Goal: Task Accomplishment & Management: Manage account settings

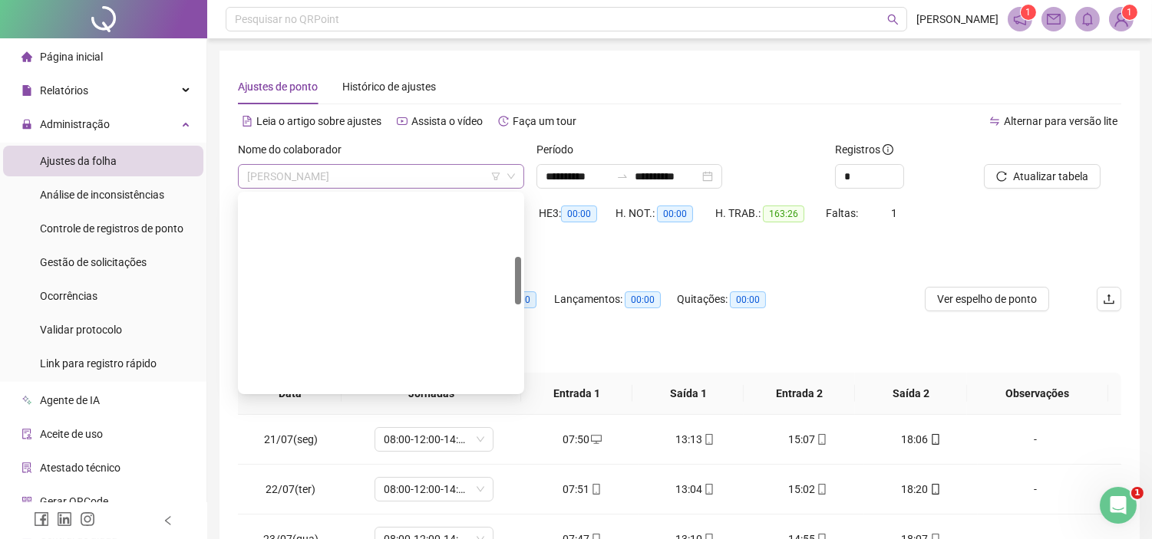
click at [384, 173] on span "[PERSON_NAME]" at bounding box center [381, 176] width 268 height 23
drag, startPoint x: 354, startPoint y: 371, endPoint x: 495, endPoint y: 275, distance: 170.7
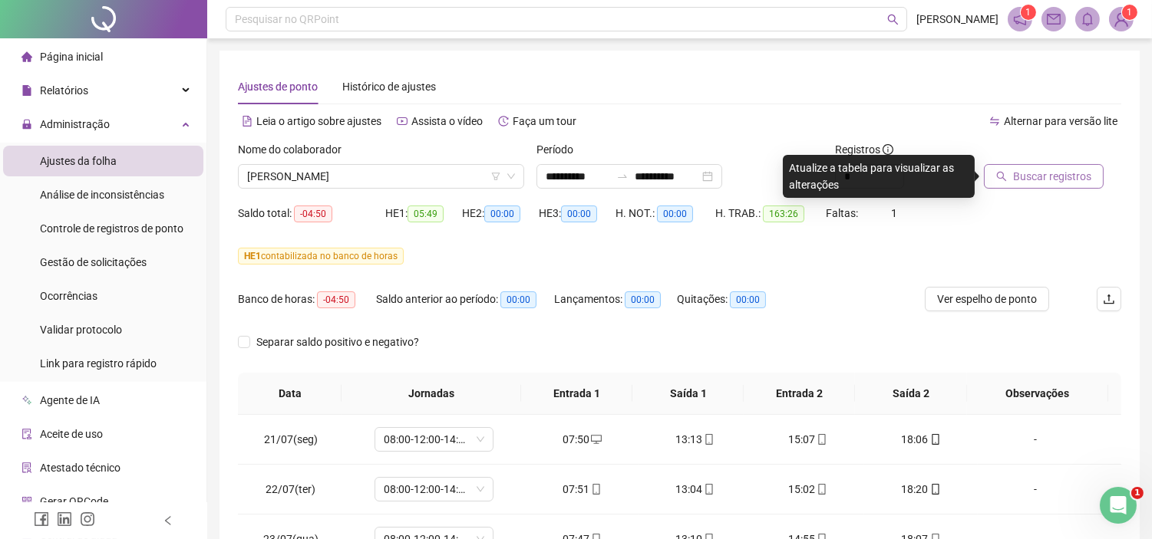
click at [1060, 176] on span "Buscar registros" at bounding box center [1052, 176] width 78 height 17
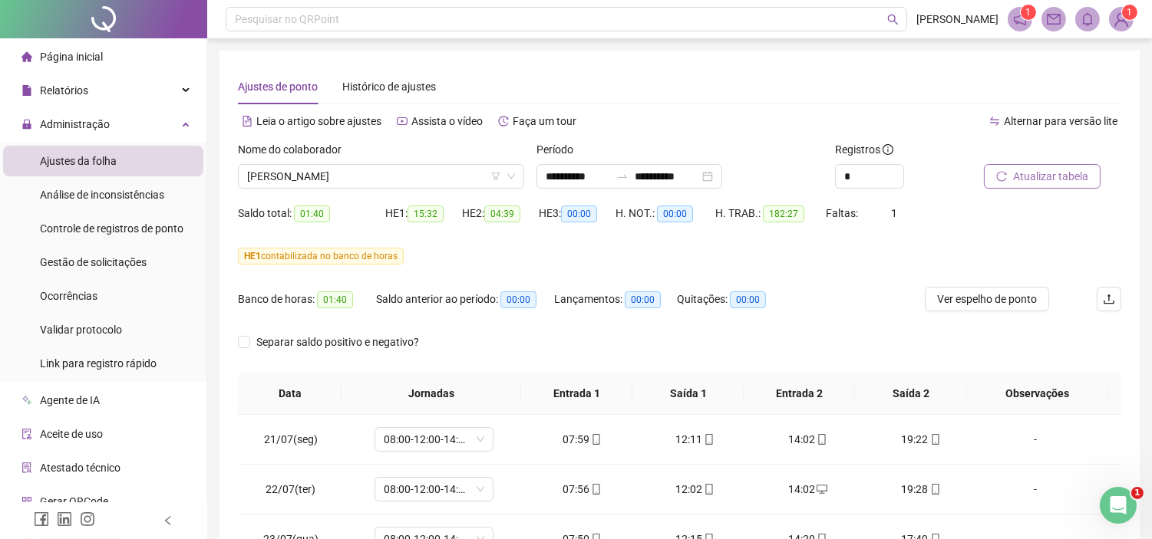
click at [1064, 173] on span "Atualizar tabela" at bounding box center [1050, 176] width 75 height 17
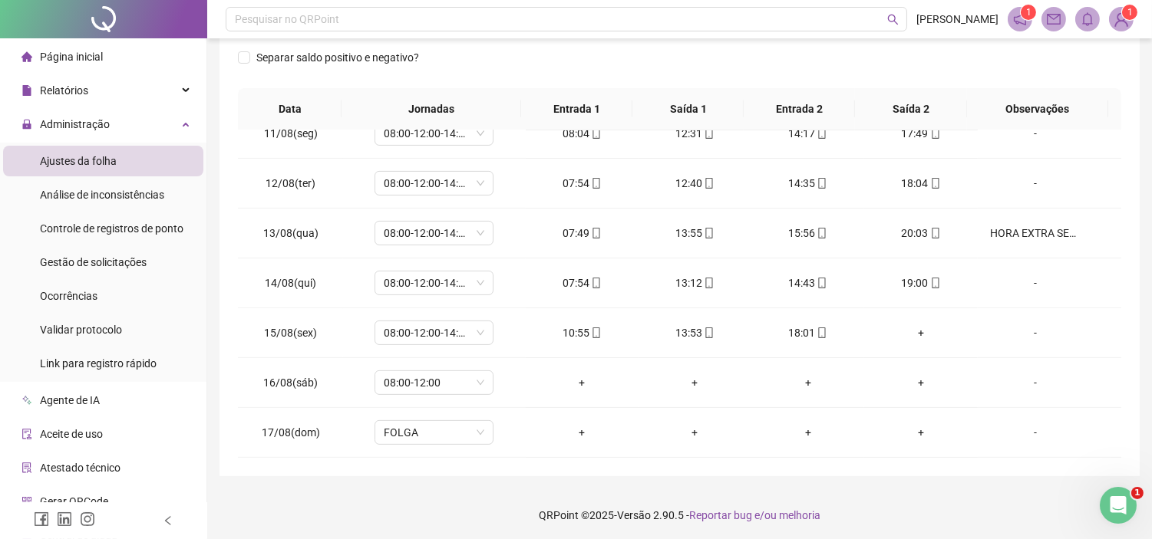
scroll to position [287, 0]
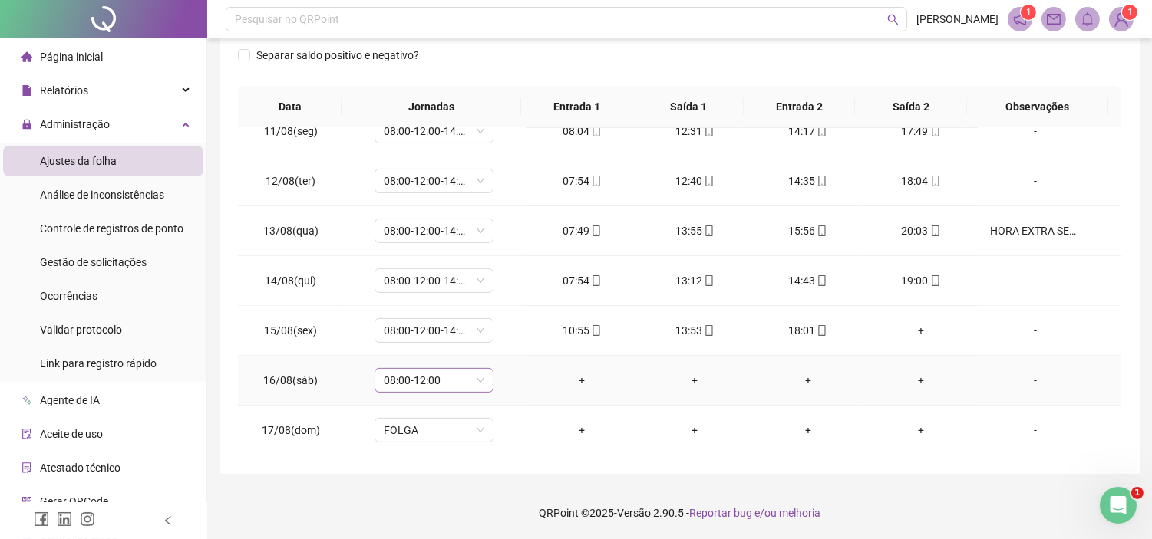
click at [474, 377] on span "08:00-12:00" at bounding box center [434, 380] width 101 height 23
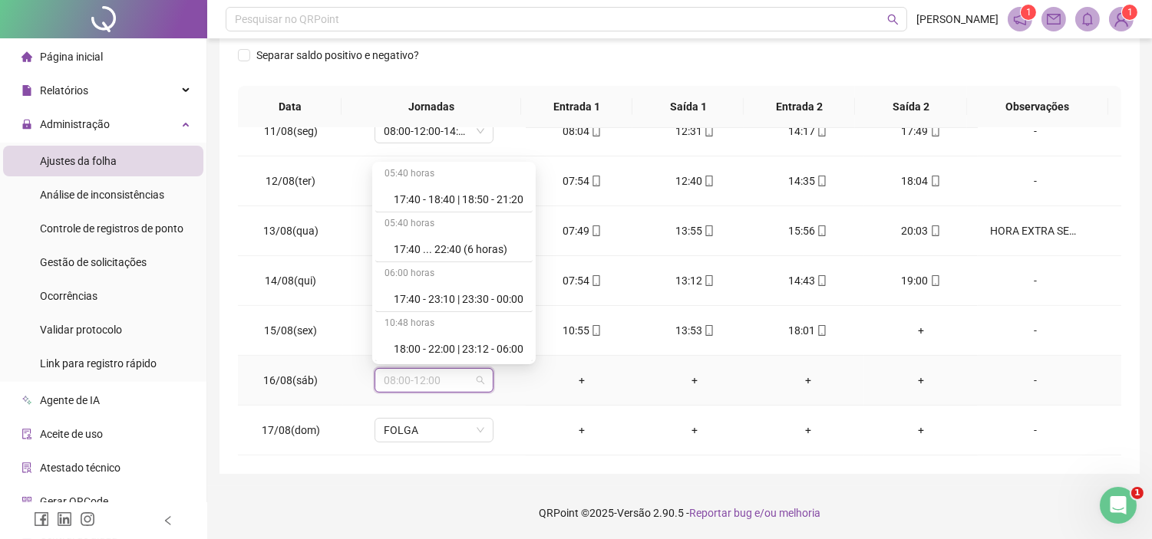
scroll to position [9143, 0]
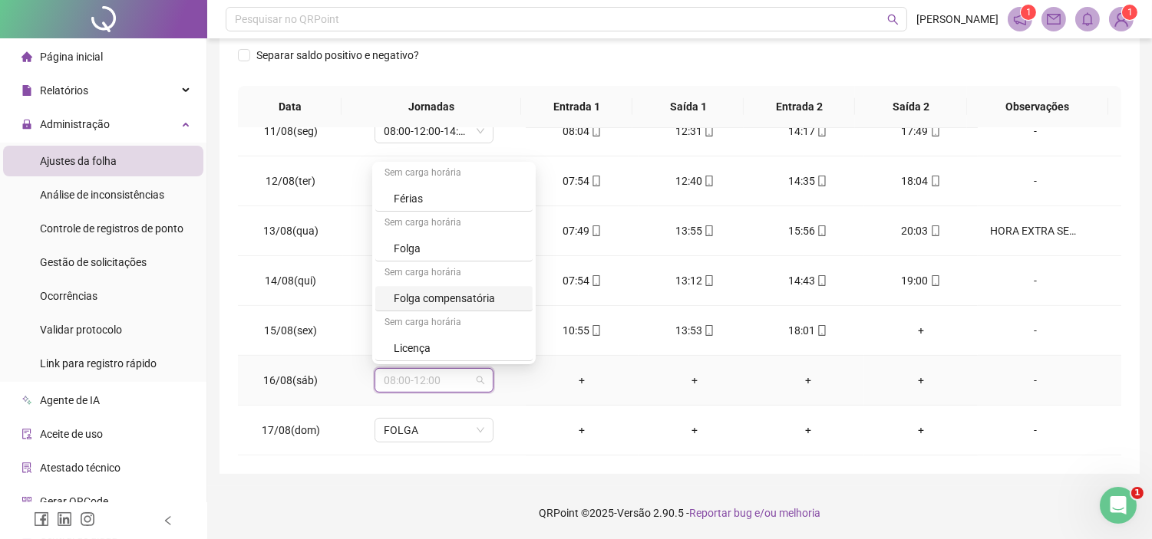
click at [457, 292] on div "Folga compensatória" at bounding box center [459, 298] width 130 height 17
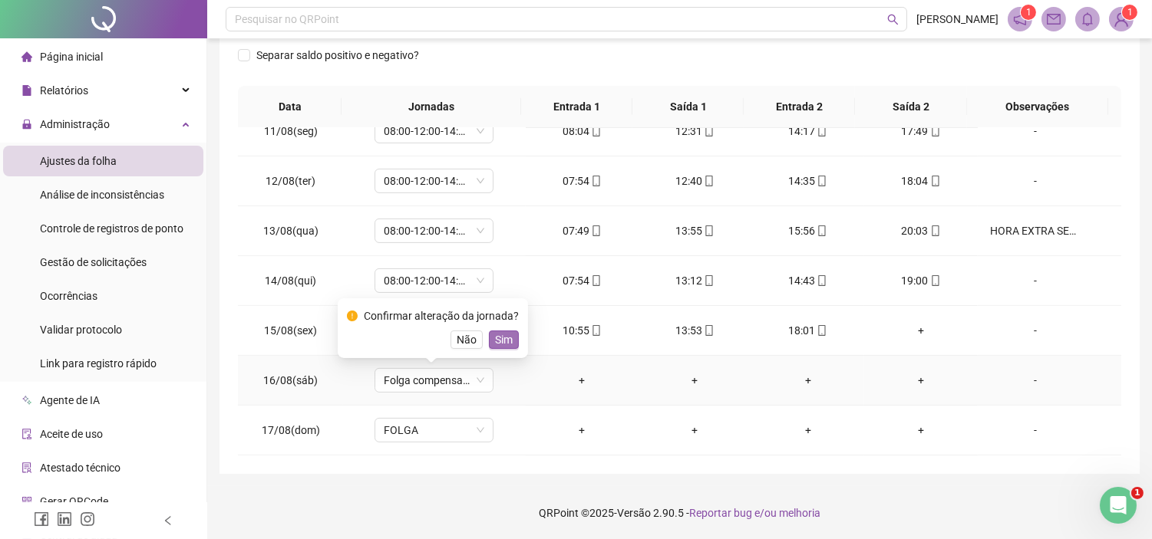
click at [496, 341] on span "Sim" at bounding box center [504, 340] width 18 height 17
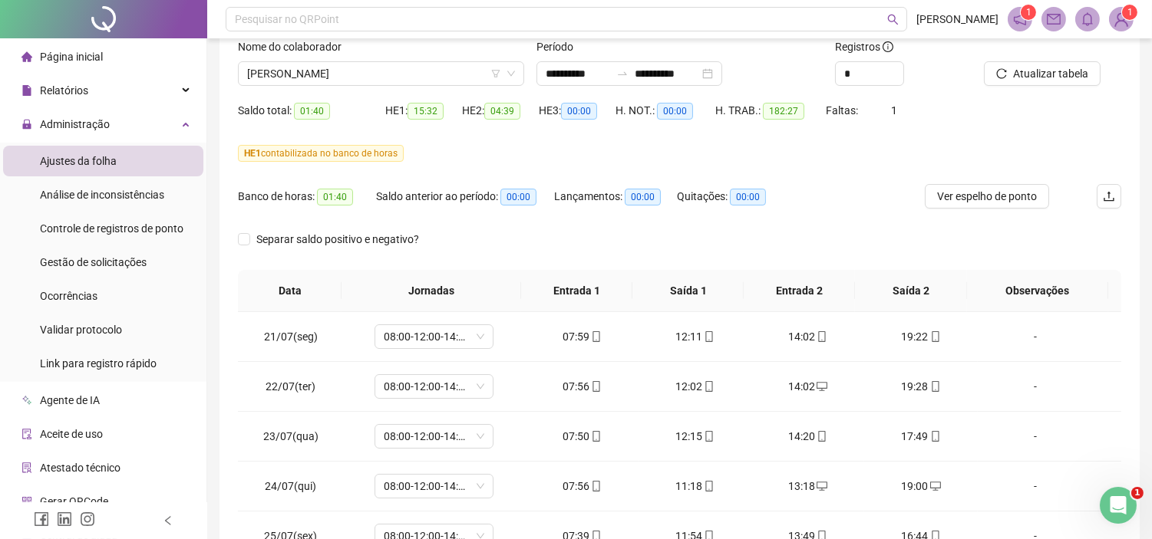
scroll to position [31, 0]
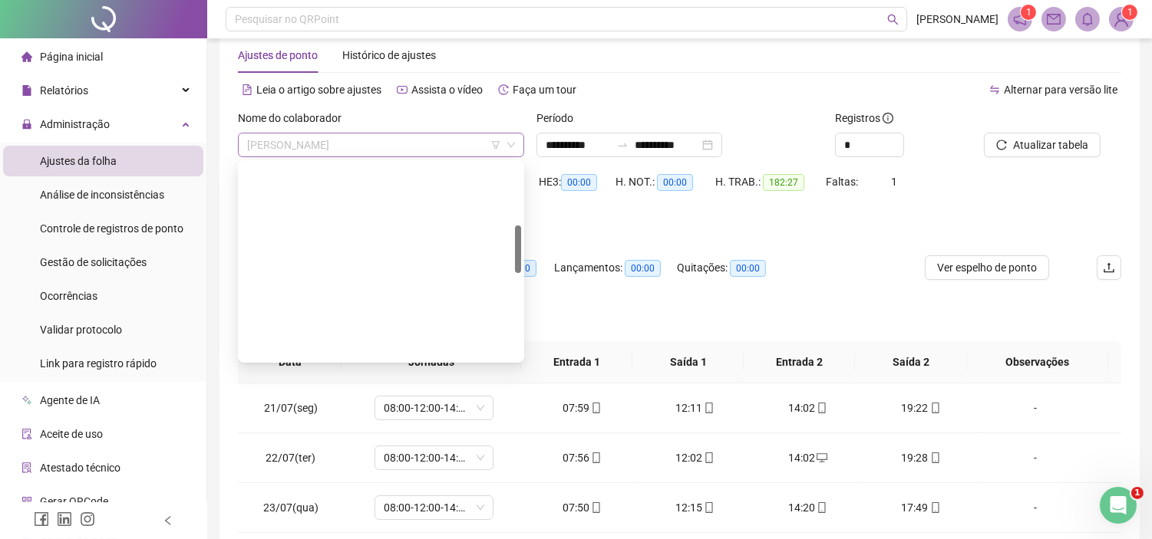
click at [367, 147] on span "[PERSON_NAME]" at bounding box center [381, 145] width 268 height 23
click at [295, 462] on div "[PERSON_NAME]" at bounding box center [381, 470] width 262 height 17
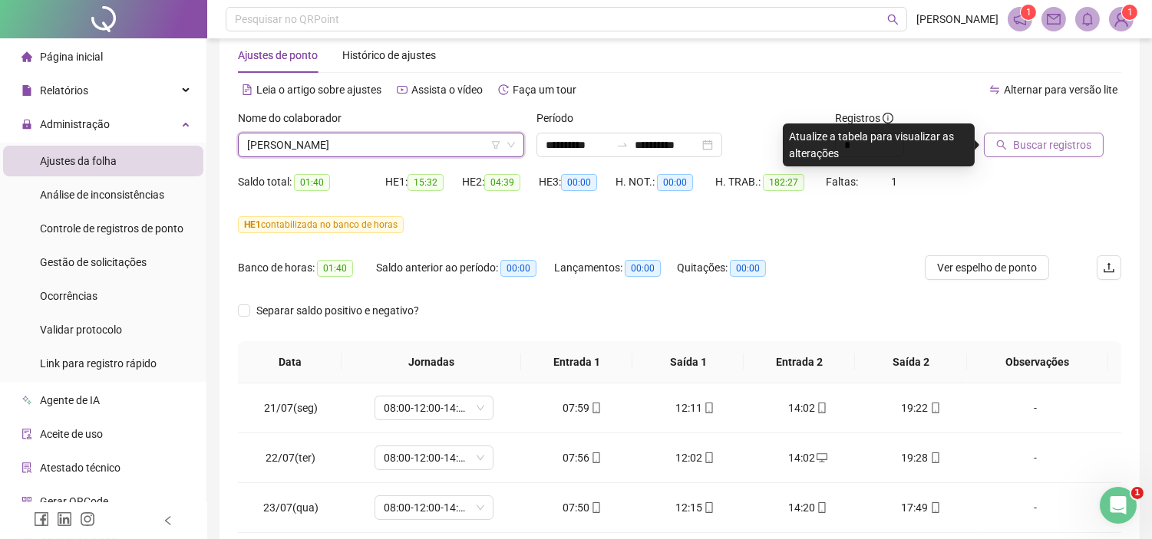
click at [993, 141] on button "Buscar registros" at bounding box center [1044, 145] width 120 height 25
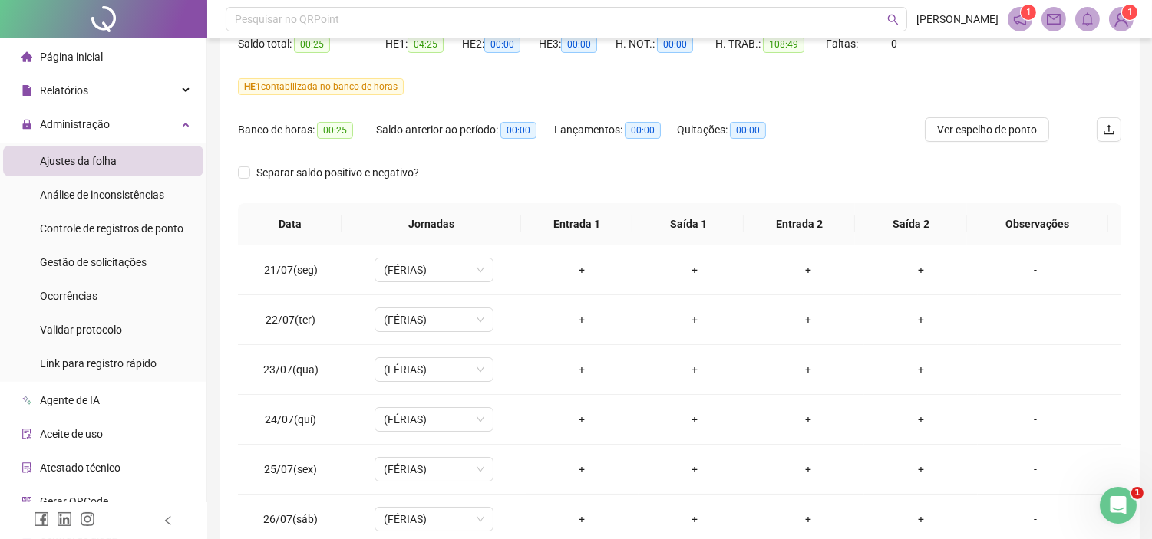
scroll to position [0, 0]
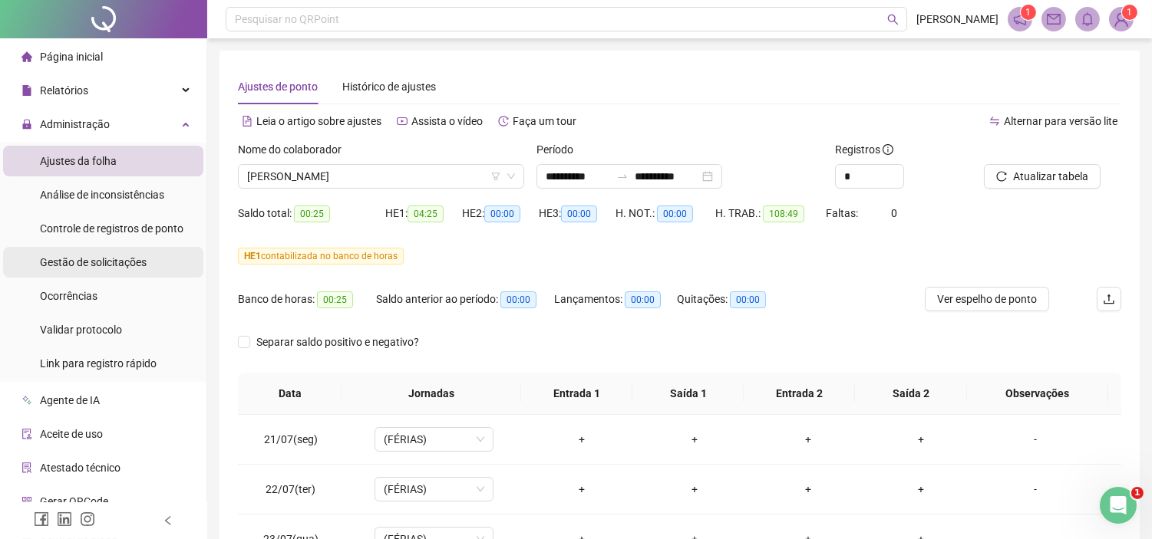
click at [73, 267] on span "Gestão de solicitações" at bounding box center [93, 262] width 107 height 12
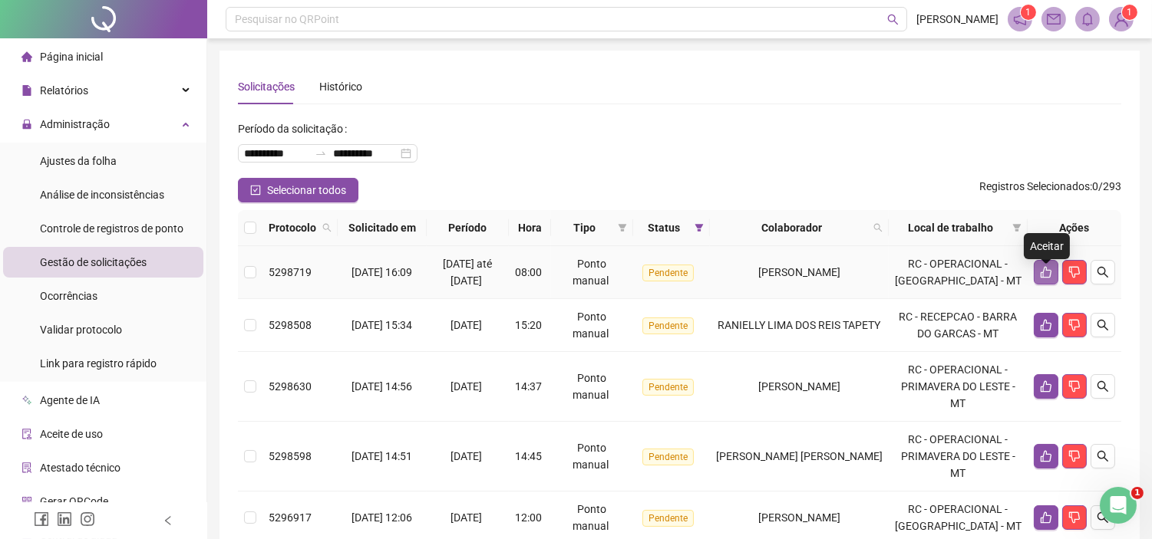
click at [1041, 272] on button "button" at bounding box center [1046, 272] width 25 height 25
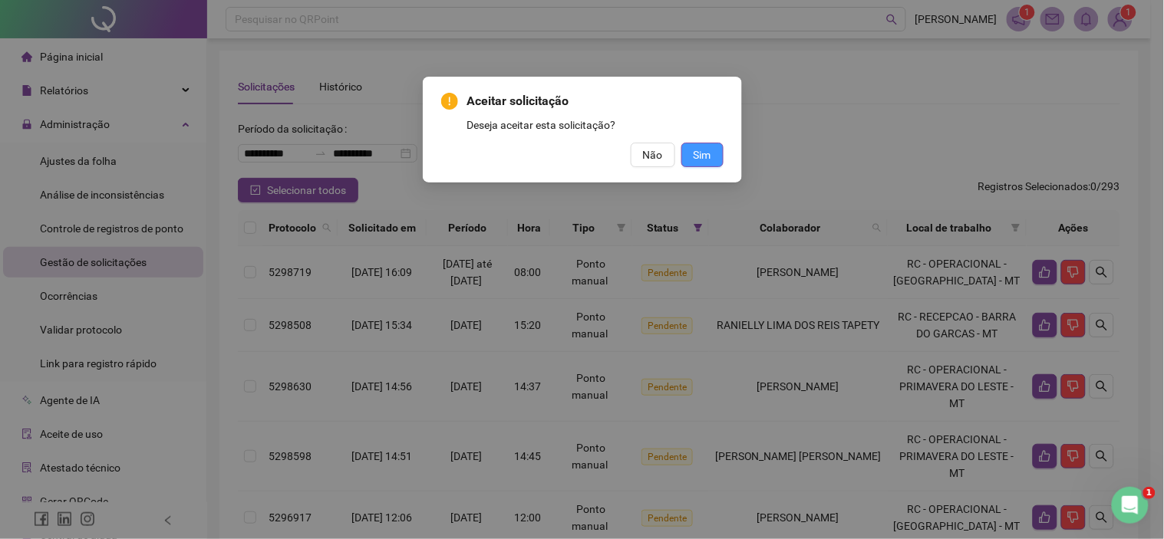
click at [704, 147] on span "Sim" at bounding box center [703, 155] width 18 height 17
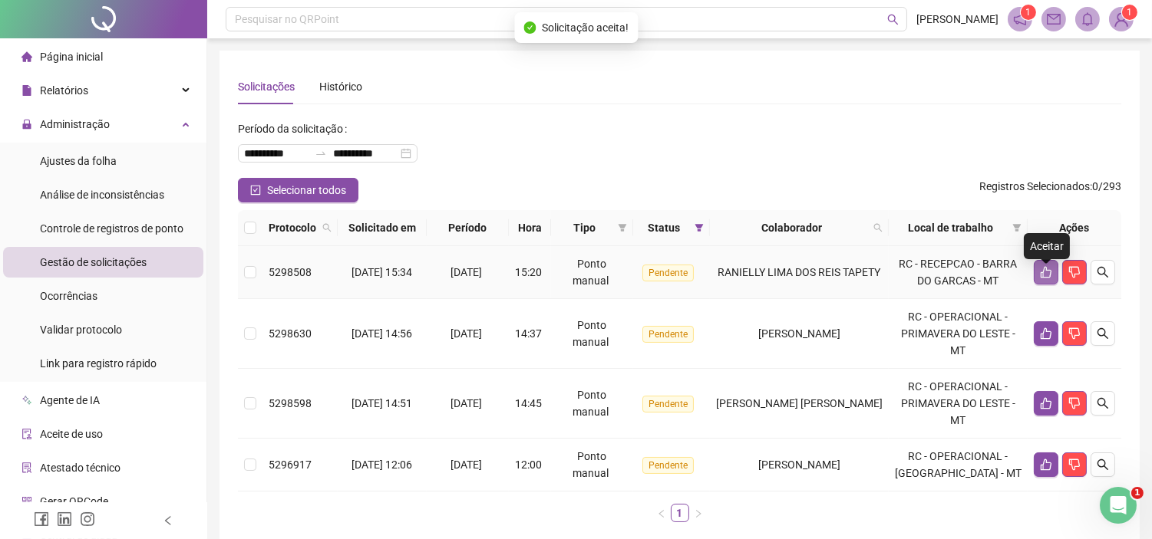
click at [1045, 274] on button "button" at bounding box center [1046, 272] width 25 height 25
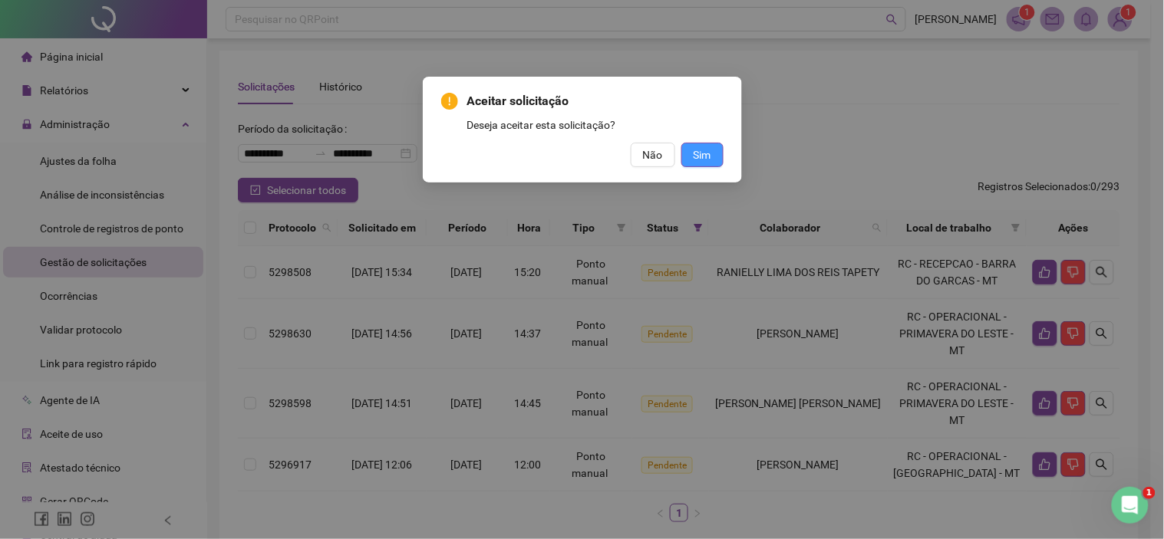
click at [718, 158] on button "Sim" at bounding box center [702, 155] width 42 height 25
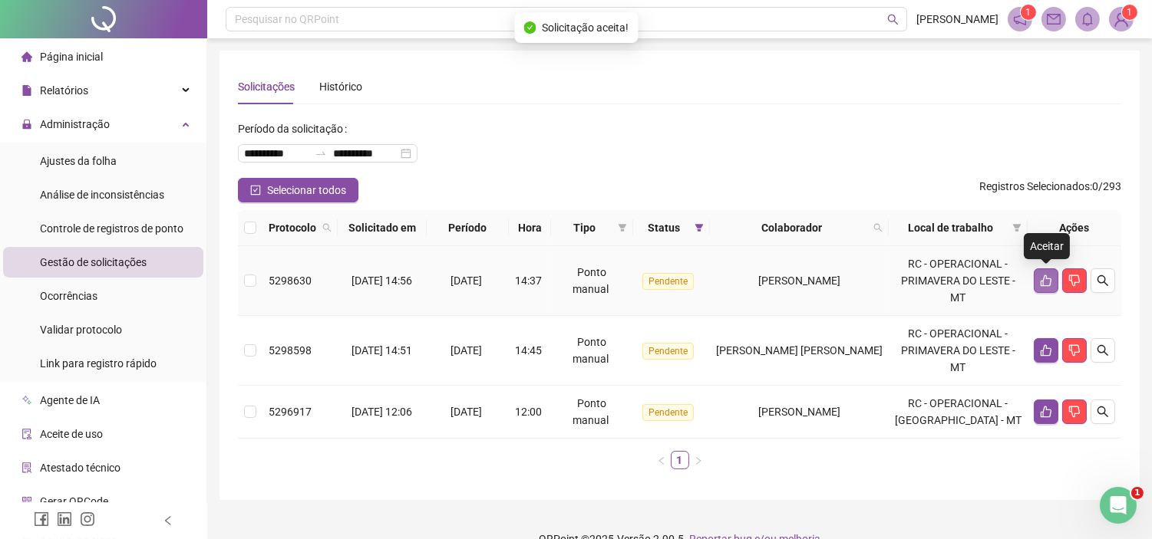
click at [1045, 279] on icon "like" at bounding box center [1046, 281] width 12 height 12
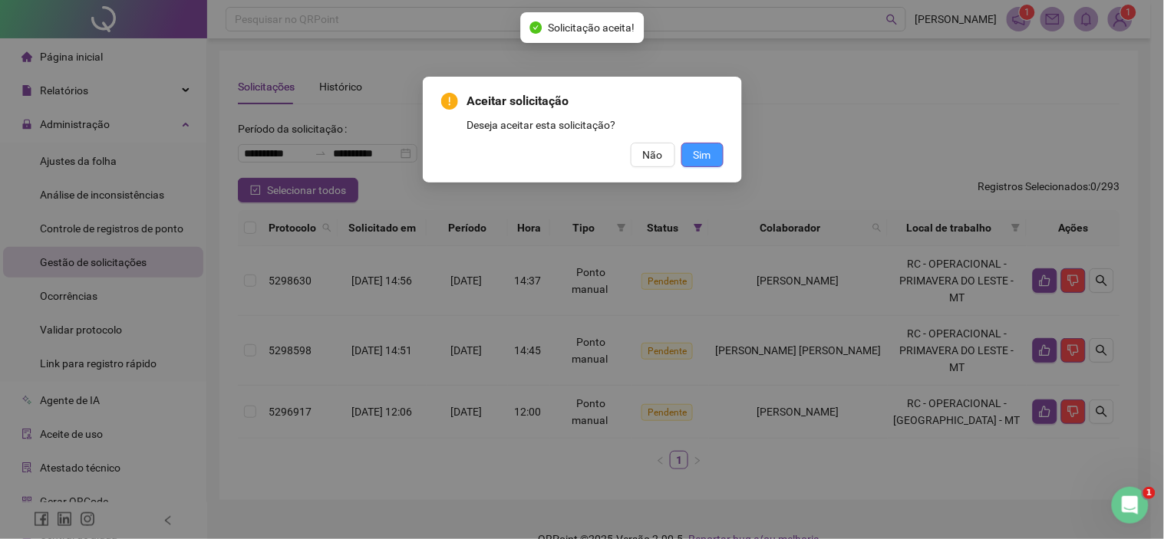
click at [711, 154] on button "Sim" at bounding box center [702, 155] width 42 height 25
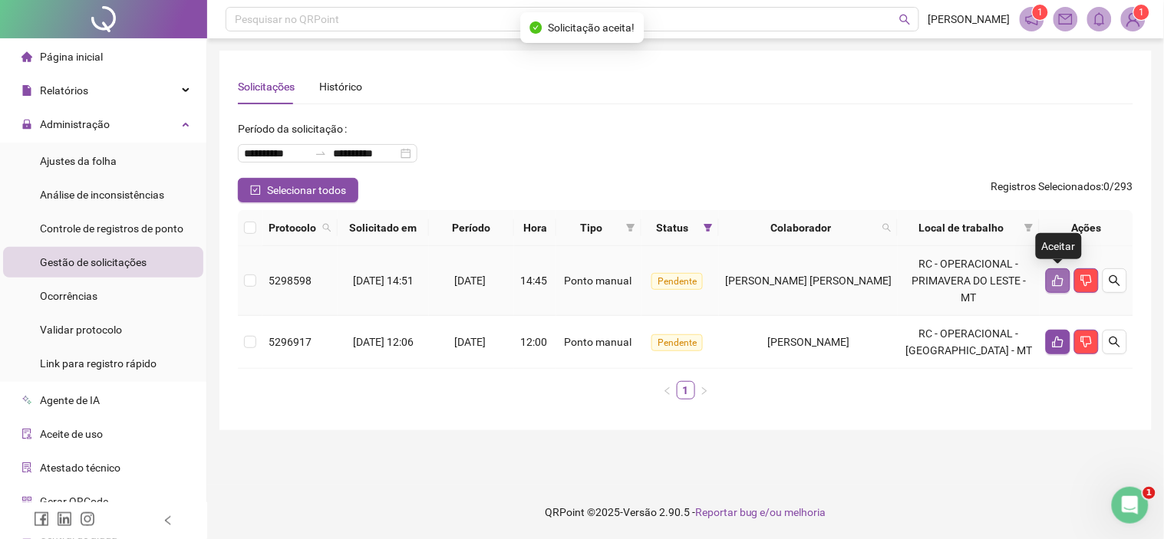
click at [1057, 278] on icon "like" at bounding box center [1058, 281] width 12 height 12
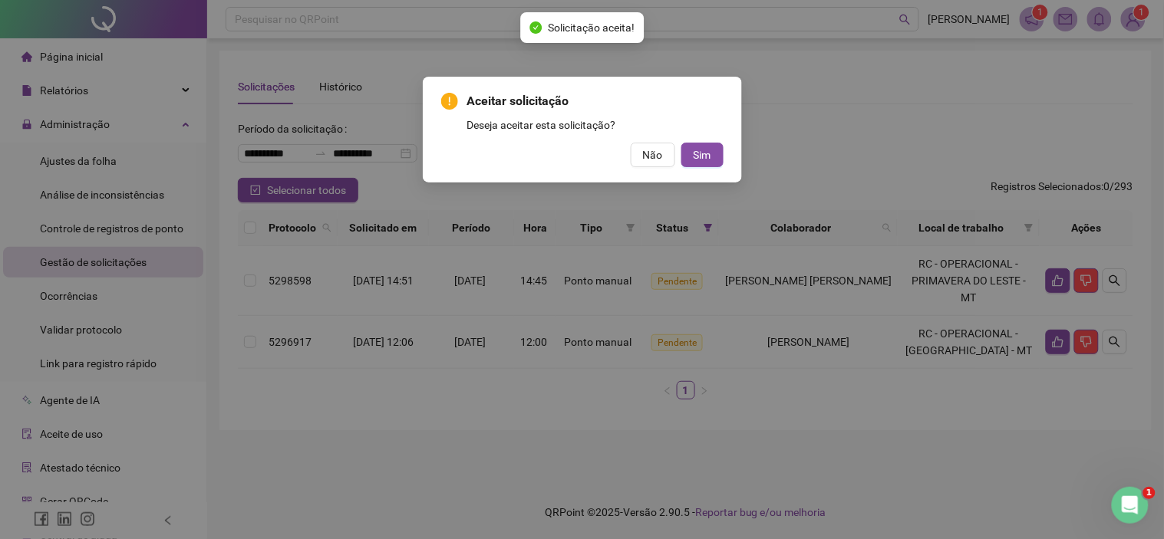
drag, startPoint x: 711, startPoint y: 155, endPoint x: 762, endPoint y: 175, distance: 55.1
click at [711, 156] on span "Sim" at bounding box center [703, 155] width 18 height 17
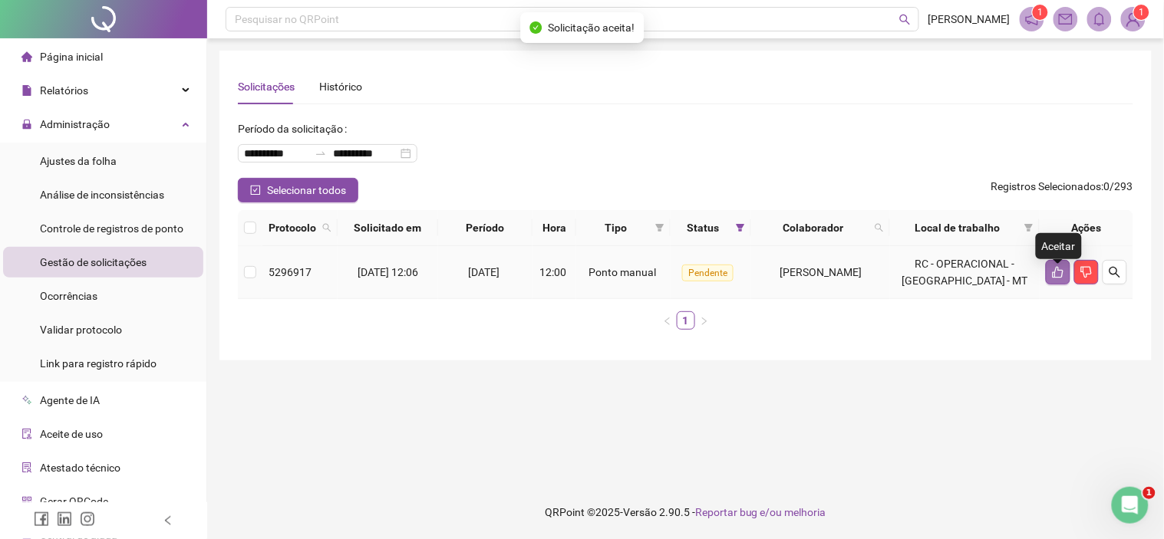
click at [1061, 279] on icon "like" at bounding box center [1058, 272] width 12 height 12
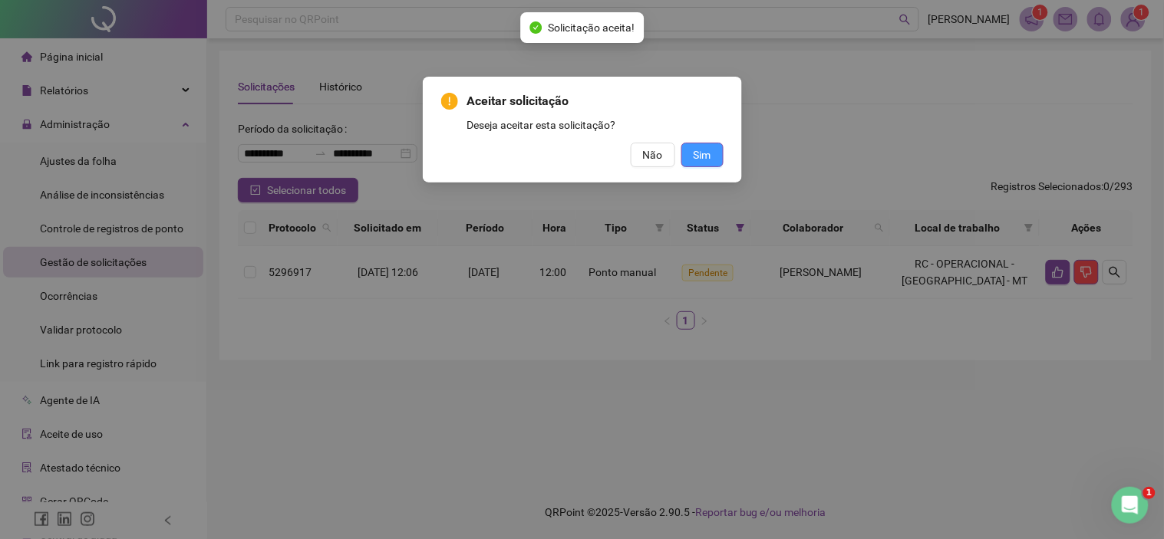
click at [694, 152] on span "Sim" at bounding box center [703, 155] width 18 height 17
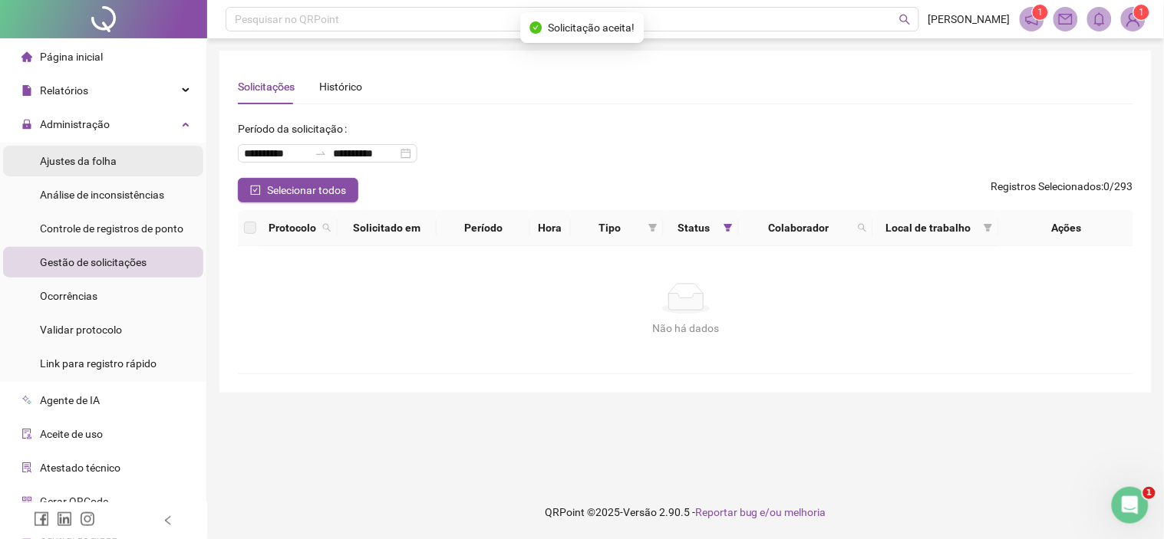
click at [96, 158] on span "Ajustes da folha" at bounding box center [78, 161] width 77 height 12
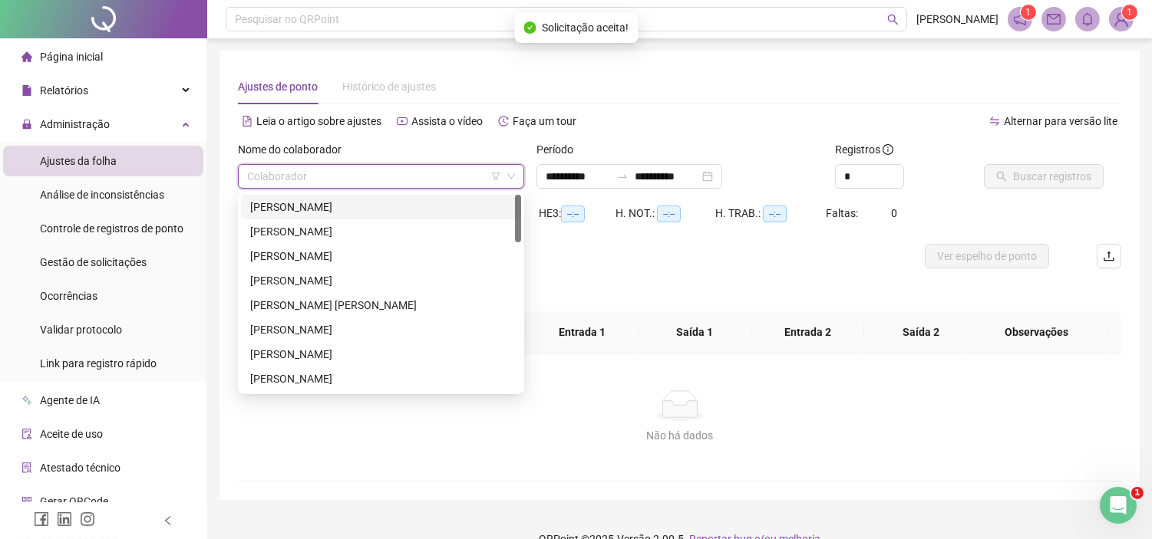
click at [316, 172] on input "search" at bounding box center [374, 176] width 254 height 23
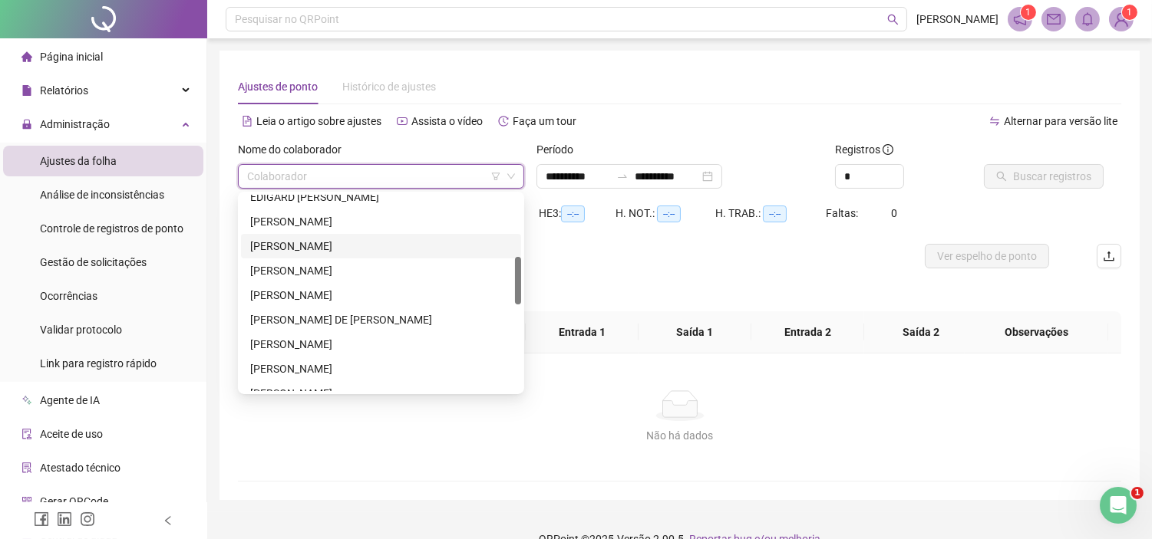
scroll to position [341, 0]
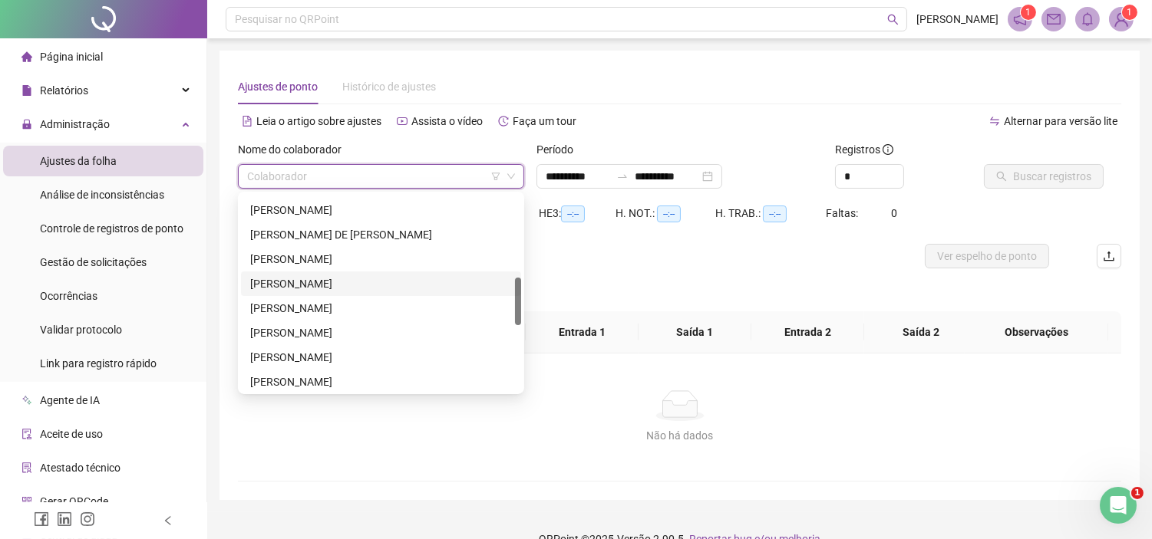
drag, startPoint x: 338, startPoint y: 285, endPoint x: 380, endPoint y: 269, distance: 45.2
click at [338, 285] on div "[PERSON_NAME]" at bounding box center [381, 283] width 262 height 17
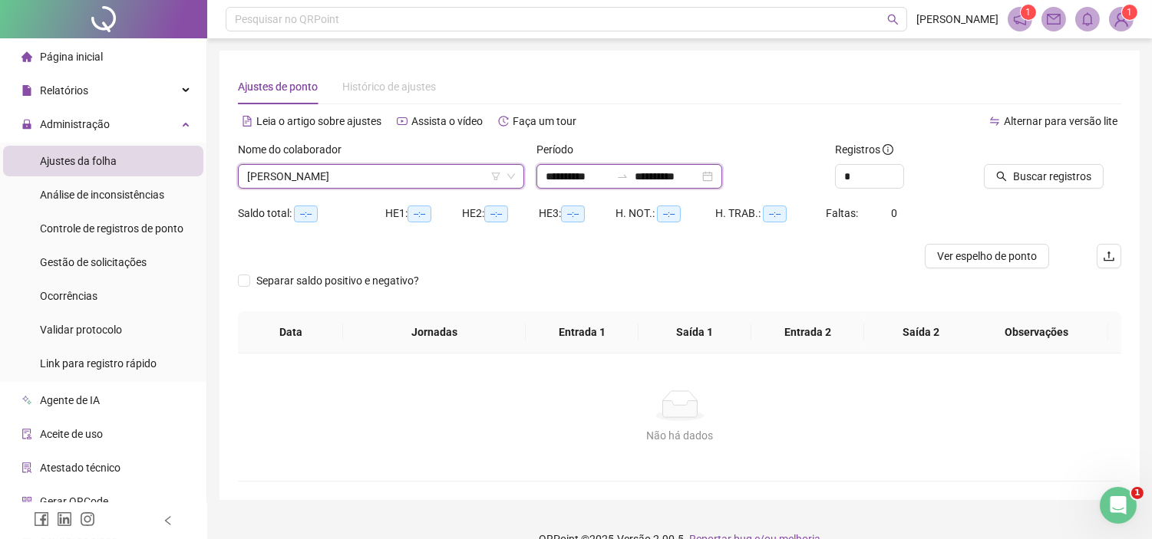
click at [572, 174] on input "**********" at bounding box center [578, 176] width 64 height 17
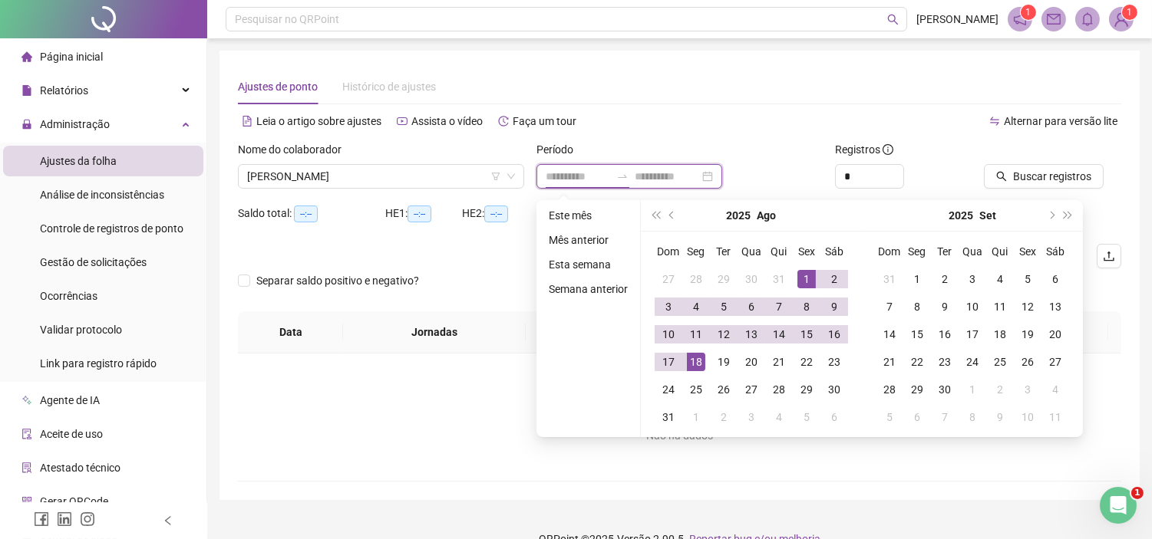
type input "**********"
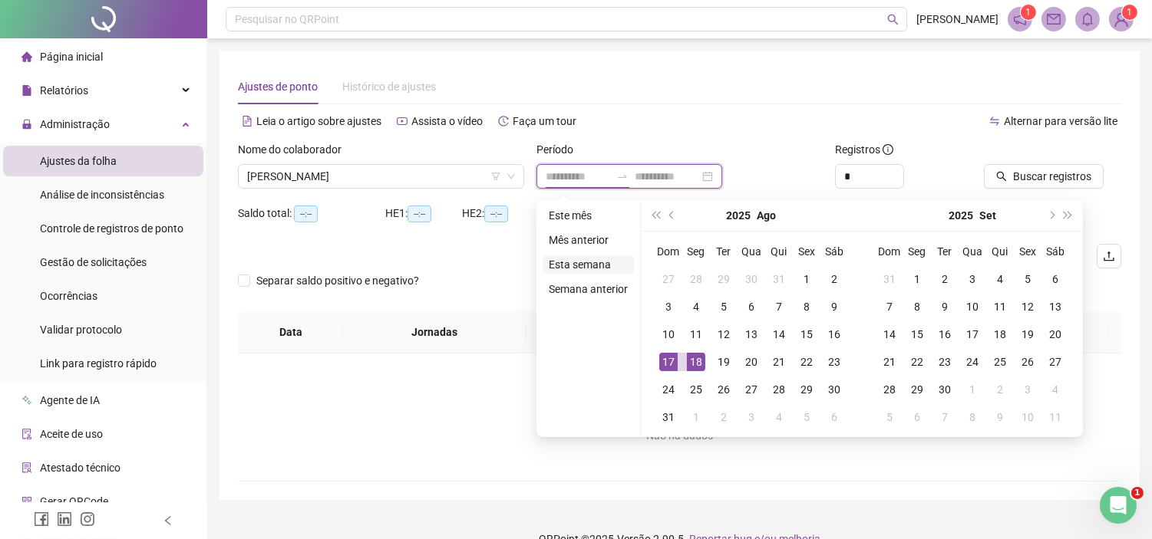
type input "**********"
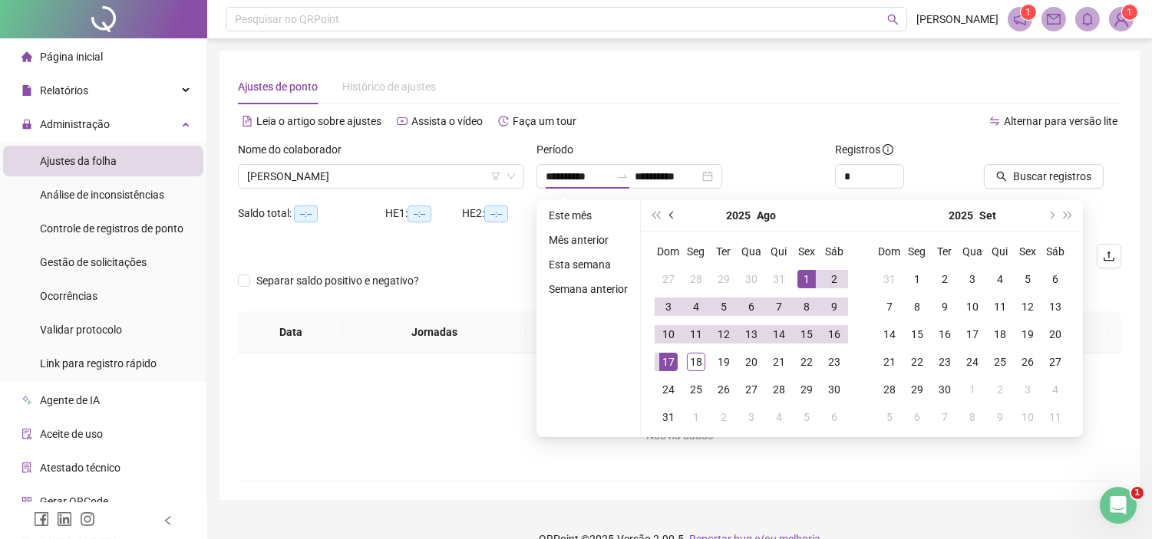
click at [673, 220] on button "prev-year" at bounding box center [672, 215] width 17 height 31
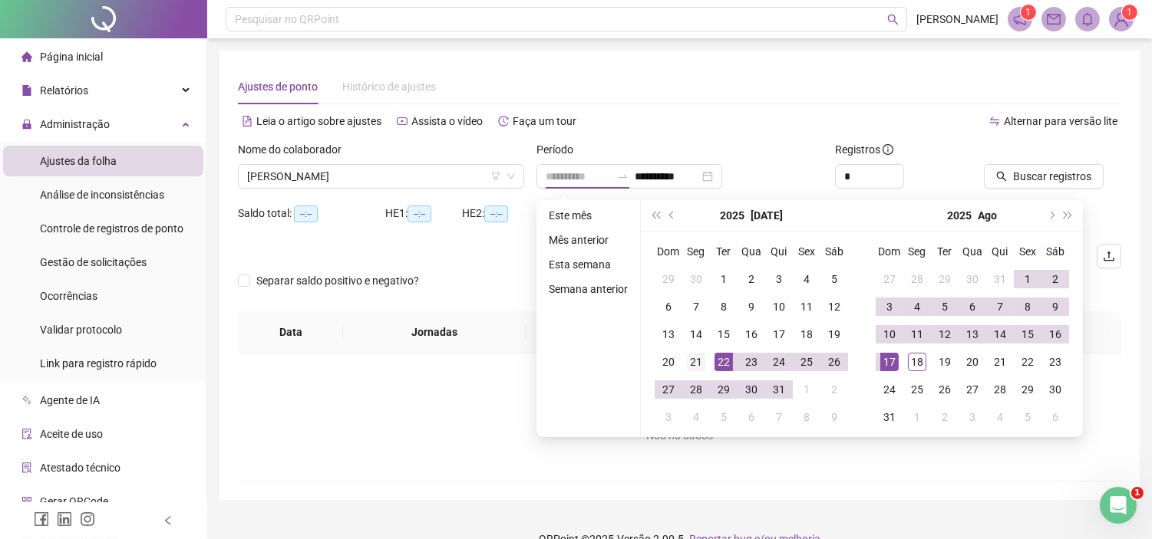
type input "**********"
click at [698, 357] on div "21" at bounding box center [696, 362] width 18 height 18
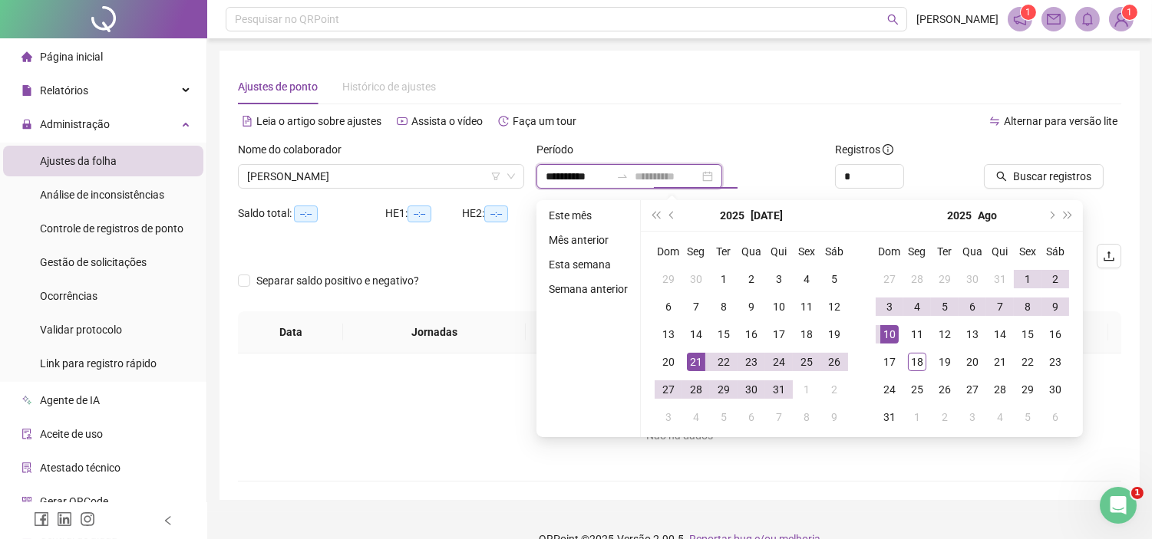
type input "**********"
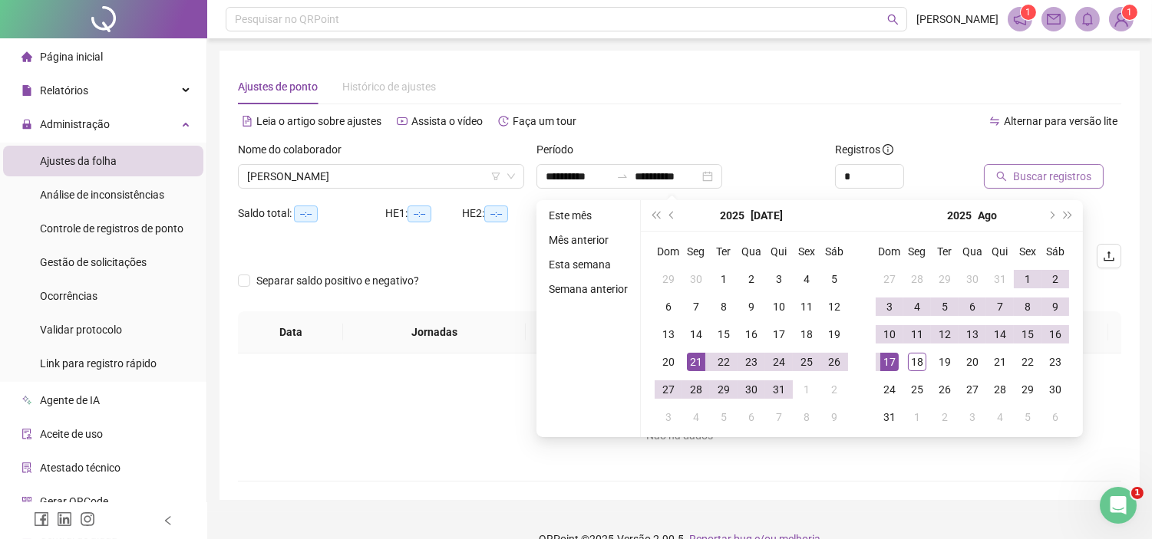
click at [1028, 174] on span "Buscar registros" at bounding box center [1052, 176] width 78 height 17
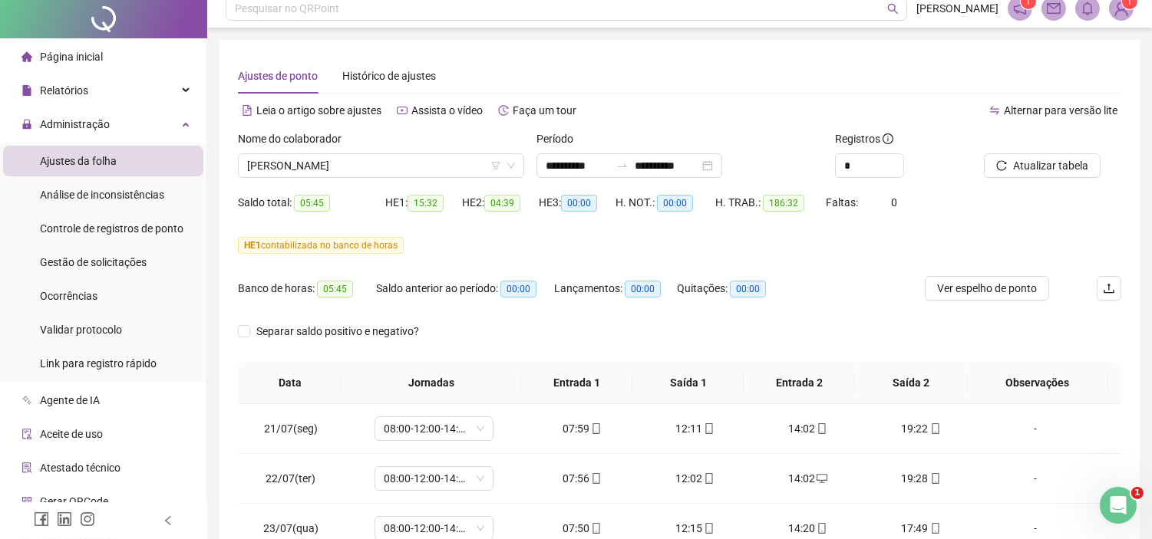
scroll to position [0, 0]
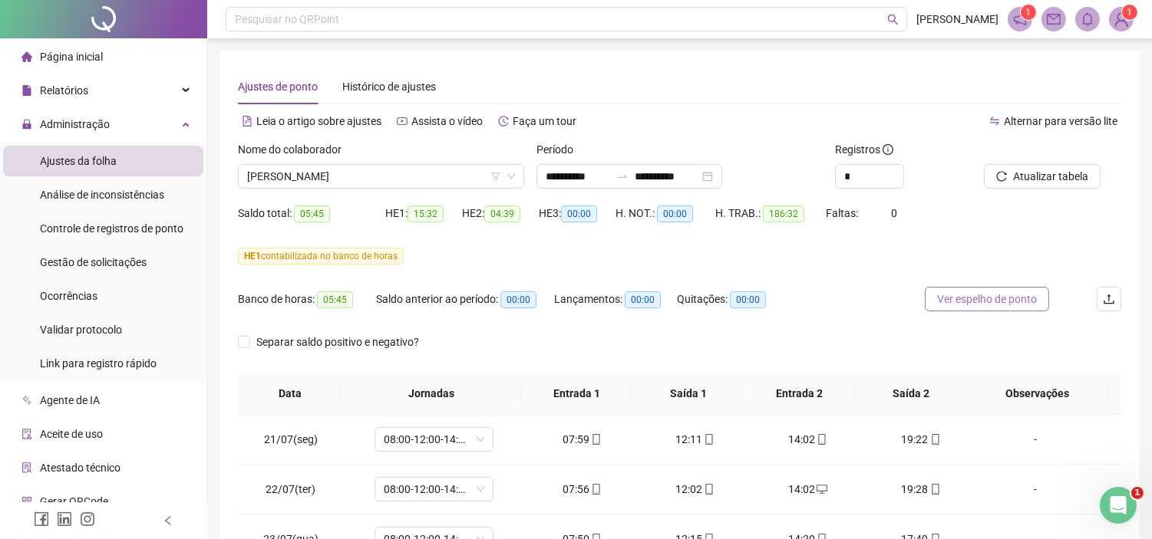
click at [990, 289] on button "Ver espelho de ponto" at bounding box center [987, 299] width 124 height 25
drag, startPoint x: 434, startPoint y: 169, endPoint x: 414, endPoint y: 187, distance: 27.2
click at [434, 170] on span "[PERSON_NAME]" at bounding box center [381, 176] width 268 height 23
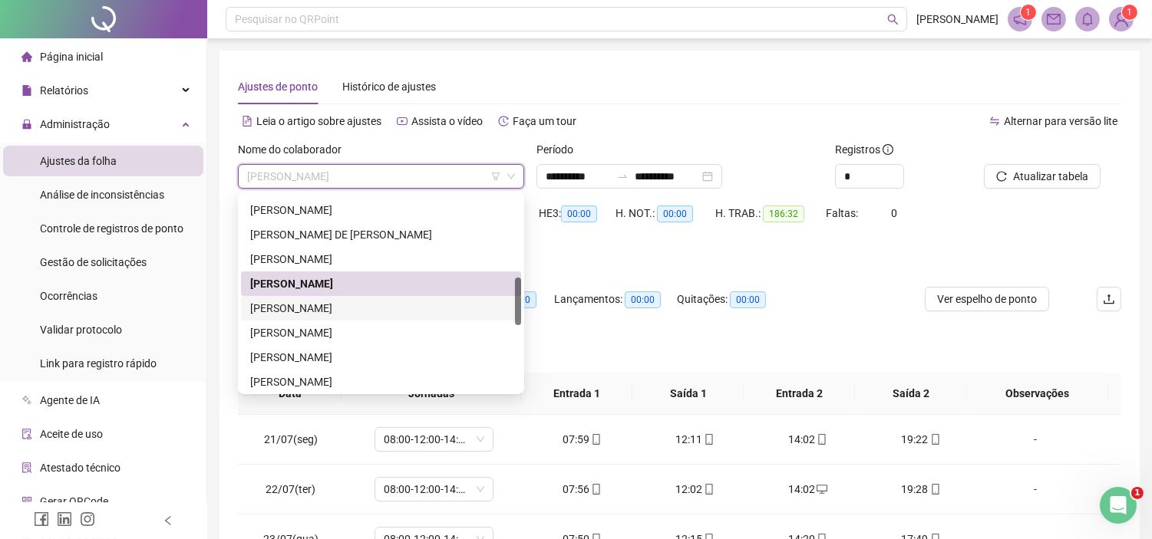
click at [295, 300] on div "[PERSON_NAME]" at bounding box center [381, 308] width 262 height 17
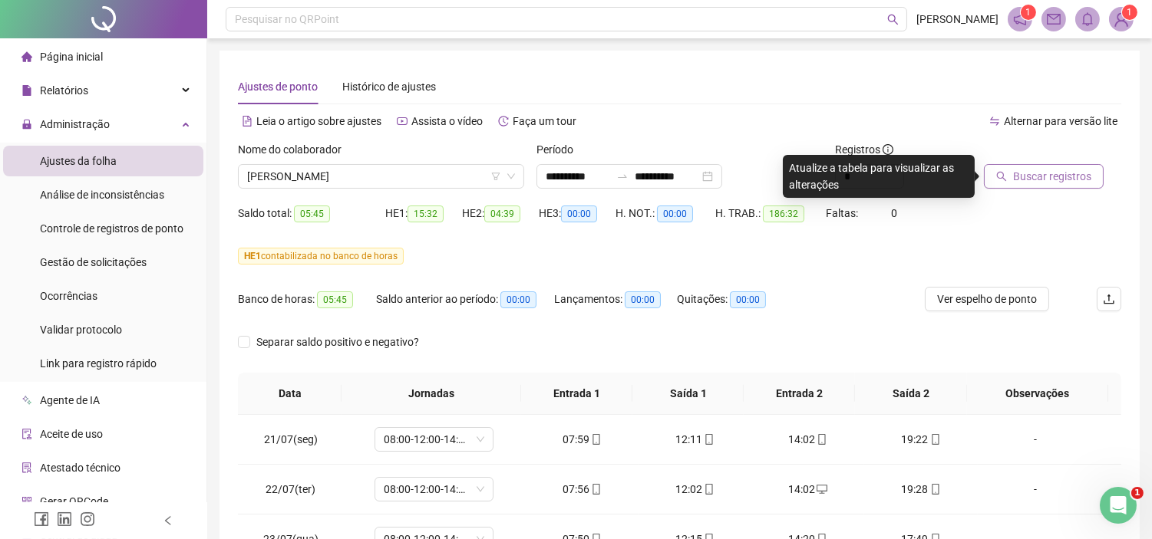
click at [1023, 175] on span "Buscar registros" at bounding box center [1052, 176] width 78 height 17
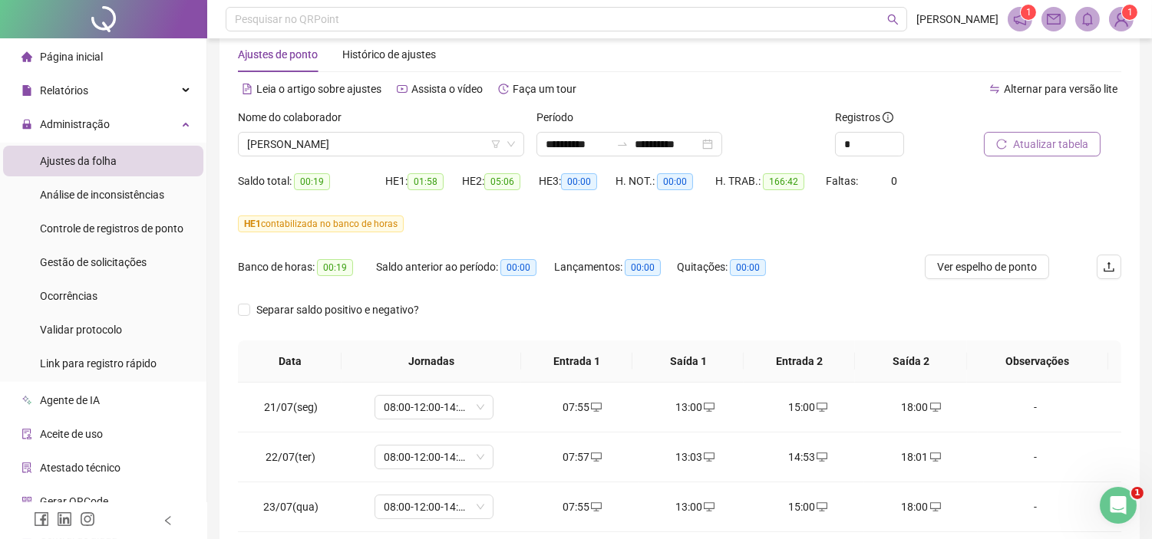
scroll to position [31, 0]
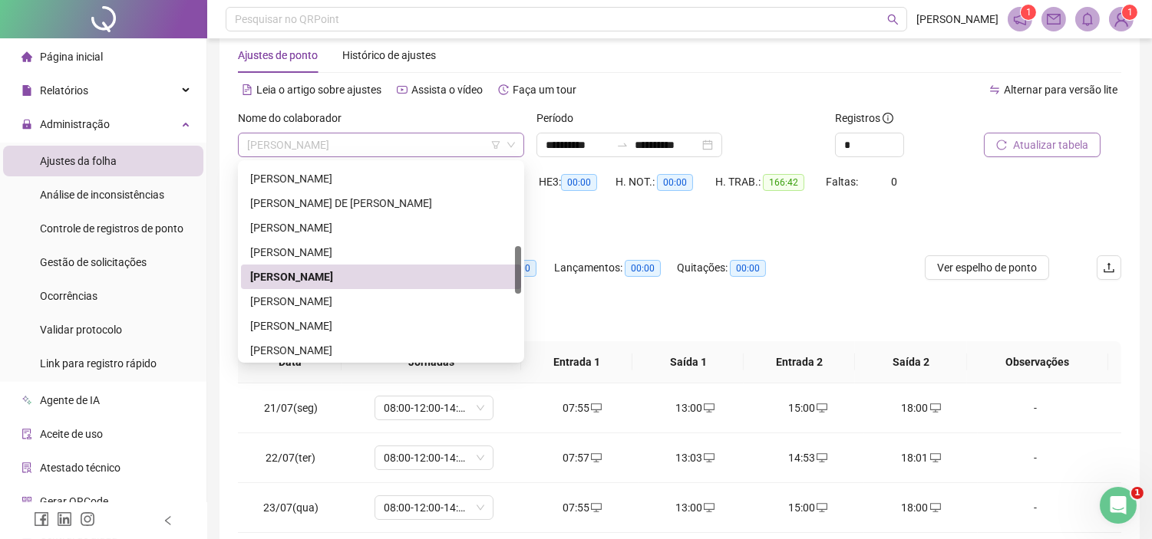
click at [387, 134] on span "[PERSON_NAME]" at bounding box center [381, 145] width 268 height 23
drag, startPoint x: 343, startPoint y: 297, endPoint x: 702, endPoint y: 111, distance: 404.7
click at [344, 298] on div "[PERSON_NAME]" at bounding box center [381, 301] width 262 height 17
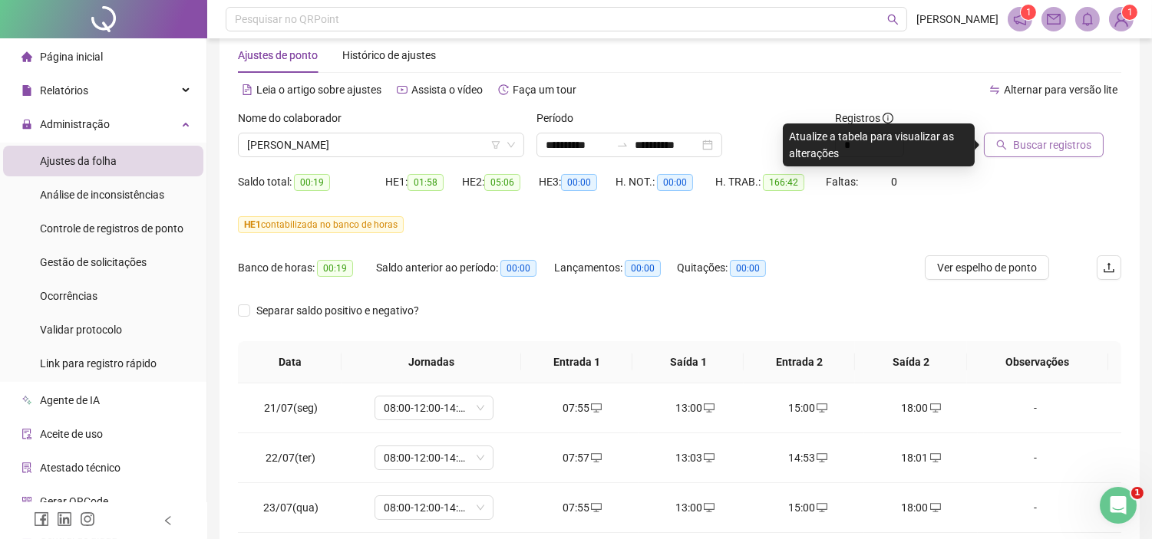
click at [1008, 147] on button "Buscar registros" at bounding box center [1044, 145] width 120 height 25
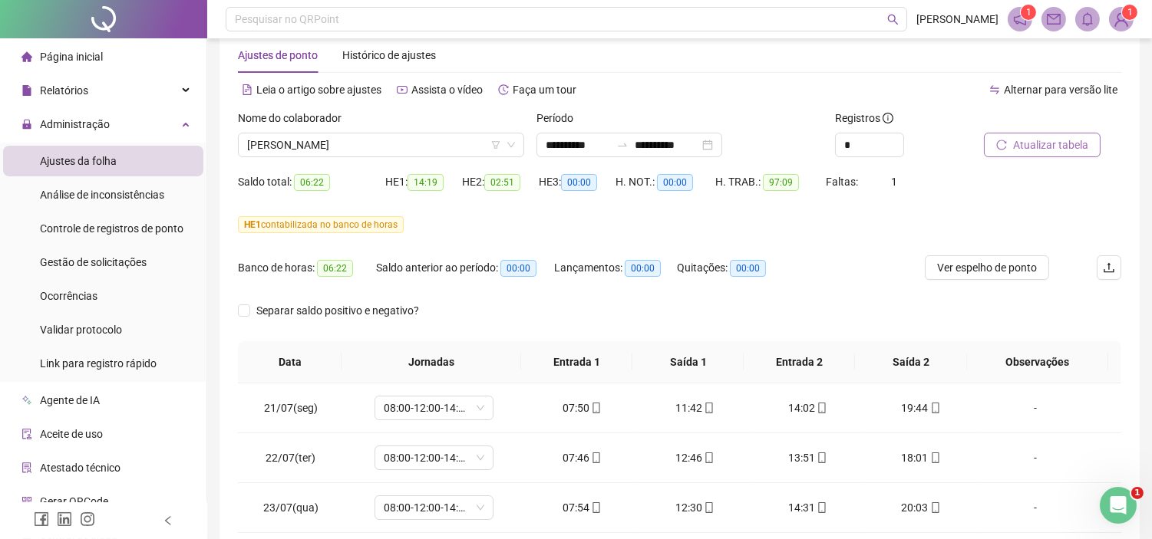
click at [1052, 143] on span "Atualizar tabela" at bounding box center [1050, 145] width 75 height 17
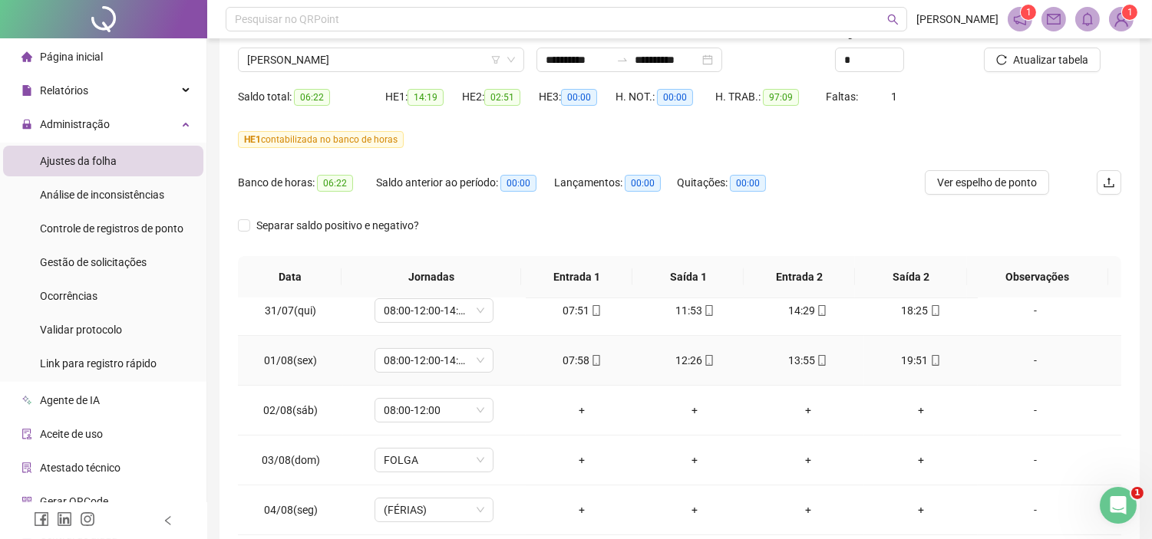
scroll to position [596, 0]
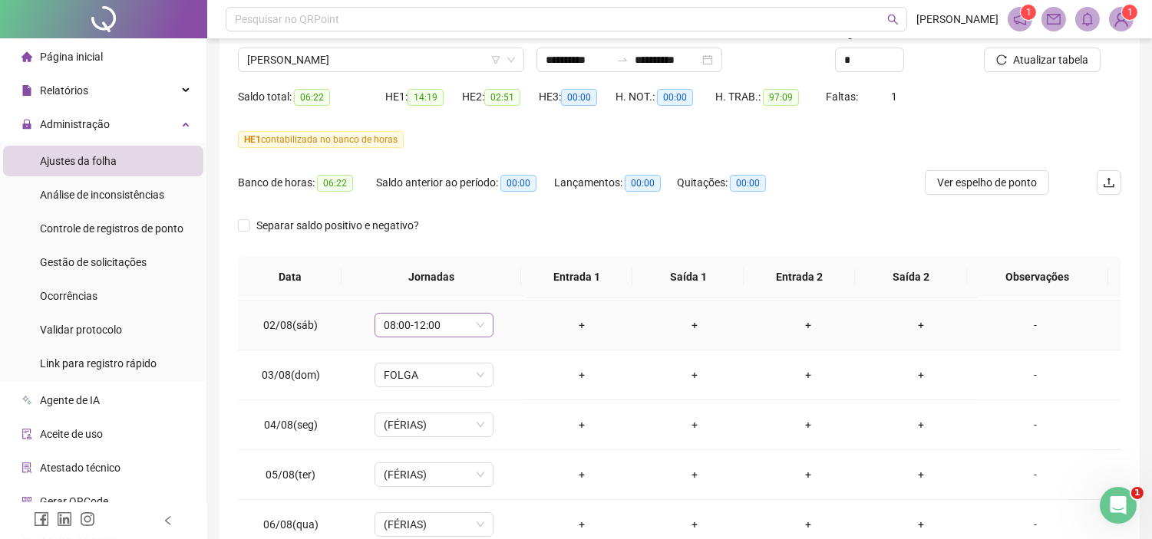
click at [485, 318] on div "08:00-12:00" at bounding box center [433, 325] width 119 height 25
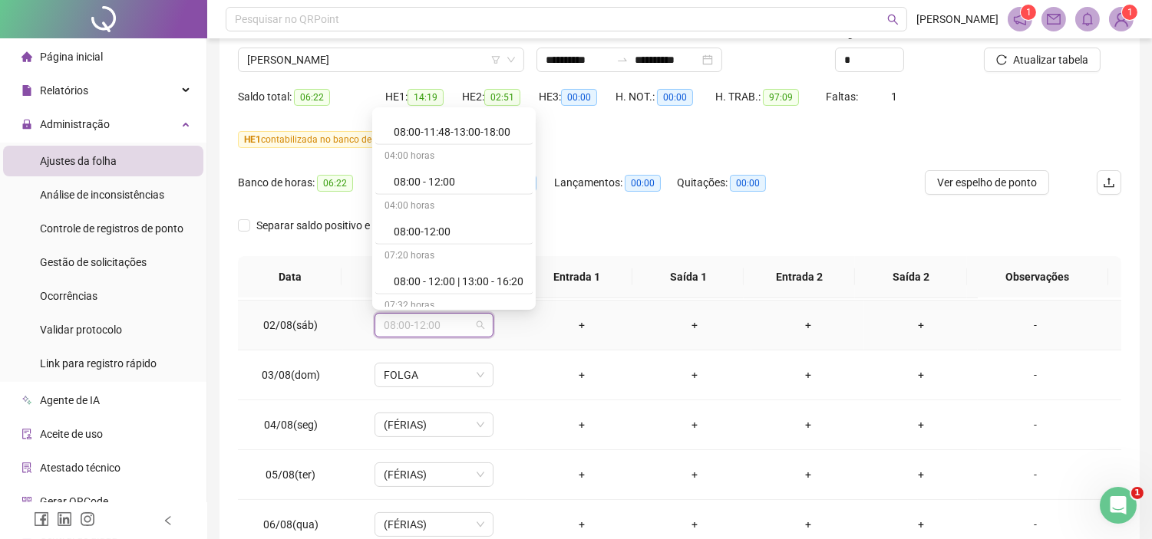
scroll to position [9143, 0]
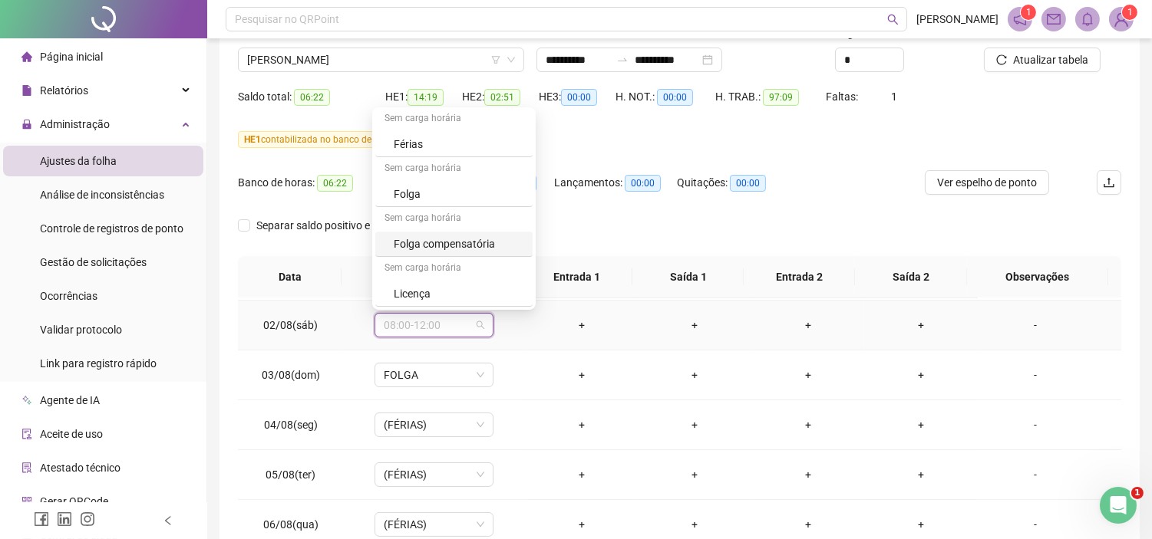
click at [428, 238] on div "Folga compensatória" at bounding box center [459, 244] width 130 height 17
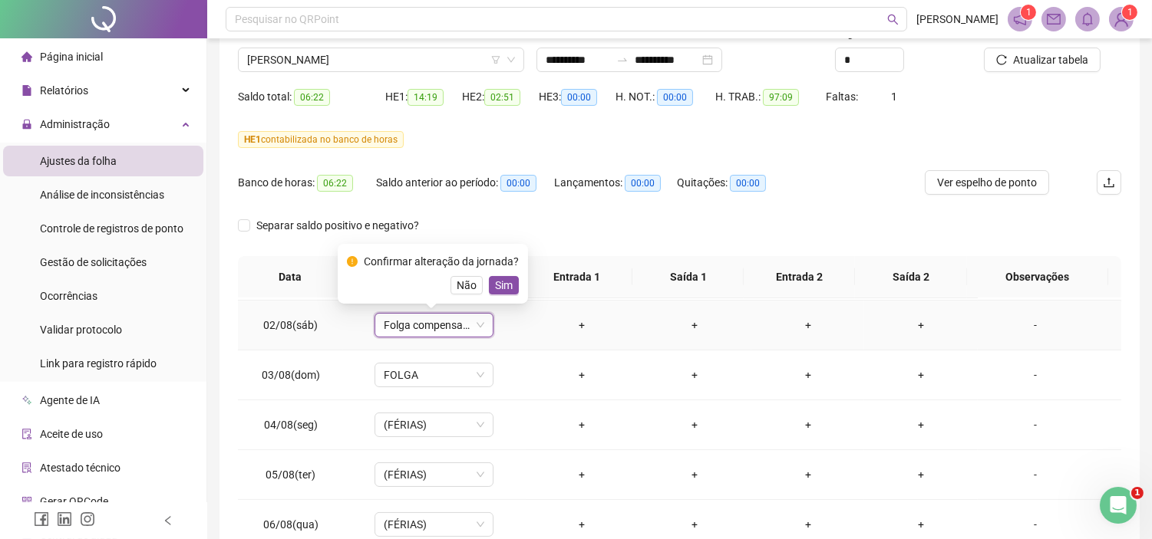
click at [501, 281] on span "Sim" at bounding box center [504, 285] width 18 height 17
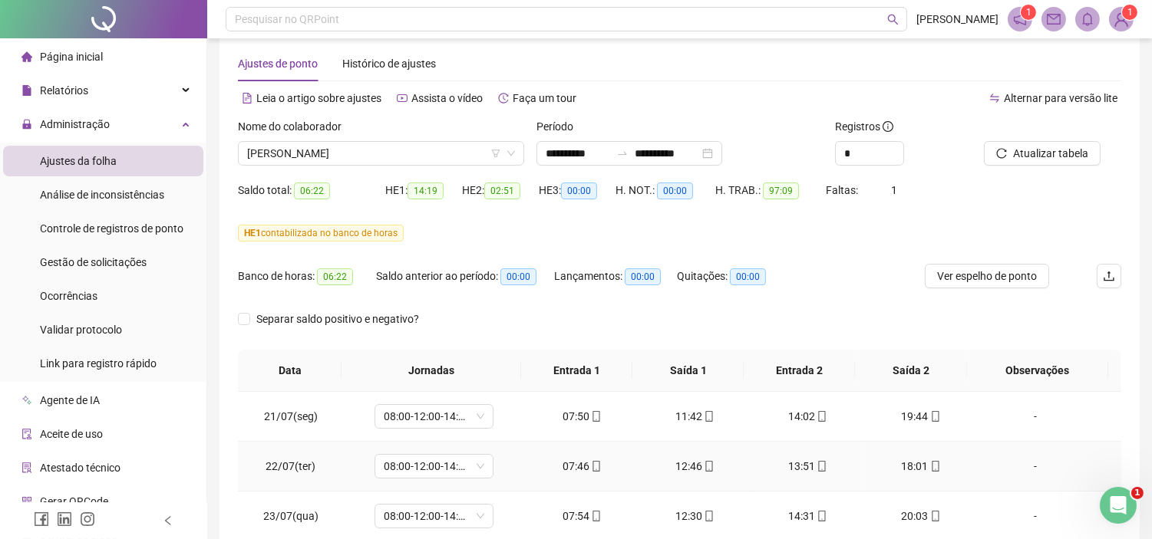
scroll to position [0, 0]
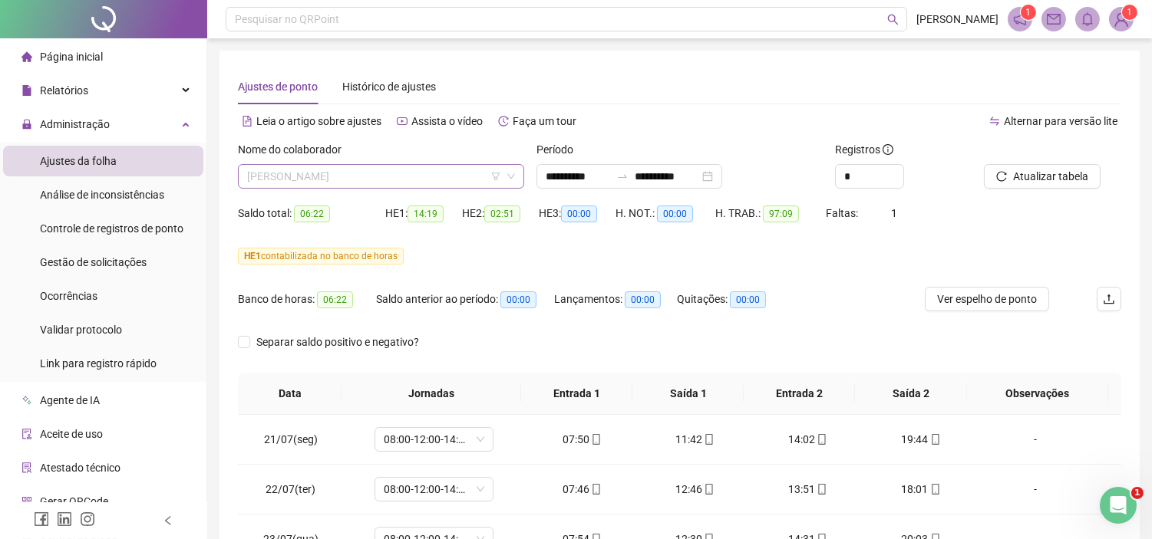
click at [338, 176] on span "[PERSON_NAME]" at bounding box center [381, 176] width 268 height 23
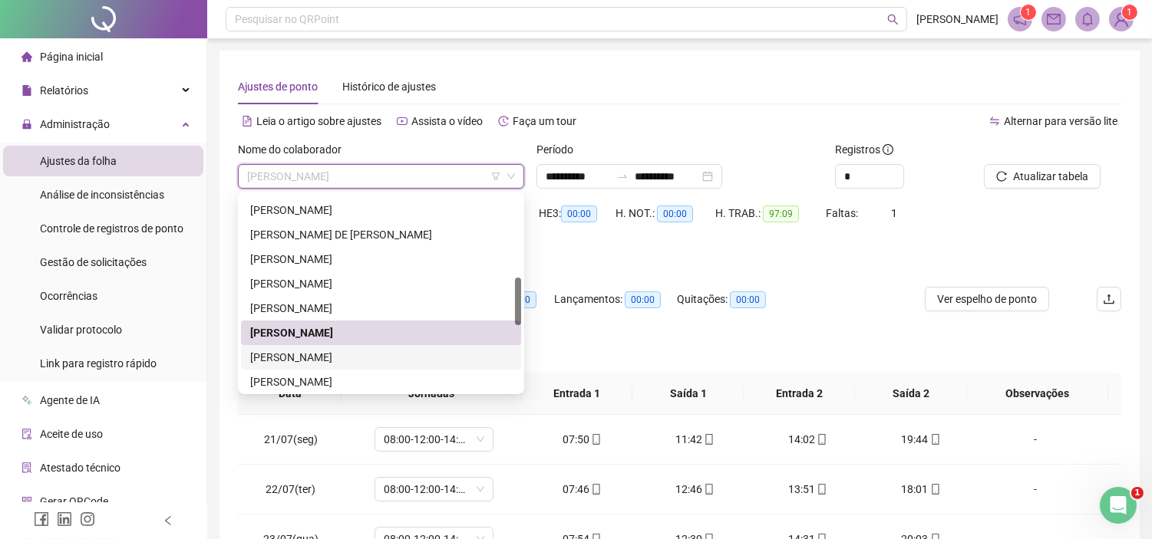
click at [308, 361] on div "[PERSON_NAME]" at bounding box center [381, 357] width 262 height 17
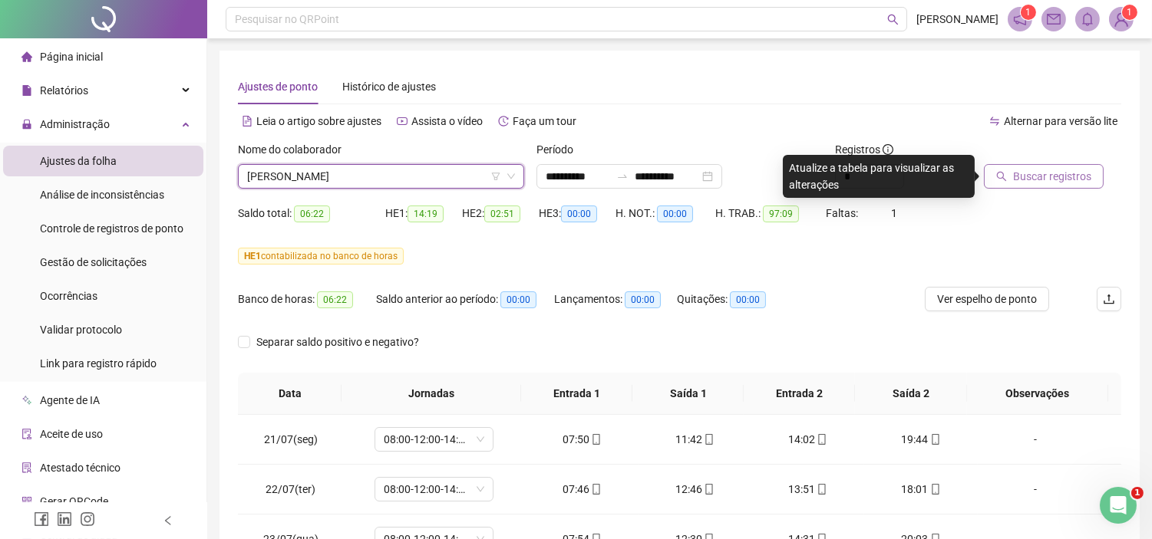
click at [1033, 164] on button "Buscar registros" at bounding box center [1044, 176] width 120 height 25
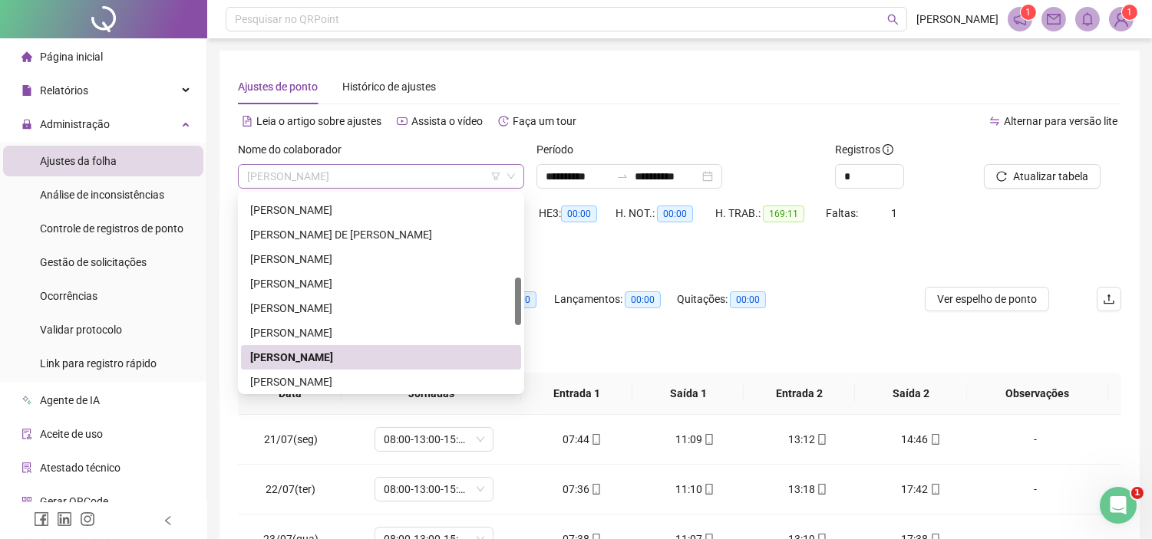
click at [315, 178] on span "[PERSON_NAME]" at bounding box center [381, 176] width 268 height 23
click at [1042, 179] on span "Atualizar tabela" at bounding box center [1050, 176] width 75 height 17
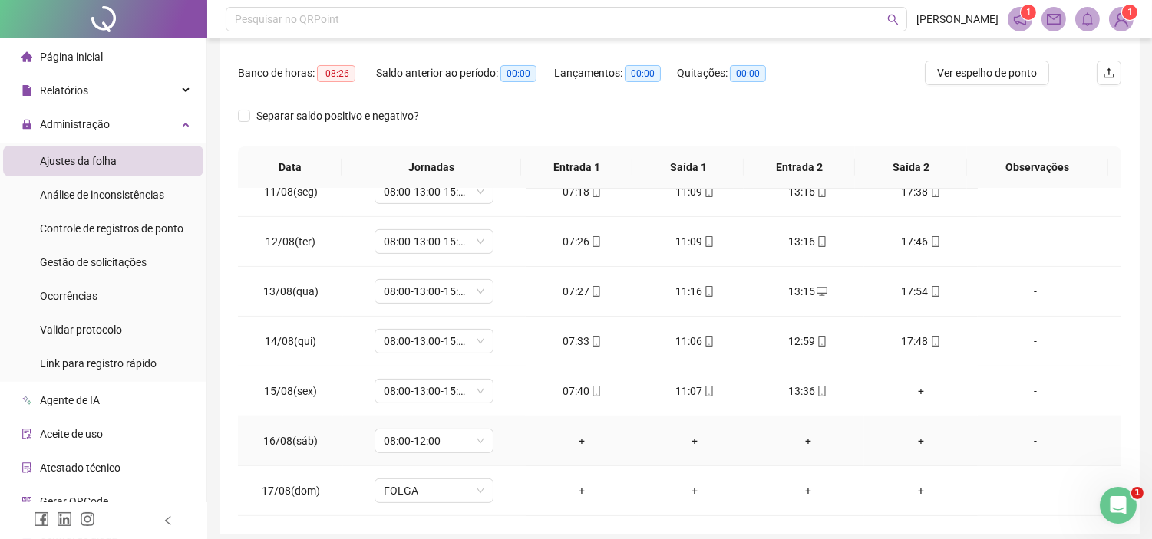
scroll to position [256, 0]
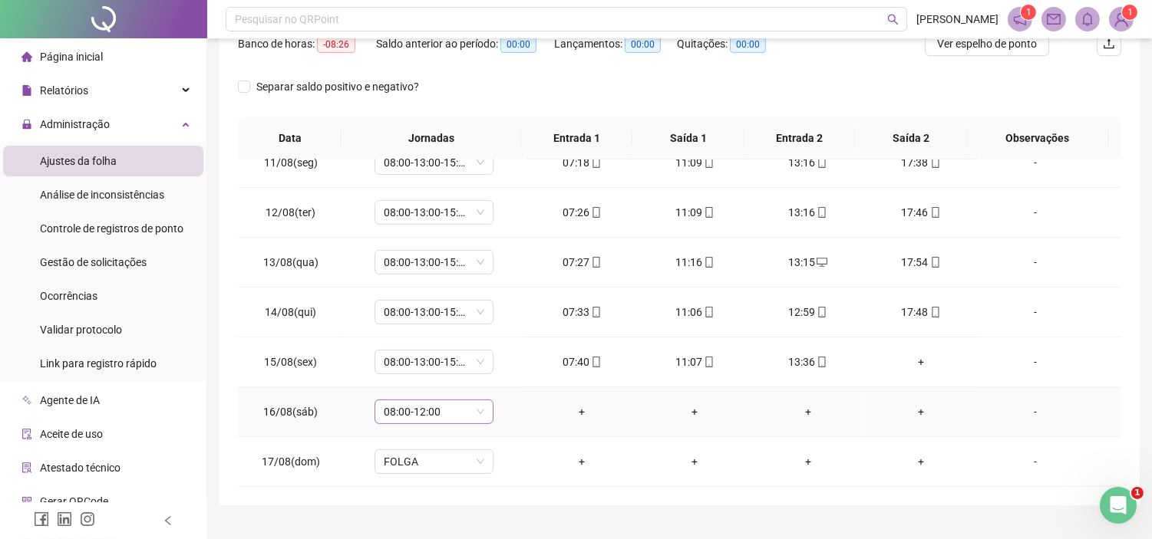
click at [476, 413] on span "08:00-12:00" at bounding box center [434, 412] width 101 height 23
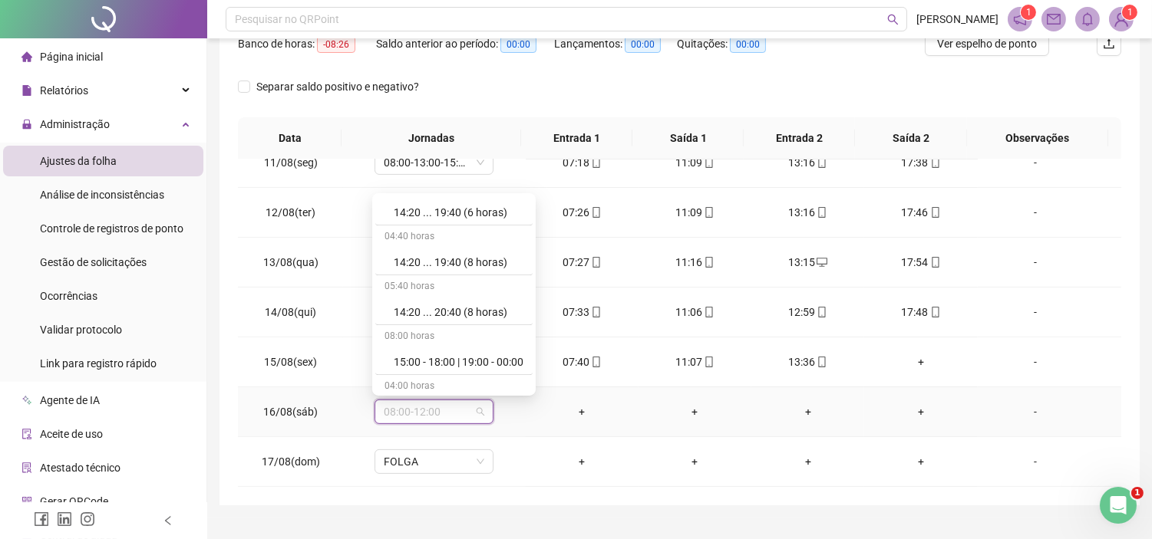
scroll to position [9143, 0]
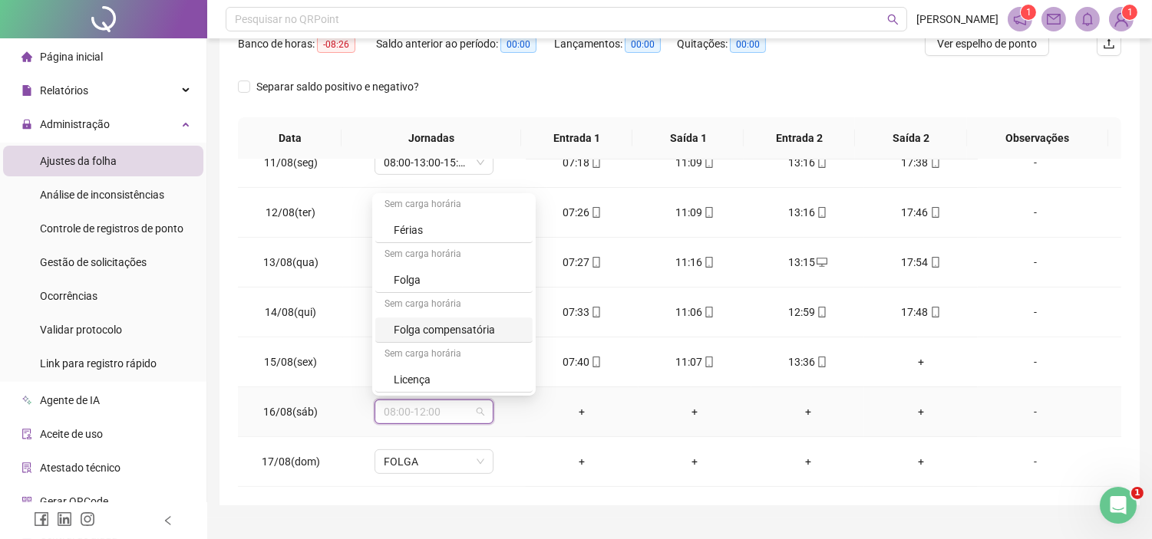
click at [436, 322] on div "Folga compensatória" at bounding box center [459, 330] width 130 height 17
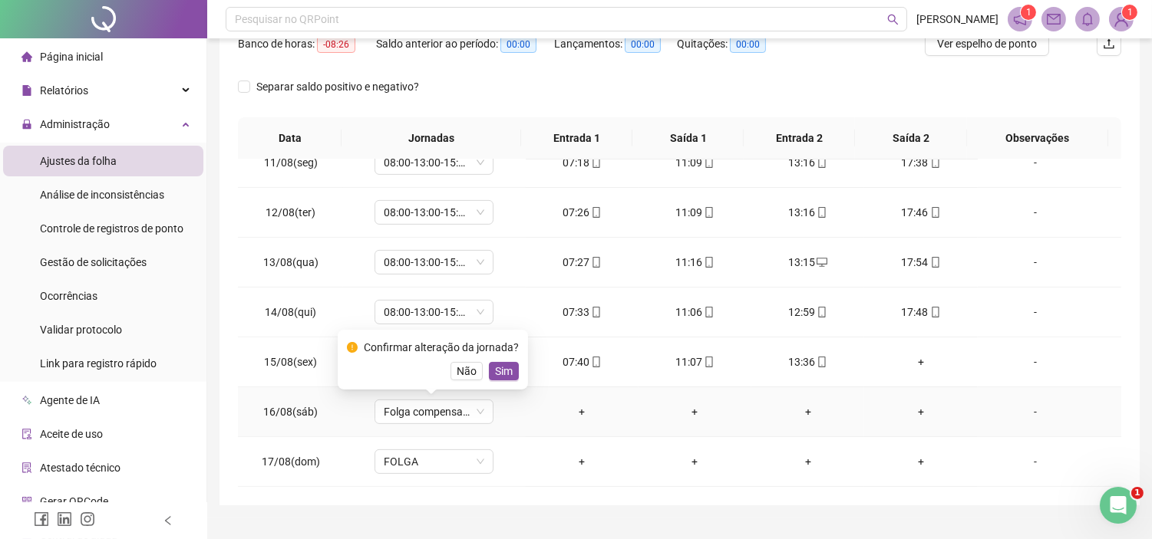
click at [503, 368] on span "Sim" at bounding box center [504, 371] width 18 height 17
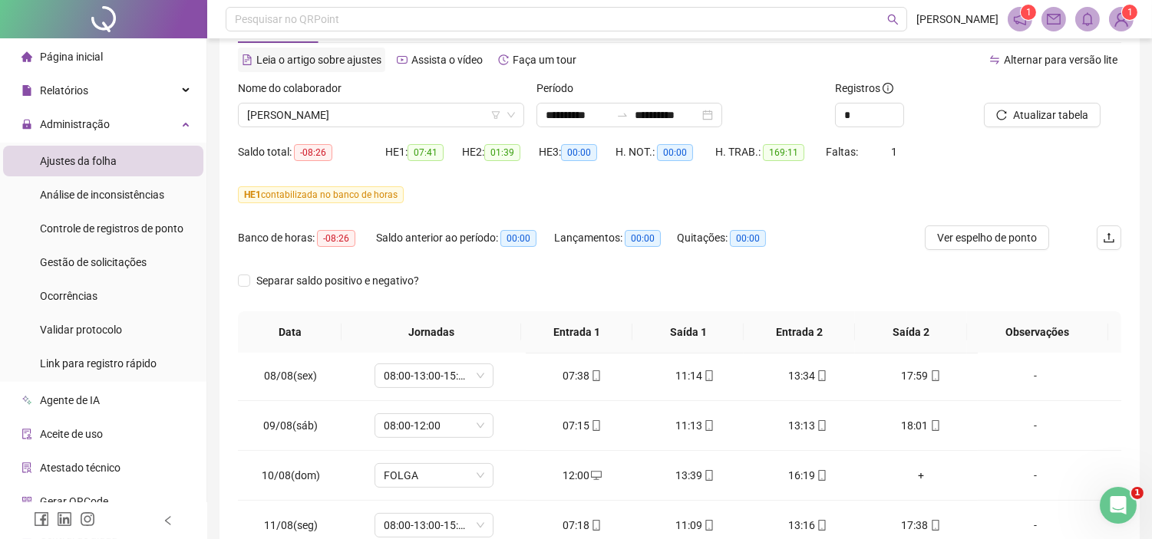
scroll to position [31, 0]
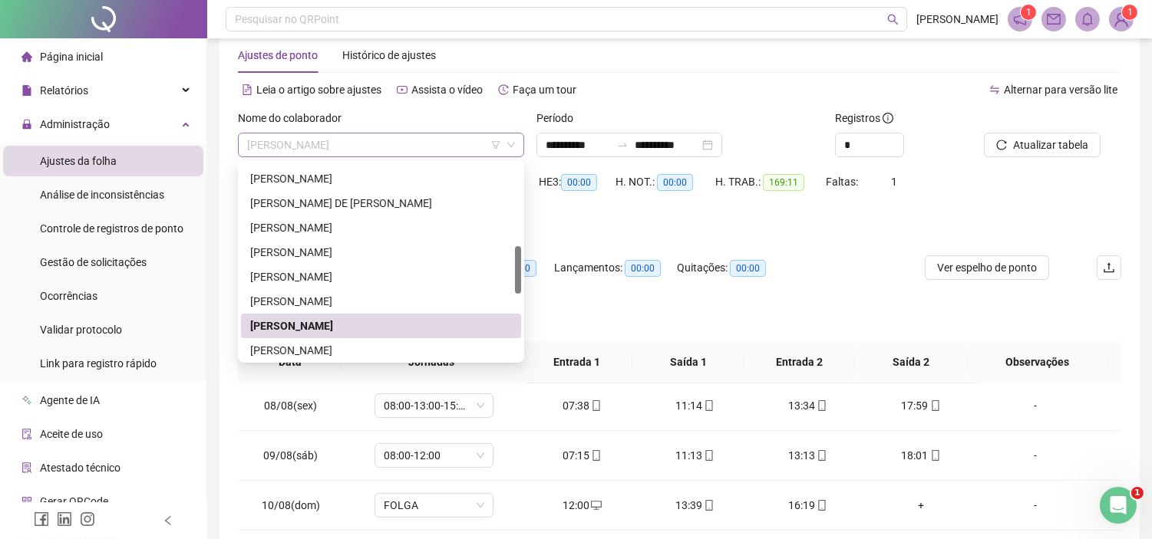
click at [330, 138] on span "[PERSON_NAME]" at bounding box center [381, 145] width 268 height 23
click at [310, 346] on div "[PERSON_NAME]" at bounding box center [381, 350] width 262 height 17
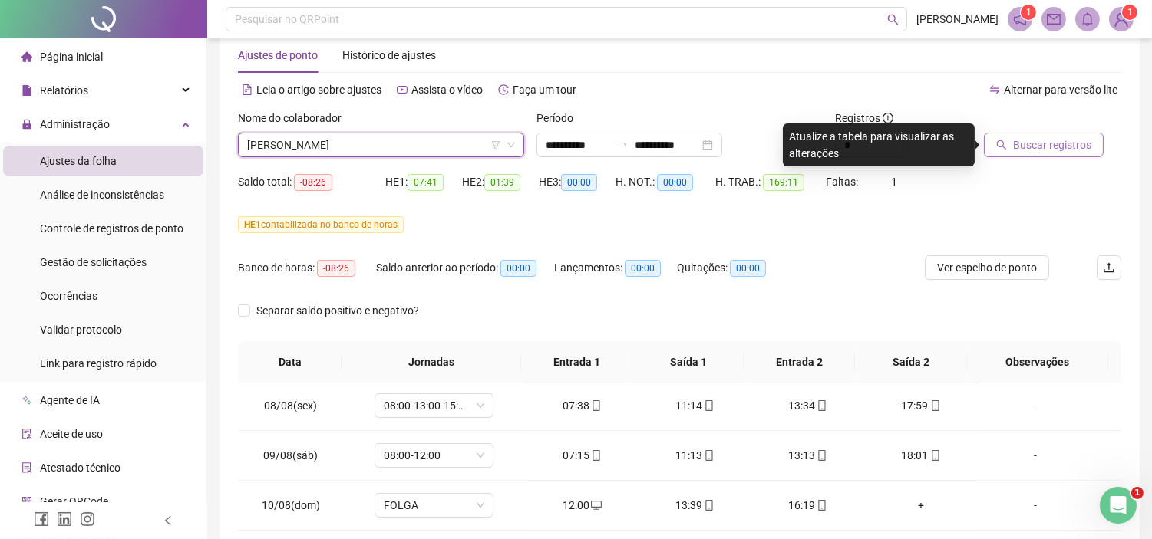
click at [1023, 152] on span "Buscar registros" at bounding box center [1052, 145] width 78 height 17
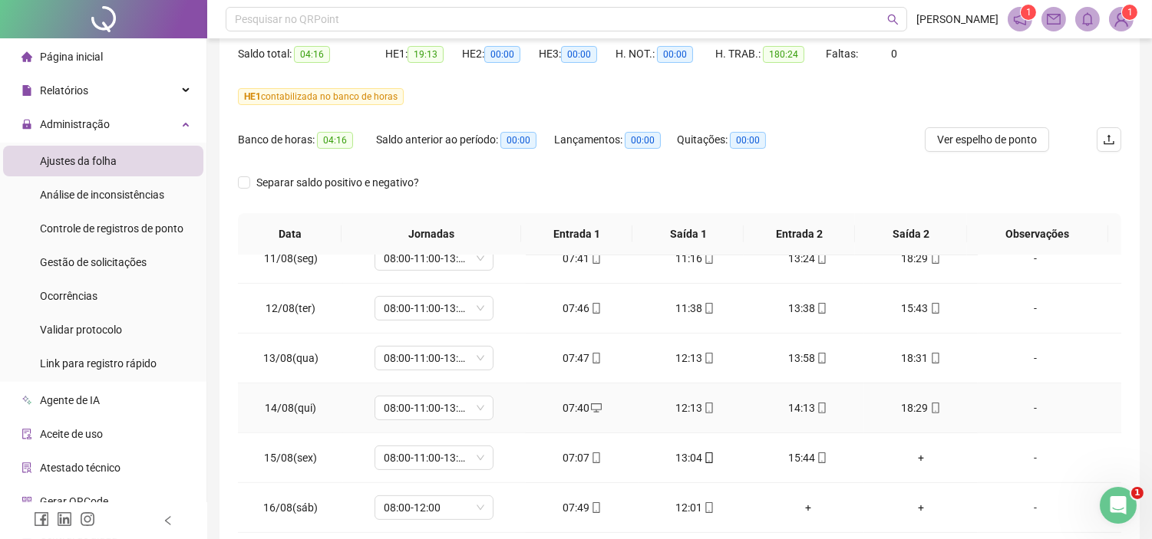
scroll to position [202, 0]
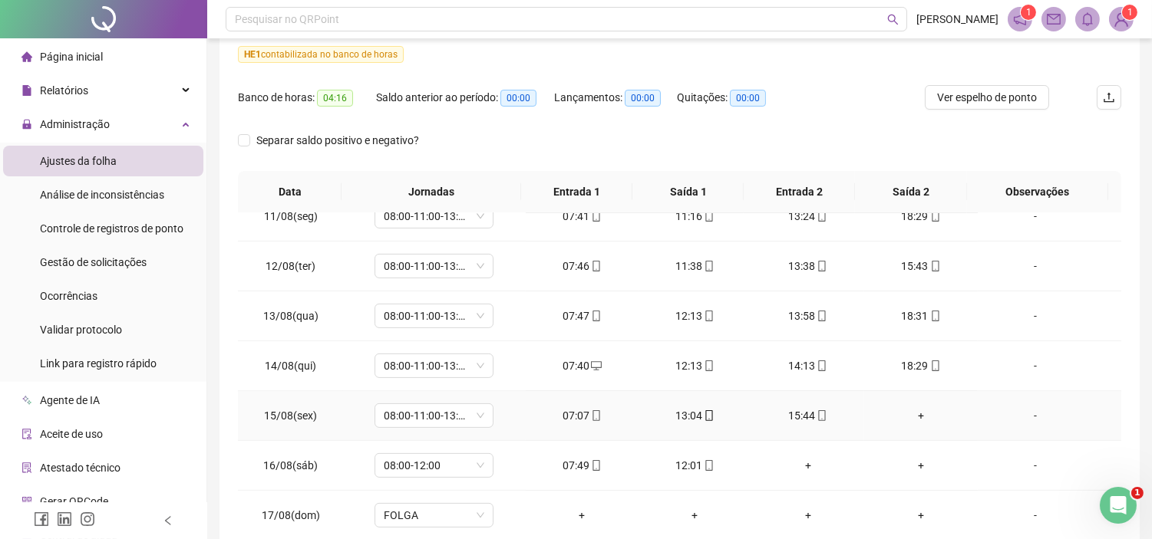
click at [904, 411] on div "+" at bounding box center [920, 415] width 88 height 17
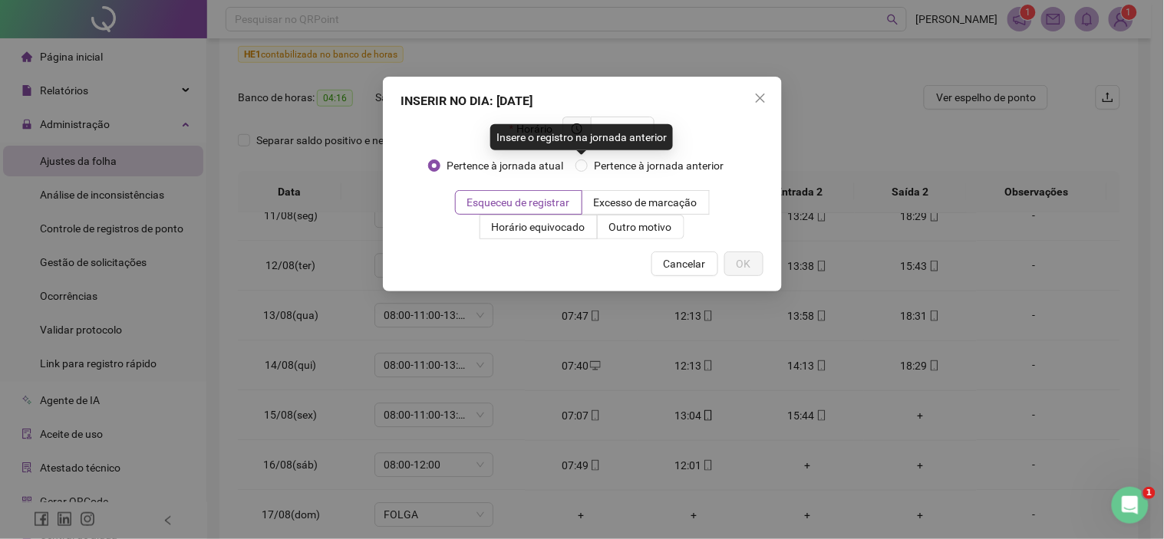
click at [617, 127] on div "Insere o registro na jornada anterior" at bounding box center [581, 137] width 183 height 26
click at [617, 118] on span at bounding box center [623, 129] width 64 height 25
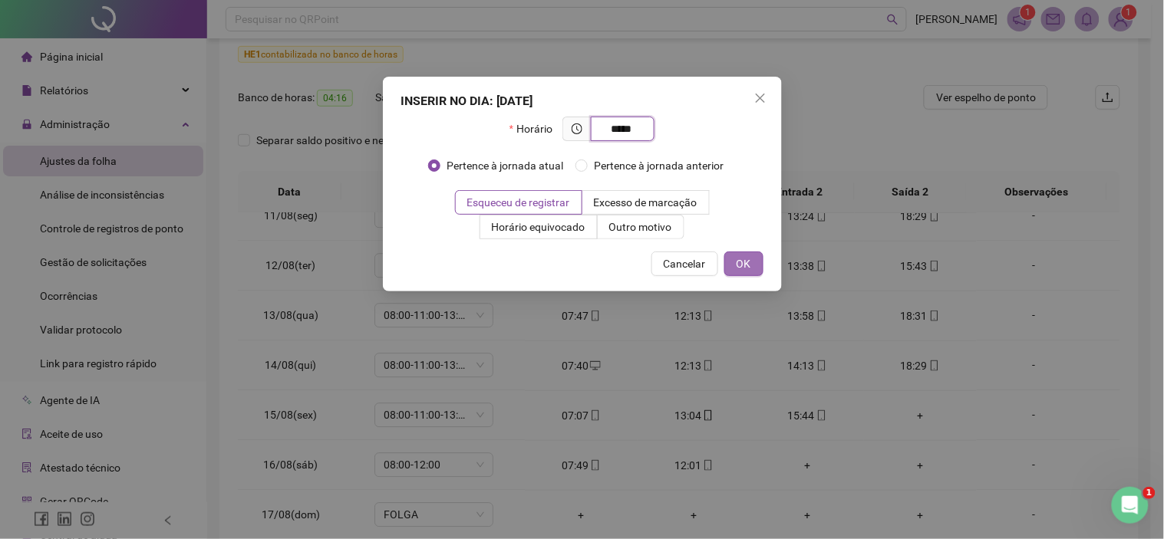
type input "*****"
click at [730, 263] on button "OK" at bounding box center [743, 264] width 39 height 25
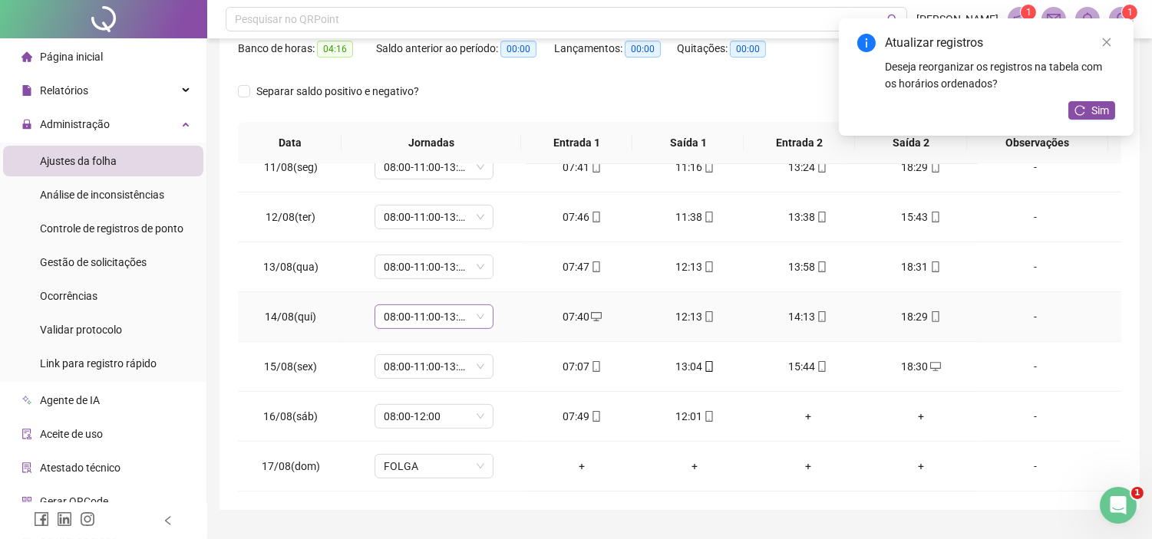
scroll to position [287, 0]
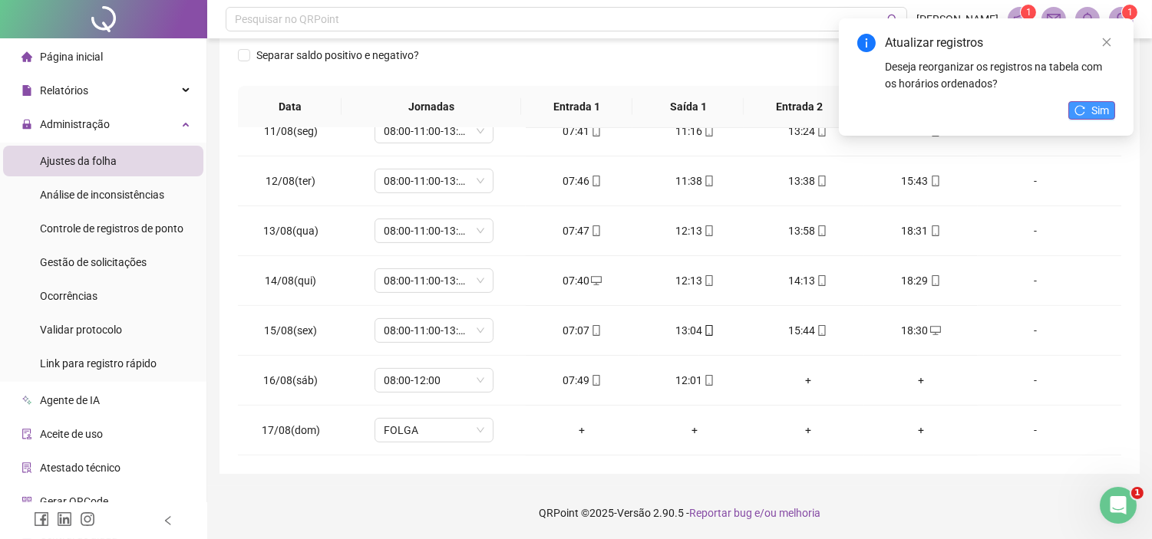
click at [1093, 108] on span "Sim" at bounding box center [1100, 110] width 18 height 17
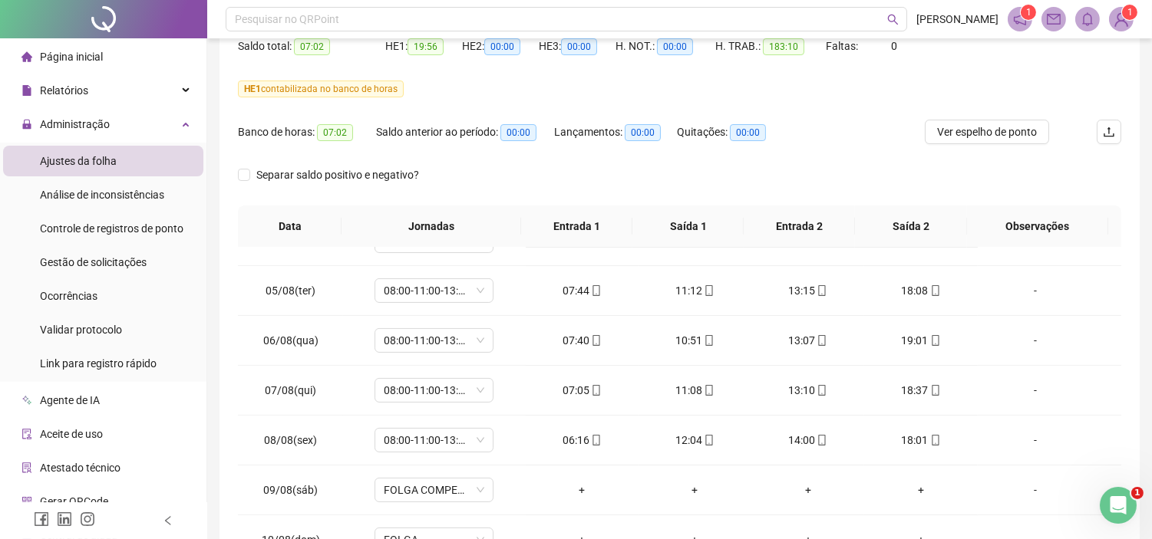
scroll to position [0, 0]
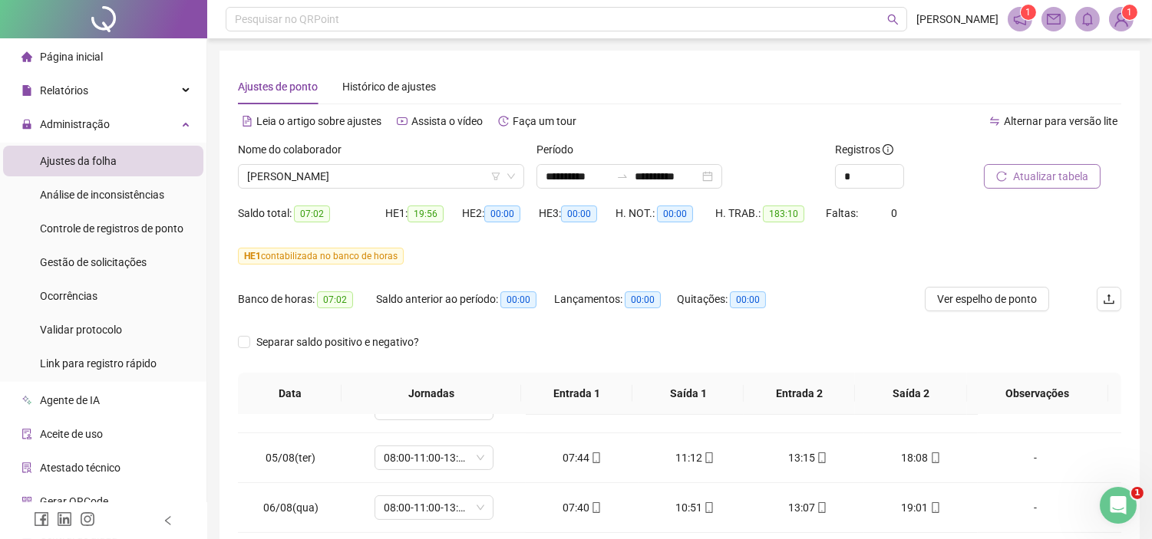
click at [1022, 170] on span "Atualizar tabela" at bounding box center [1050, 176] width 75 height 17
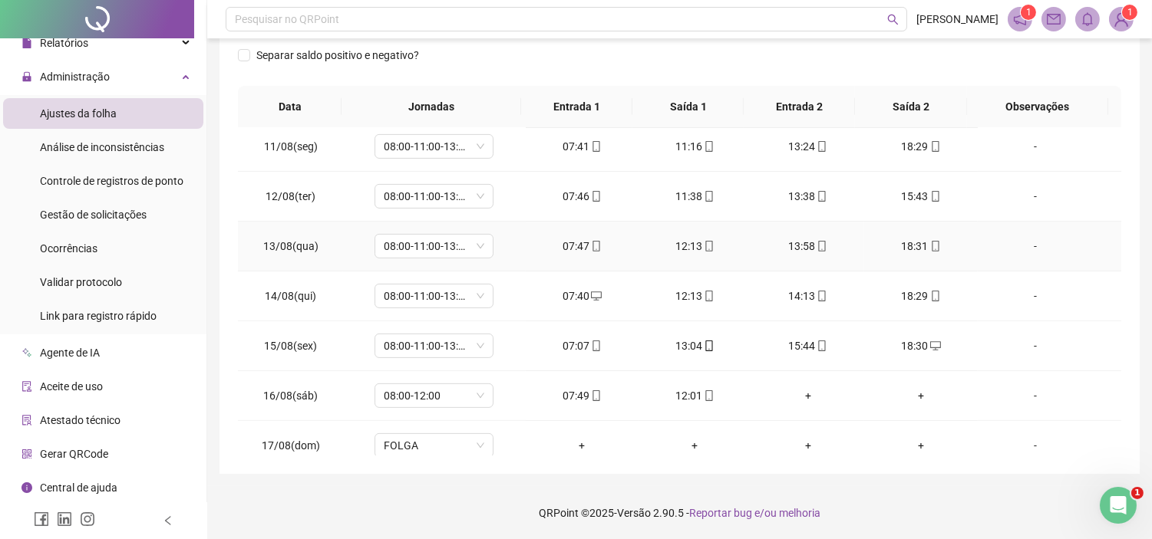
scroll to position [1070, 0]
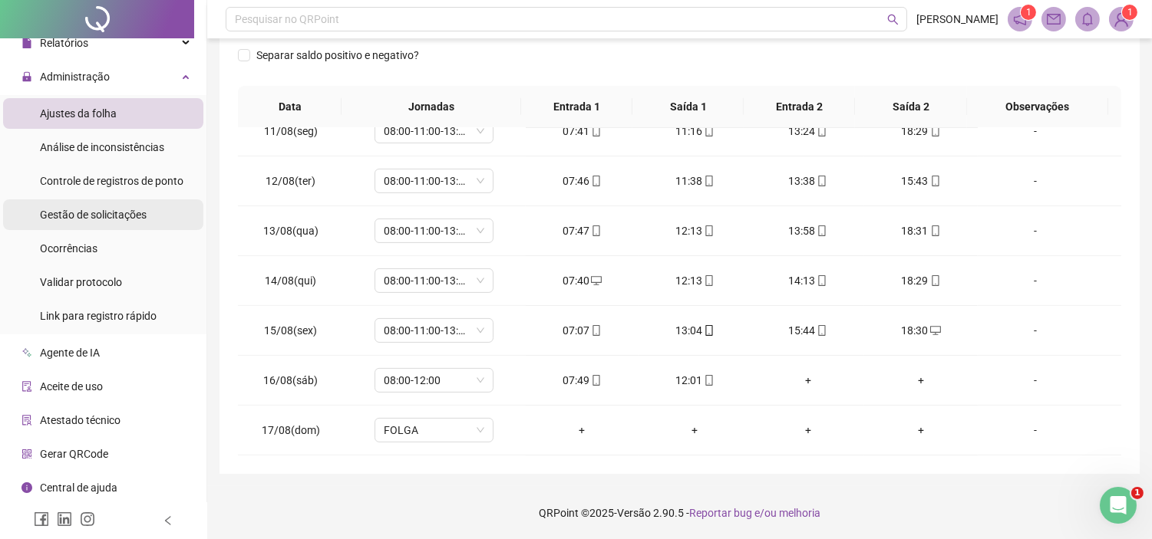
click at [97, 213] on span "Gestão de solicitações" at bounding box center [93, 215] width 107 height 12
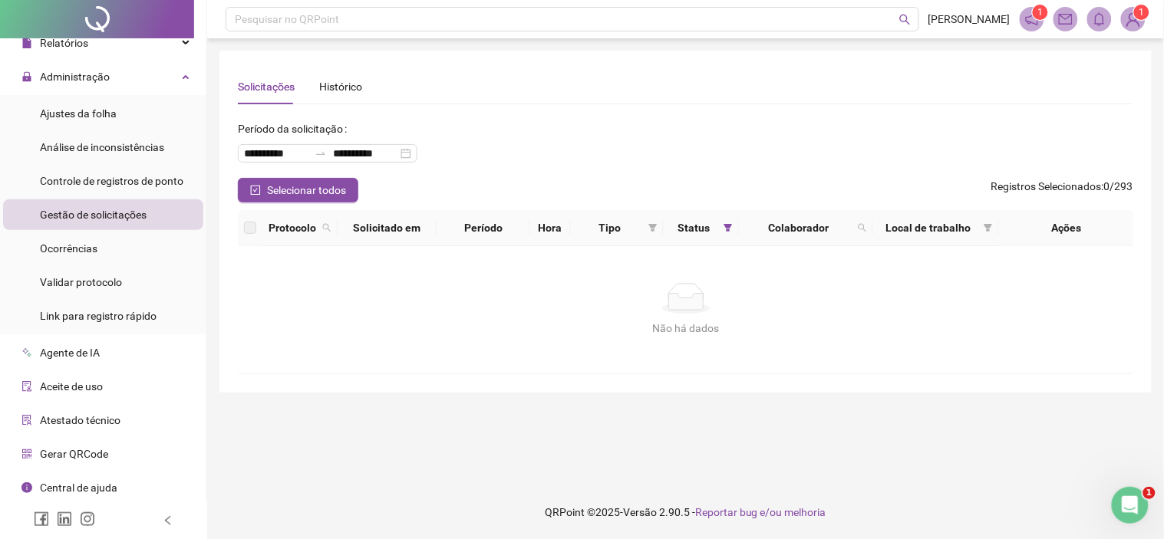
click at [128, 223] on div "Gestão de solicitações" at bounding box center [93, 215] width 107 height 31
click at [71, 118] on span "Ajustes da folha" at bounding box center [78, 113] width 77 height 12
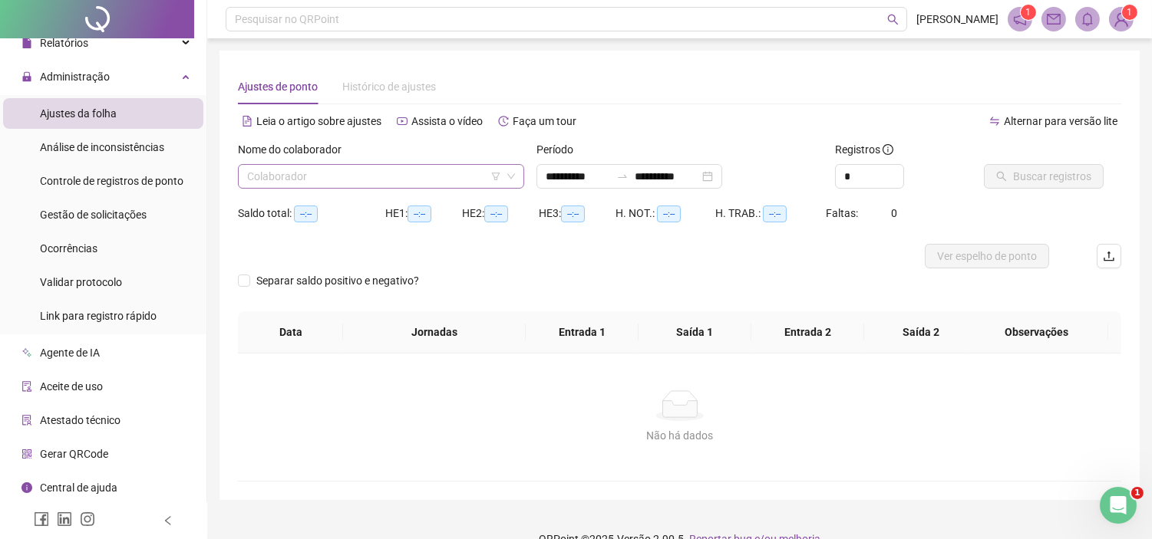
click at [270, 182] on input "search" at bounding box center [374, 176] width 254 height 23
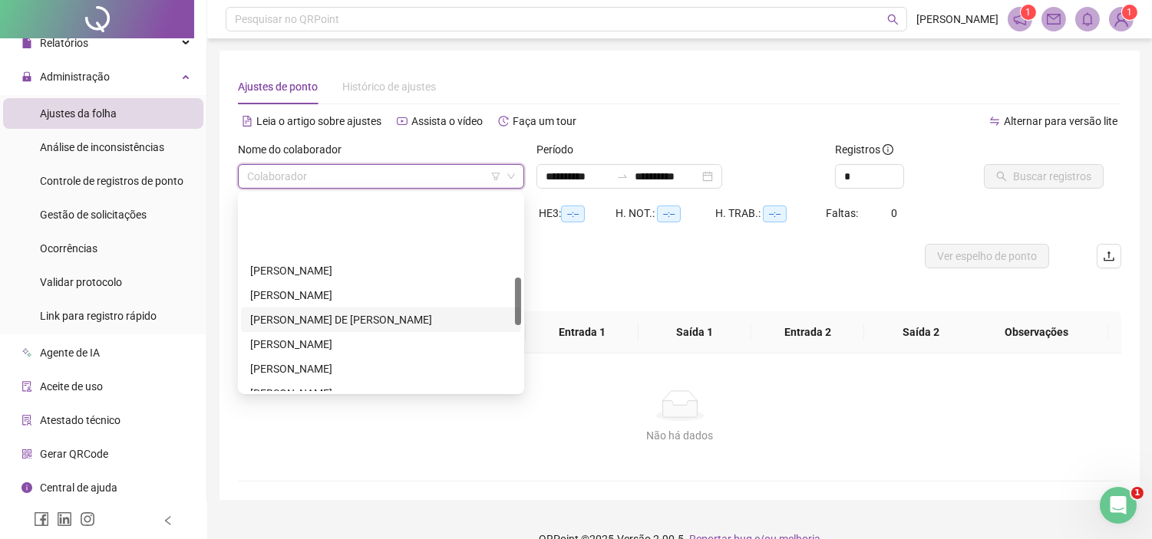
scroll to position [426, 0]
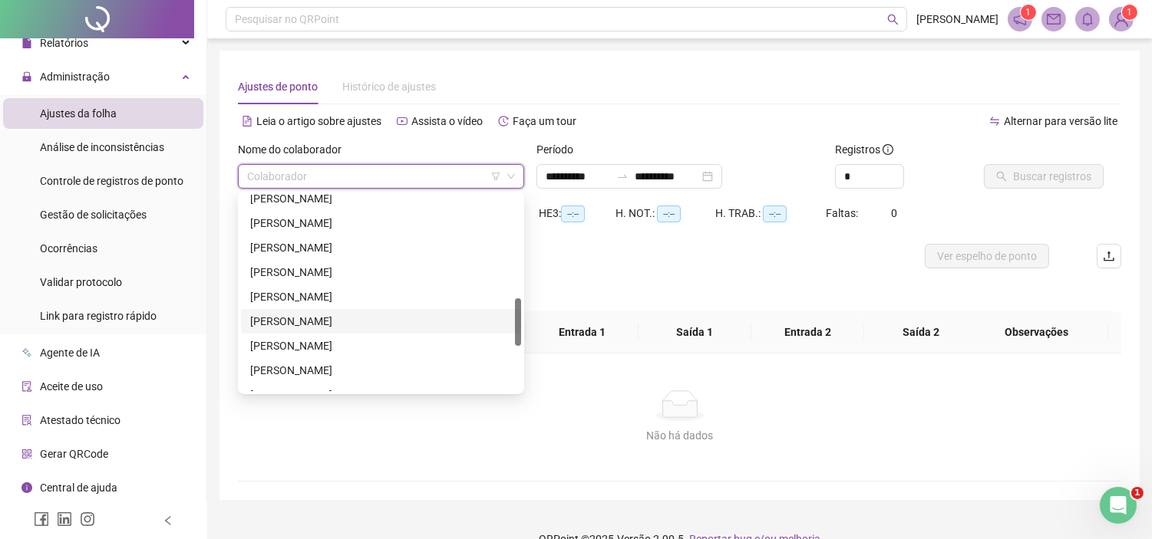
click at [265, 321] on div "[PERSON_NAME]" at bounding box center [381, 321] width 262 height 17
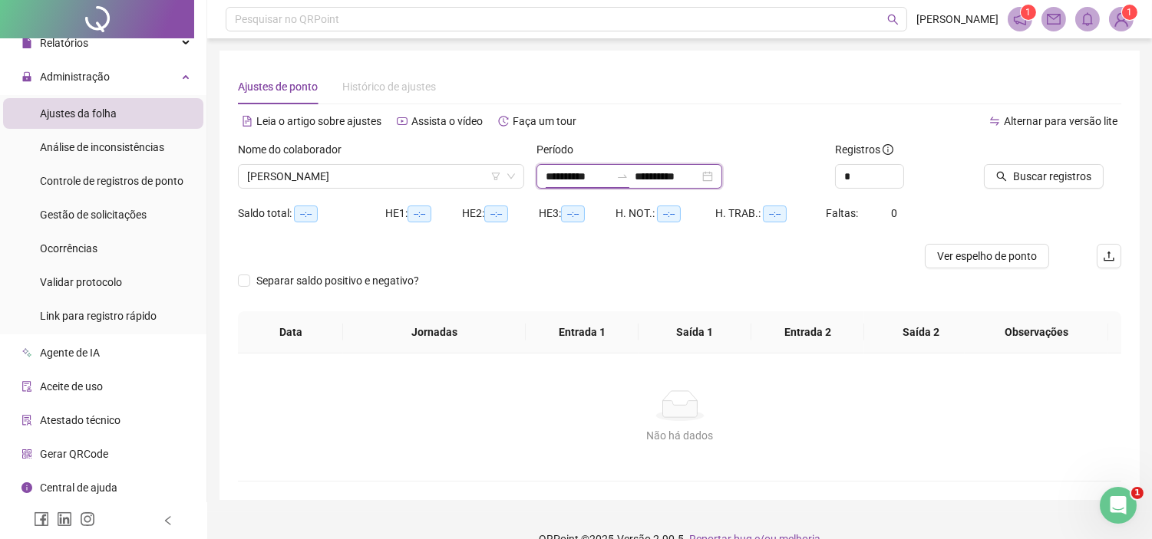
click at [565, 180] on input "**********" at bounding box center [578, 176] width 64 height 17
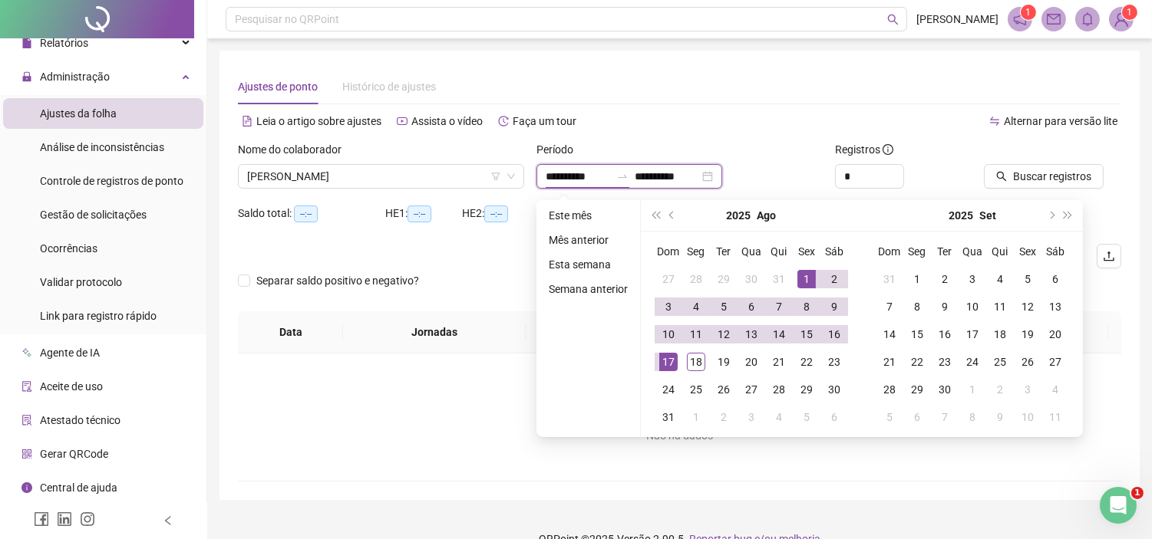
type input "**********"
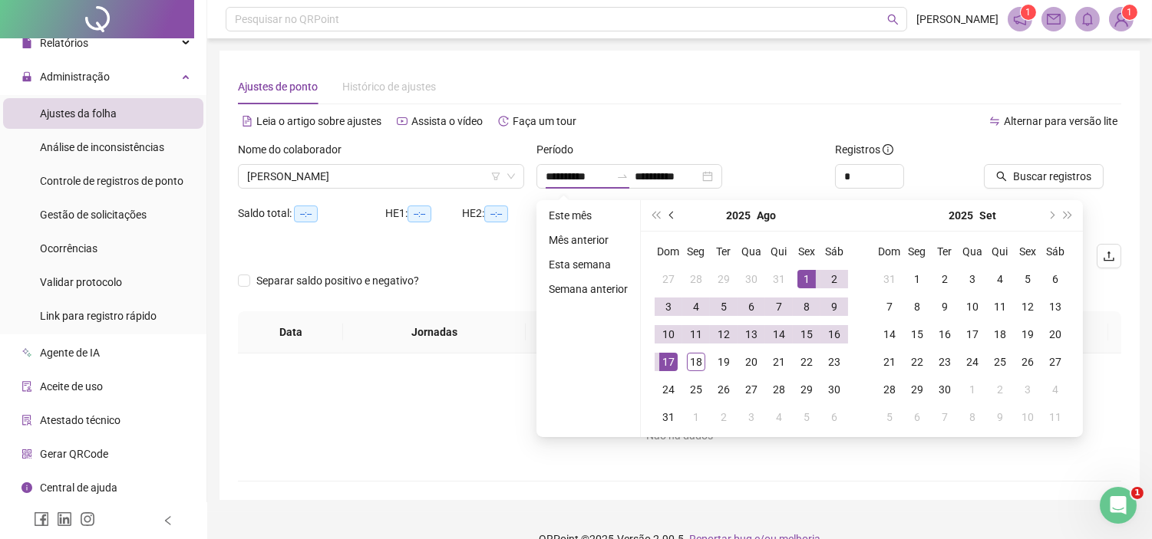
click at [669, 215] on span "prev-year" at bounding box center [673, 216] width 8 height 8
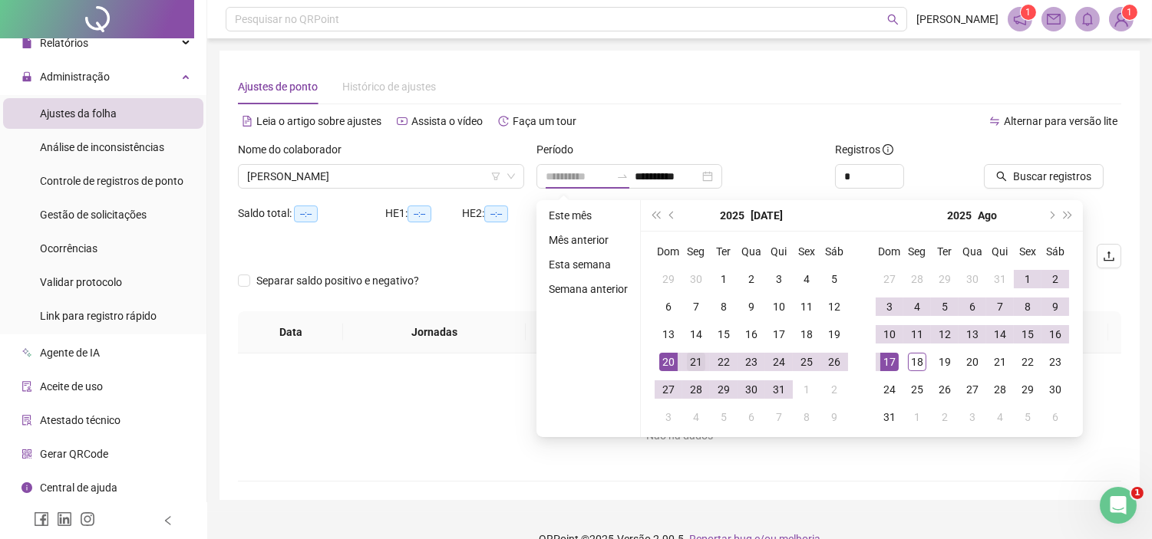
type input "**********"
drag, startPoint x: 698, startPoint y: 357, endPoint x: 735, endPoint y: 354, distance: 37.0
click at [698, 358] on div "21" at bounding box center [696, 362] width 18 height 18
type input "**********"
click at [890, 359] on div "17" at bounding box center [889, 362] width 18 height 18
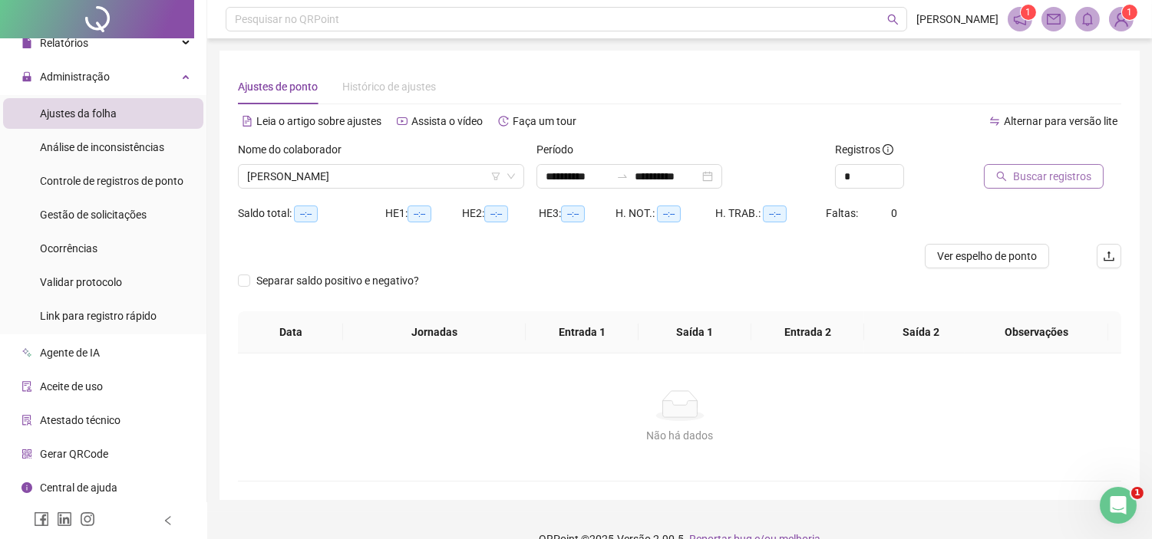
click at [1064, 171] on span "Buscar registros" at bounding box center [1052, 176] width 78 height 17
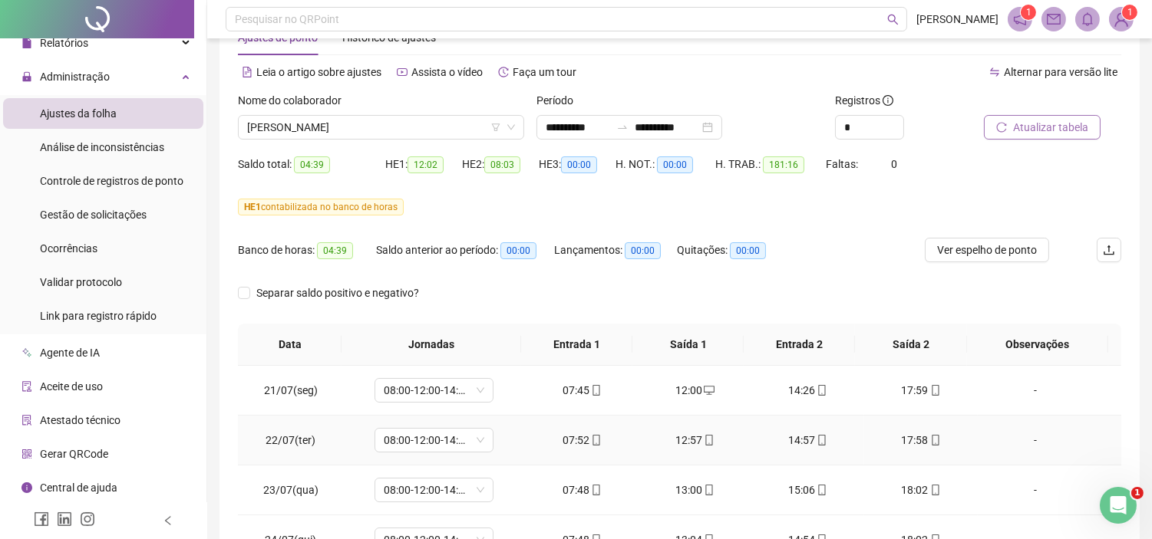
scroll to position [31, 0]
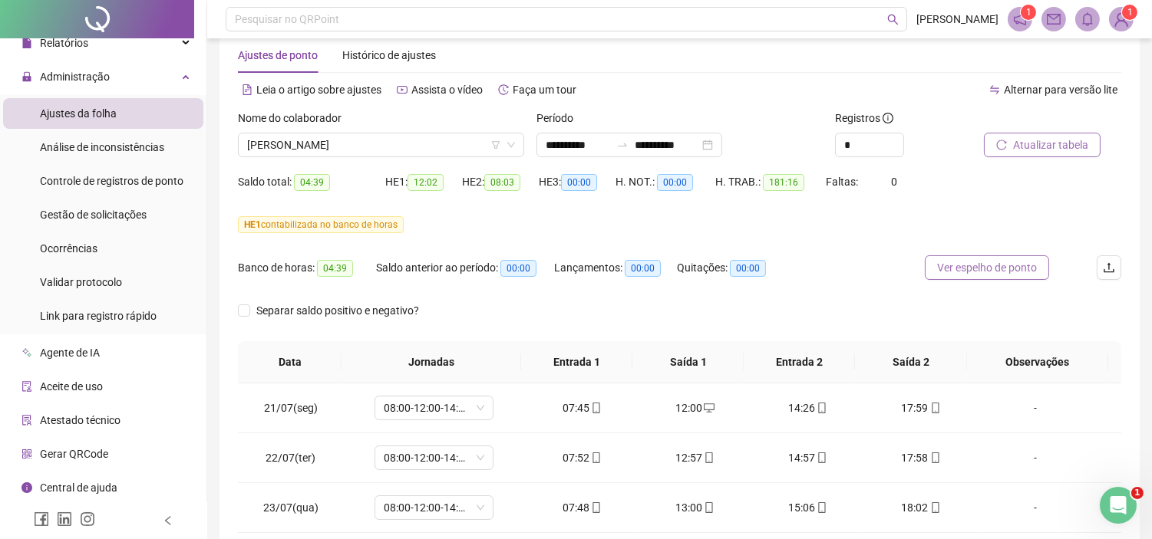
click at [965, 274] on span "Ver espelho de ponto" at bounding box center [987, 267] width 100 height 17
click at [990, 272] on span "Ver espelho de ponto" at bounding box center [987, 267] width 100 height 17
click at [343, 143] on span "[PERSON_NAME]" at bounding box center [381, 145] width 268 height 23
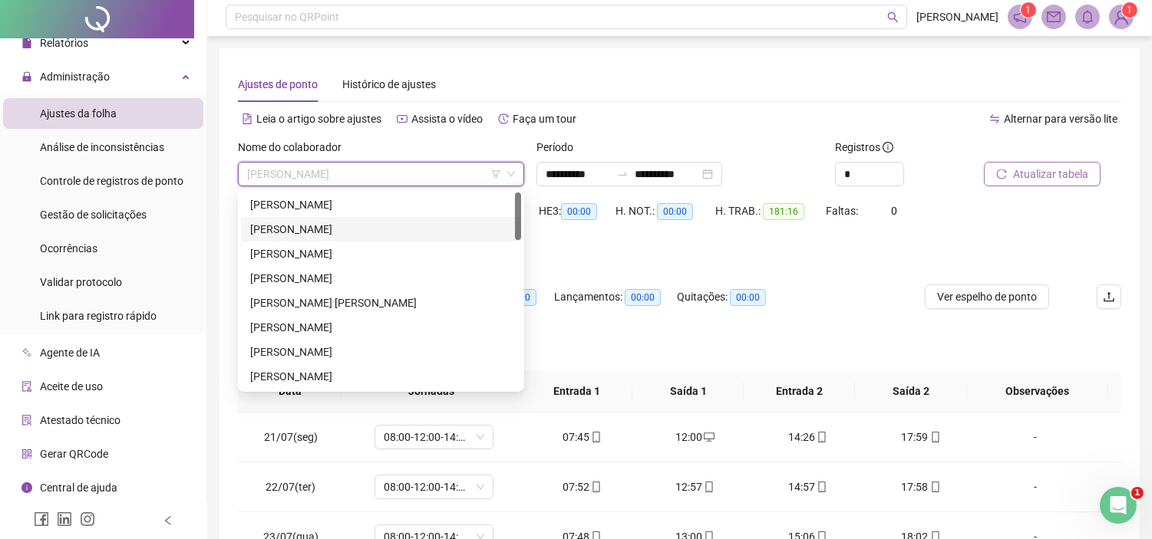
scroll to position [0, 0]
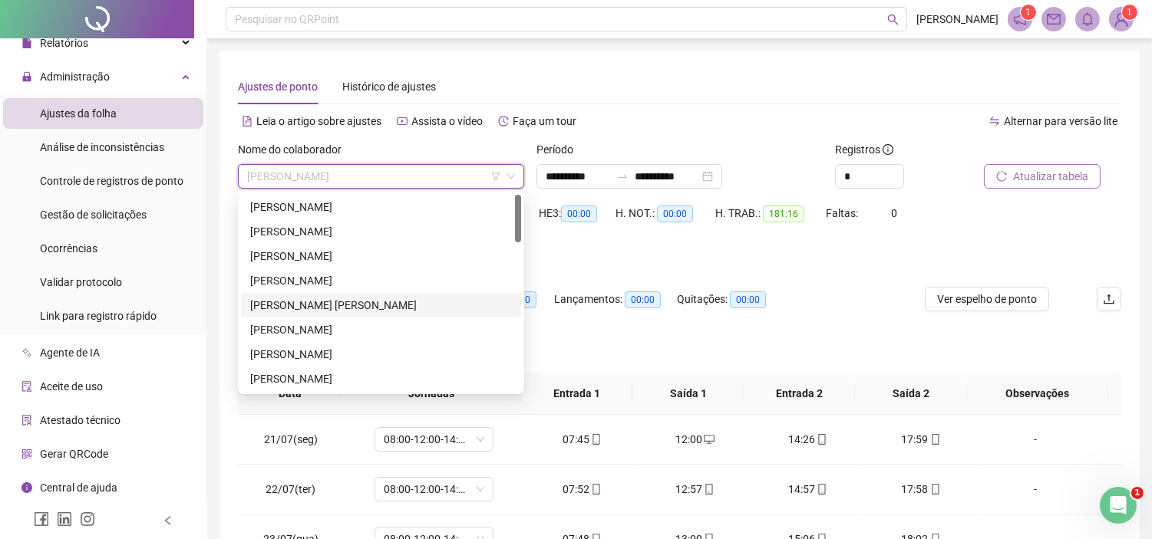
drag, startPoint x: 325, startPoint y: 303, endPoint x: 635, endPoint y: 192, distance: 328.7
click at [326, 303] on div "[PERSON_NAME] [PERSON_NAME]" at bounding box center [381, 305] width 262 height 17
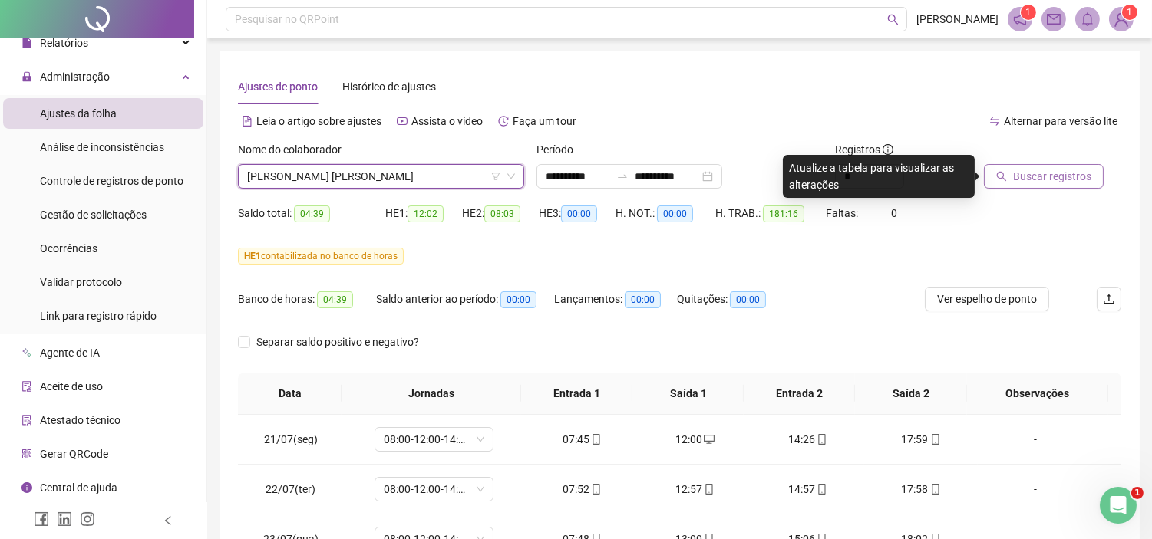
click at [1022, 180] on span "Buscar registros" at bounding box center [1052, 176] width 78 height 17
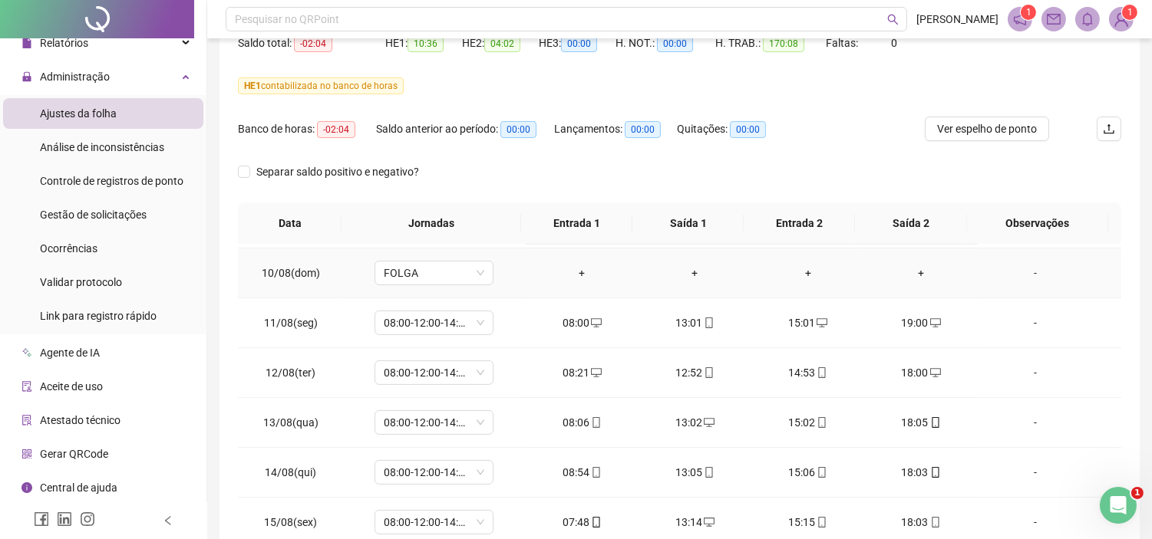
scroll to position [1023, 0]
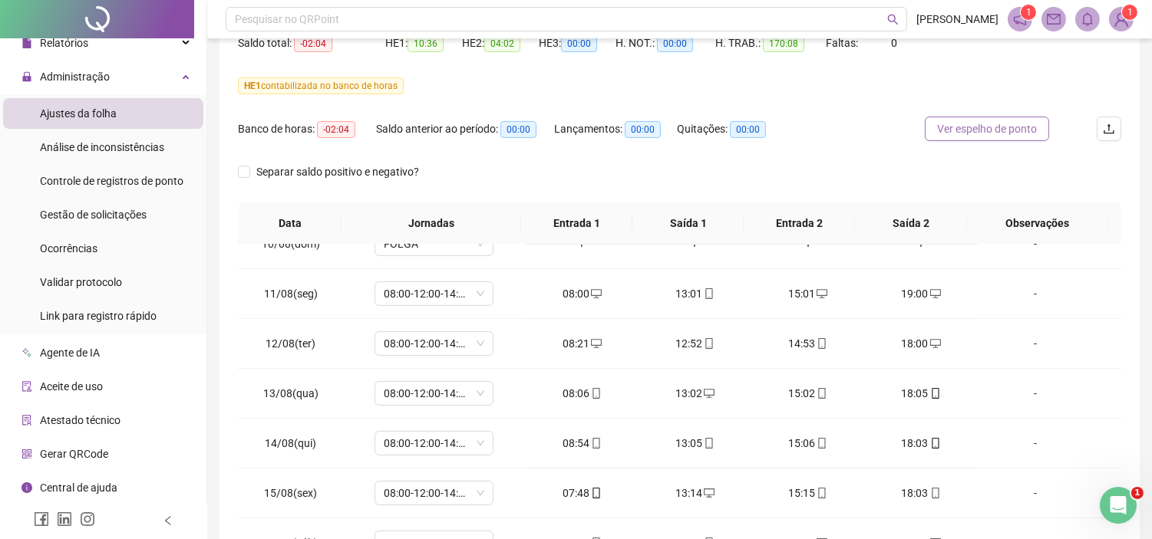
click at [942, 130] on span "Ver espelho de ponto" at bounding box center [987, 128] width 100 height 17
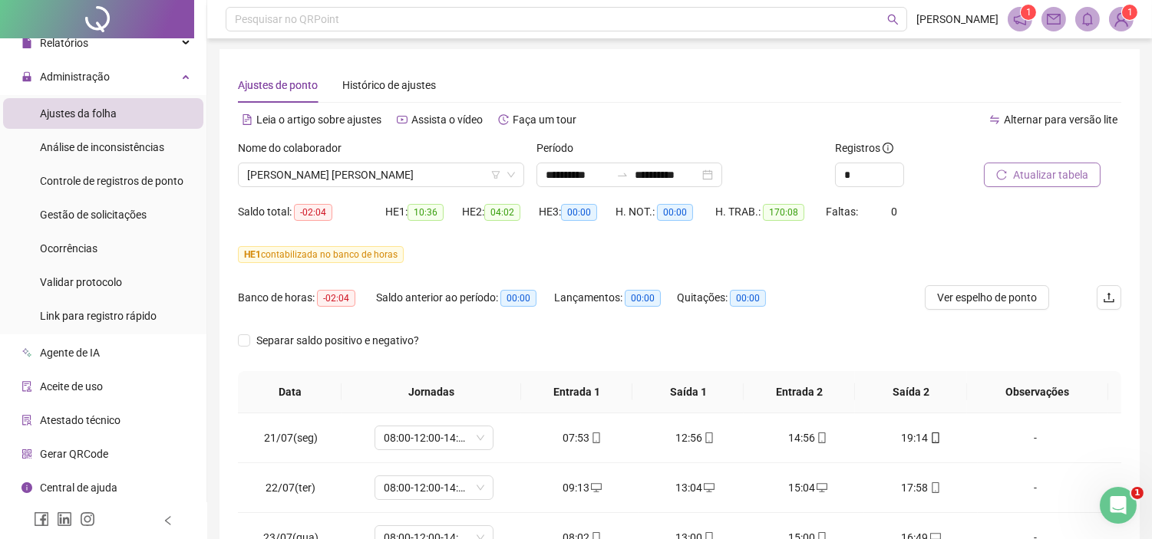
scroll to position [0, 0]
click at [940, 295] on span "Ver espelho de ponto" at bounding box center [987, 299] width 100 height 17
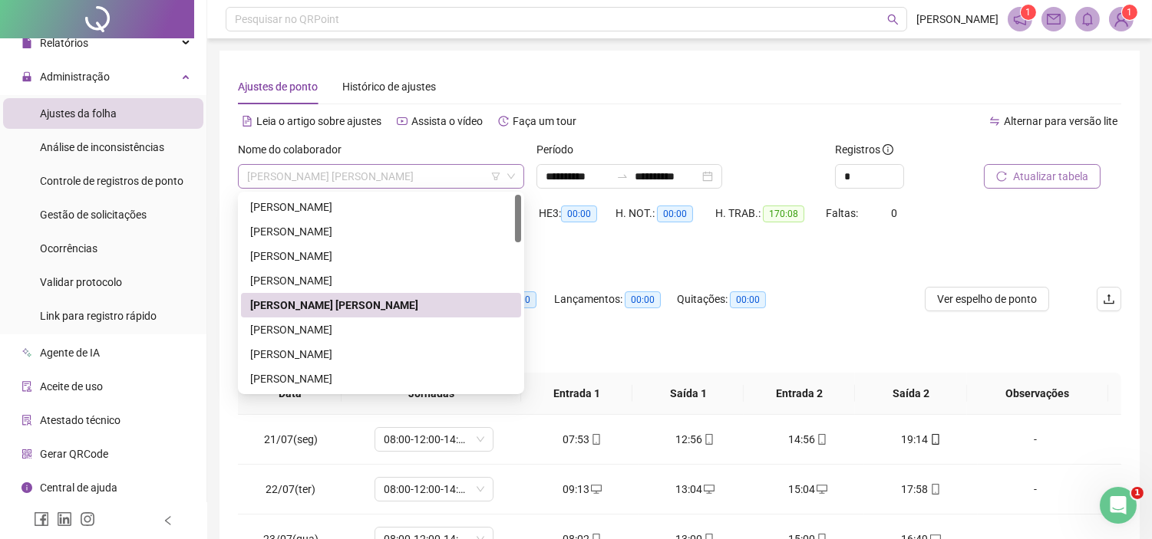
click at [262, 173] on span "[PERSON_NAME] [PERSON_NAME]" at bounding box center [381, 176] width 268 height 23
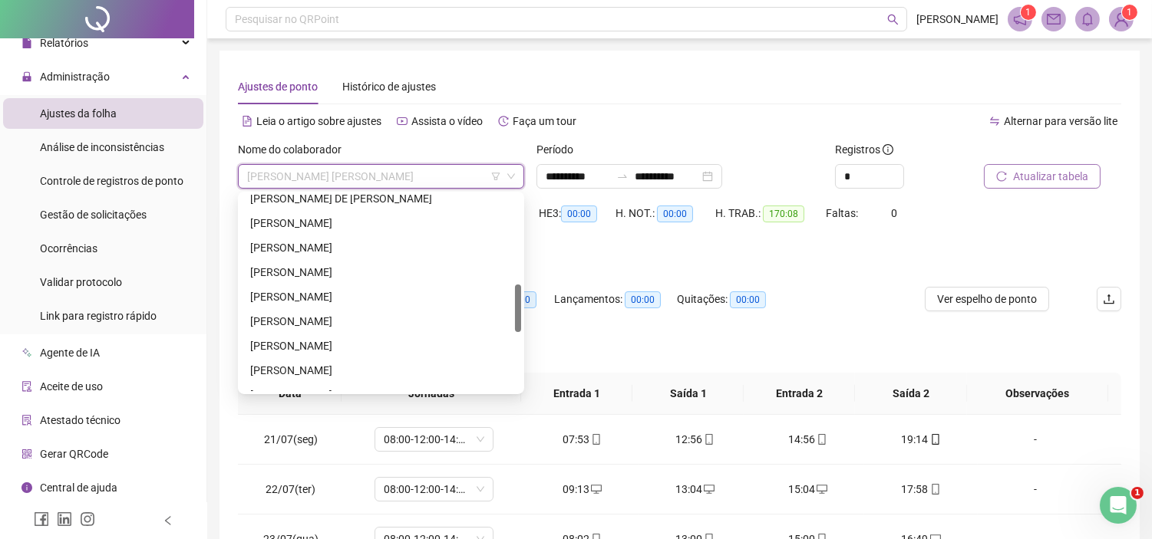
scroll to position [399, 0]
drag, startPoint x: 514, startPoint y: 220, endPoint x: 531, endPoint y: 317, distance: 98.2
click at [531, 317] on body "**********" at bounding box center [576, 269] width 1152 height 539
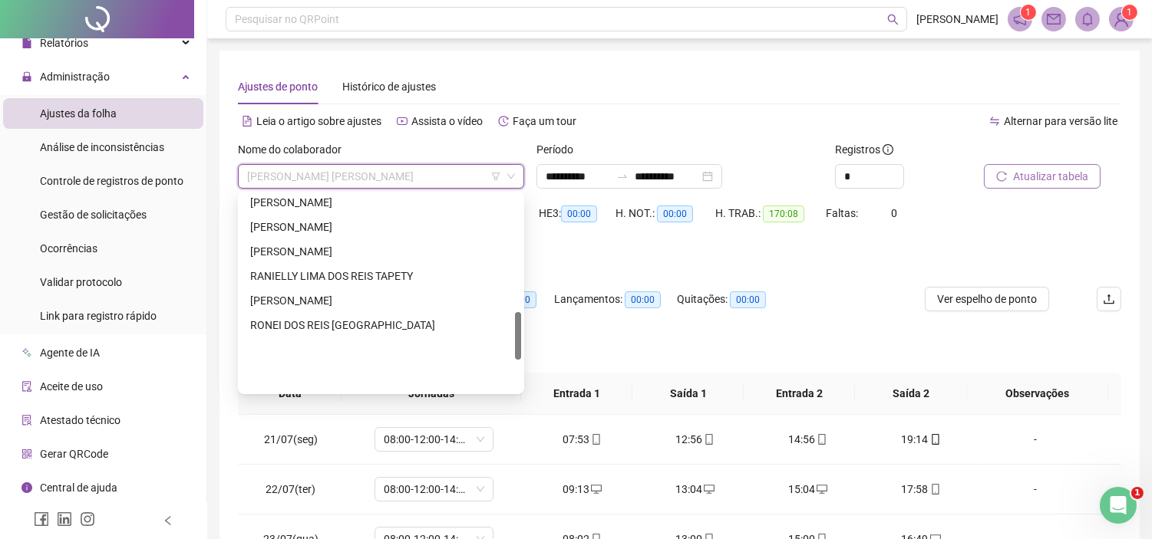
scroll to position [484, 0]
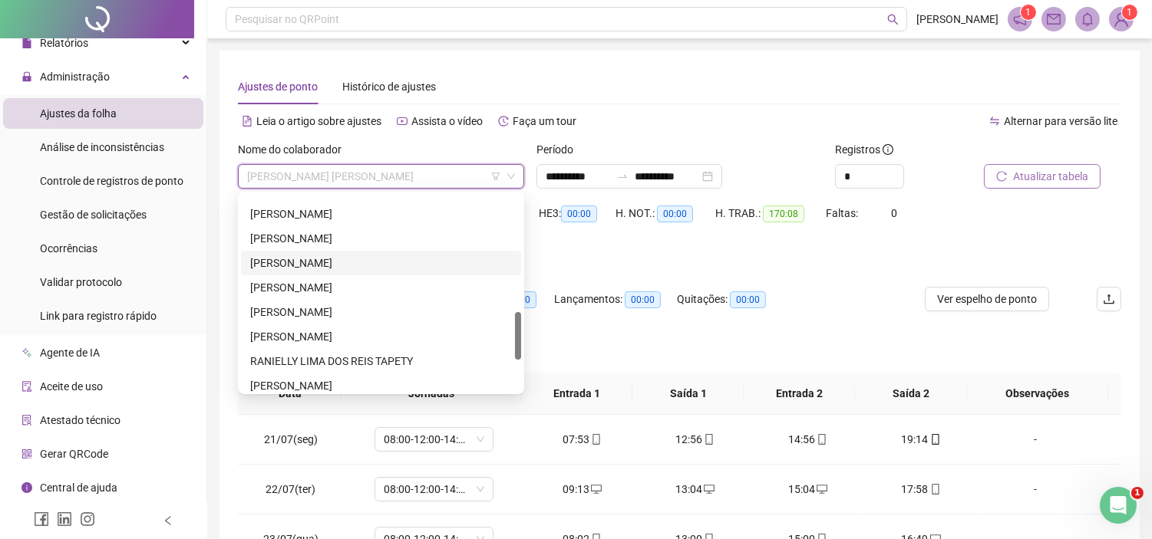
click at [302, 269] on div "[PERSON_NAME]" at bounding box center [381, 263] width 262 height 17
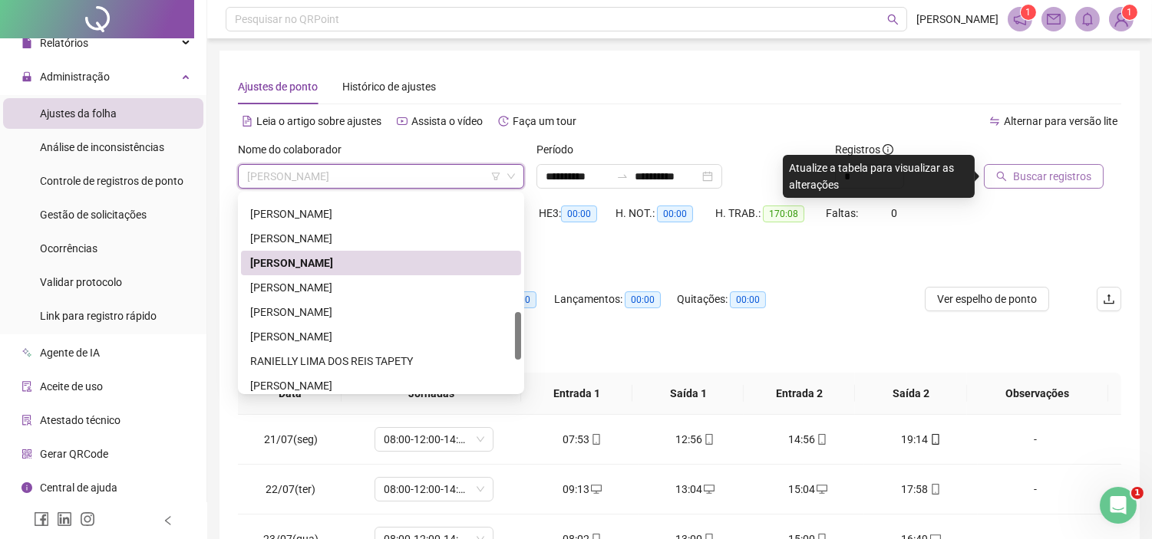
click at [332, 170] on span "[PERSON_NAME]" at bounding box center [381, 176] width 268 height 23
click at [294, 285] on div "[PERSON_NAME]" at bounding box center [381, 287] width 262 height 17
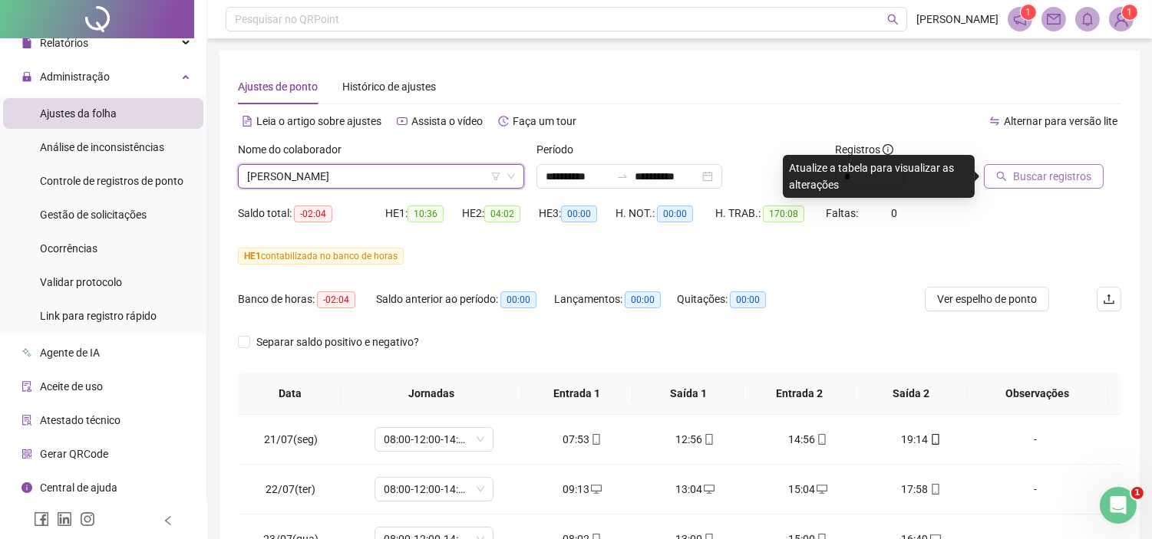
click at [1057, 174] on span "Buscar registros" at bounding box center [1052, 176] width 78 height 17
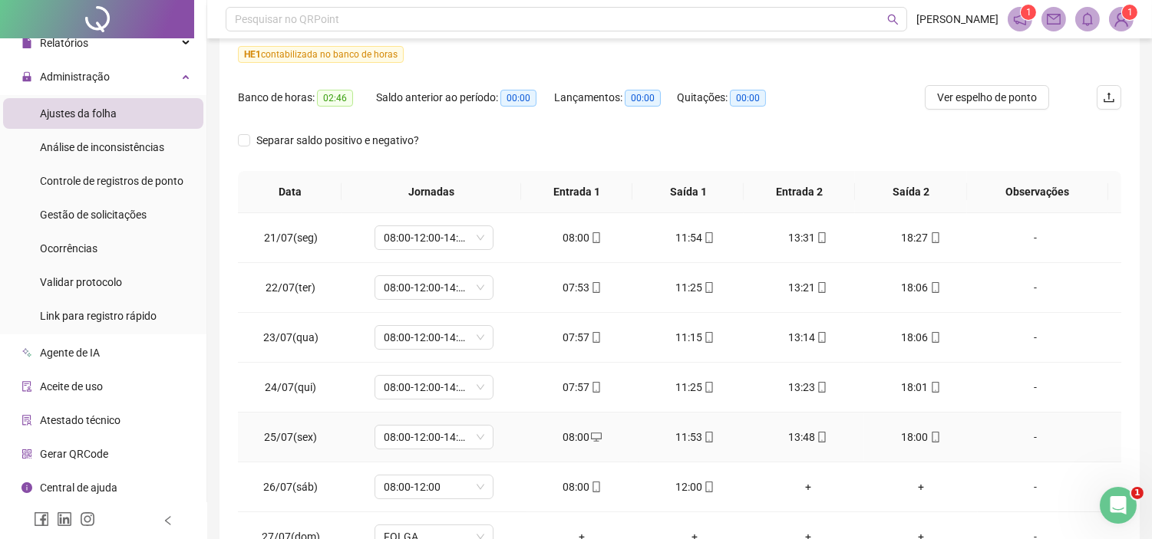
scroll to position [31, 0]
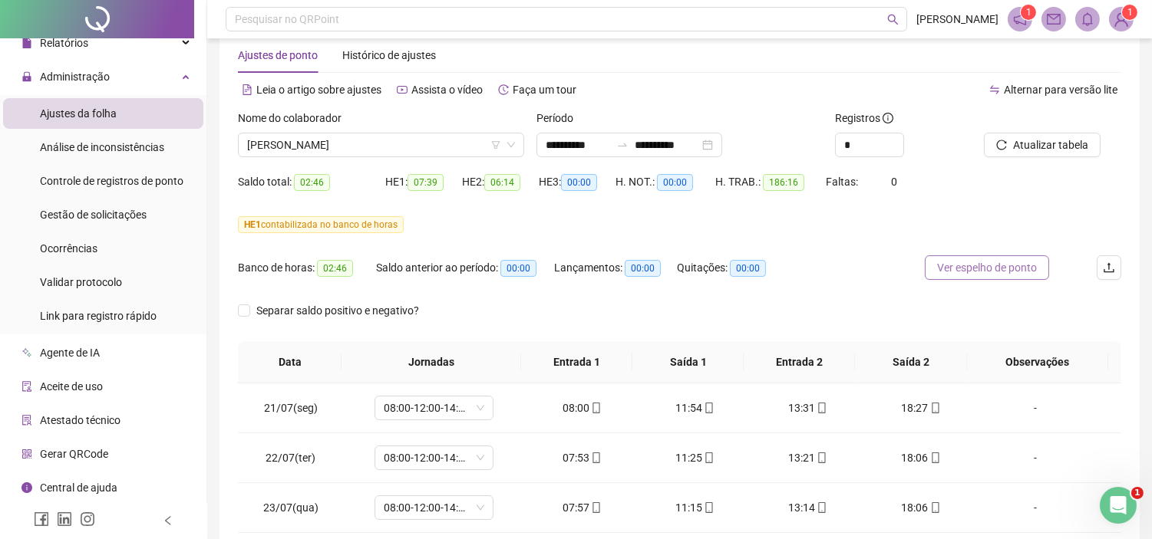
click at [983, 270] on span "Ver espelho de ponto" at bounding box center [987, 267] width 100 height 17
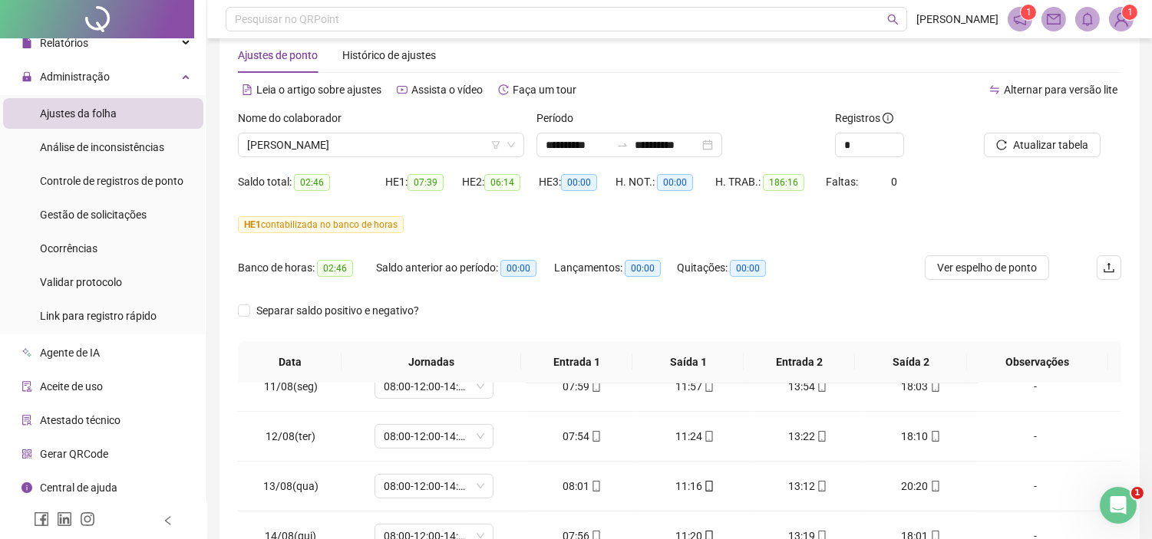
scroll to position [0, 0]
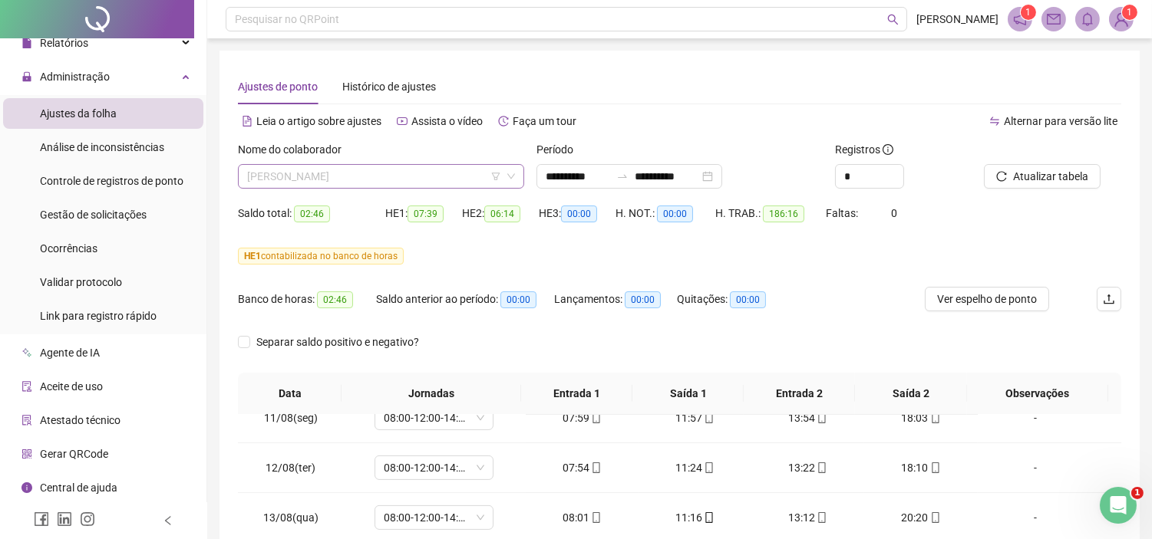
click at [341, 171] on span "[PERSON_NAME]" at bounding box center [381, 176] width 268 height 23
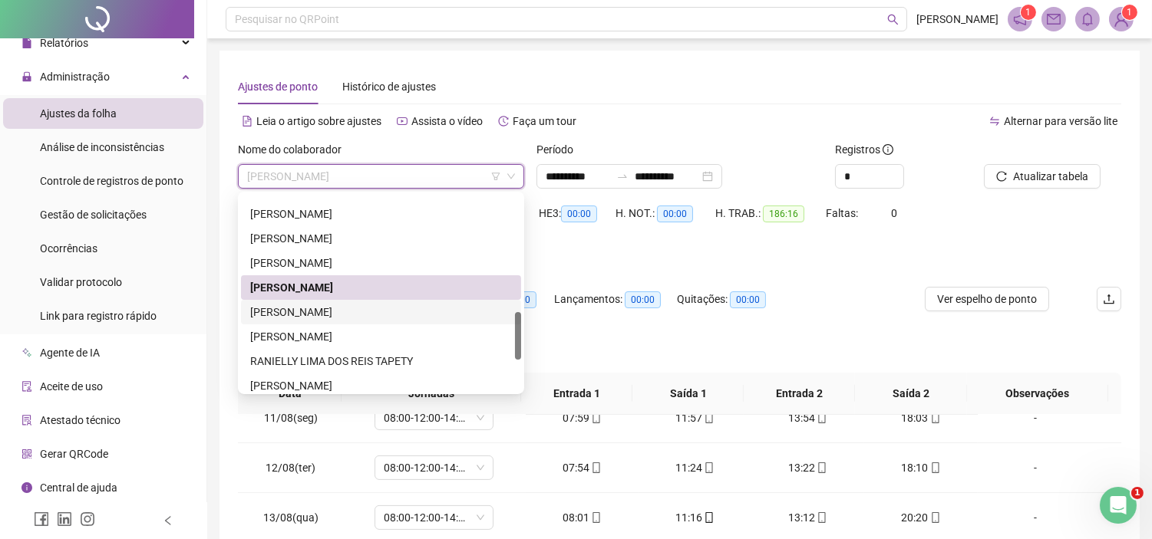
click at [310, 315] on div "[PERSON_NAME]" at bounding box center [381, 312] width 262 height 17
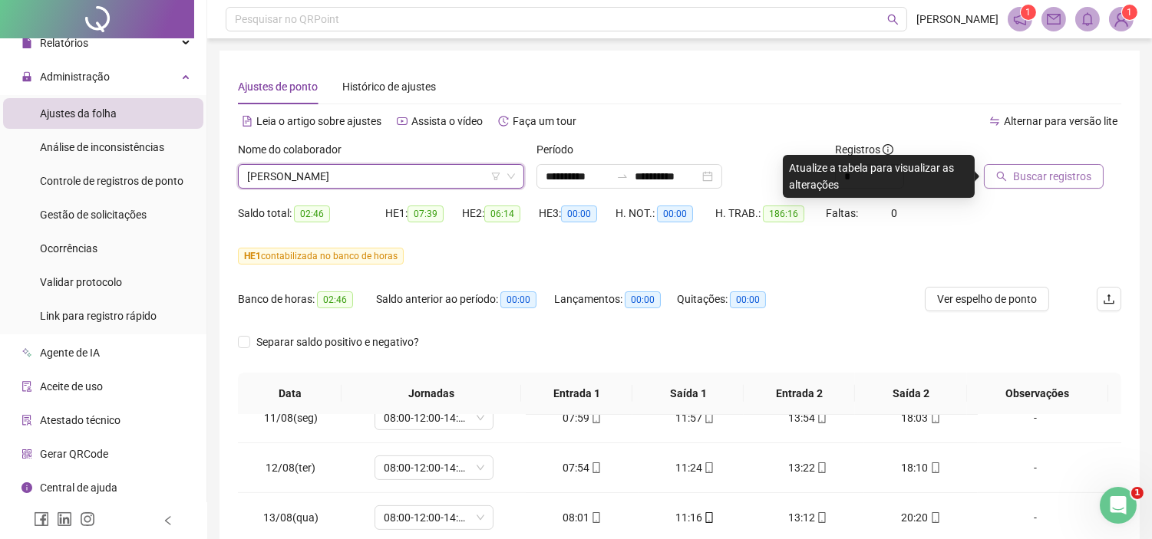
click at [1054, 167] on button "Buscar registros" at bounding box center [1044, 176] width 120 height 25
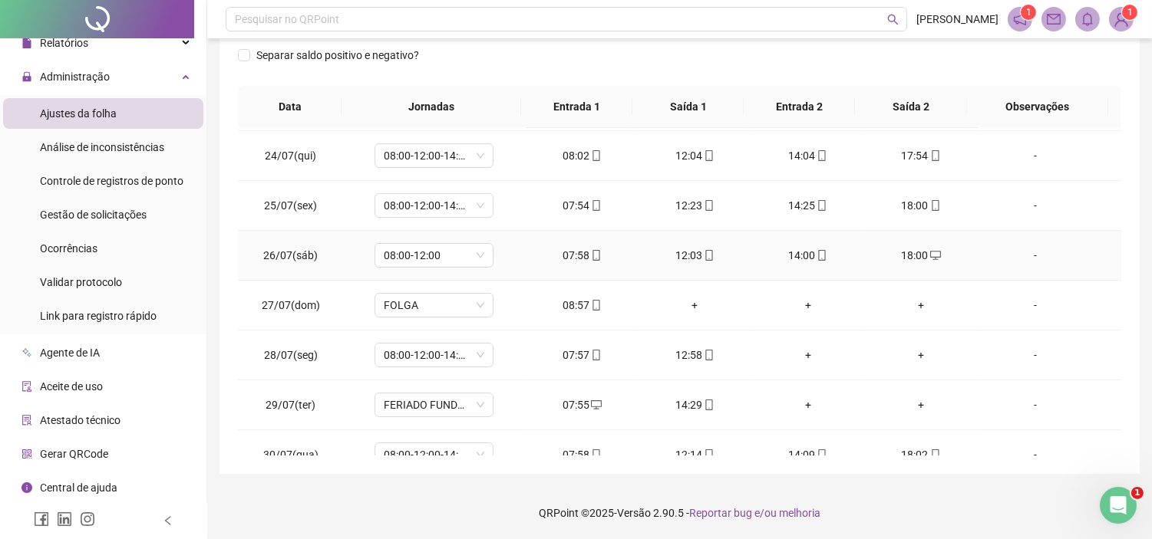
scroll to position [170, 0]
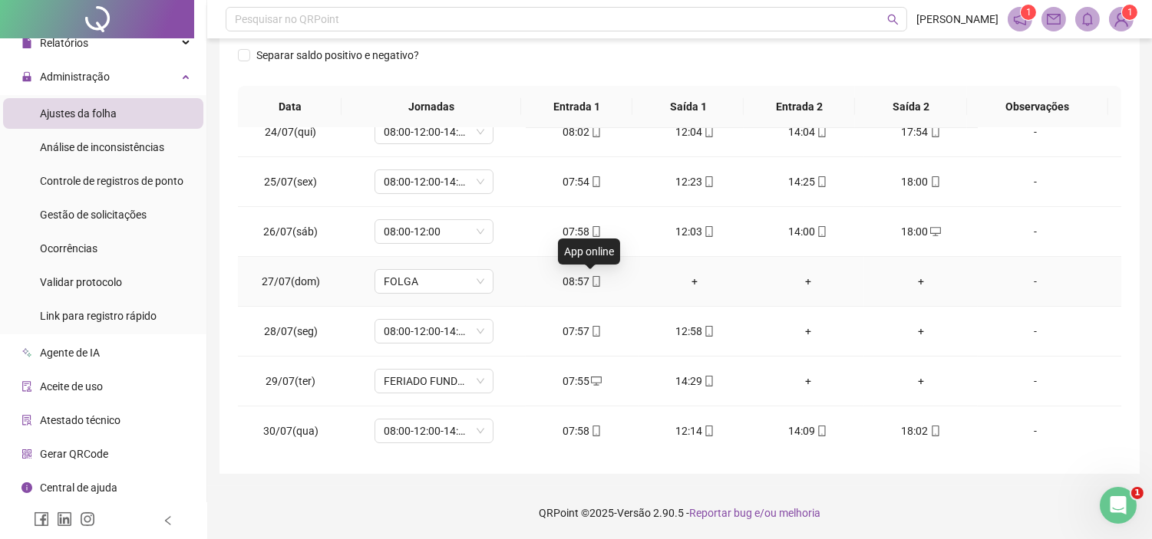
click at [591, 278] on icon "mobile" at bounding box center [596, 281] width 11 height 11
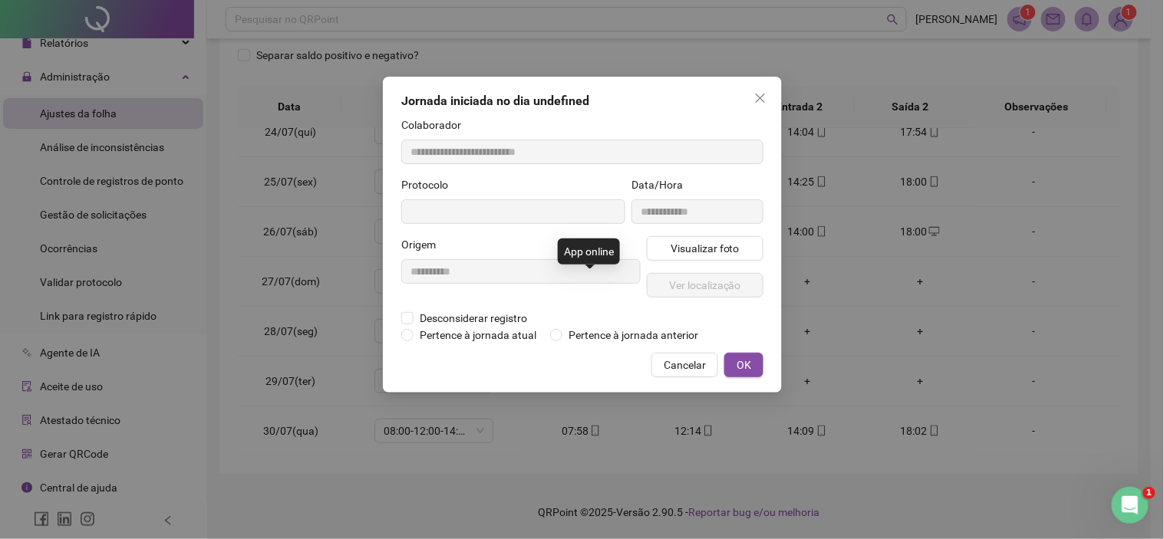
type input "**********"
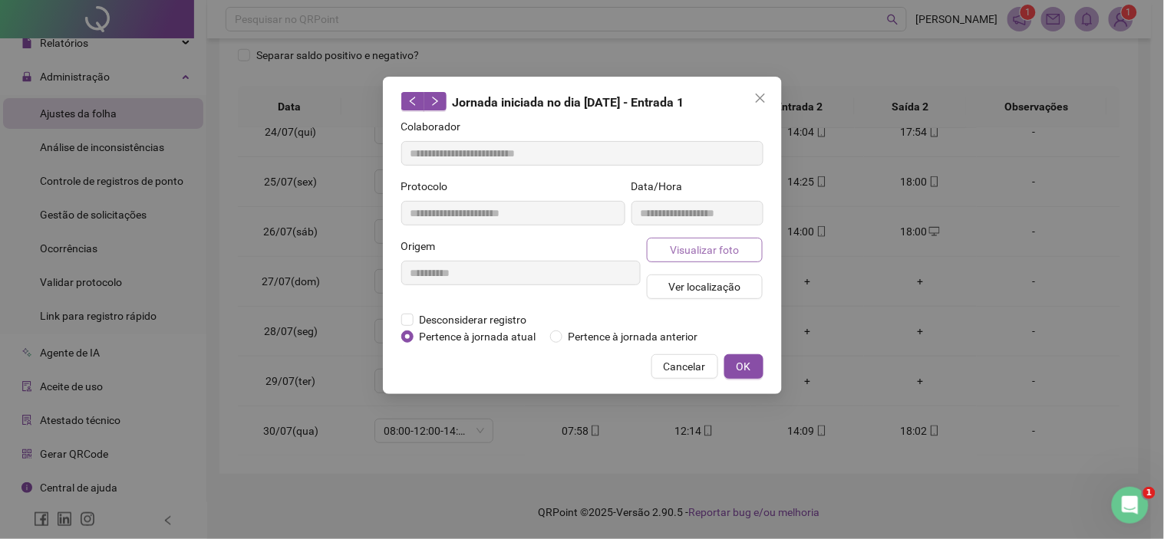
click at [694, 249] on span "Visualizar foto" at bounding box center [704, 250] width 69 height 17
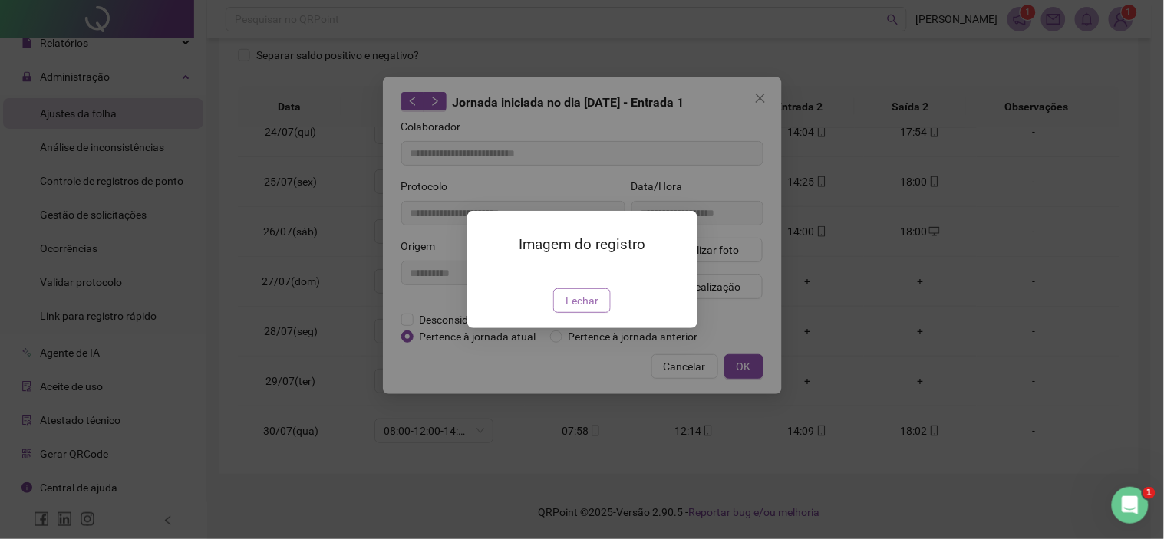
click at [569, 309] on span "Fechar" at bounding box center [582, 300] width 33 height 17
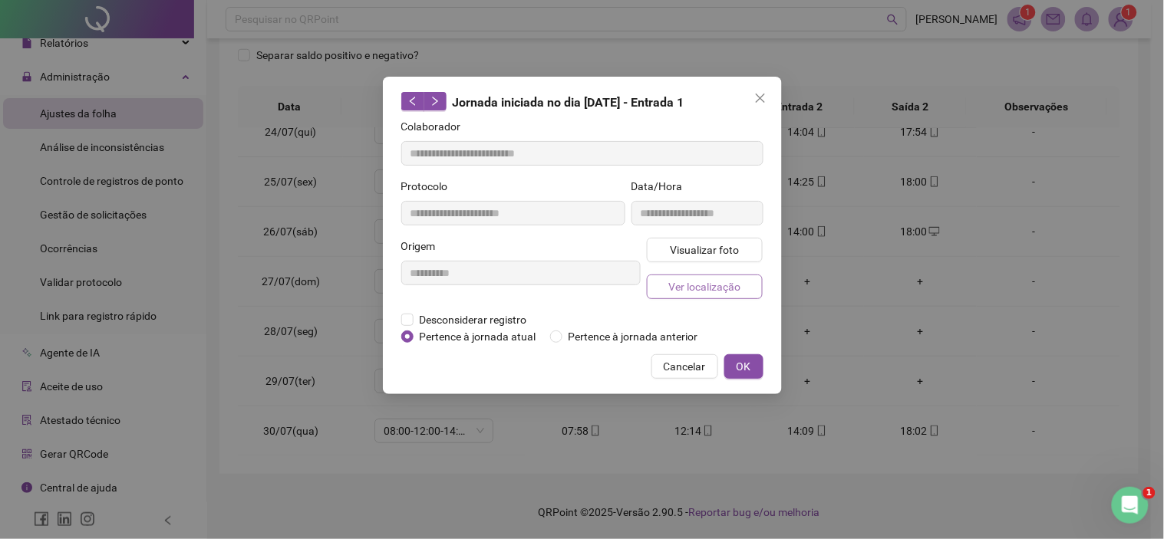
click at [730, 287] on span "Ver localização" at bounding box center [704, 287] width 72 height 17
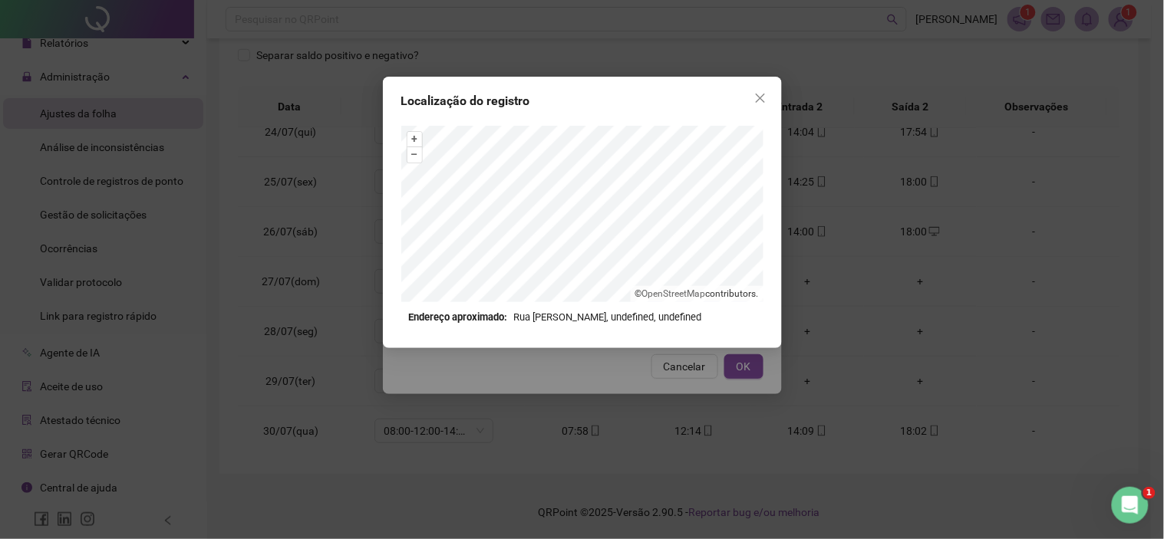
click at [875, 162] on div "Localização do registro + – ⇧ › © OpenStreetMap contributors. Endereço aproxima…" at bounding box center [582, 269] width 1164 height 539
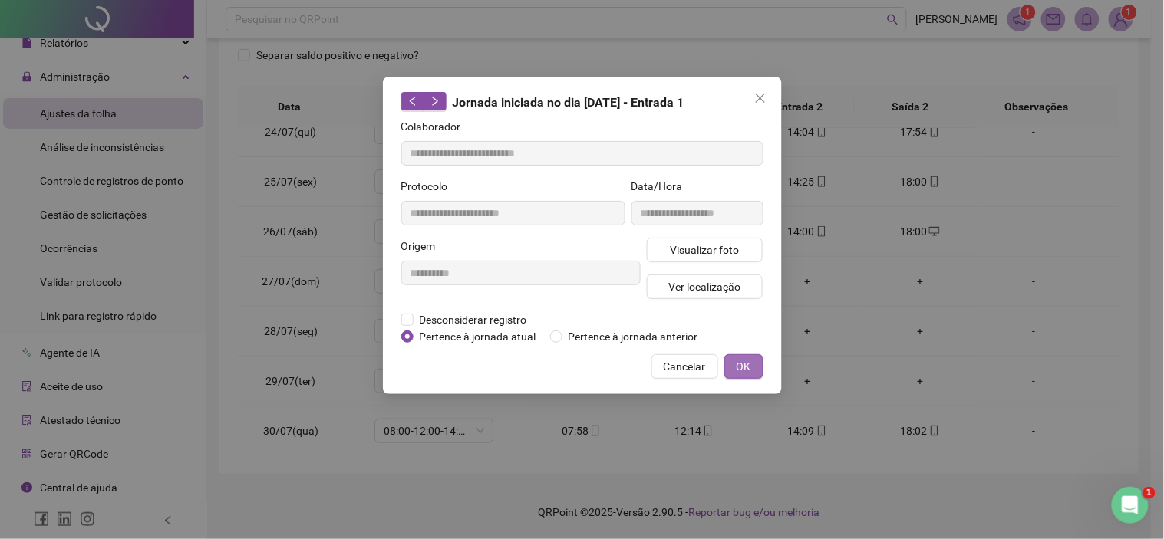
click at [734, 378] on div "**********" at bounding box center [582, 236] width 399 height 318
click at [742, 371] on span "OK" at bounding box center [744, 366] width 15 height 17
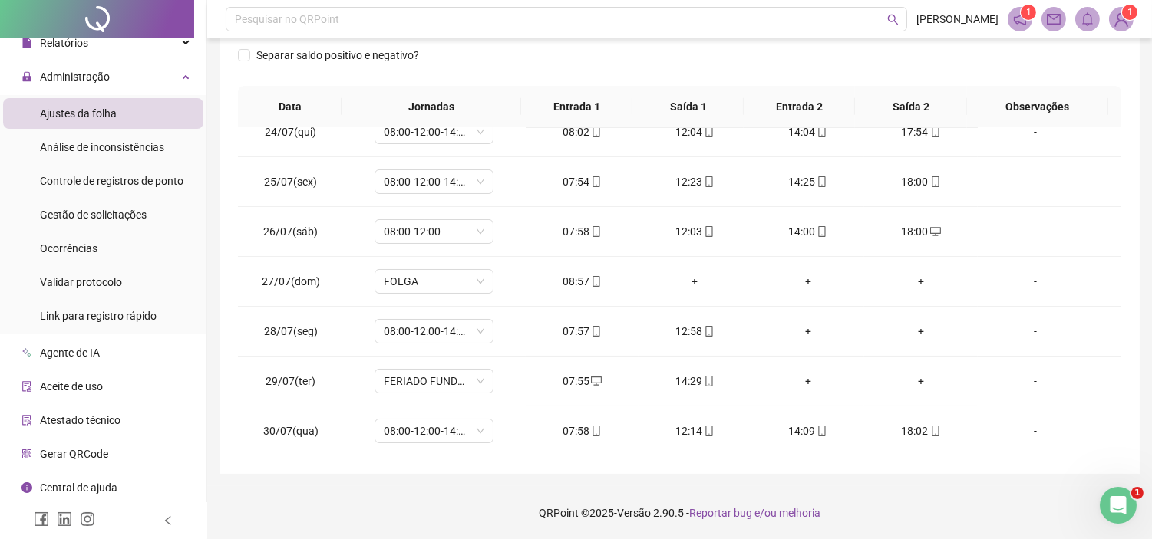
click at [255, 73] on div "Separar saldo positivo e negativo?" at bounding box center [348, 64] width 221 height 43
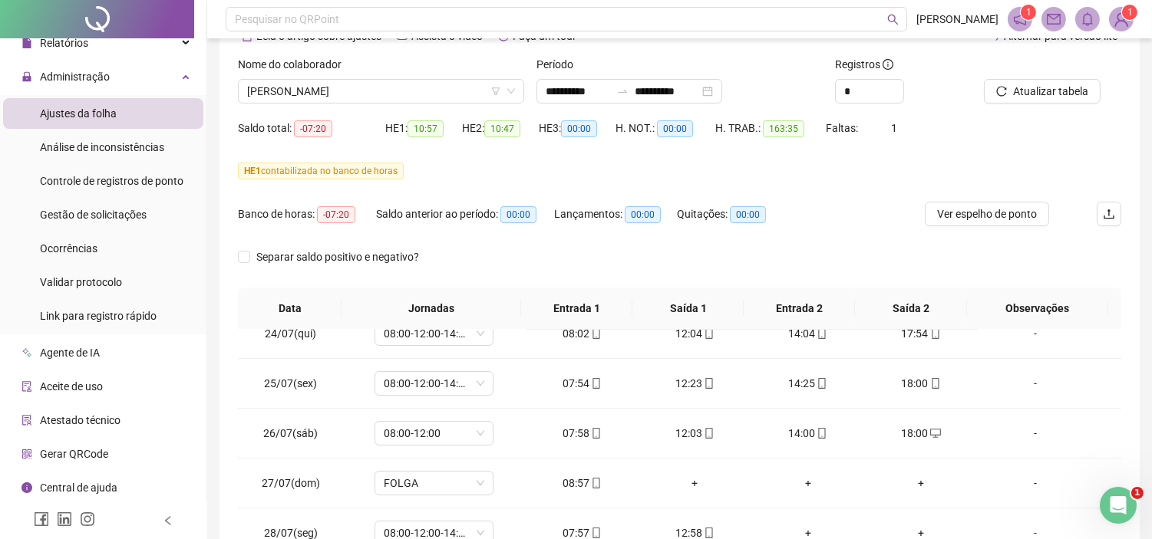
scroll to position [256, 0]
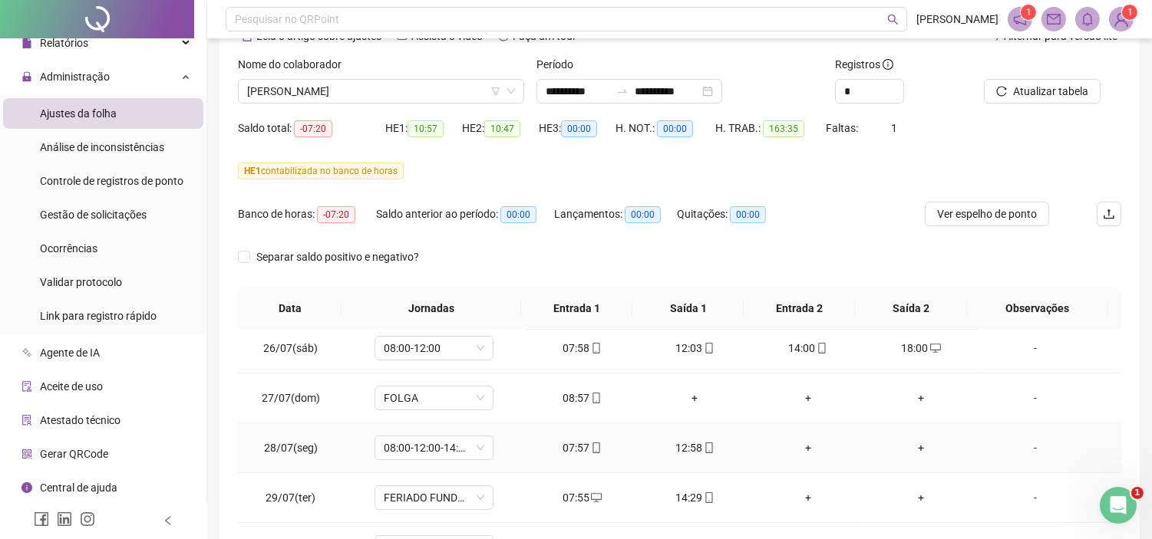
click at [1027, 447] on div "-" at bounding box center [1035, 448] width 91 height 17
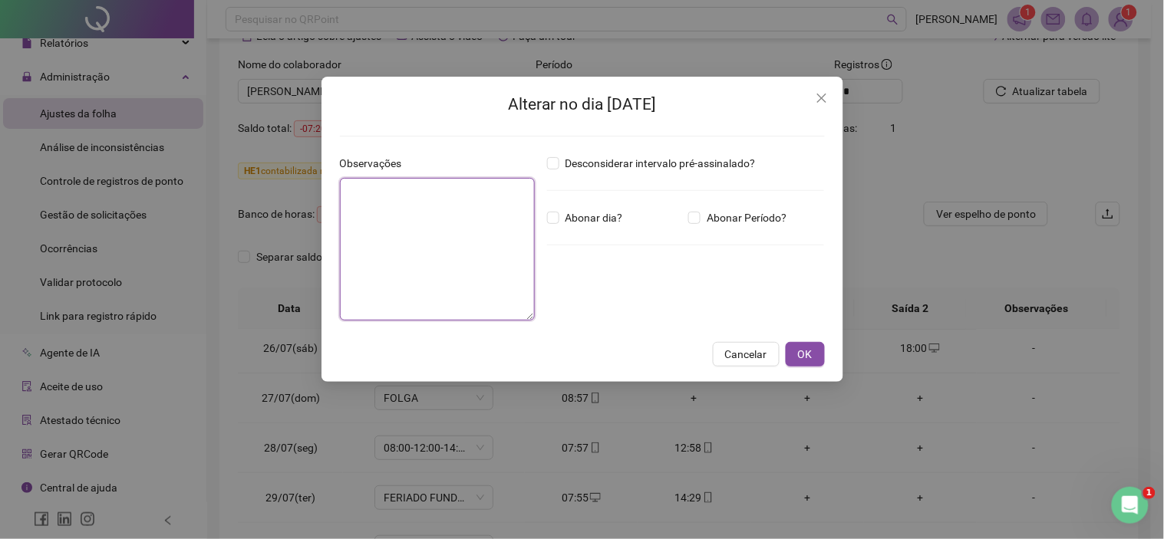
click at [417, 250] on textarea at bounding box center [437, 249] width 195 height 143
type textarea "**"
click at [800, 355] on span "OK" at bounding box center [805, 354] width 15 height 17
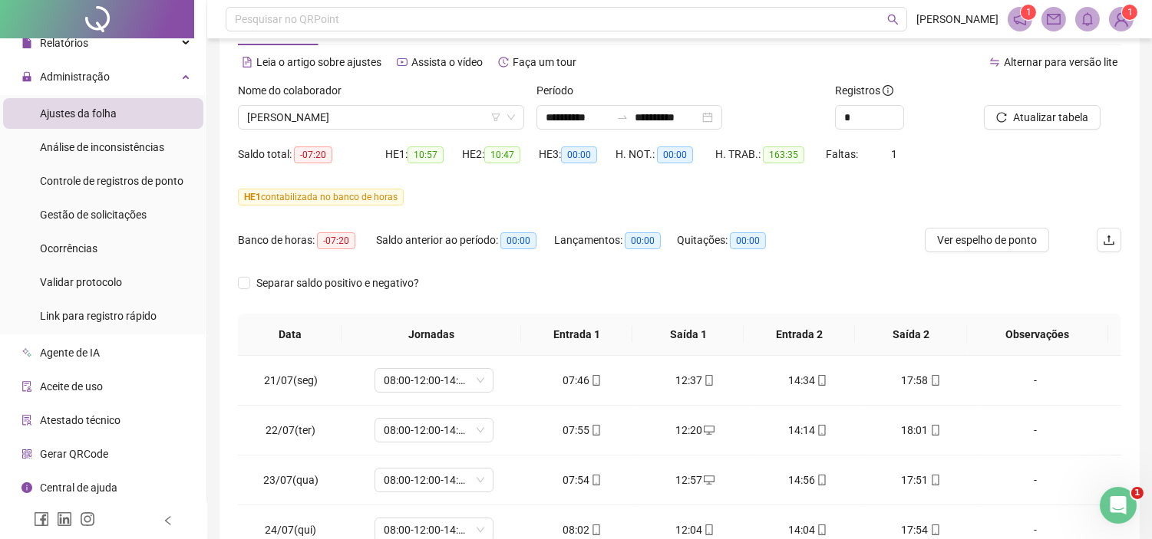
scroll to position [31, 0]
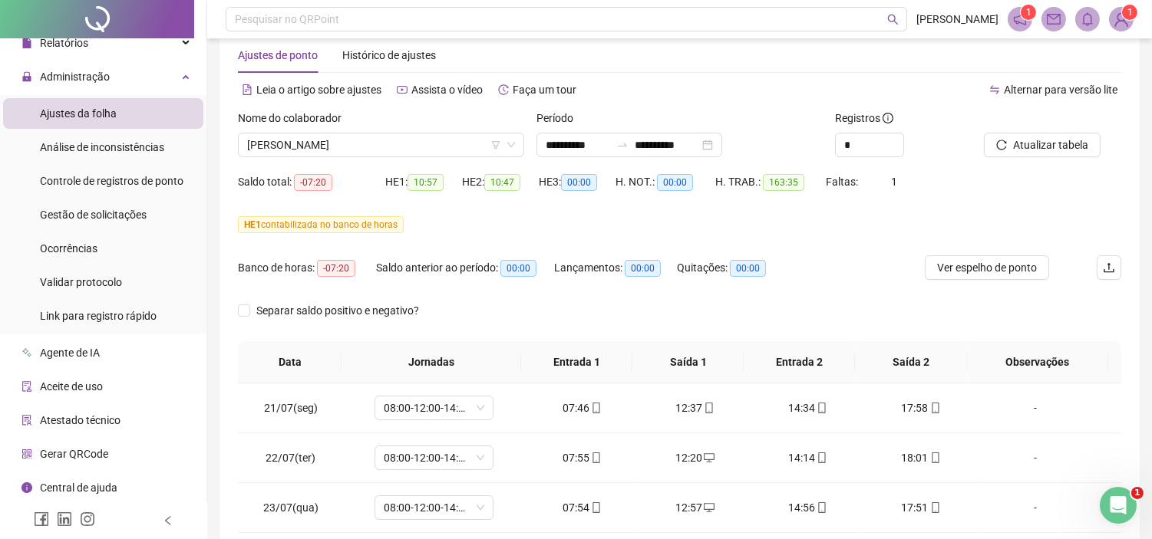
drag, startPoint x: 979, startPoint y: 267, endPoint x: 735, endPoint y: 308, distance: 247.4
click at [979, 269] on span "Ver espelho de ponto" at bounding box center [987, 267] width 100 height 17
drag, startPoint x: 85, startPoint y: 220, endPoint x: 170, endPoint y: 226, distance: 84.6
click at [85, 221] on div "Gestão de solicitações" at bounding box center [93, 215] width 107 height 31
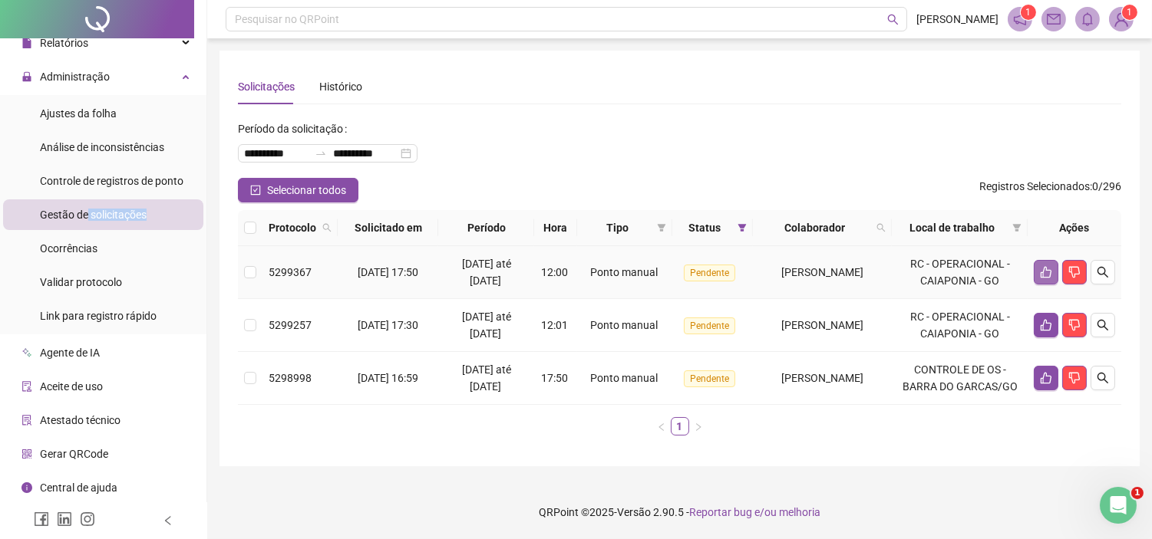
click at [1044, 279] on button "button" at bounding box center [1046, 272] width 25 height 25
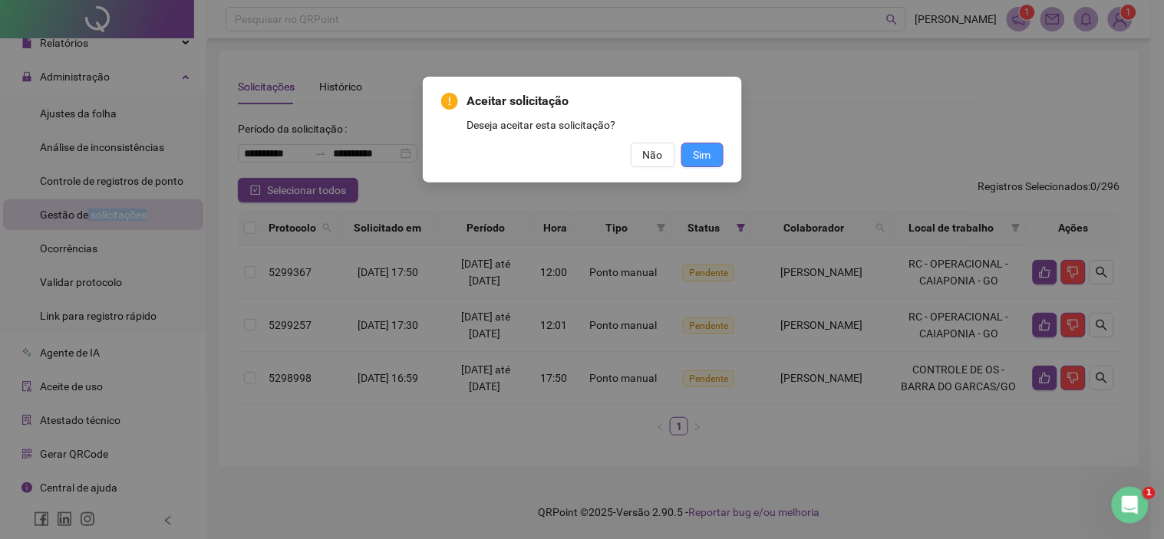
click at [708, 163] on span "Sim" at bounding box center [703, 155] width 18 height 17
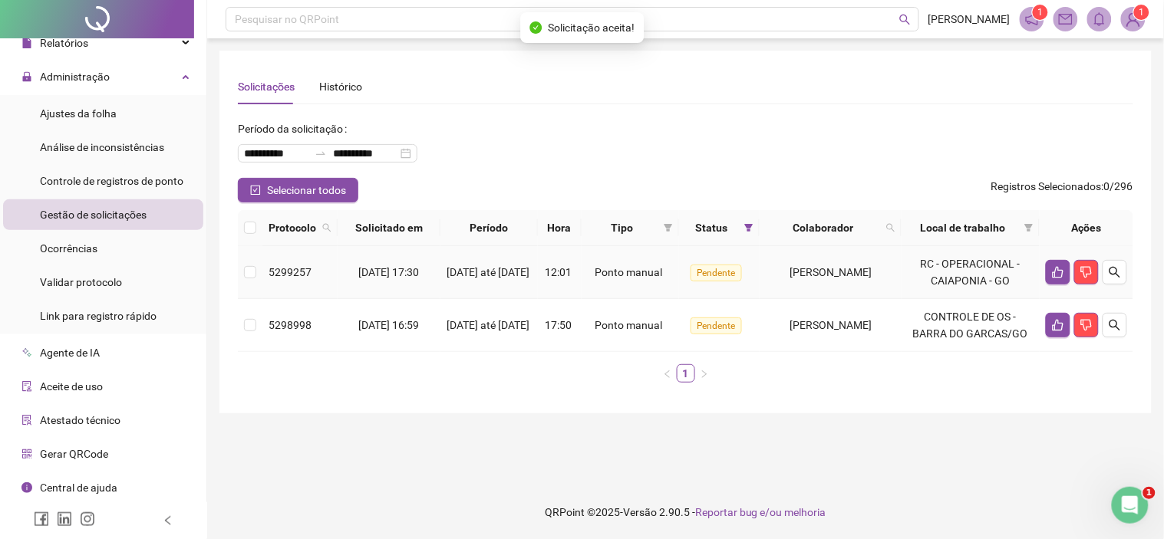
click at [1034, 266] on td "RC - OPERACIONAL - CAIAPONIA - GO" at bounding box center [971, 272] width 138 height 53
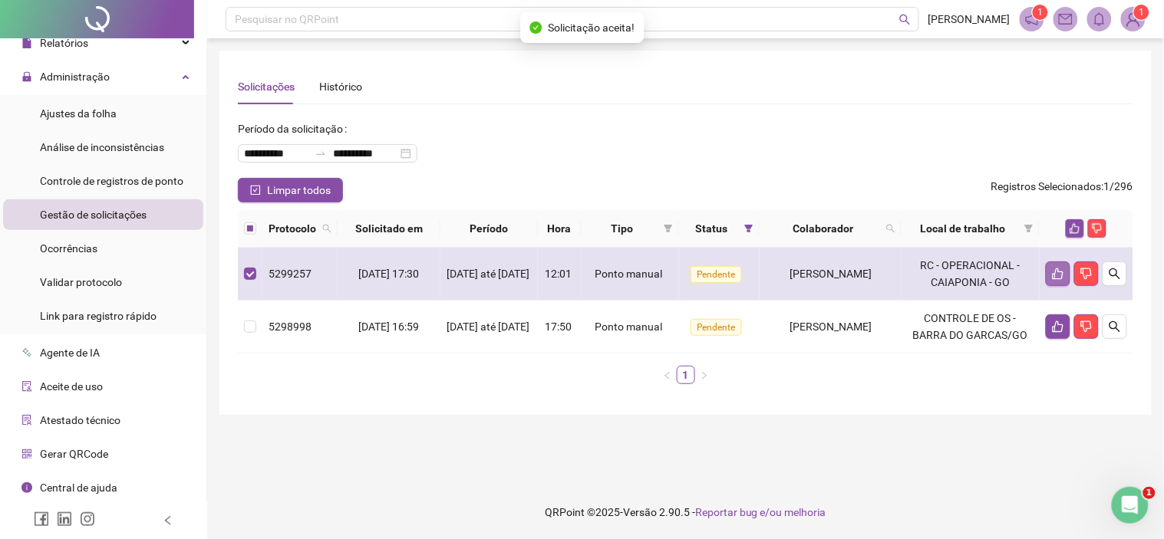
click at [1047, 278] on button "button" at bounding box center [1058, 274] width 25 height 25
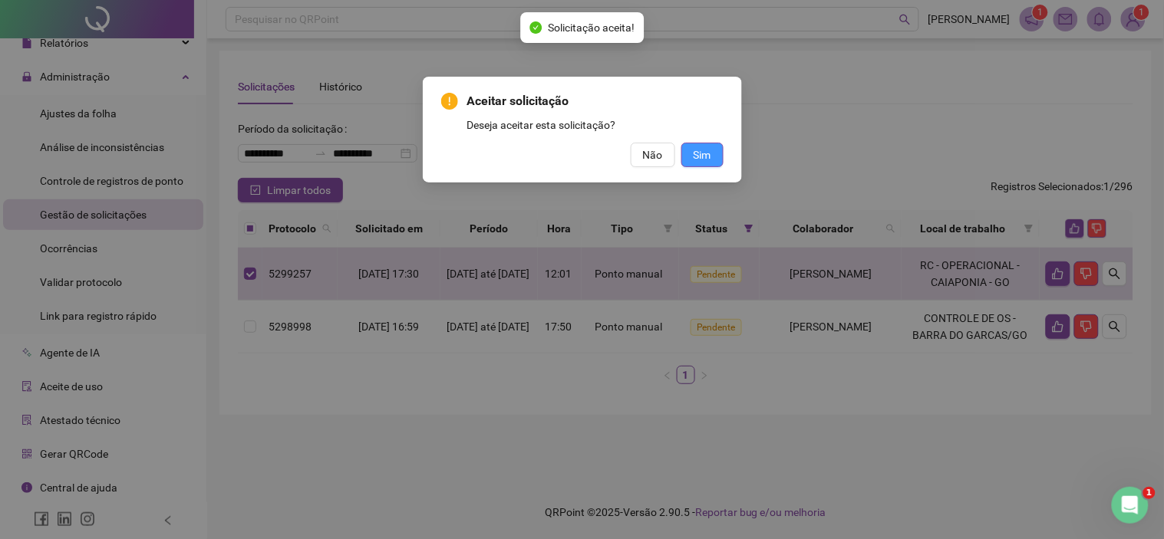
click at [707, 152] on span "Sim" at bounding box center [703, 155] width 18 height 17
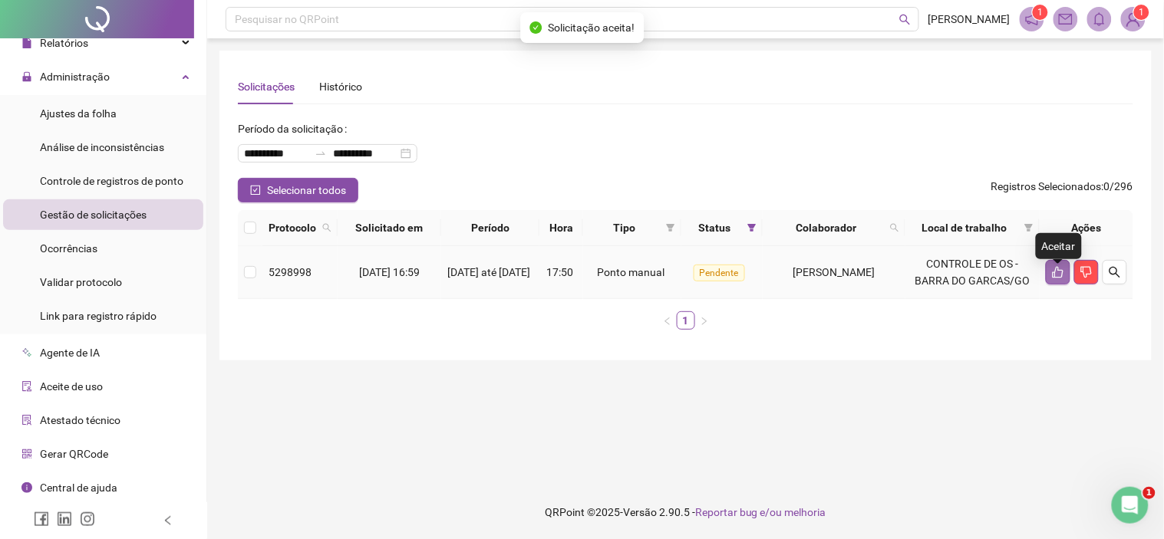
click at [1061, 279] on icon "like" at bounding box center [1058, 272] width 12 height 12
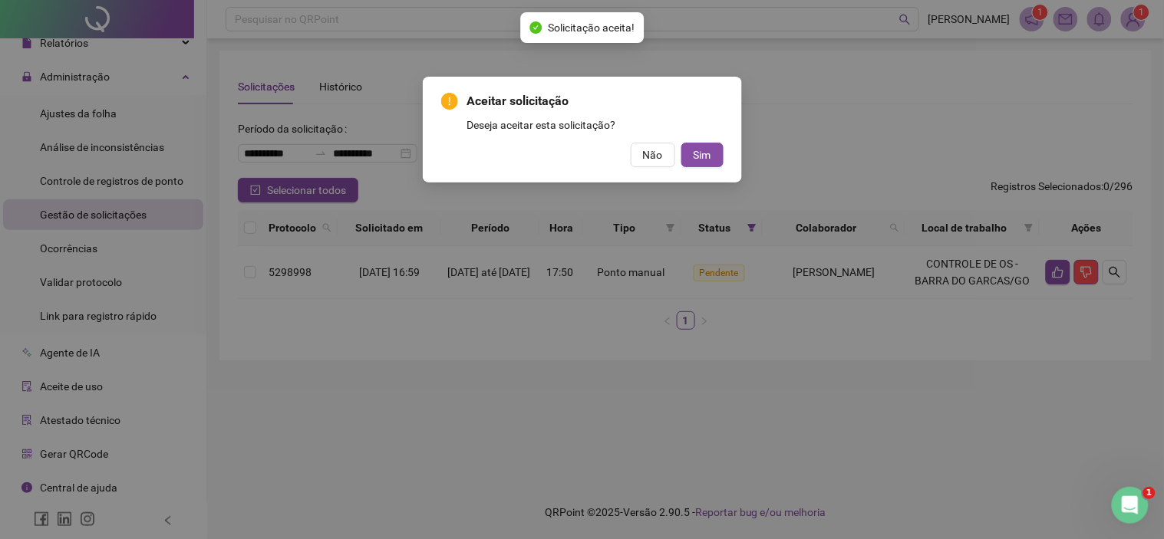
drag, startPoint x: 707, startPoint y: 158, endPoint x: 663, endPoint y: 177, distance: 47.8
click at [704, 157] on span "Sim" at bounding box center [703, 155] width 18 height 17
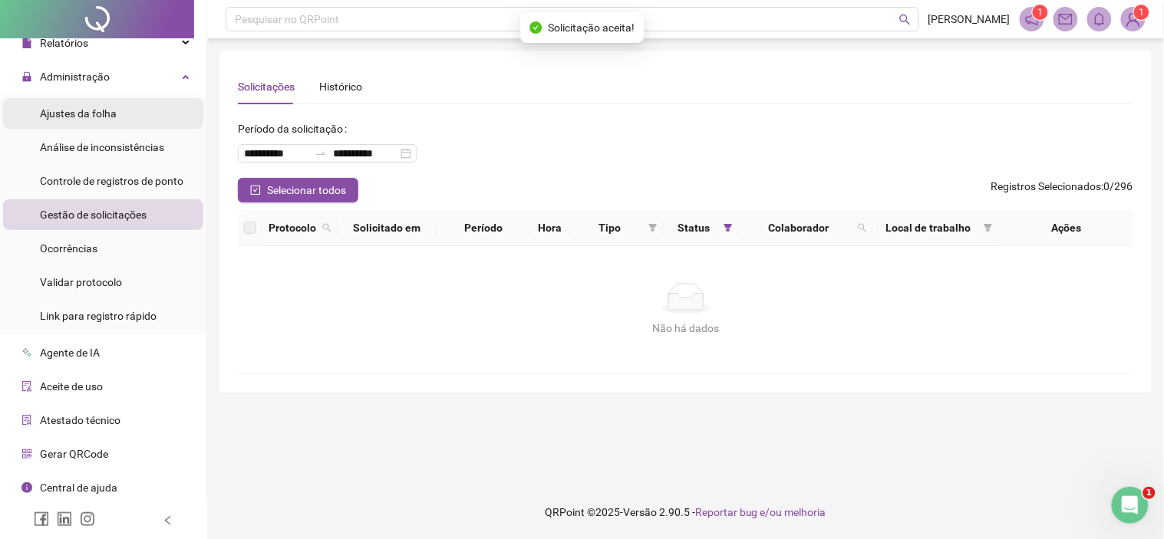
click at [129, 121] on li "Ajustes da folha" at bounding box center [103, 113] width 200 height 31
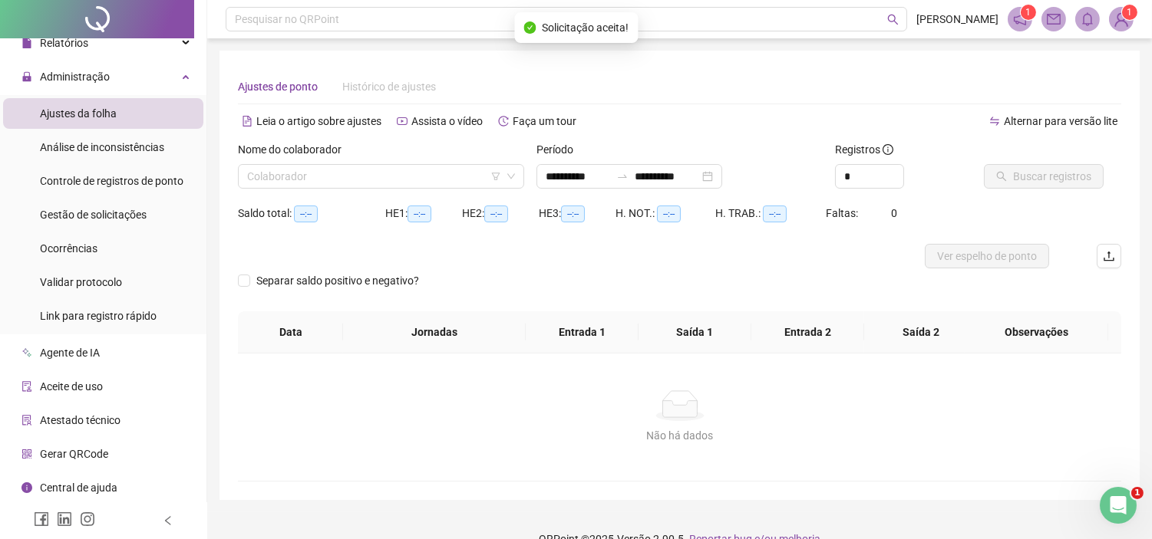
type input "**********"
click at [262, 175] on input "search" at bounding box center [374, 176] width 254 height 23
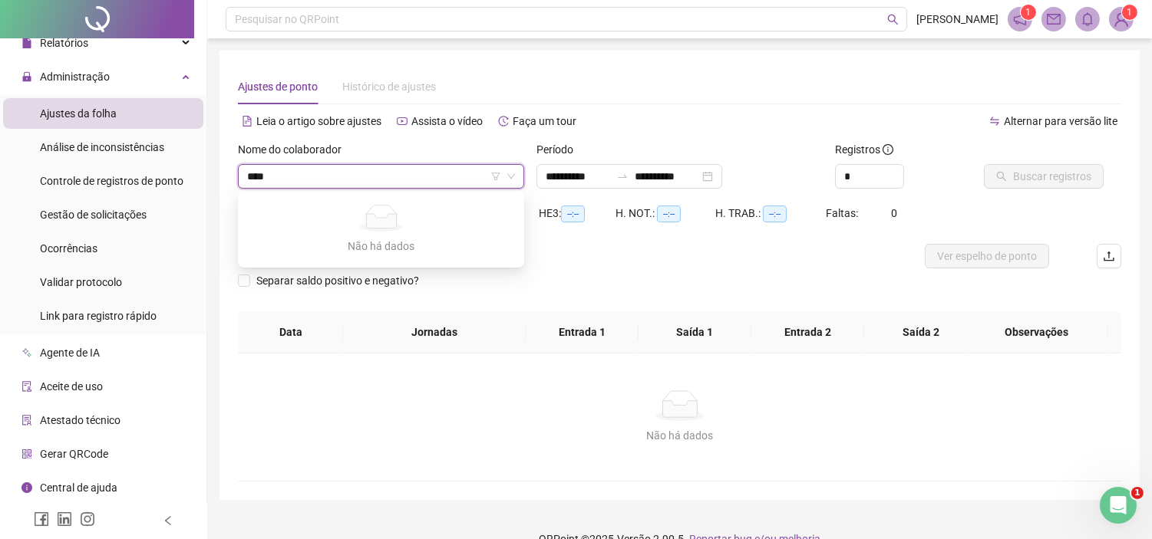
type input "*****"
drag, startPoint x: 308, startPoint y: 177, endPoint x: 235, endPoint y: 179, distance: 72.9
click at [235, 179] on div "Nome do colaborador ***** Colaborador" at bounding box center [381, 171] width 299 height 60
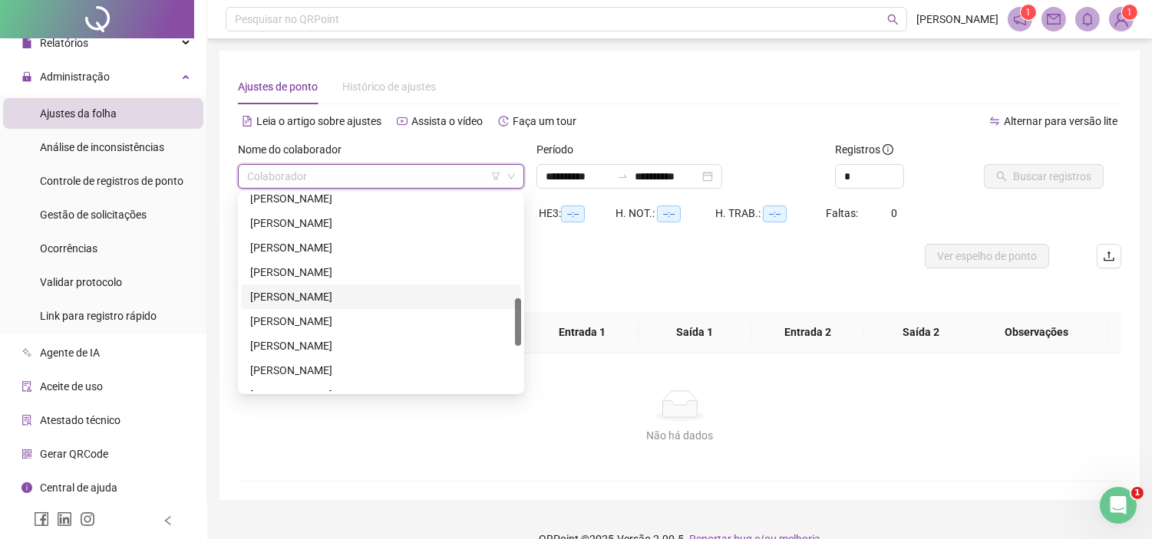
scroll to position [511, 0]
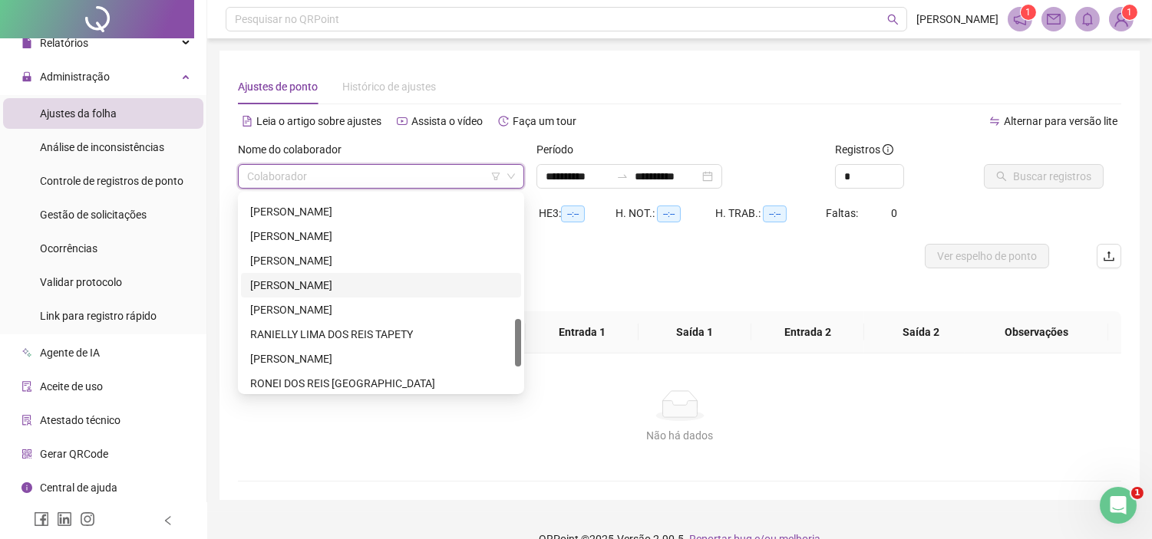
click at [272, 282] on div "[PERSON_NAME]" at bounding box center [381, 285] width 262 height 17
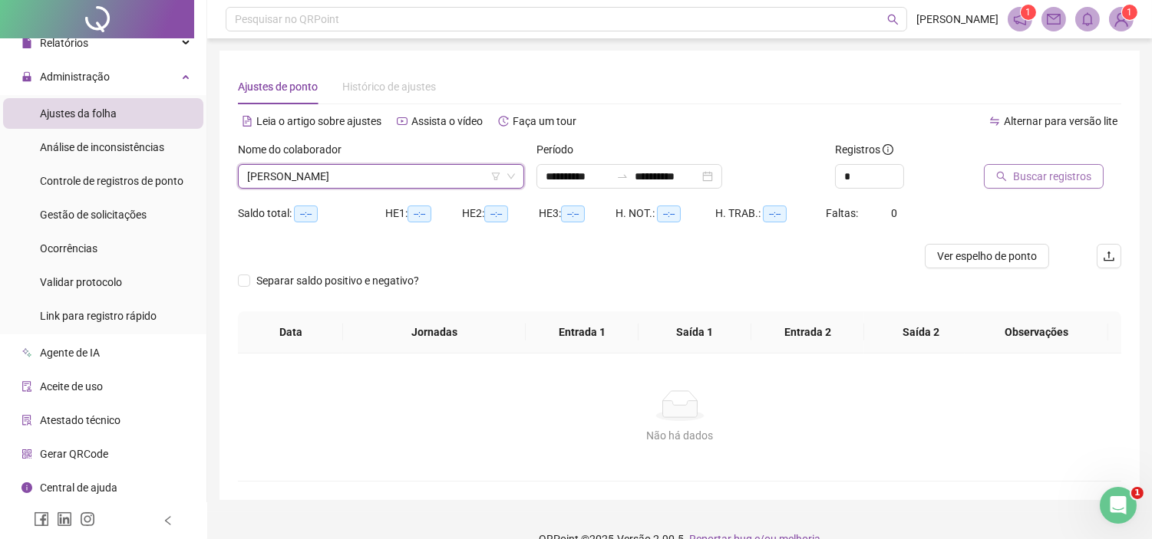
click at [1040, 178] on span "Buscar registros" at bounding box center [1052, 176] width 78 height 17
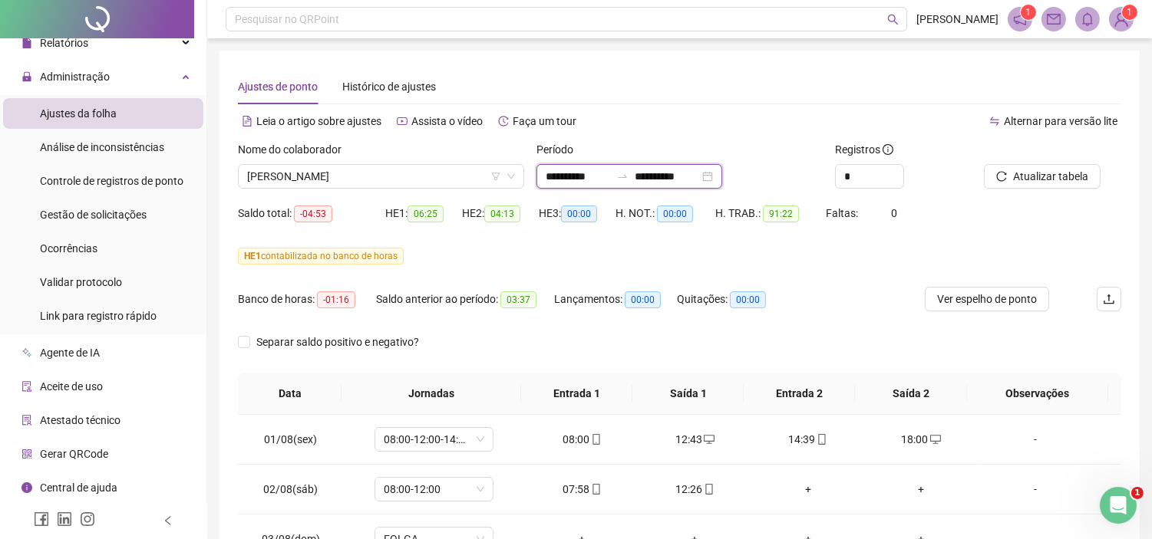
click at [573, 174] on input "**********" at bounding box center [578, 176] width 64 height 17
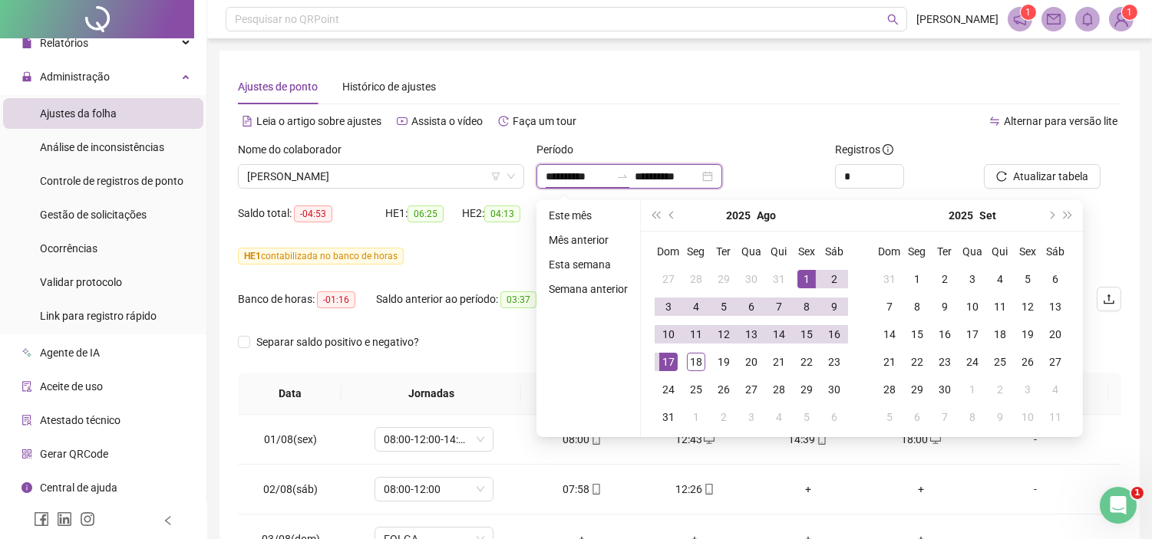
type input "**********"
click at [668, 218] on button "prev-year" at bounding box center [672, 215] width 17 height 31
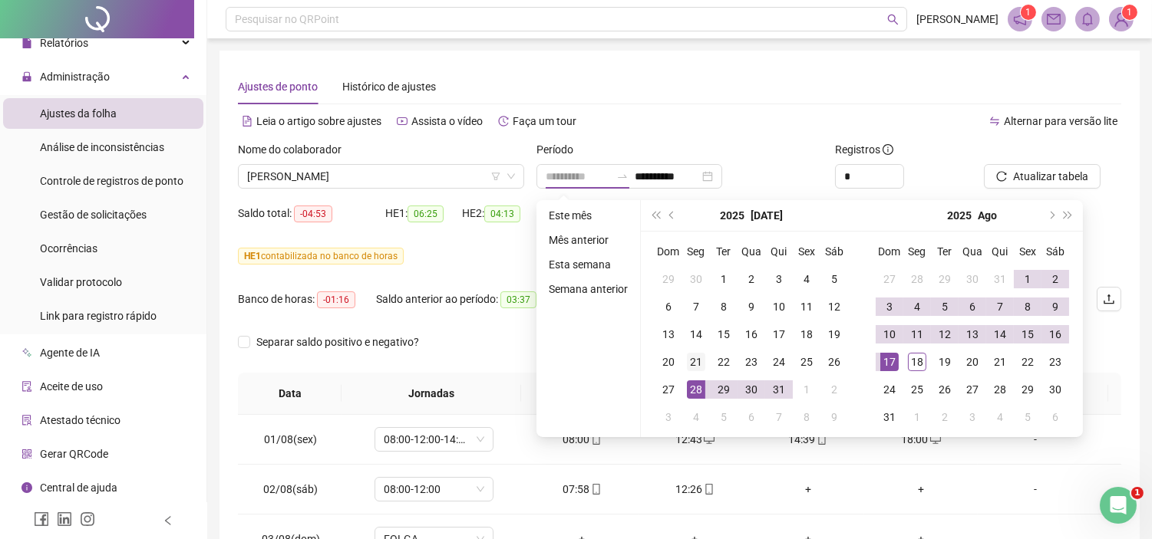
type input "**********"
click at [689, 368] on div "21" at bounding box center [696, 362] width 18 height 18
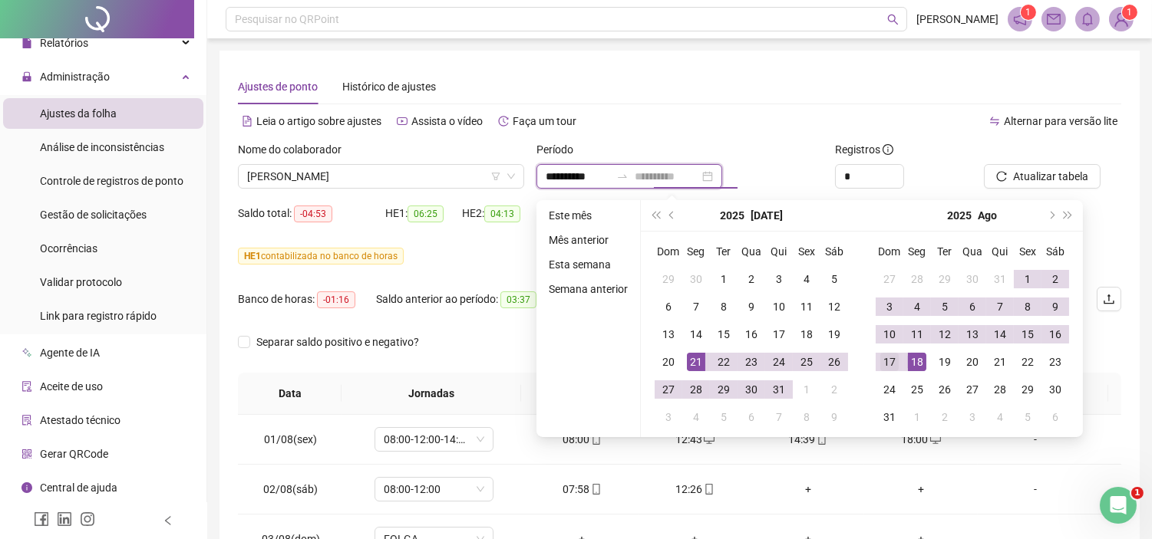
type input "**********"
click at [885, 358] on div "17" at bounding box center [889, 362] width 18 height 18
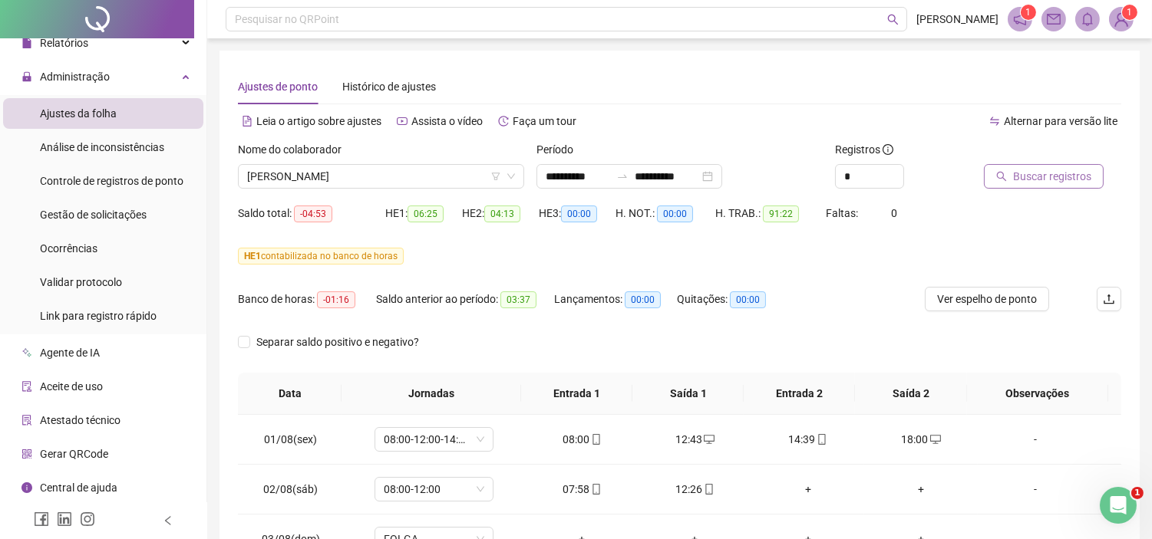
click at [1084, 180] on span "Buscar registros" at bounding box center [1052, 176] width 78 height 17
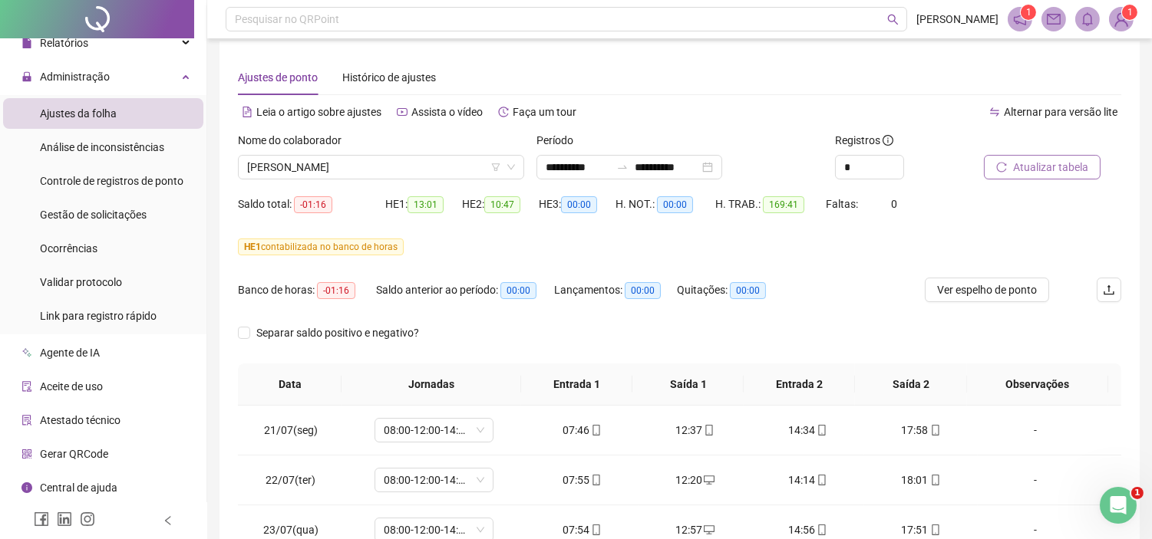
scroll to position [0, 0]
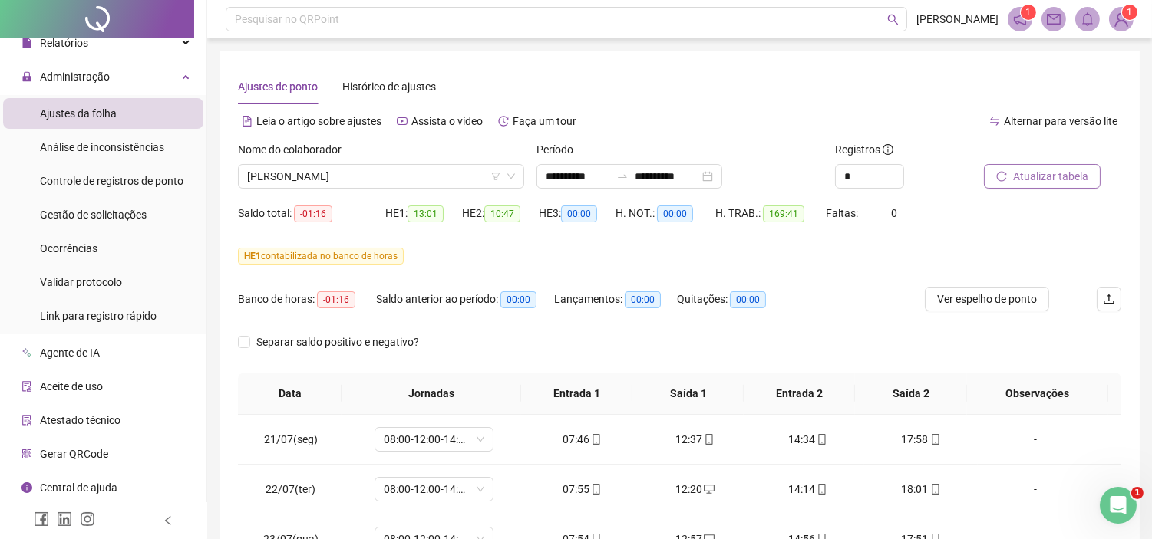
click at [1002, 173] on icon "reload" at bounding box center [1001, 176] width 11 height 11
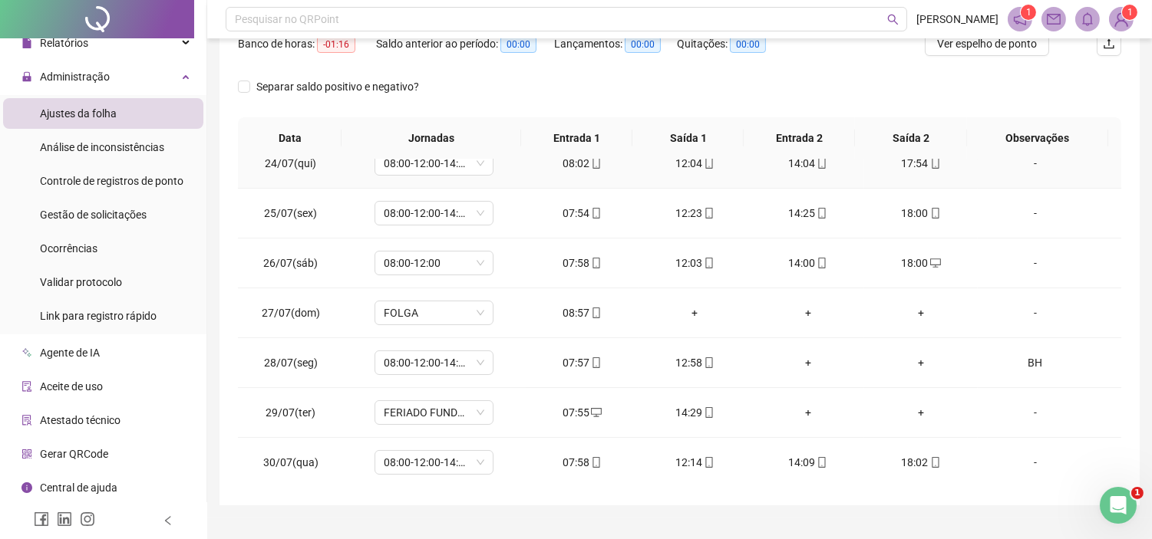
scroll to position [256, 0]
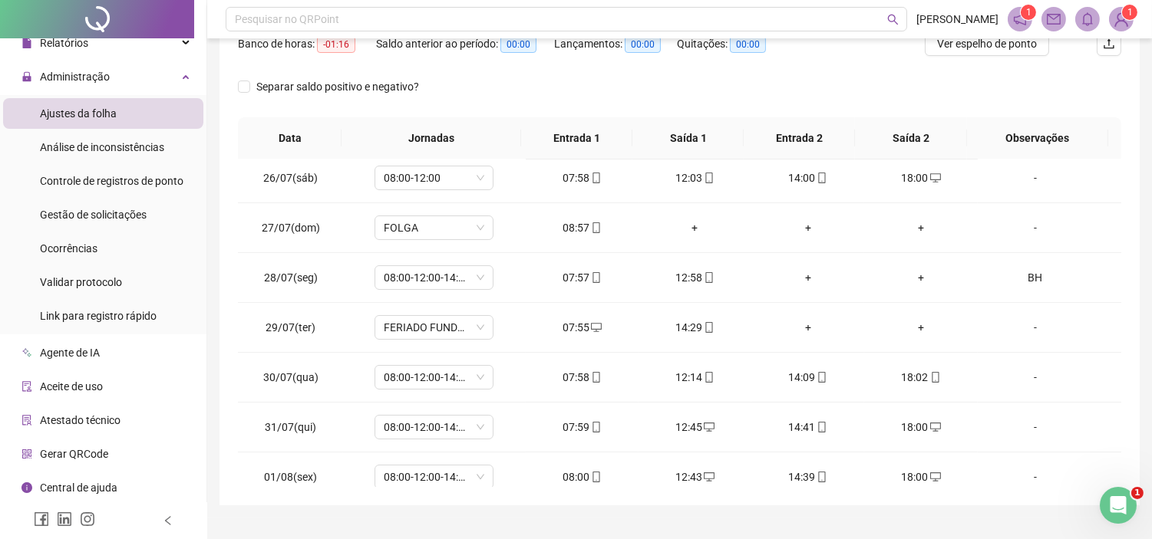
click at [192, 259] on ul "Ajustes da folha Análise de inconsistências Controle de registros de ponto Gest…" at bounding box center [103, 214] width 206 height 239
click at [80, 224] on div "Gestão de solicitações" at bounding box center [93, 215] width 107 height 31
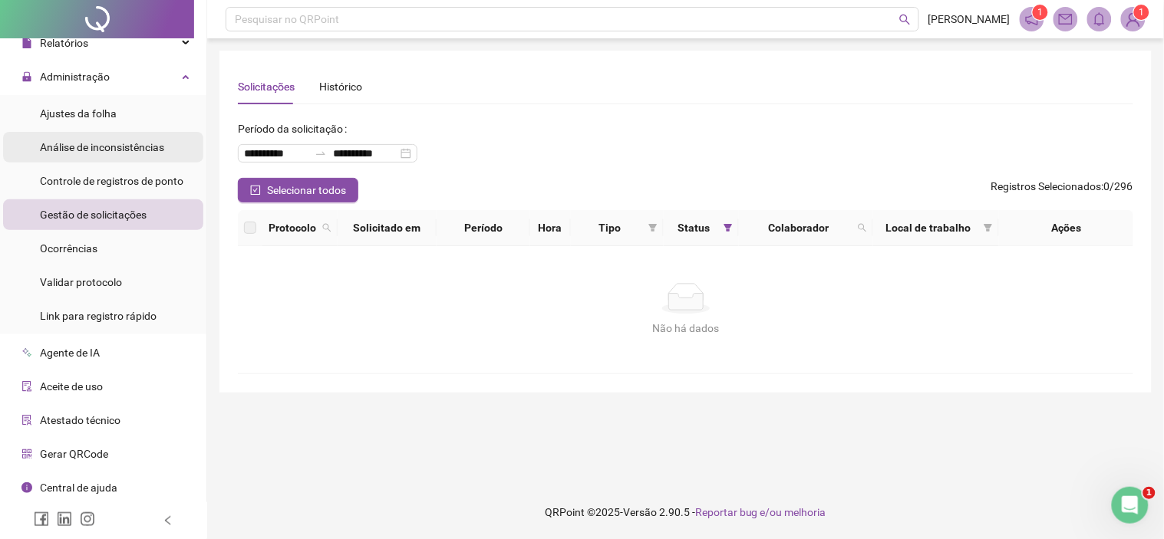
click at [78, 120] on div "Ajustes da folha" at bounding box center [78, 113] width 77 height 31
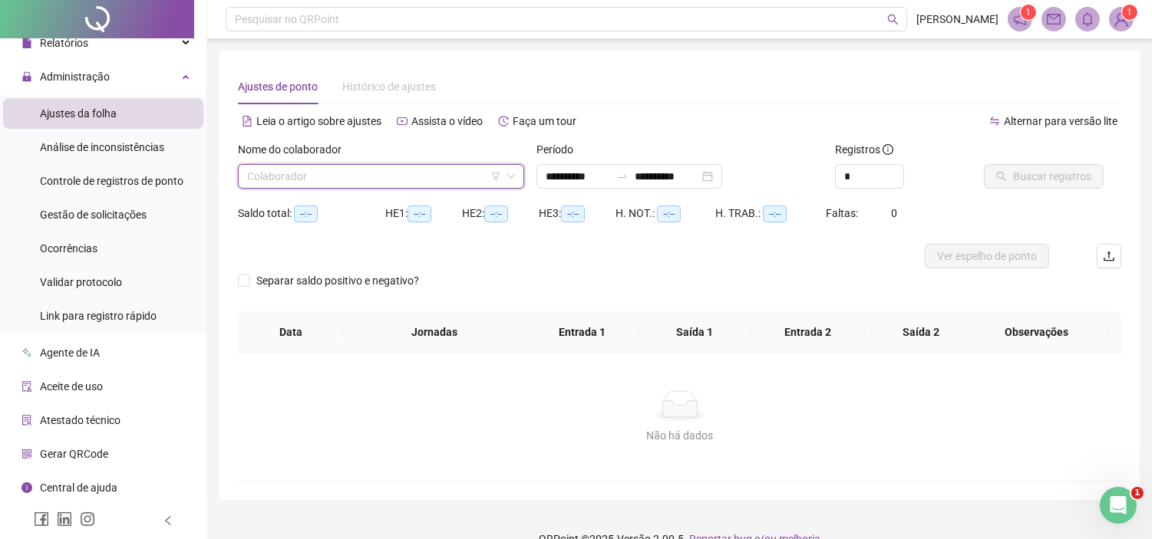
click at [450, 172] on input "search" at bounding box center [374, 176] width 254 height 23
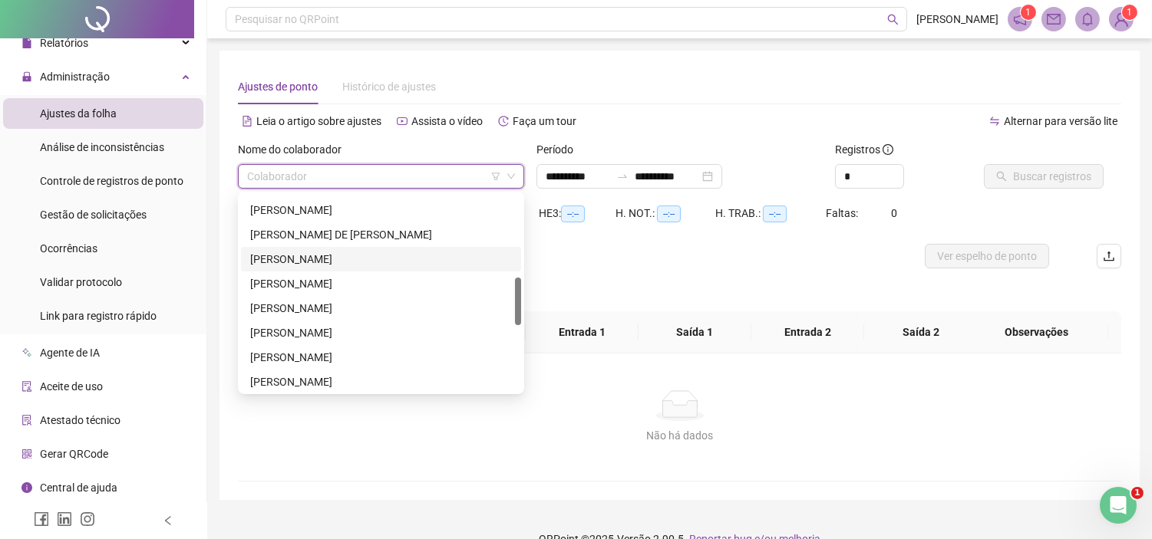
scroll to position [511, 0]
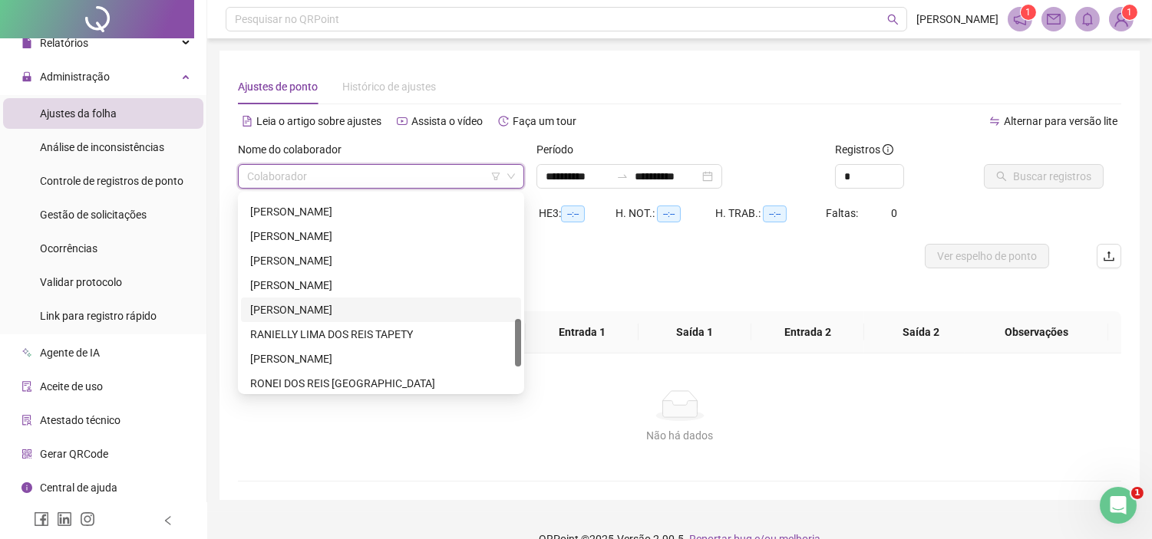
click at [284, 308] on div "[PERSON_NAME]" at bounding box center [381, 310] width 262 height 17
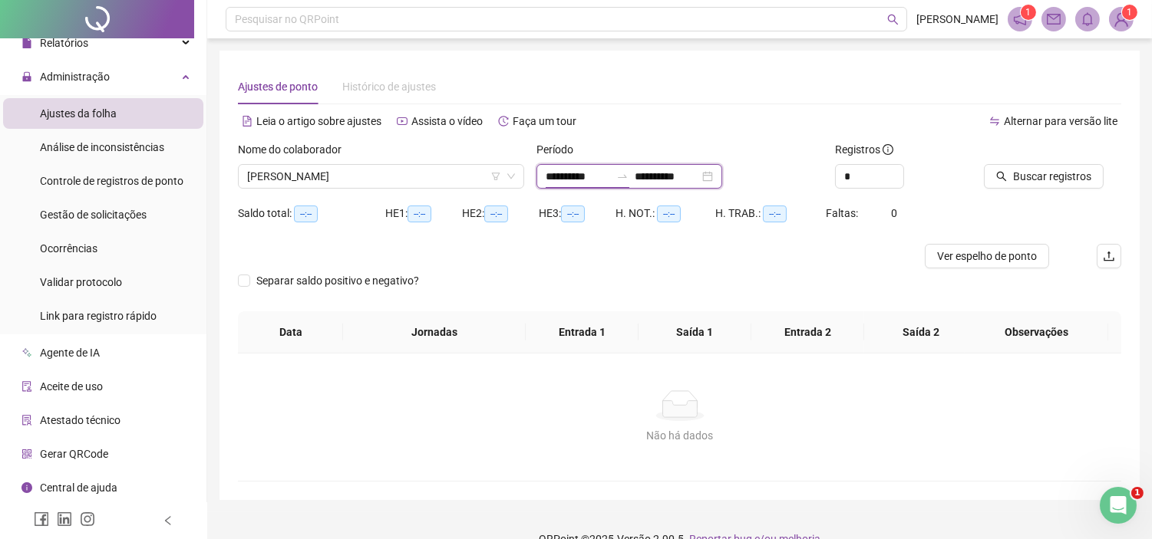
drag, startPoint x: 559, startPoint y: 169, endPoint x: 550, endPoint y: 177, distance: 11.9
click at [558, 170] on input "**********" at bounding box center [578, 176] width 64 height 17
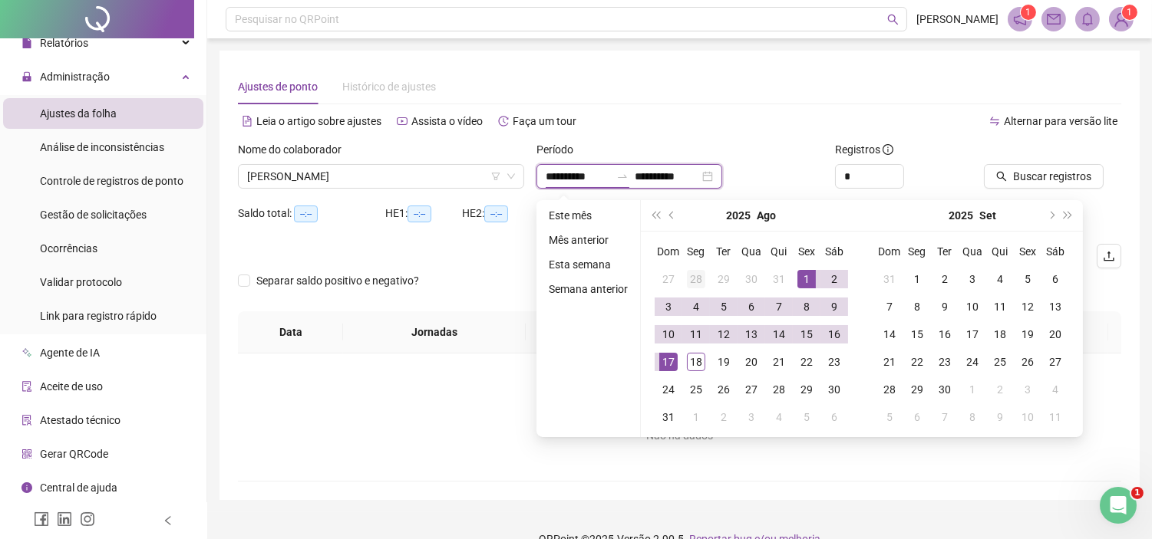
type input "**********"
click at [672, 213] on span "prev-year" at bounding box center [673, 216] width 8 height 8
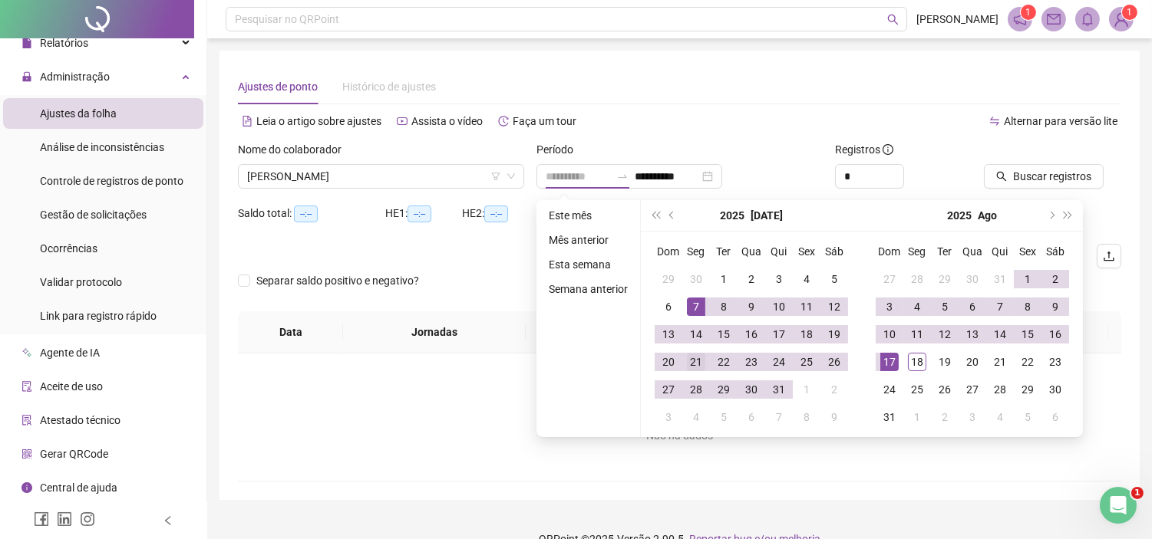
type input "**********"
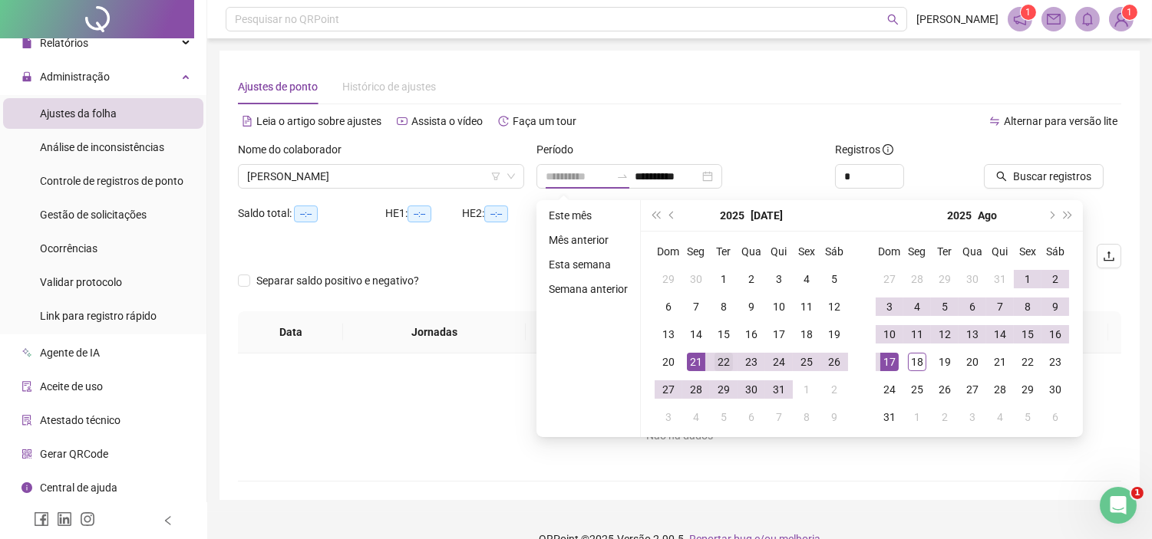
drag, startPoint x: 688, startPoint y: 358, endPoint x: 726, endPoint y: 359, distance: 38.4
click at [688, 359] on div "21" at bounding box center [696, 362] width 18 height 18
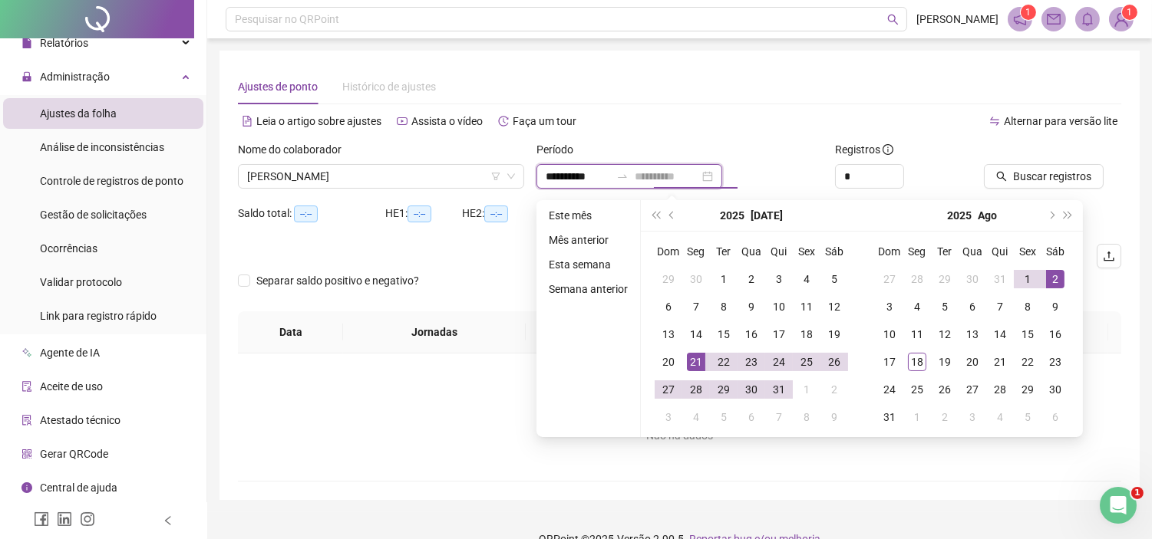
type input "**********"
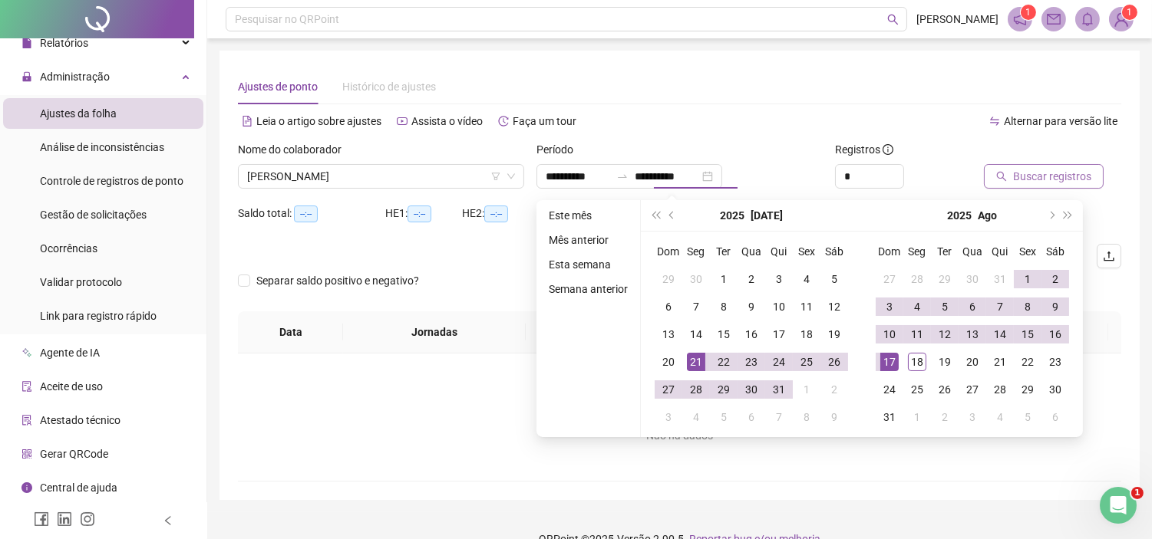
click at [1084, 169] on span "Buscar registros" at bounding box center [1052, 176] width 78 height 17
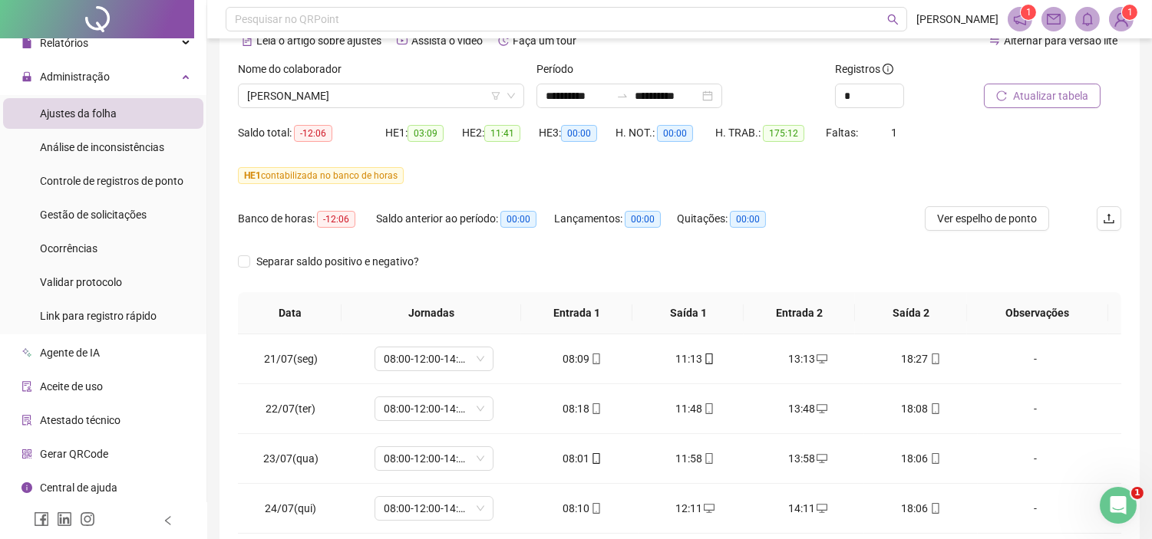
scroll to position [85, 0]
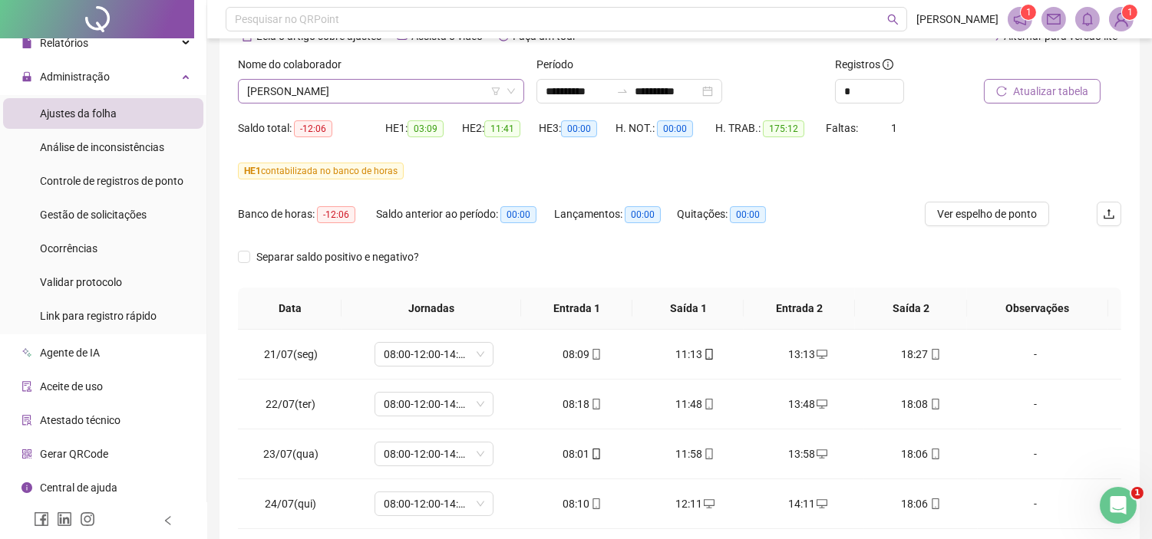
click at [371, 88] on span "[PERSON_NAME]" at bounding box center [381, 91] width 268 height 23
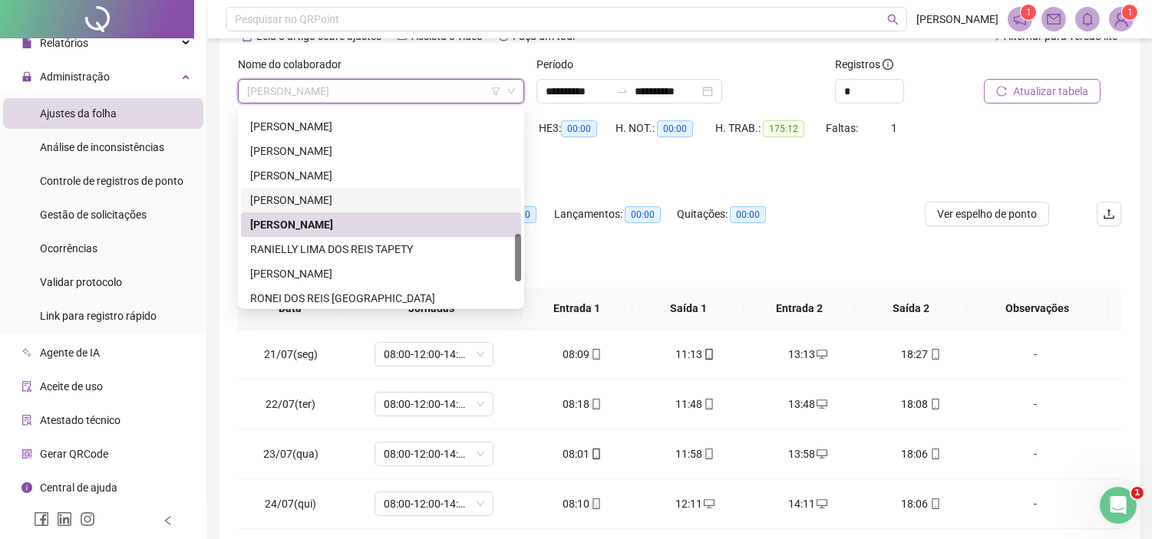
drag, startPoint x: 287, startPoint y: 196, endPoint x: 325, endPoint y: 195, distance: 38.4
click at [287, 196] on div "[PERSON_NAME]" at bounding box center [381, 200] width 262 height 17
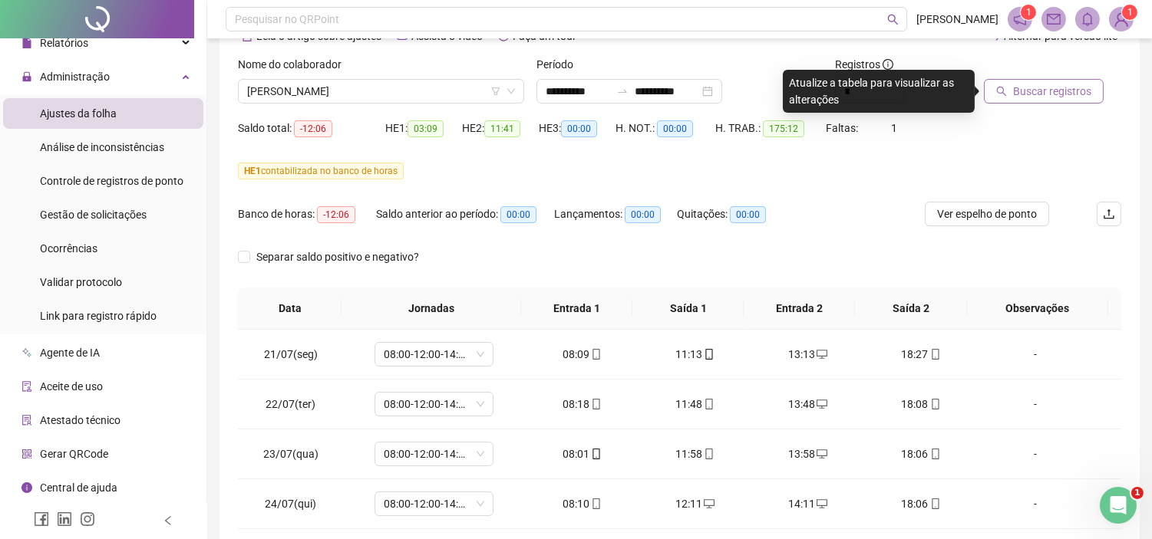
click at [1004, 94] on icon "search" at bounding box center [1001, 91] width 11 height 11
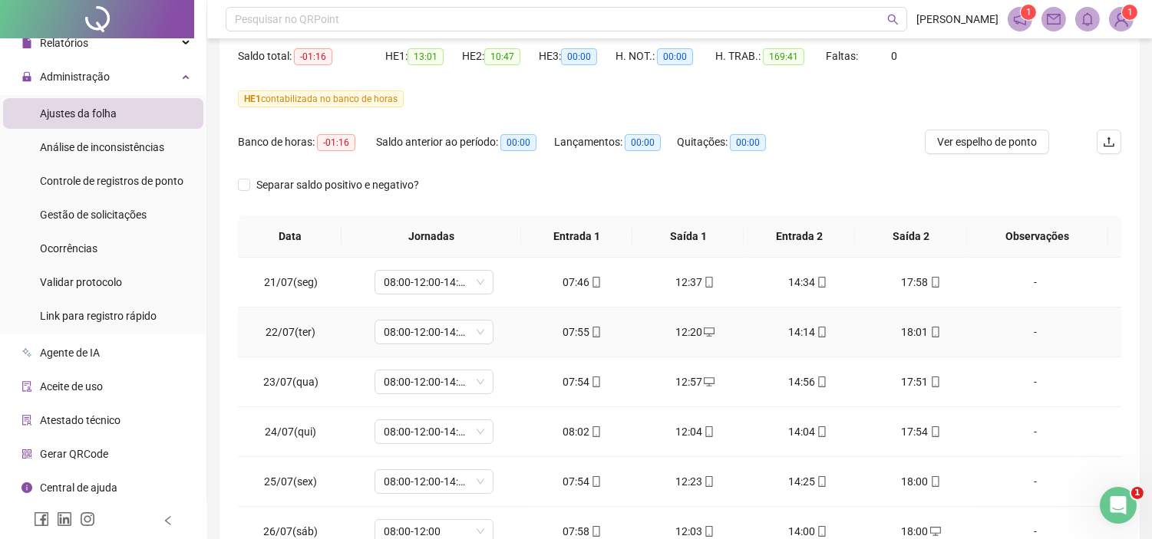
scroll to position [117, 0]
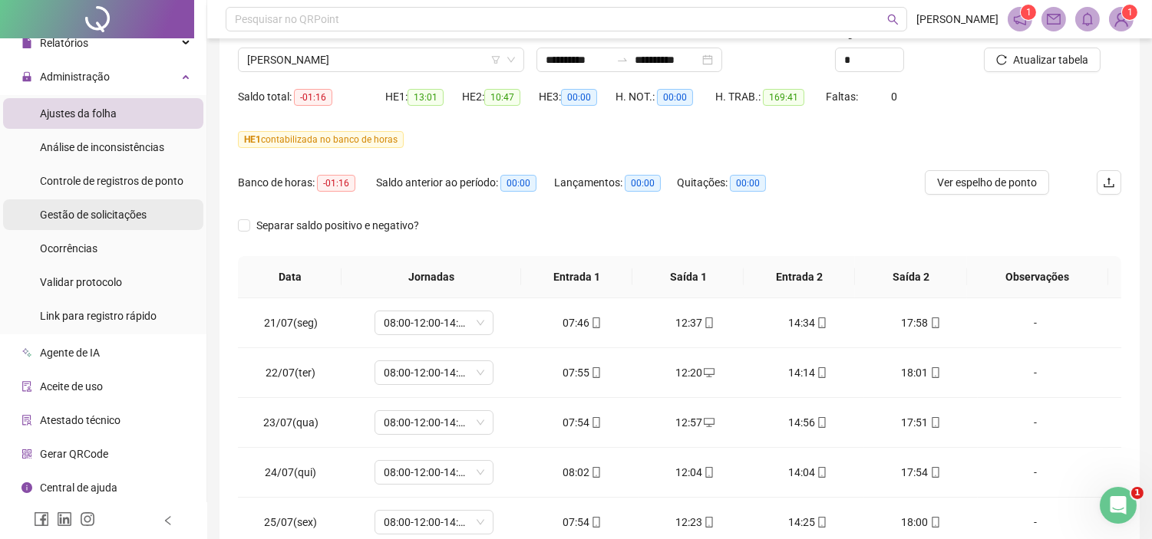
click at [133, 209] on span "Gestão de solicitações" at bounding box center [93, 215] width 107 height 12
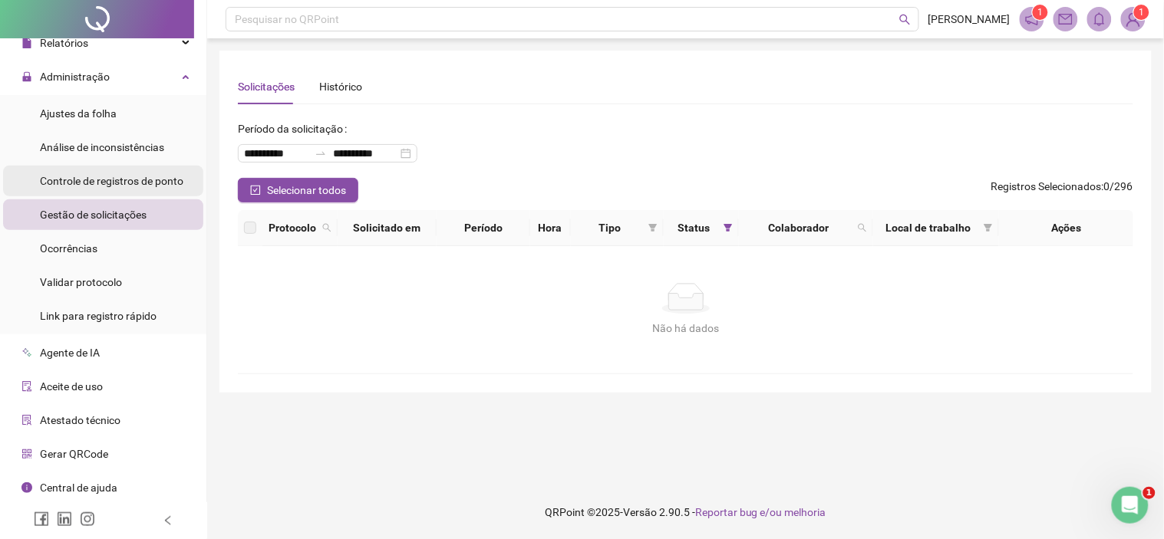
click at [93, 181] on span "Controle de registros de ponto" at bounding box center [111, 181] width 143 height 12
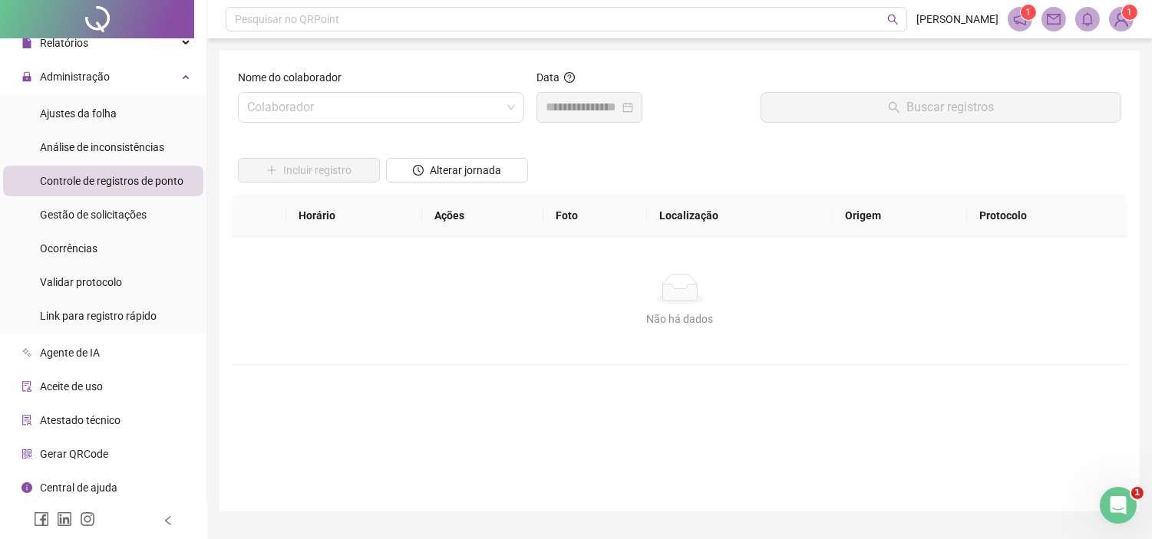
click at [86, 156] on div "Análise de inconsistências" at bounding box center [102, 147] width 124 height 31
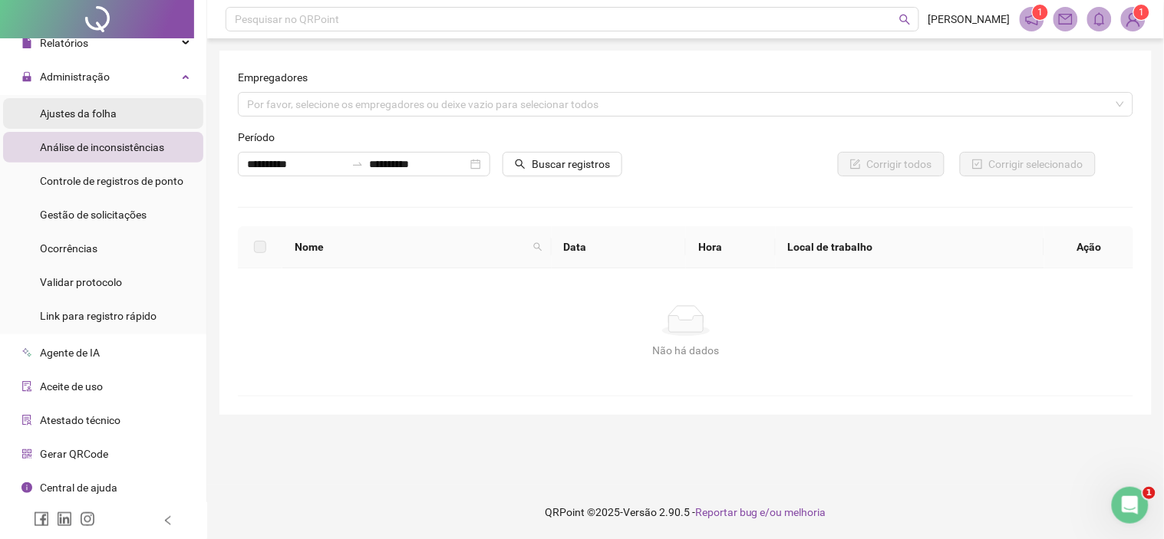
click at [84, 124] on div "Ajustes da folha" at bounding box center [78, 113] width 77 height 31
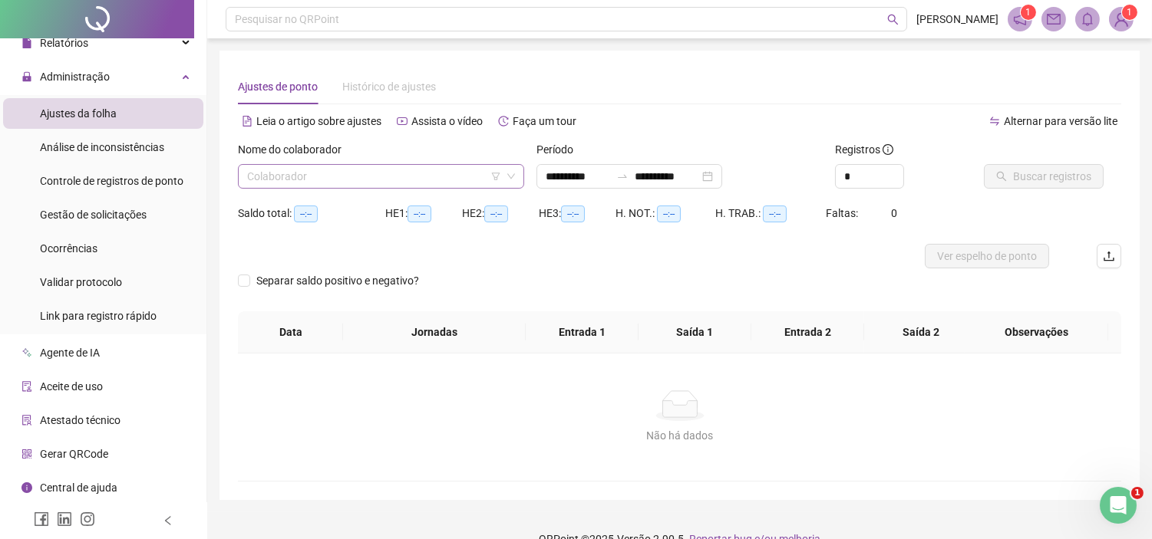
click at [308, 181] on input "search" at bounding box center [374, 176] width 254 height 23
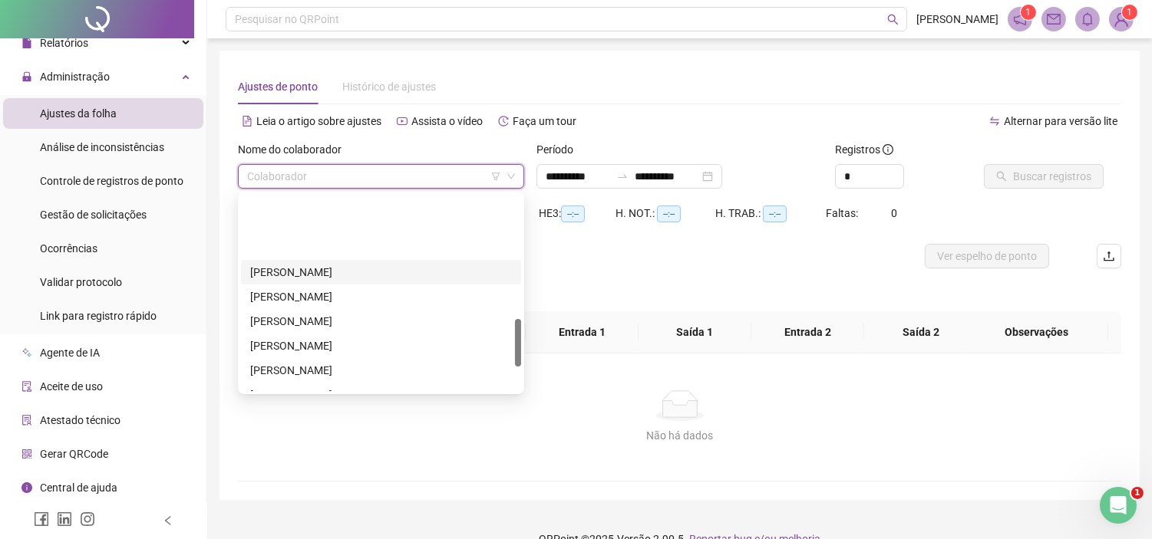
scroll to position [511, 0]
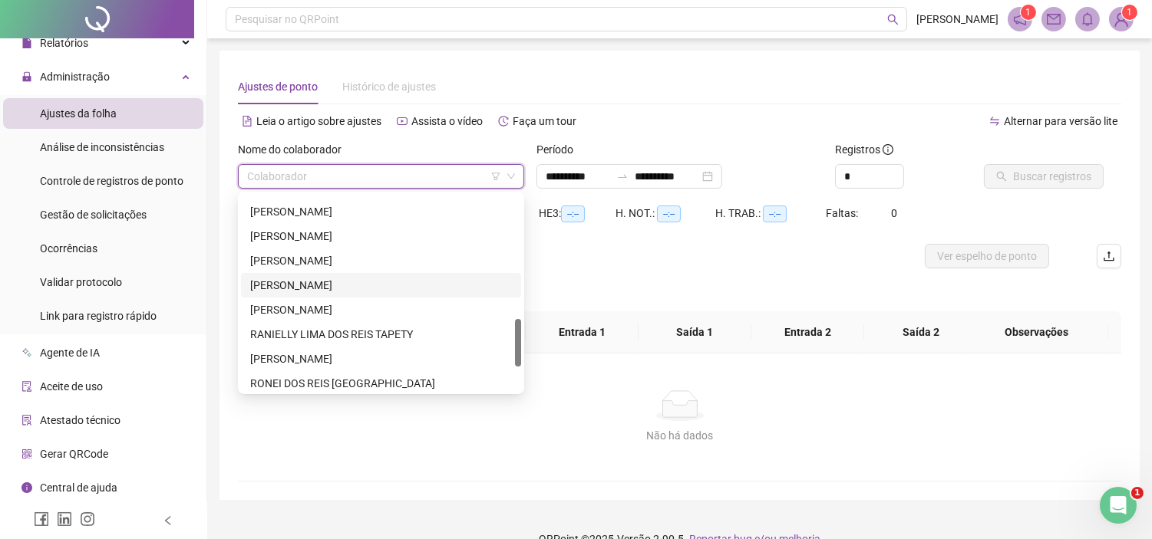
click at [272, 285] on div "[PERSON_NAME]" at bounding box center [381, 285] width 262 height 17
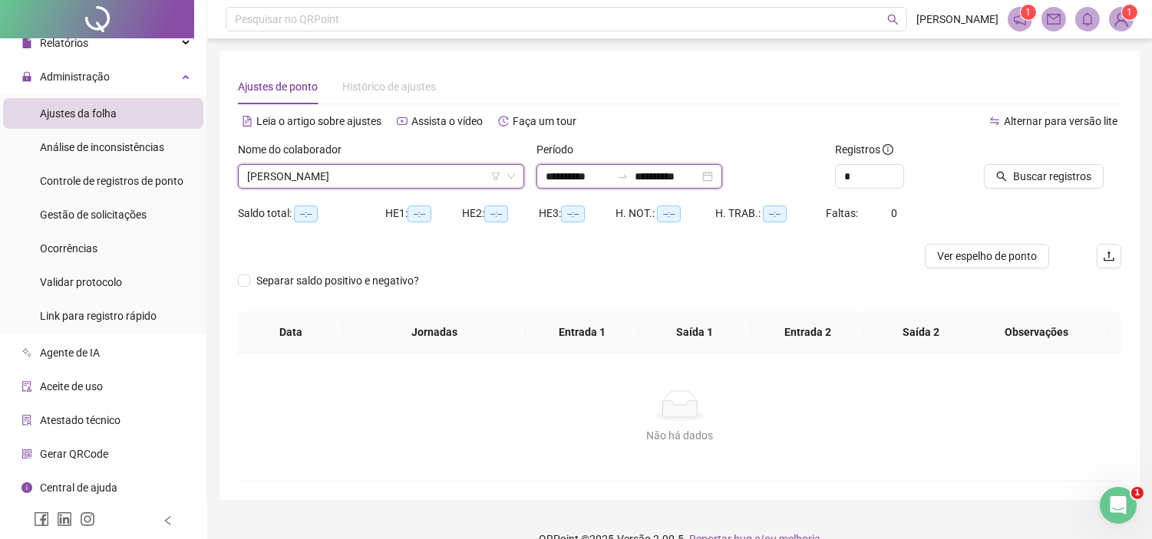
click at [578, 177] on input "**********" at bounding box center [578, 176] width 64 height 17
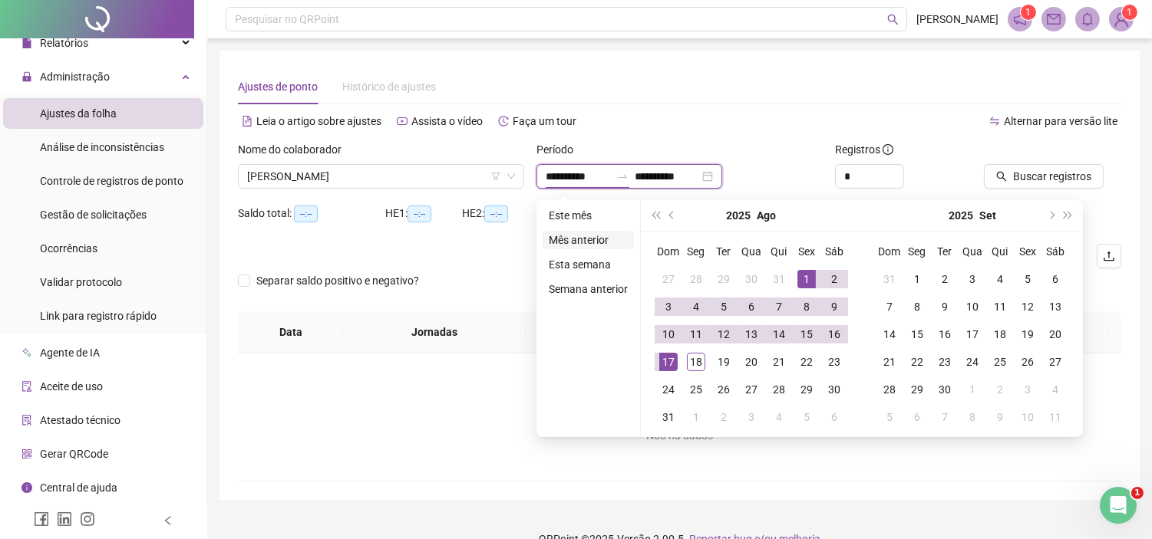
type input "**********"
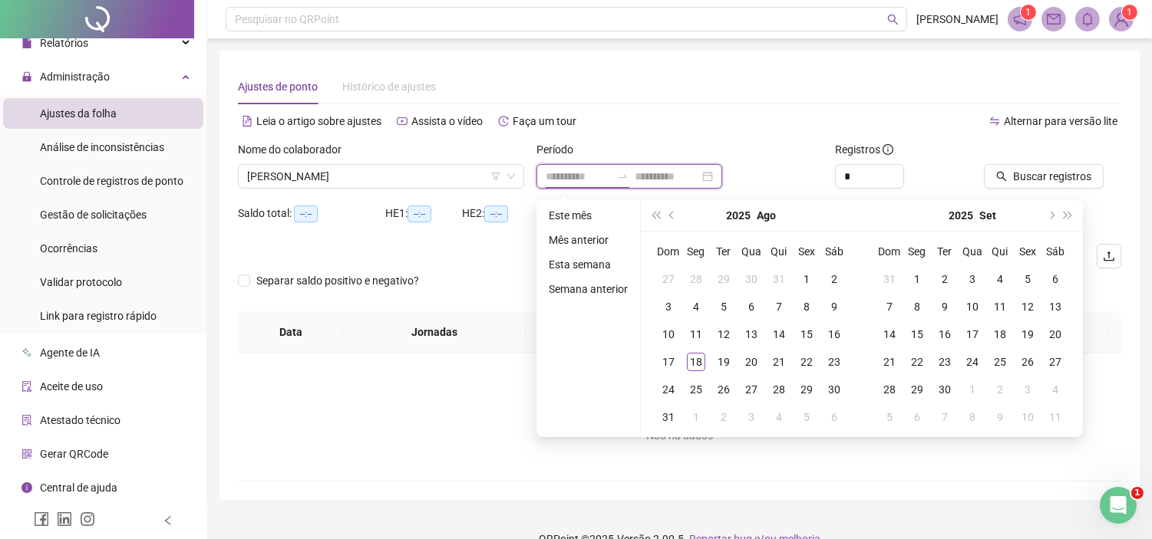
type input "**********"
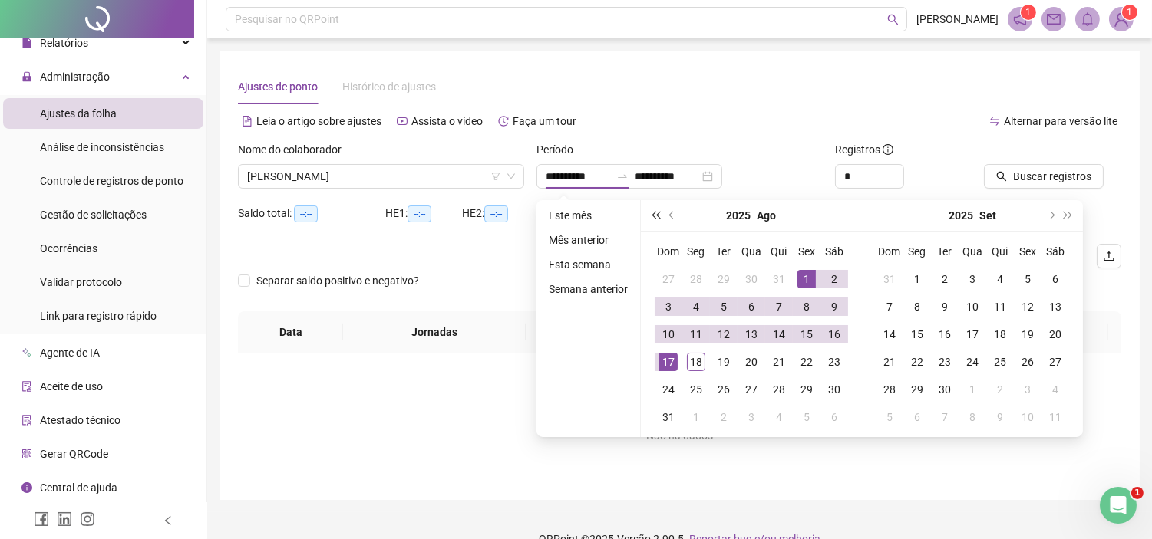
click at [659, 215] on span "super-prev-year" at bounding box center [655, 216] width 8 height 8
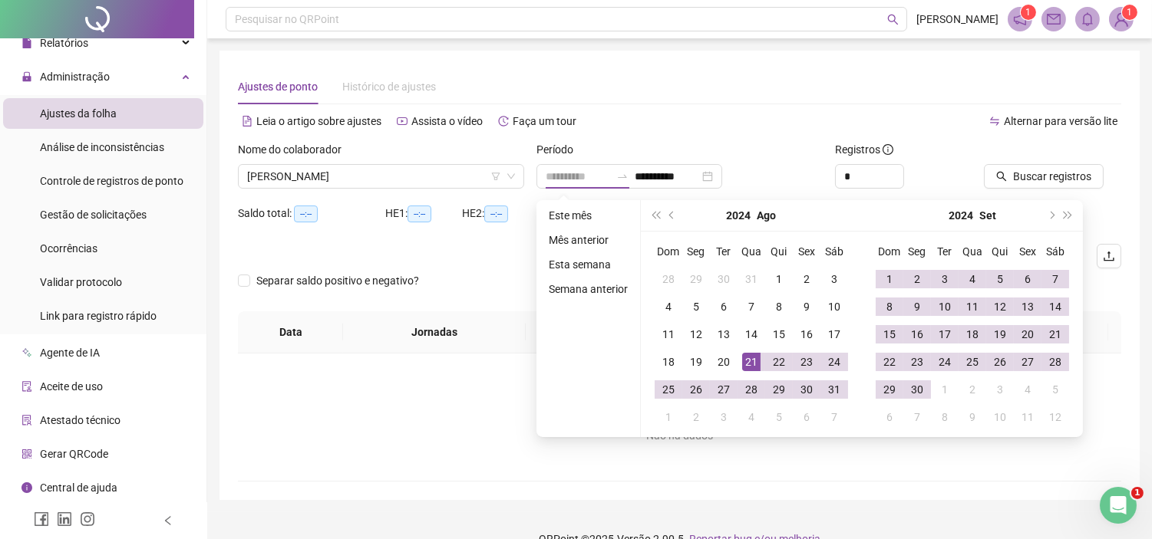
type input "**********"
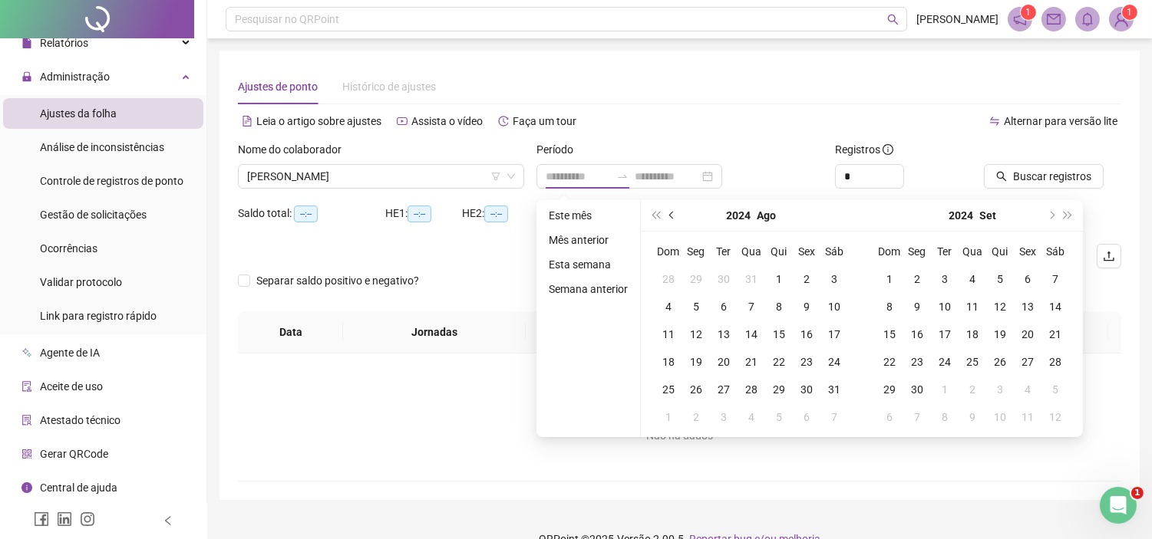
type input "**********"
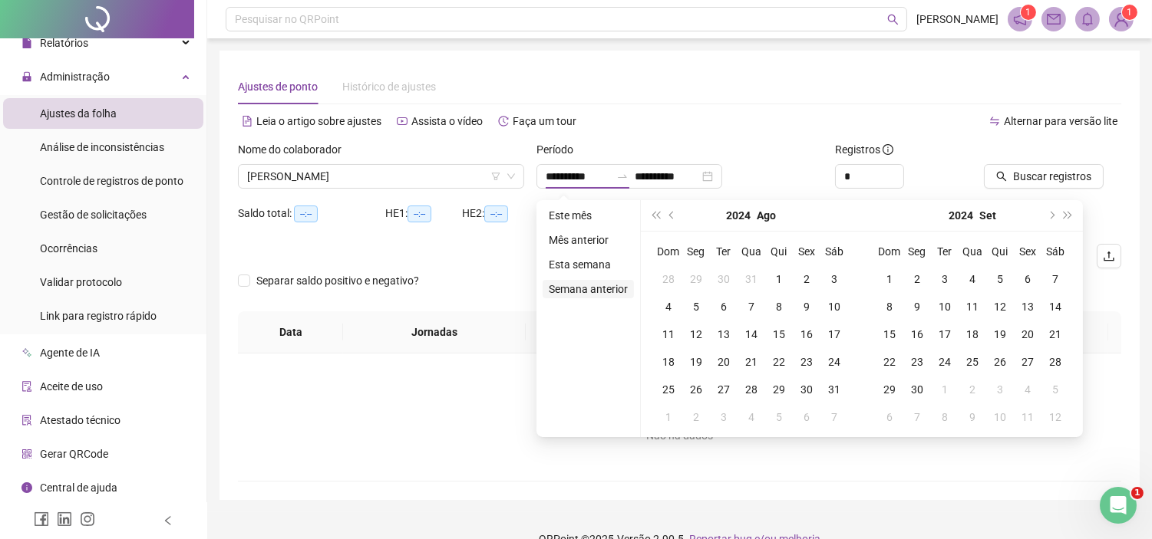
type input "**********"
click at [666, 218] on button "prev-year" at bounding box center [672, 215] width 17 height 31
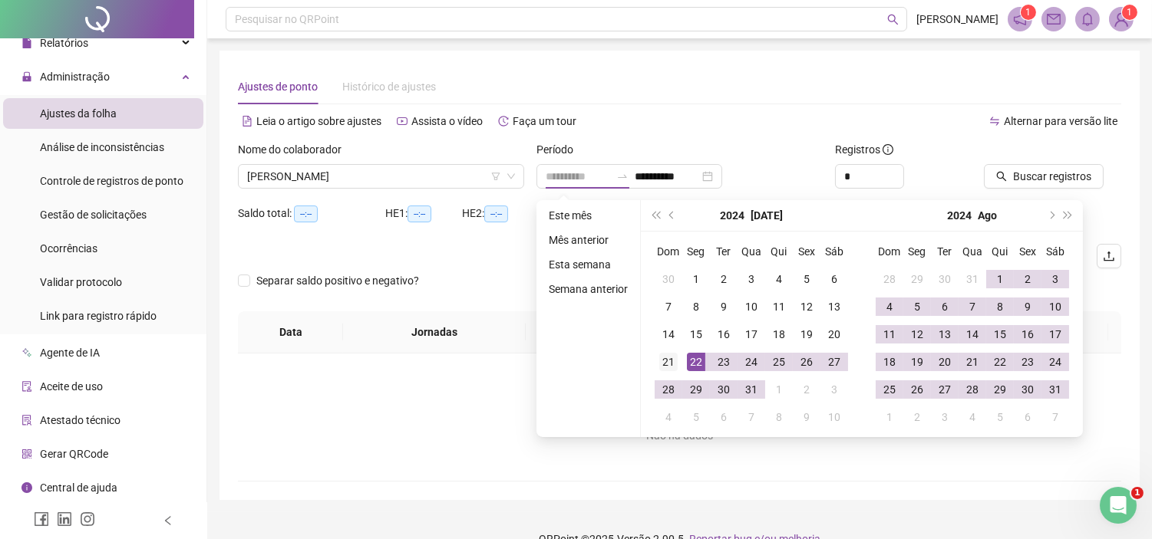
type input "**********"
click at [666, 361] on div "21" at bounding box center [668, 362] width 18 height 18
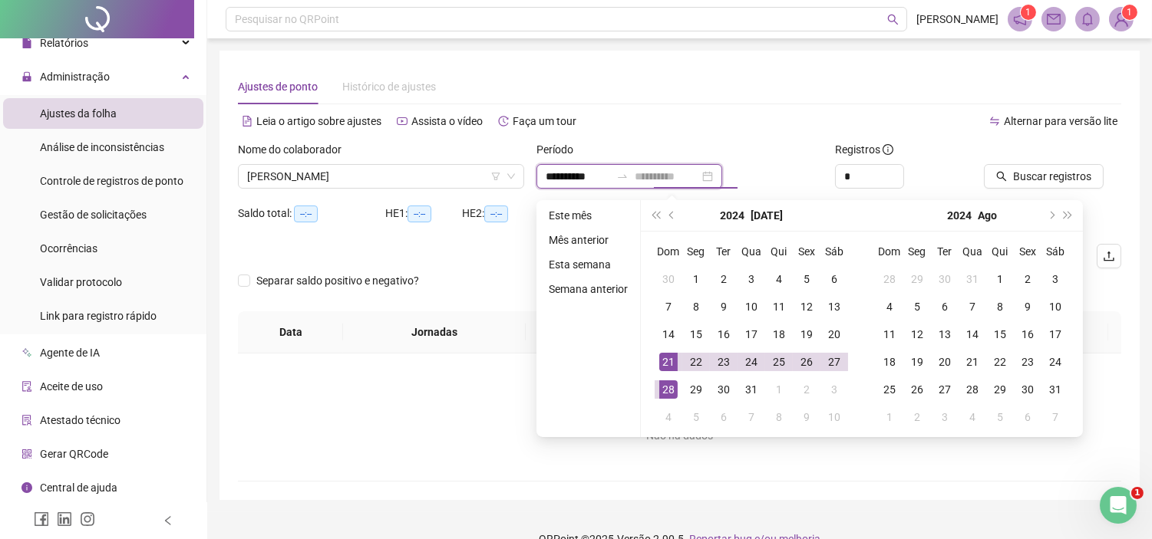
type input "**********"
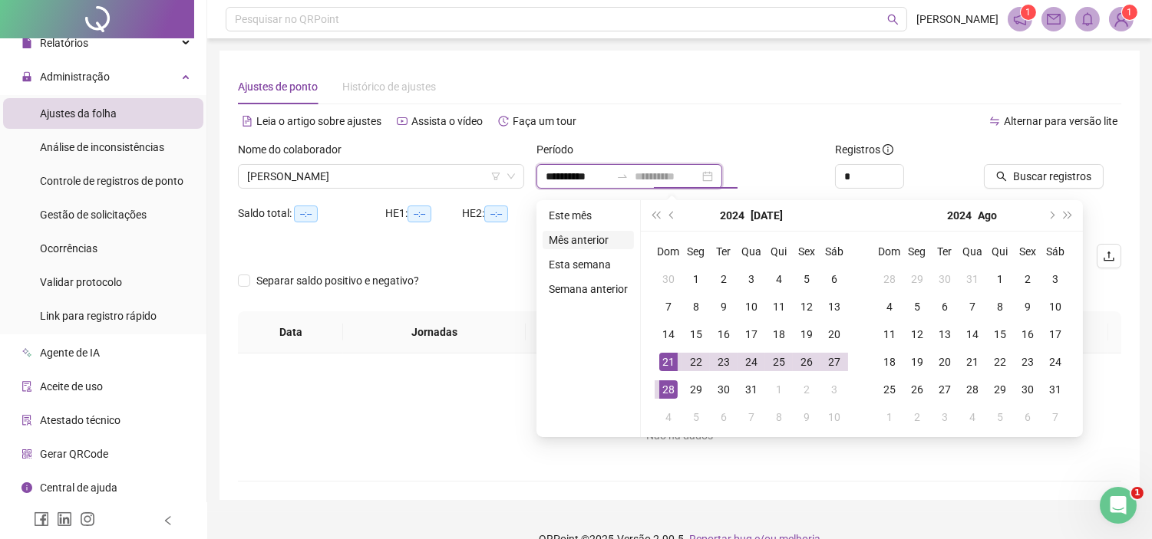
type input "**********"
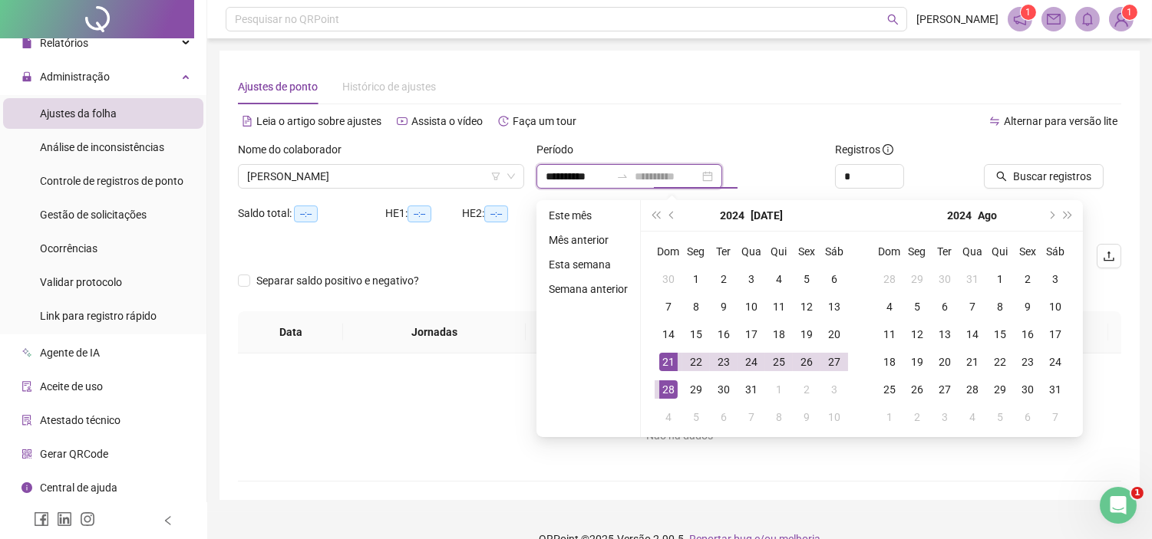
type input "**********"
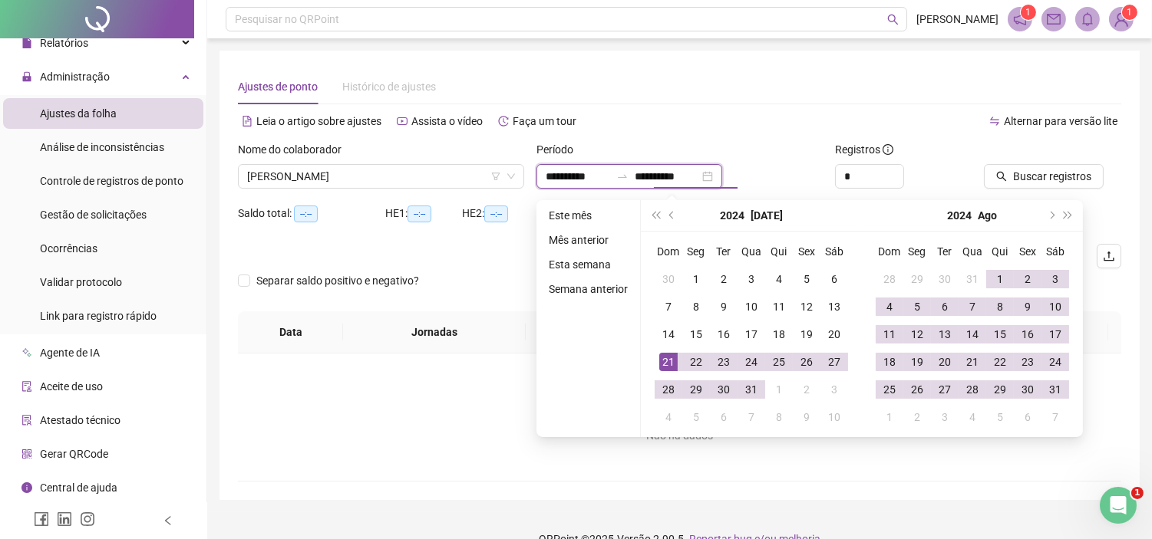
type input "**********"
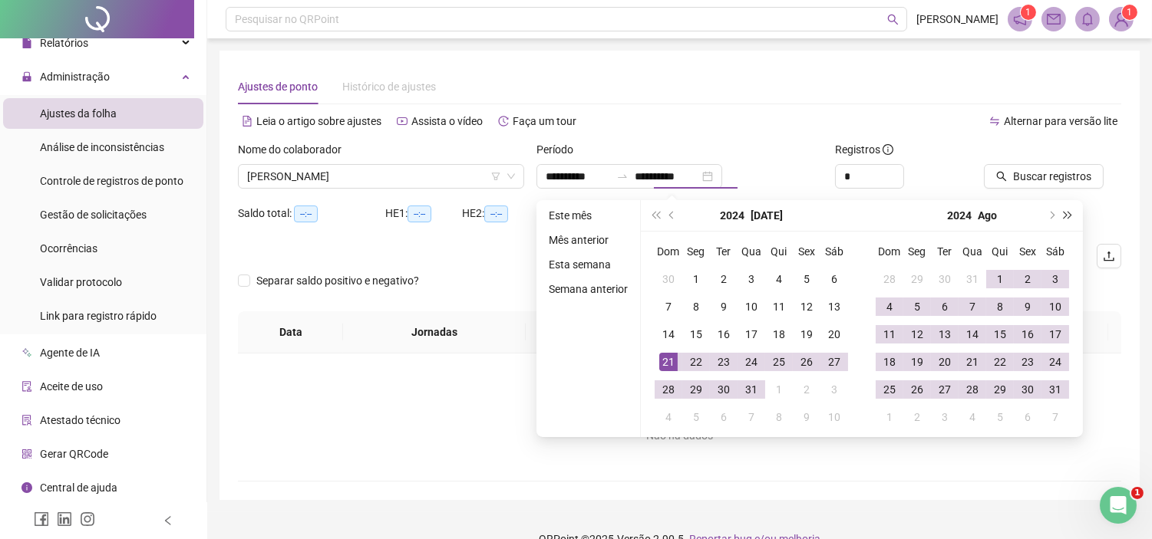
click at [1064, 212] on span "super-next-year" at bounding box center [1068, 216] width 8 height 8
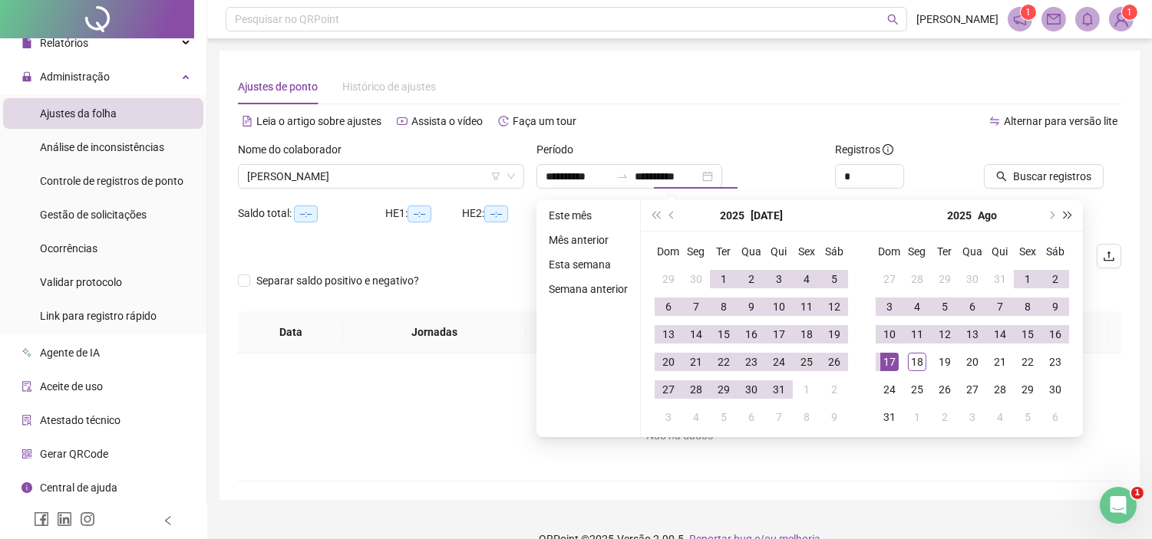
click at [1064, 212] on span "super-next-year" at bounding box center [1068, 216] width 8 height 8
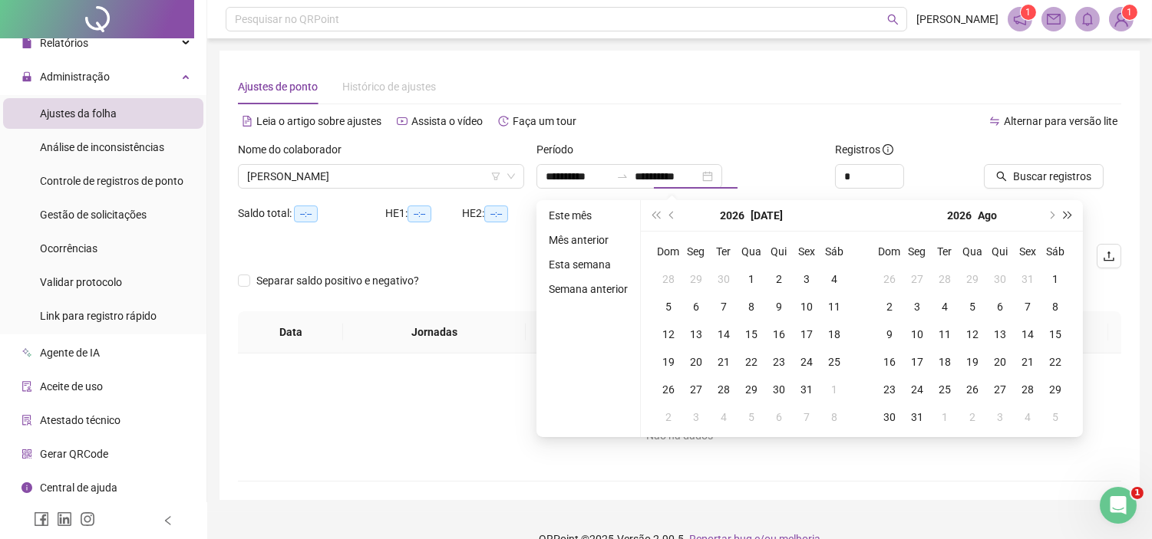
click at [1064, 211] on button "super-next-year" at bounding box center [1068, 215] width 17 height 31
click at [1064, 212] on span "super-next-year" at bounding box center [1068, 216] width 8 height 8
click at [670, 216] on span "prev-year" at bounding box center [673, 216] width 8 height 8
click at [670, 215] on span "prev-year" at bounding box center [673, 216] width 8 height 8
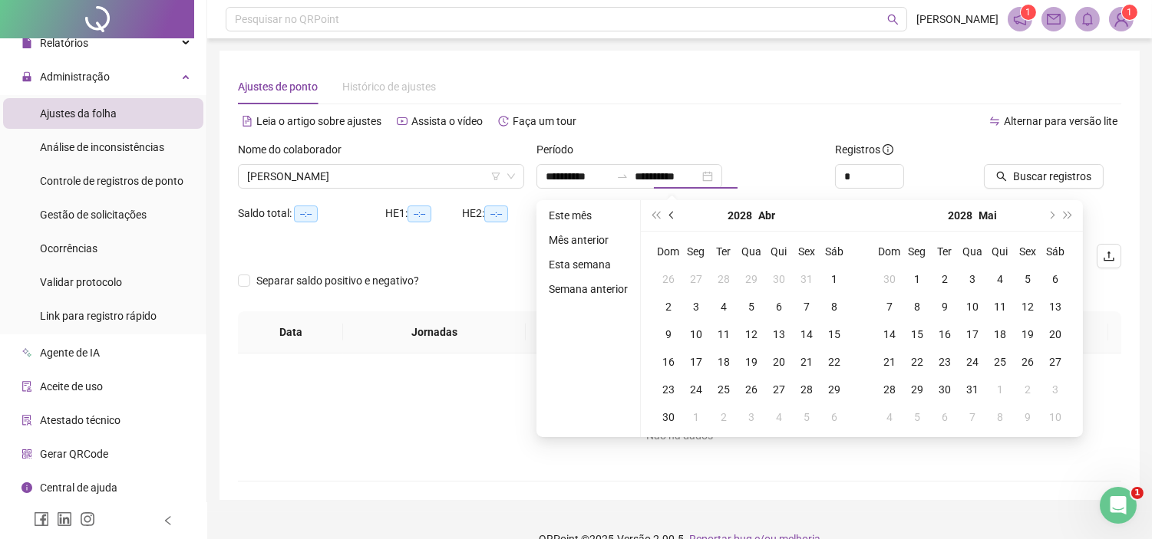
click at [670, 216] on span "prev-year" at bounding box center [673, 216] width 8 height 8
click at [670, 215] on span "prev-year" at bounding box center [673, 216] width 8 height 8
click at [670, 213] on span "prev-year" at bounding box center [673, 216] width 8 height 8
click at [659, 213] on span "super-prev-year" at bounding box center [655, 216] width 8 height 8
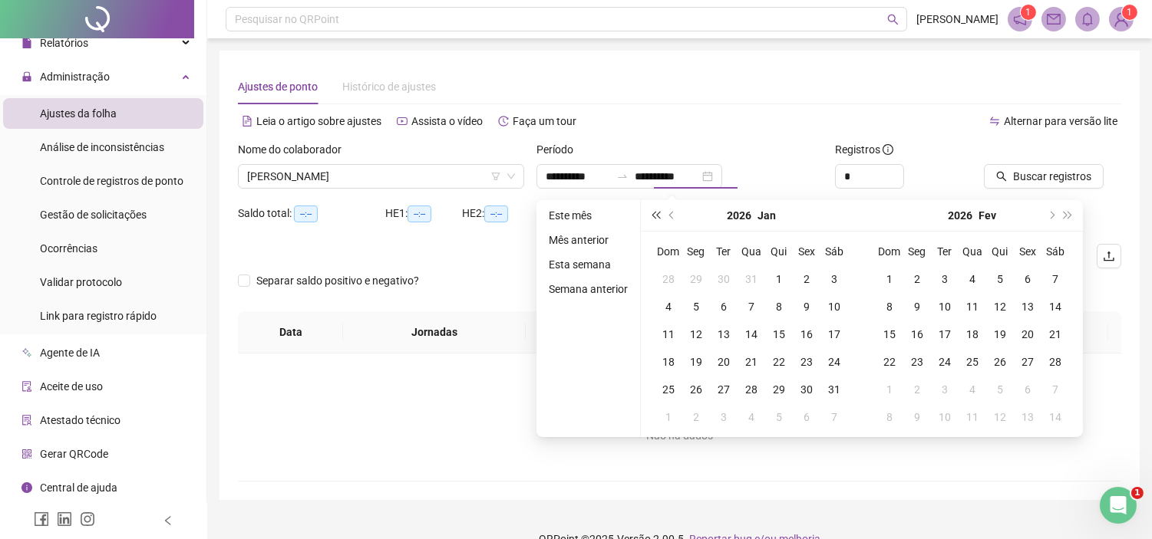
click at [659, 213] on span "super-prev-year" at bounding box center [655, 216] width 8 height 8
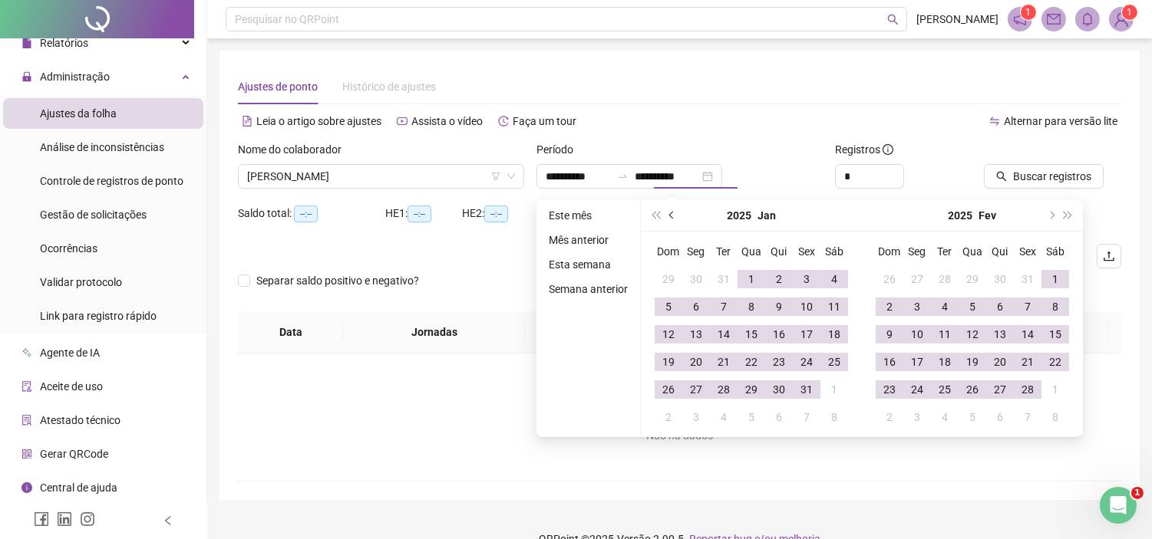
click at [665, 219] on button "prev-year" at bounding box center [672, 215] width 17 height 31
click at [672, 213] on span "prev-year" at bounding box center [673, 216] width 8 height 8
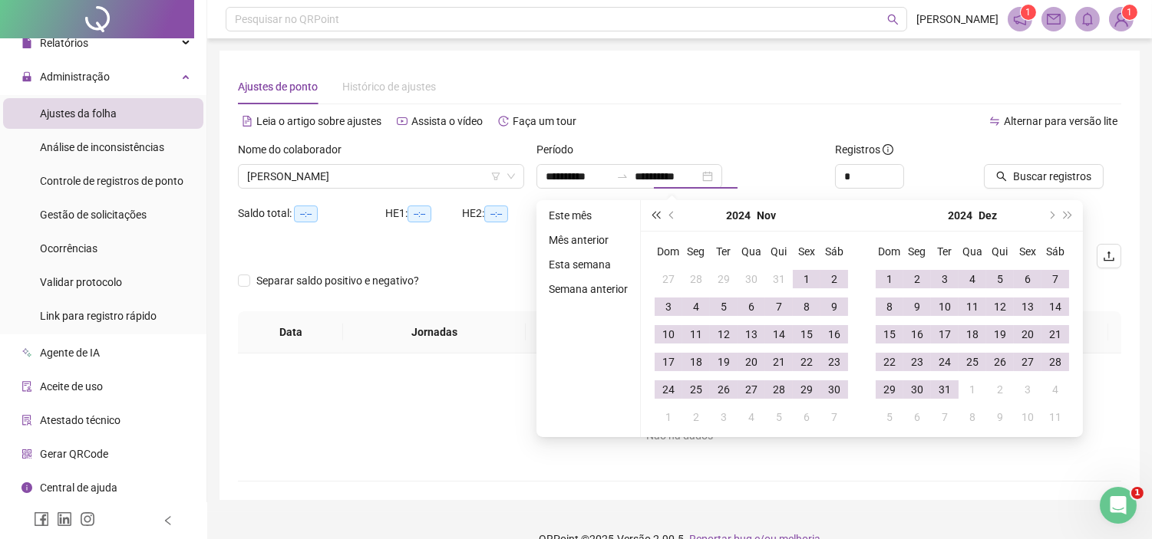
click at [657, 212] on span "super-prev-year" at bounding box center [655, 216] width 8 height 8
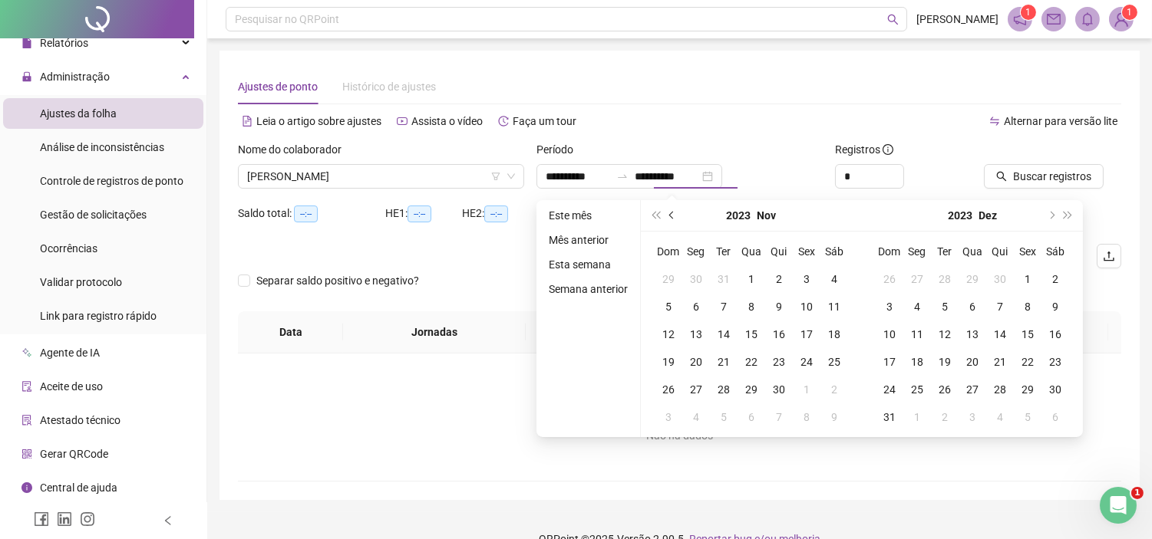
click at [670, 212] on span "prev-year" at bounding box center [673, 216] width 8 height 8
click at [671, 212] on span "prev-year" at bounding box center [673, 216] width 8 height 8
click at [672, 213] on span "prev-year" at bounding box center [673, 216] width 8 height 8
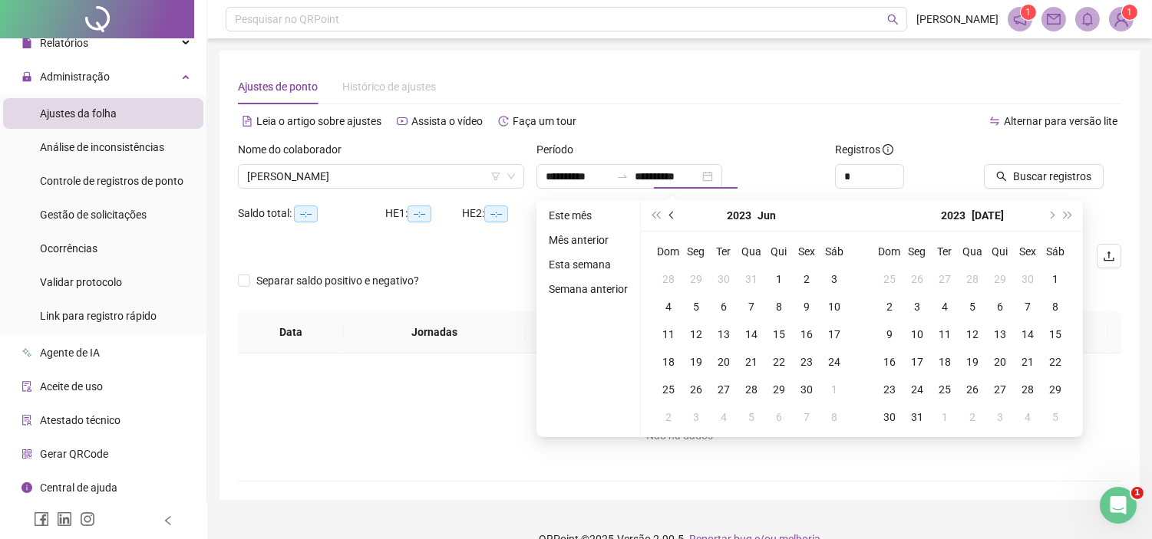
click at [672, 213] on span "prev-year" at bounding box center [673, 216] width 8 height 8
click at [671, 213] on span "prev-year" at bounding box center [673, 216] width 8 height 8
click at [671, 212] on span "prev-year" at bounding box center [673, 216] width 8 height 8
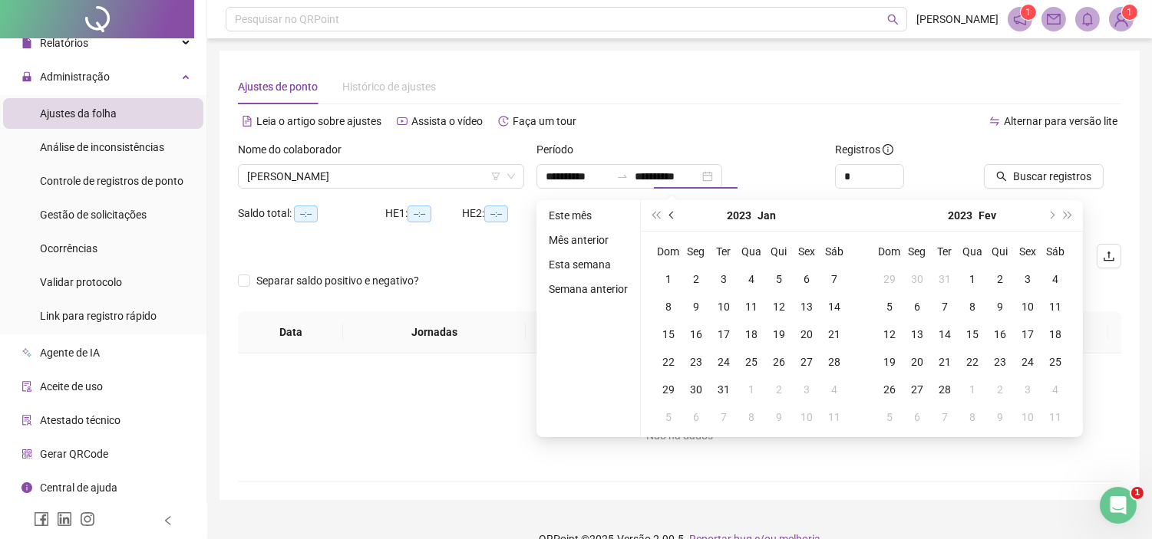
click at [670, 212] on span "prev-year" at bounding box center [673, 216] width 8 height 8
click at [1065, 212] on span "super-next-year" at bounding box center [1068, 216] width 8 height 8
click at [1067, 213] on span "super-next-year" at bounding box center [1068, 216] width 8 height 8
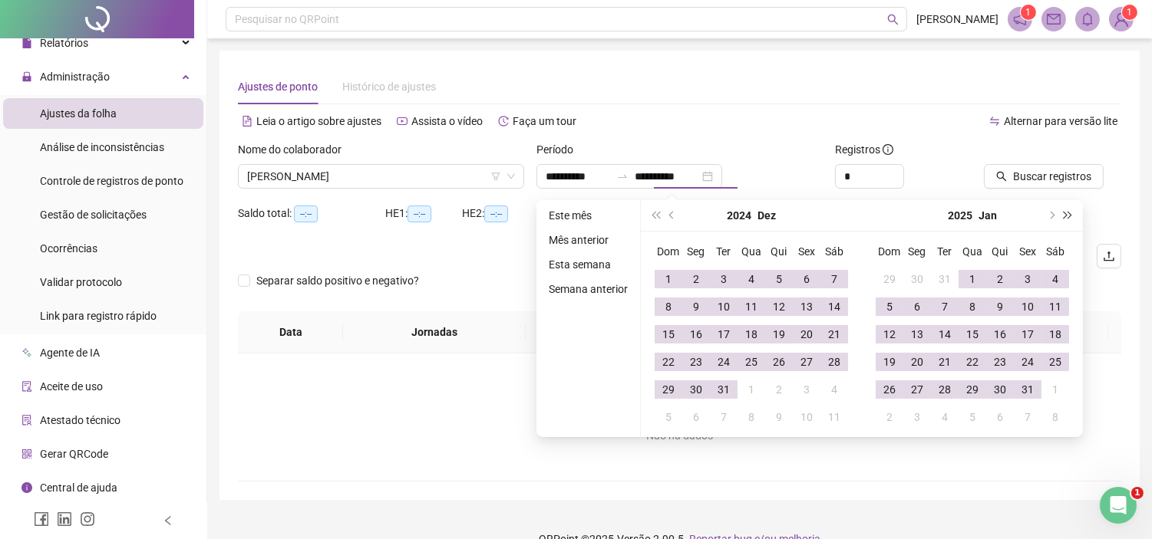
click at [1065, 213] on span "super-next-year" at bounding box center [1068, 216] width 8 height 8
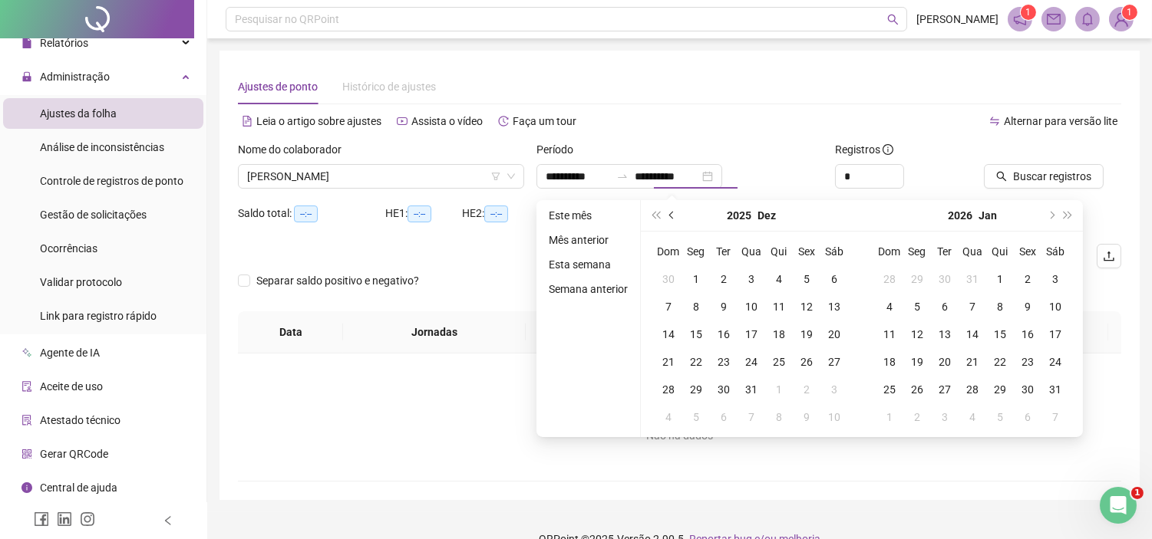
click at [669, 213] on span "prev-year" at bounding box center [673, 216] width 8 height 8
click at [669, 215] on span "prev-year" at bounding box center [673, 216] width 8 height 8
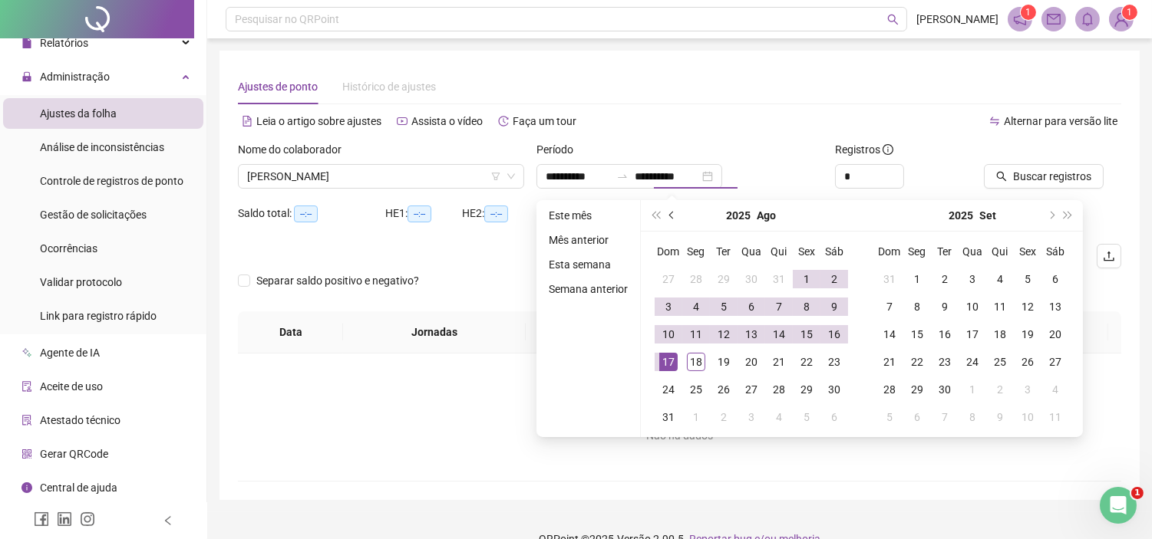
click at [669, 216] on span "prev-year" at bounding box center [673, 216] width 8 height 8
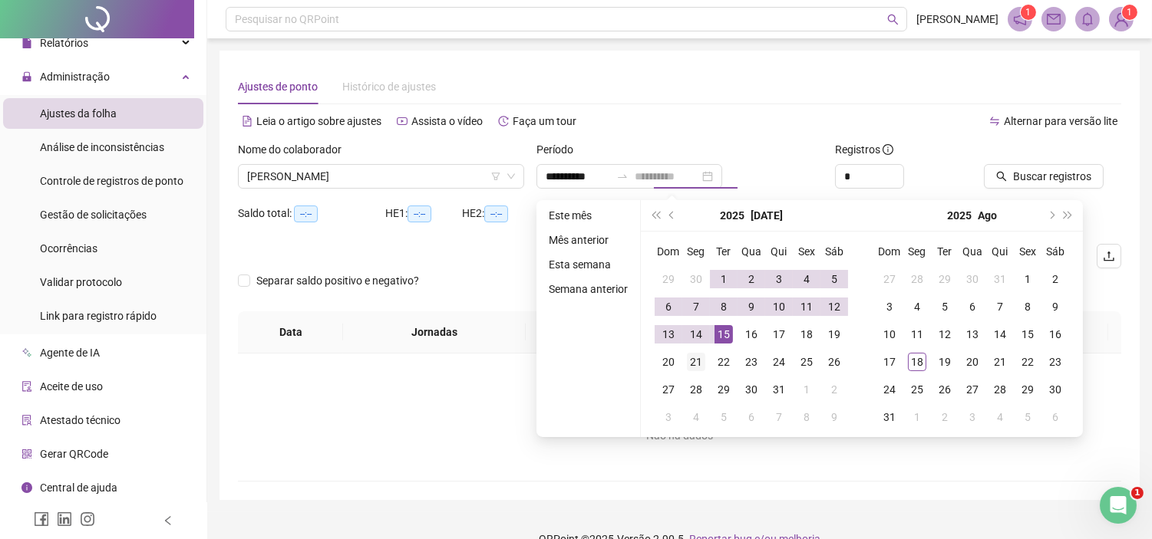
type input "**********"
click at [701, 358] on div "21" at bounding box center [696, 362] width 18 height 18
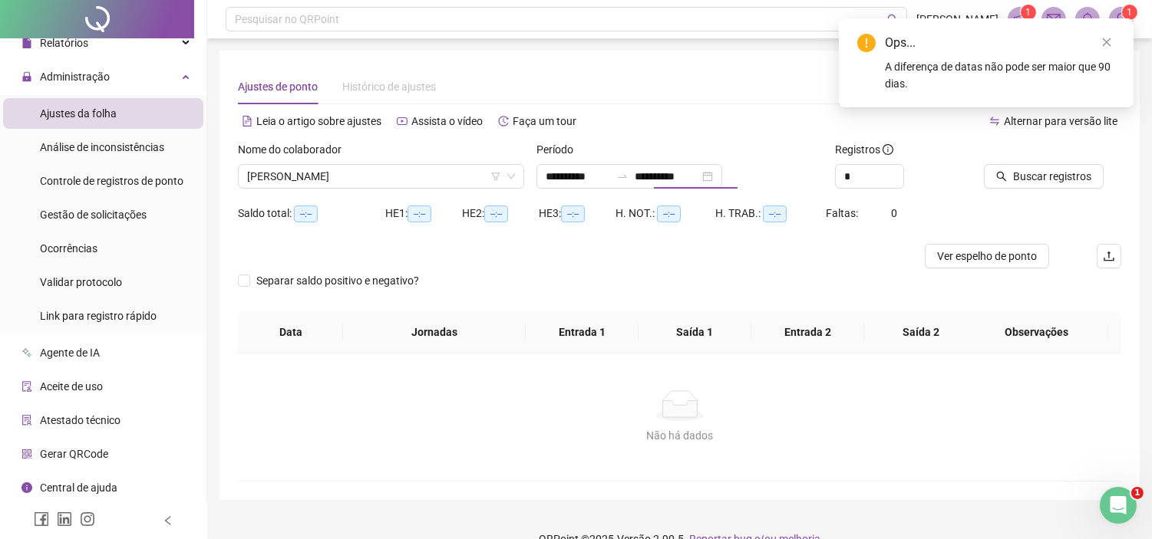
type input "**********"
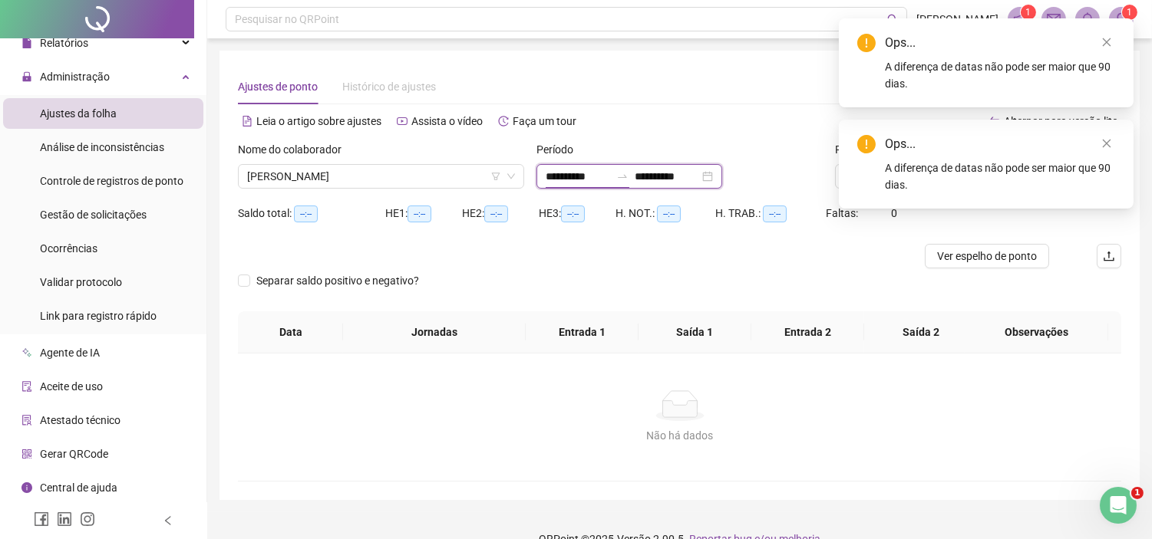
click at [584, 178] on input "**********" at bounding box center [578, 176] width 64 height 17
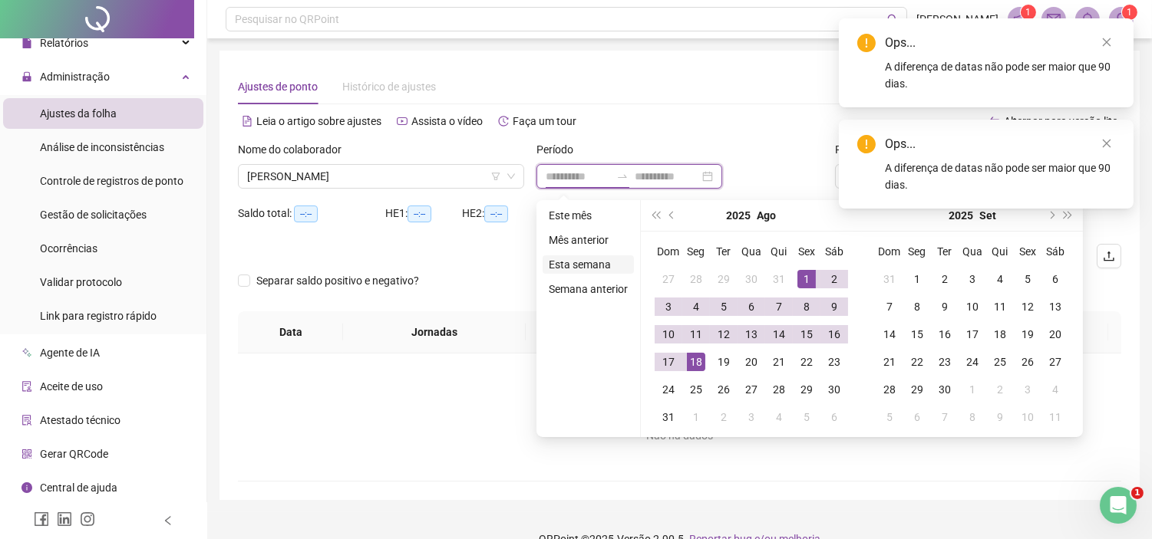
type input "**********"
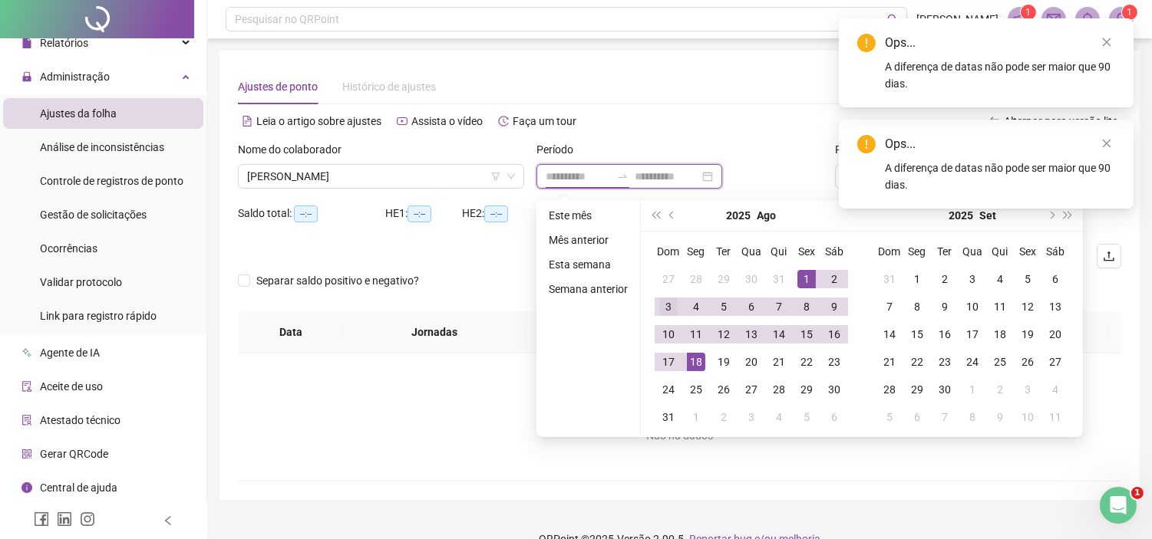
type input "**********"
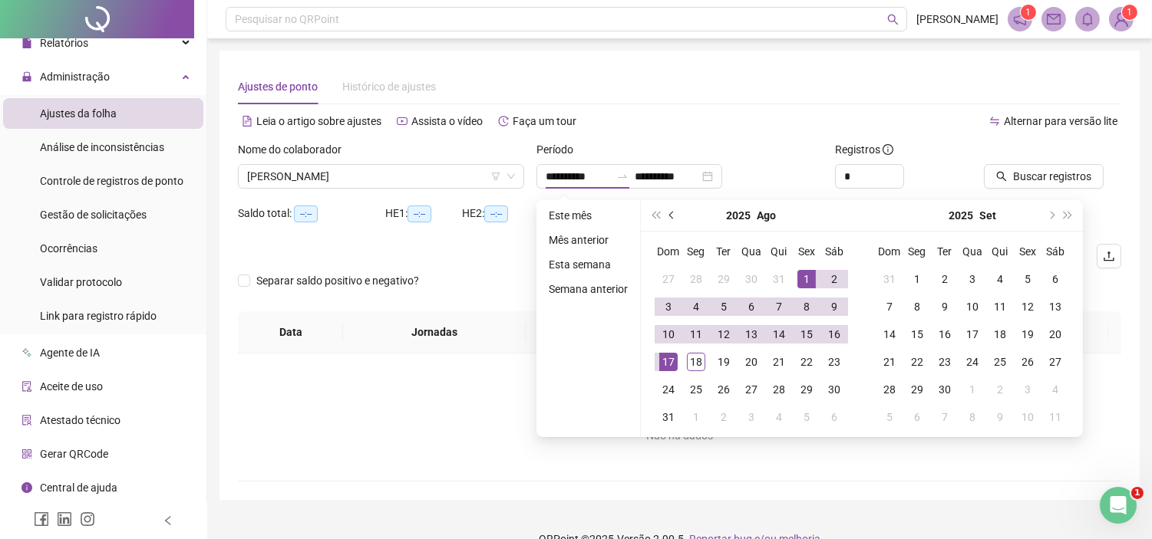
click at [666, 209] on button "prev-year" at bounding box center [672, 215] width 17 height 31
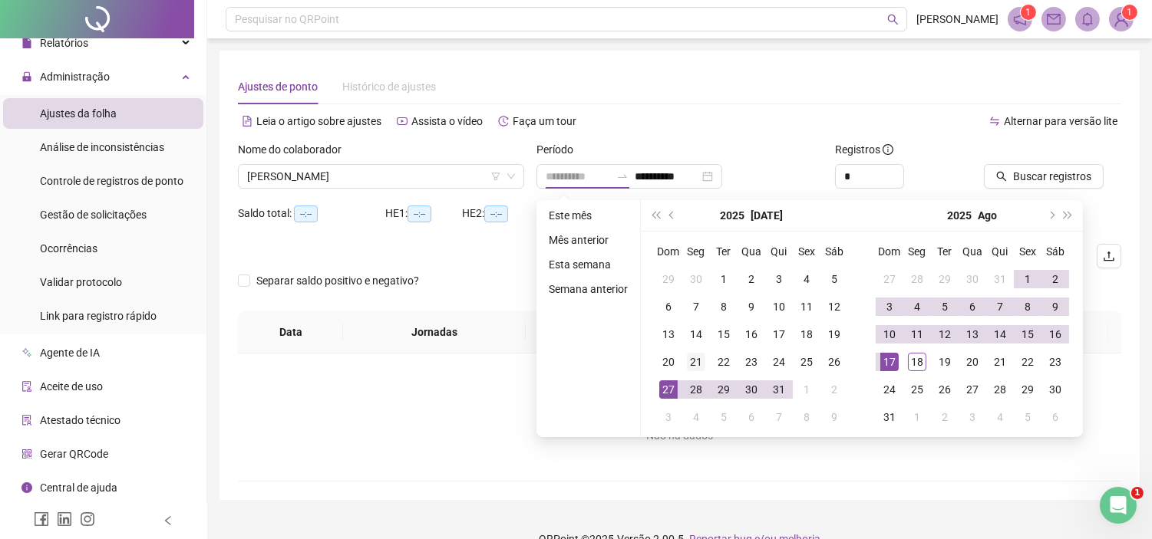
type input "**********"
click at [693, 358] on div "21" at bounding box center [696, 362] width 18 height 18
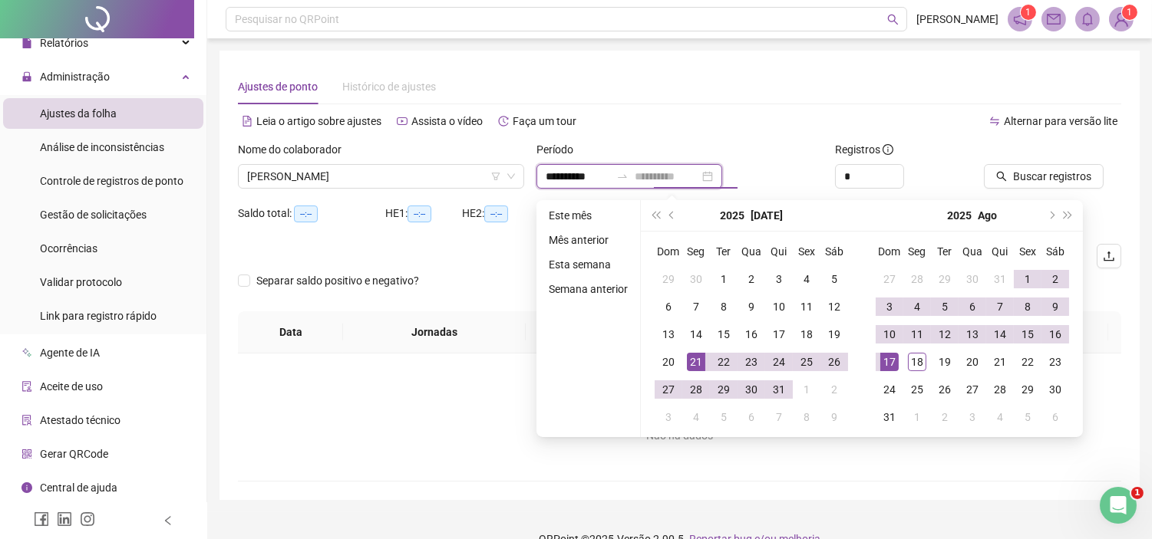
type input "**********"
type input "*"
click at [899, 166] on span "Increase Value" at bounding box center [894, 172] width 17 height 14
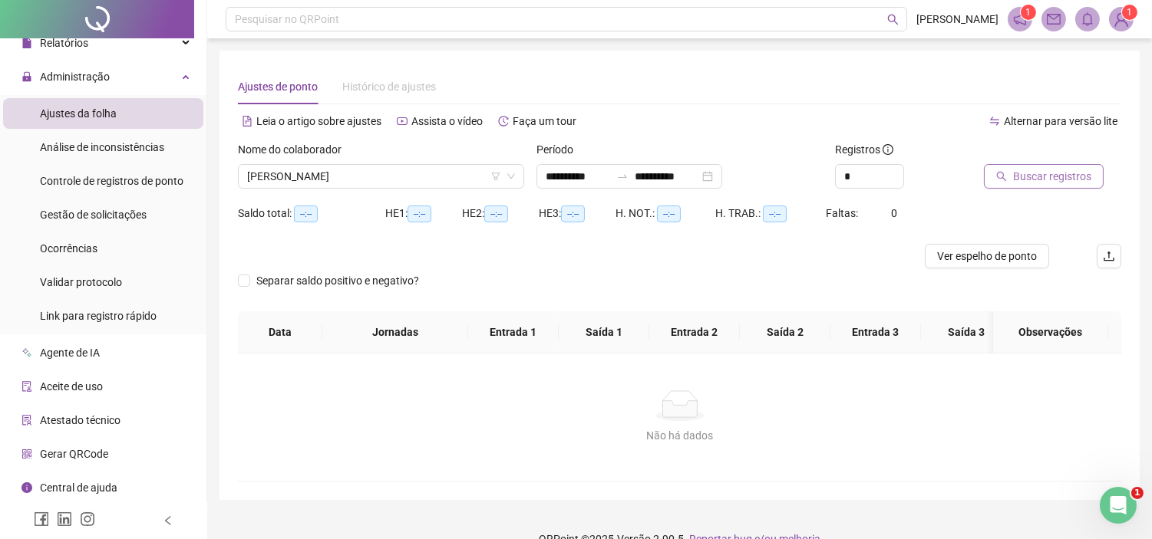
click at [1001, 173] on icon "search" at bounding box center [1001, 176] width 11 height 11
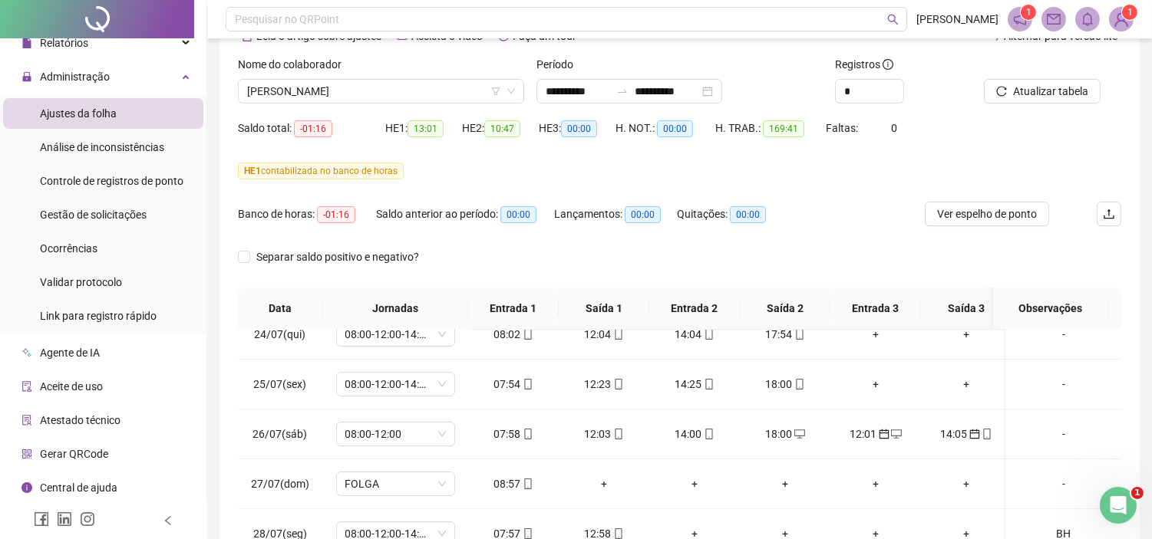
scroll to position [170, 0]
drag, startPoint x: 258, startPoint y: 170, endPoint x: 239, endPoint y: 203, distance: 38.2
click at [256, 173] on span "HE 1" at bounding box center [252, 171] width 17 height 11
click at [896, 436] on icon "desktop" at bounding box center [896, 433] width 11 height 11
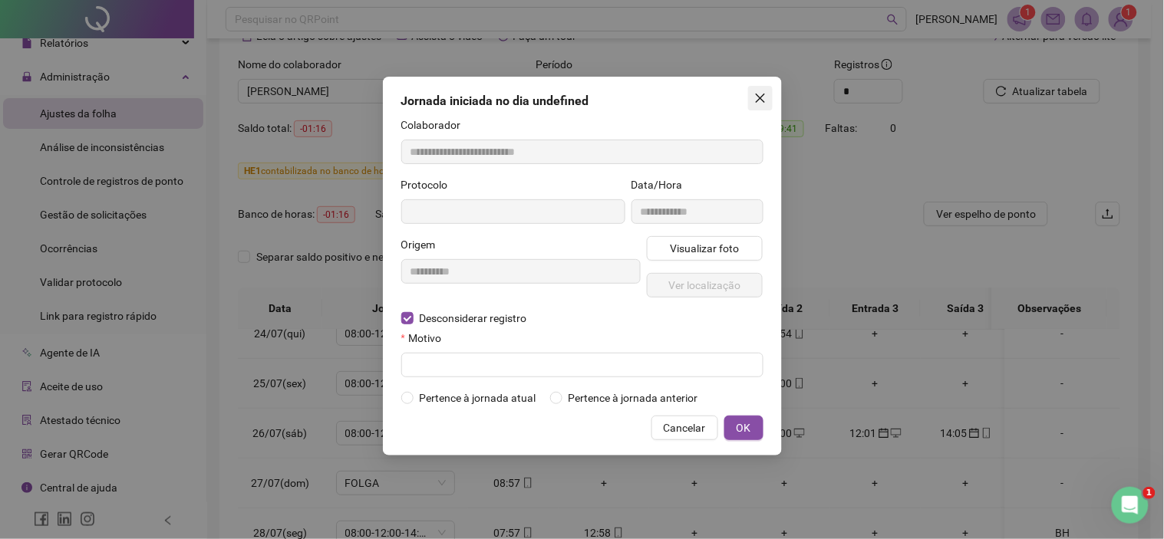
click at [757, 100] on icon "close" at bounding box center [760, 98] width 12 height 12
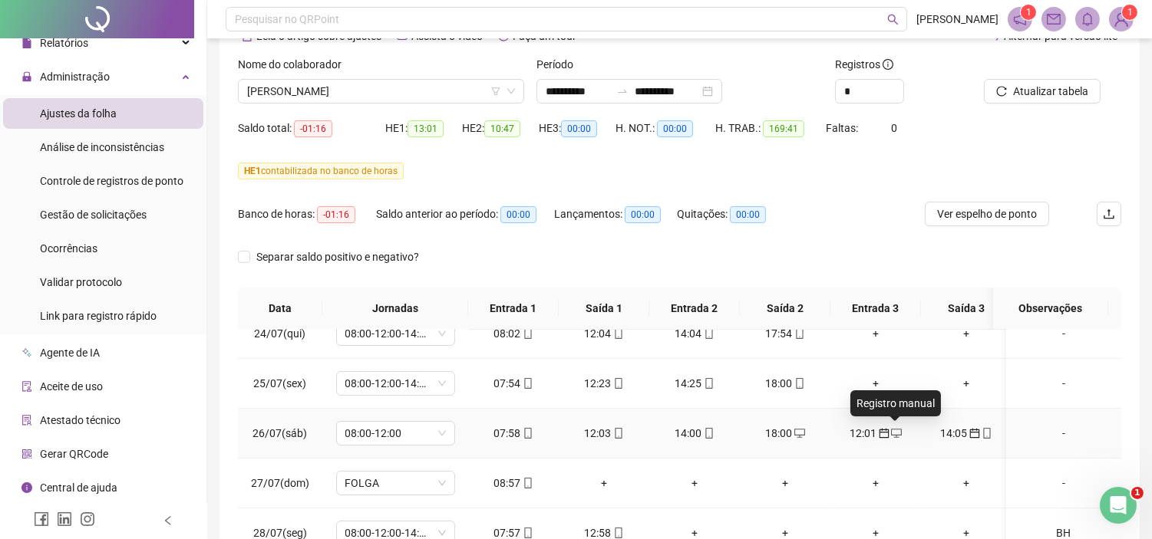
click at [895, 434] on icon "desktop" at bounding box center [896, 433] width 11 height 11
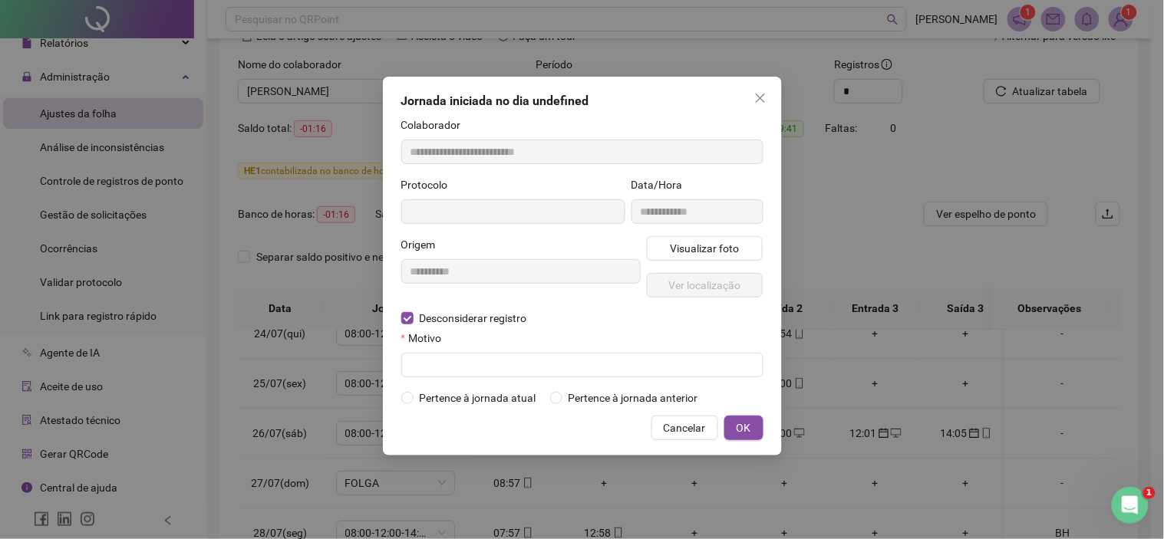
type input "**********"
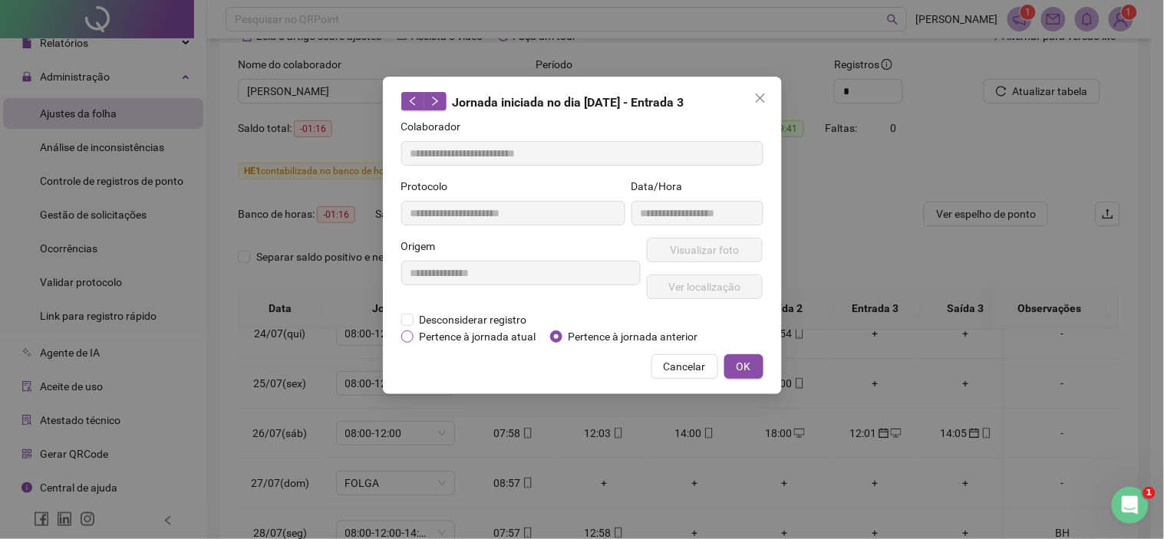
click at [450, 340] on span "Pertence à jornada atual" at bounding box center [478, 336] width 129 height 17
click at [757, 367] on button "OK" at bounding box center [743, 367] width 39 height 25
click at [744, 358] on span "OK" at bounding box center [744, 366] width 15 height 17
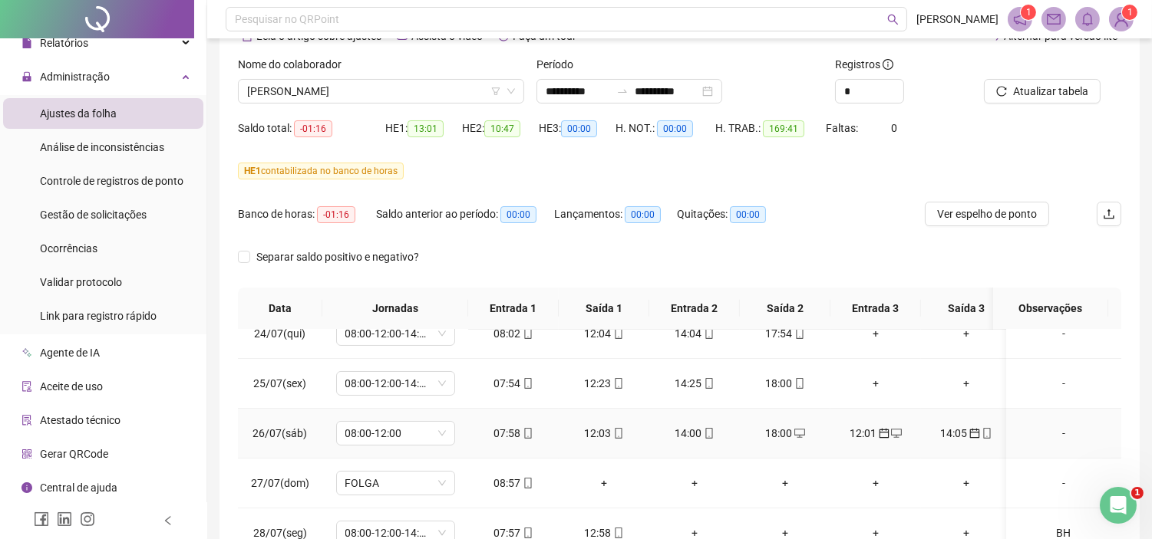
click at [968, 434] on span "calendar" at bounding box center [974, 433] width 12 height 11
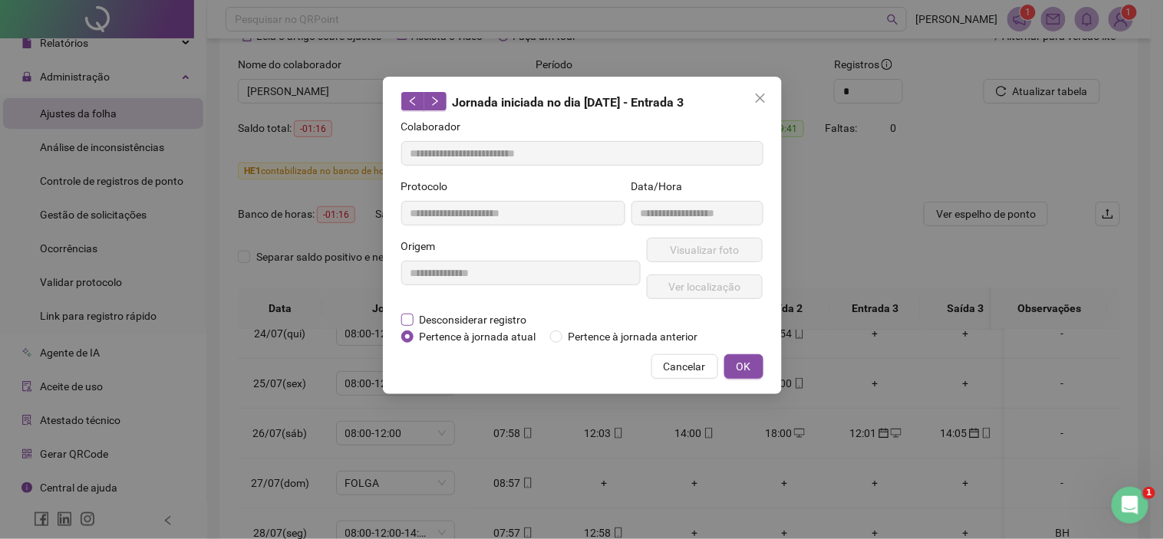
click at [513, 316] on span "Desconsiderar registro" at bounding box center [474, 320] width 120 height 17
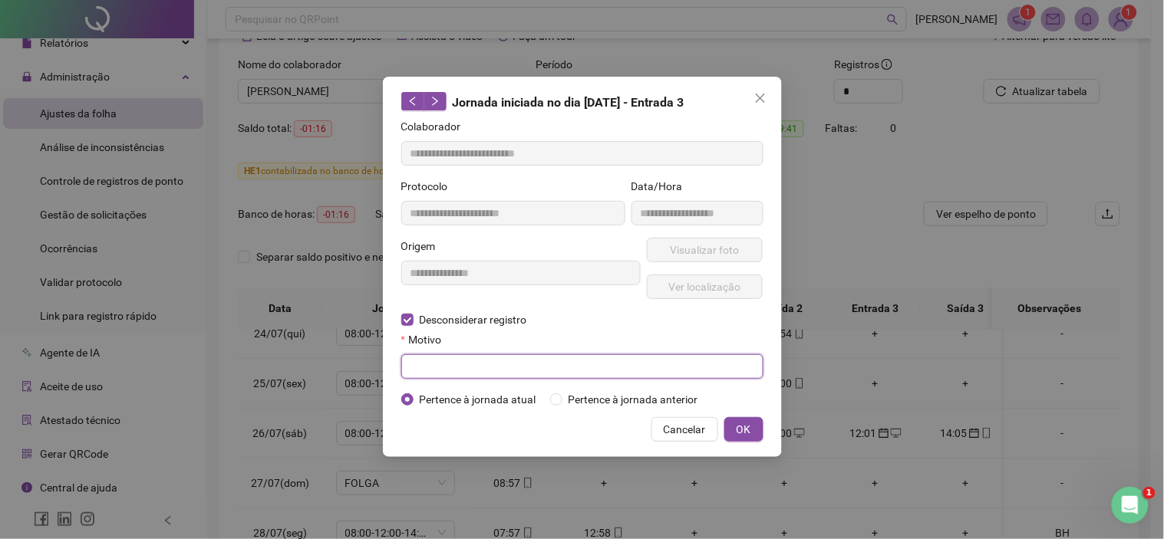
click at [503, 376] on input "text" at bounding box center [582, 367] width 362 height 25
type input "*******"
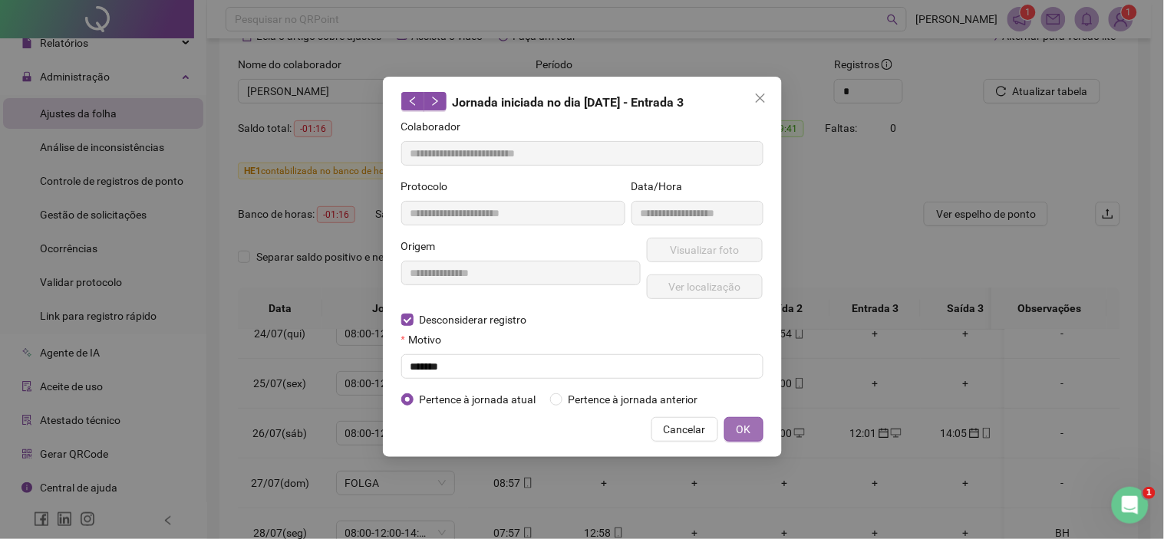
click at [750, 424] on button "OK" at bounding box center [743, 429] width 39 height 25
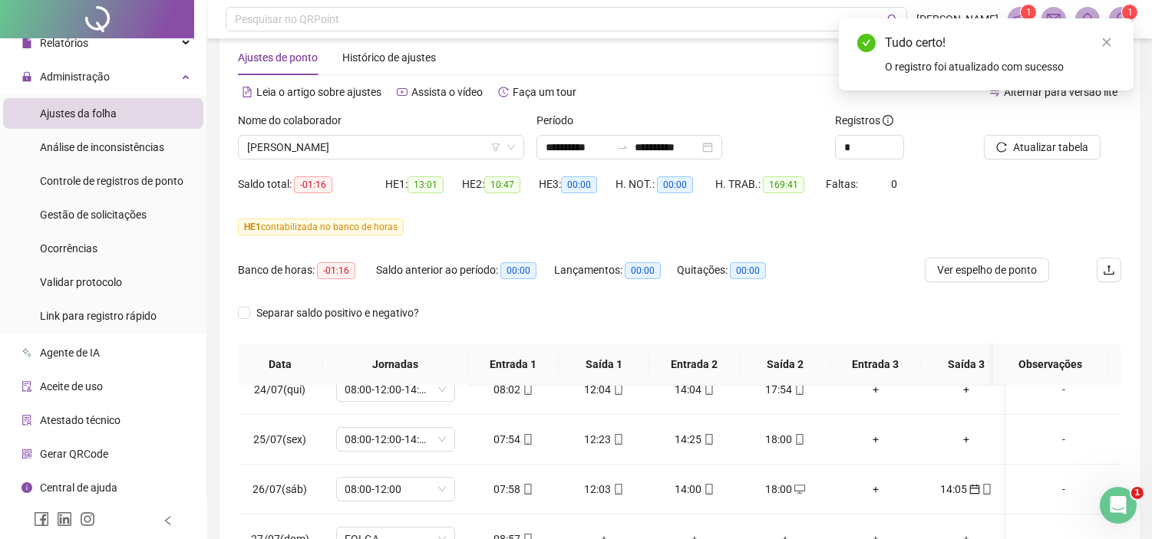
scroll to position [0, 0]
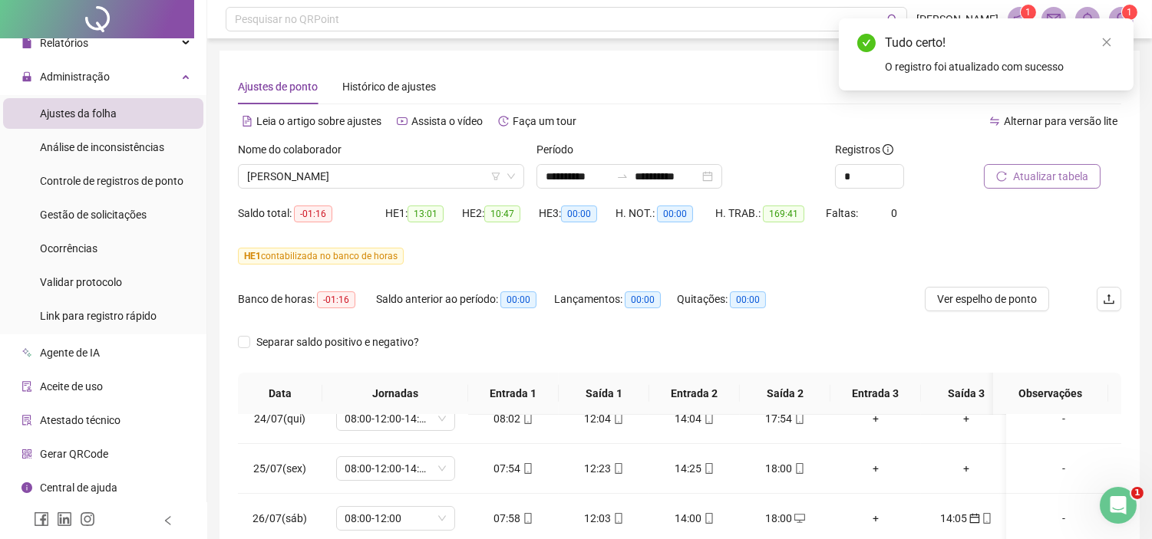
click at [1075, 184] on span "Atualizar tabela" at bounding box center [1050, 176] width 75 height 17
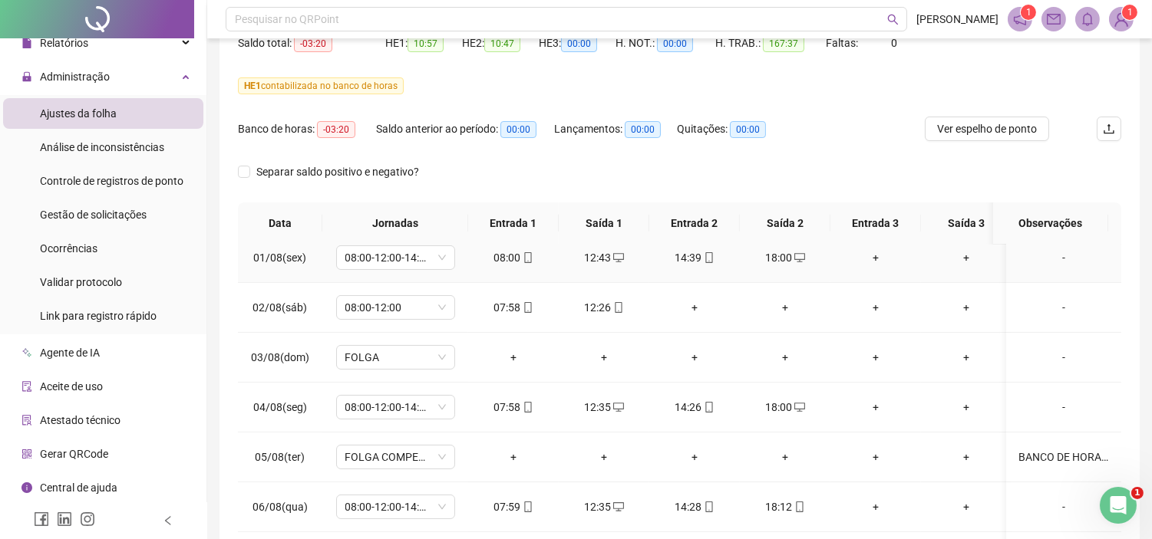
scroll to position [681, 0]
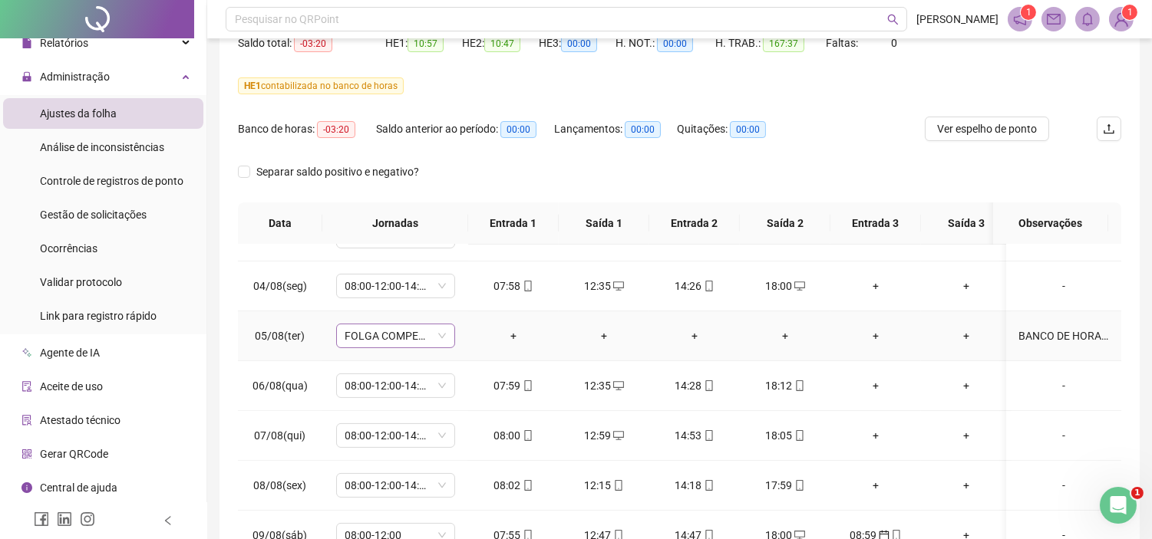
click at [408, 338] on span "FOLGA COMPENSATÓRIA" at bounding box center [395, 336] width 101 height 23
click at [695, 351] on td "+" at bounding box center [694, 337] width 91 height 50
click at [436, 332] on span "FOLGA COMPENSATÓRIA" at bounding box center [395, 336] width 101 height 23
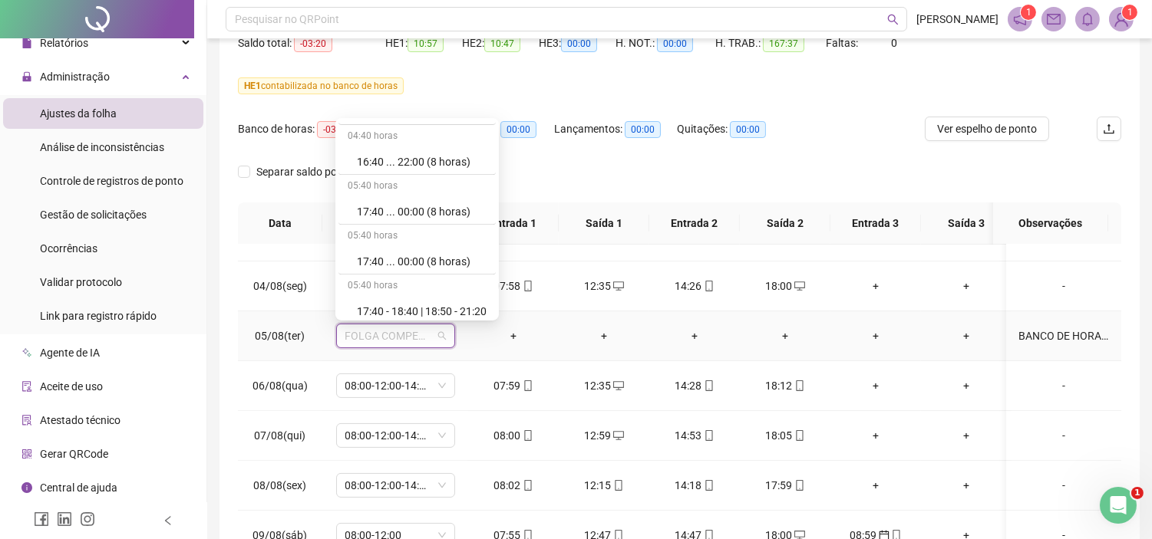
scroll to position [9142, 0]
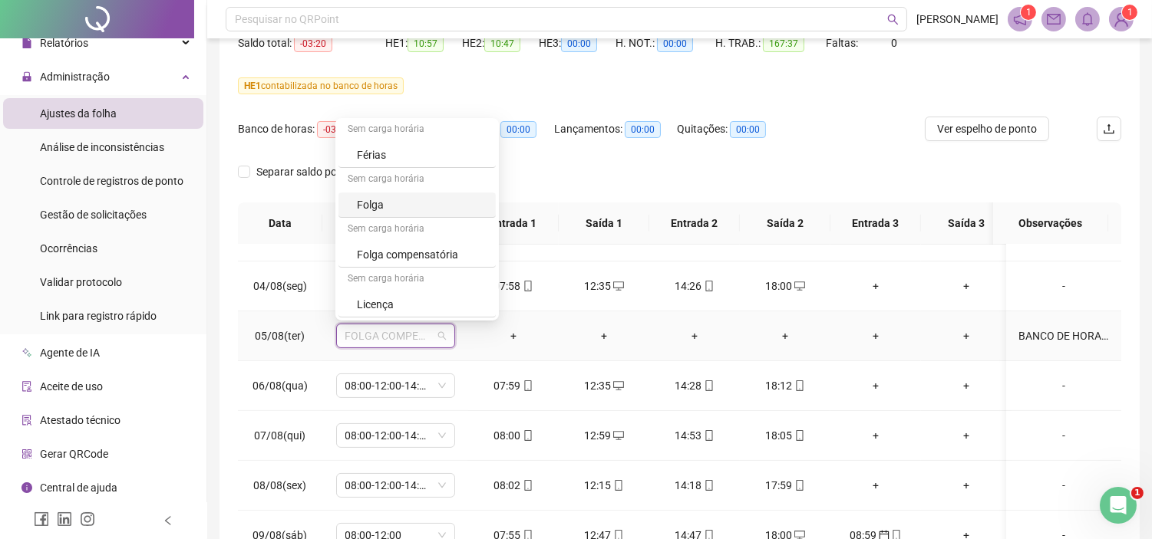
click at [382, 193] on div "Folga" at bounding box center [416, 205] width 157 height 25
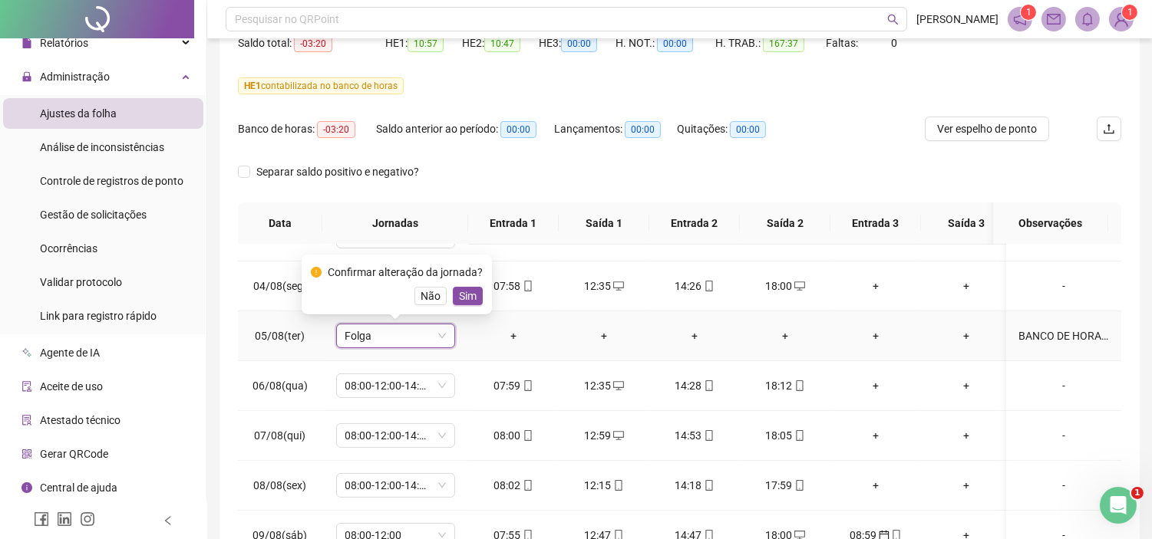
click at [459, 294] on span "Sim" at bounding box center [468, 296] width 18 height 17
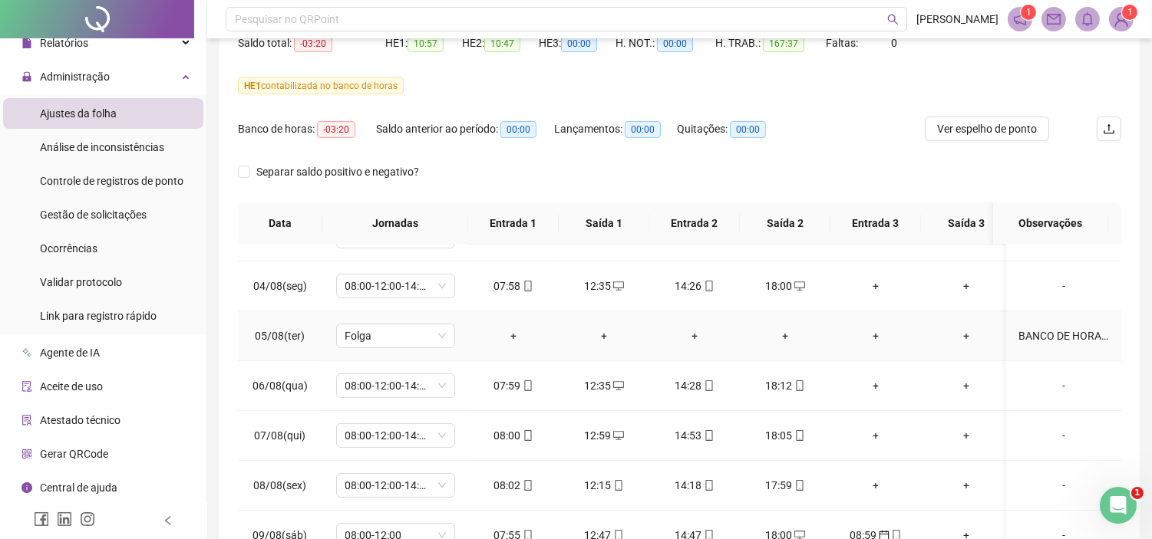
click at [1038, 335] on div "BANCO DE HORAS *AUTORIZADO PELO SAMUEL*" at bounding box center [1063, 336] width 91 height 17
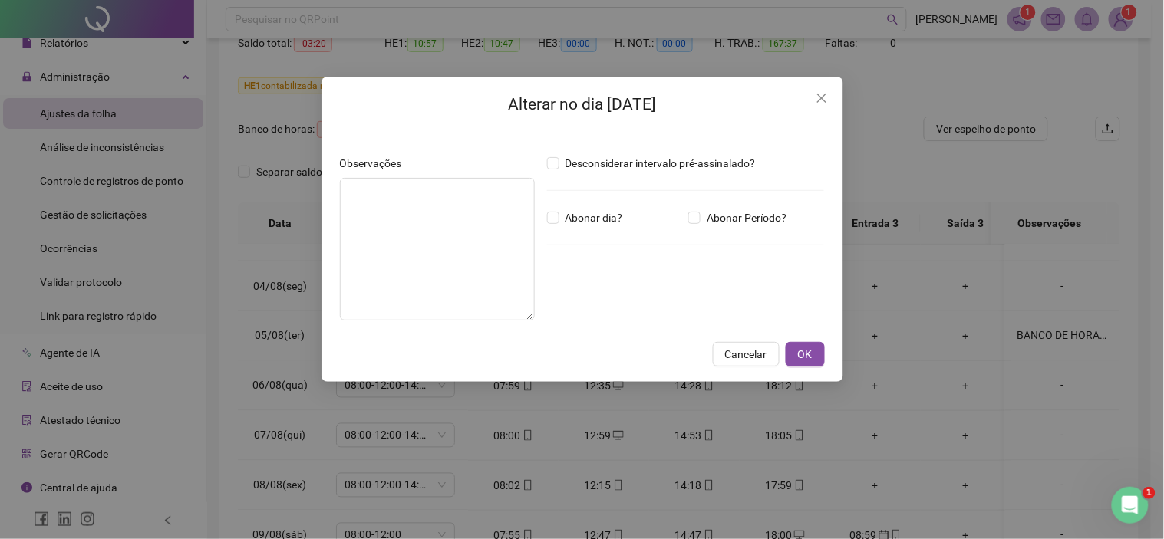
click at [1082, 335] on div "Alterar no dia [DATE] Observações Desconsiderar intervalo pré-assinalado? Abona…" at bounding box center [582, 269] width 1164 height 539
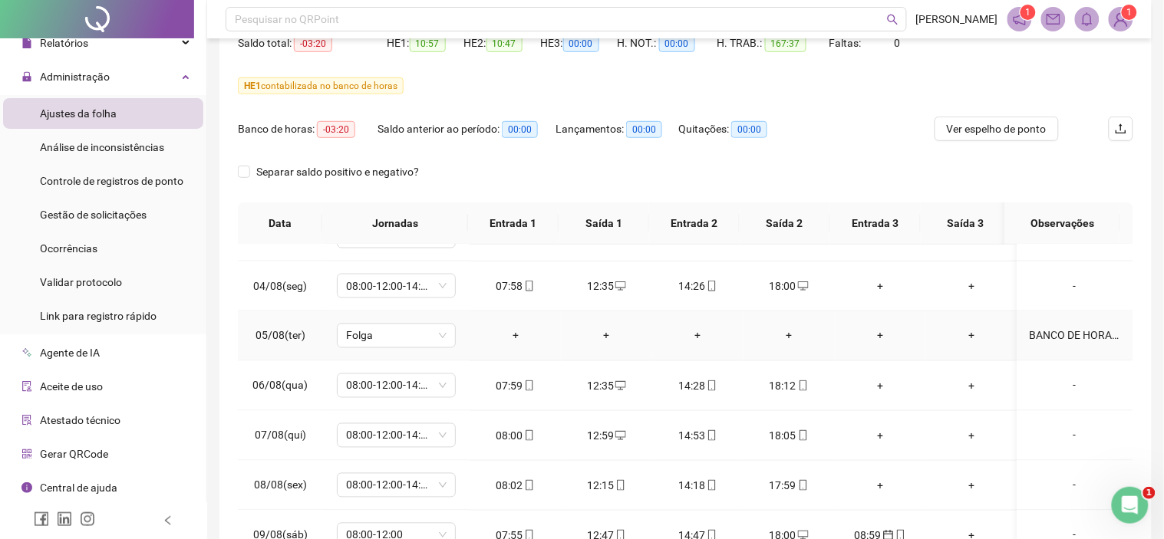
click at [1083, 338] on div "BANCO DE HORAS *AUTORIZADO PELO SAMUEL*" at bounding box center [1075, 336] width 91 height 17
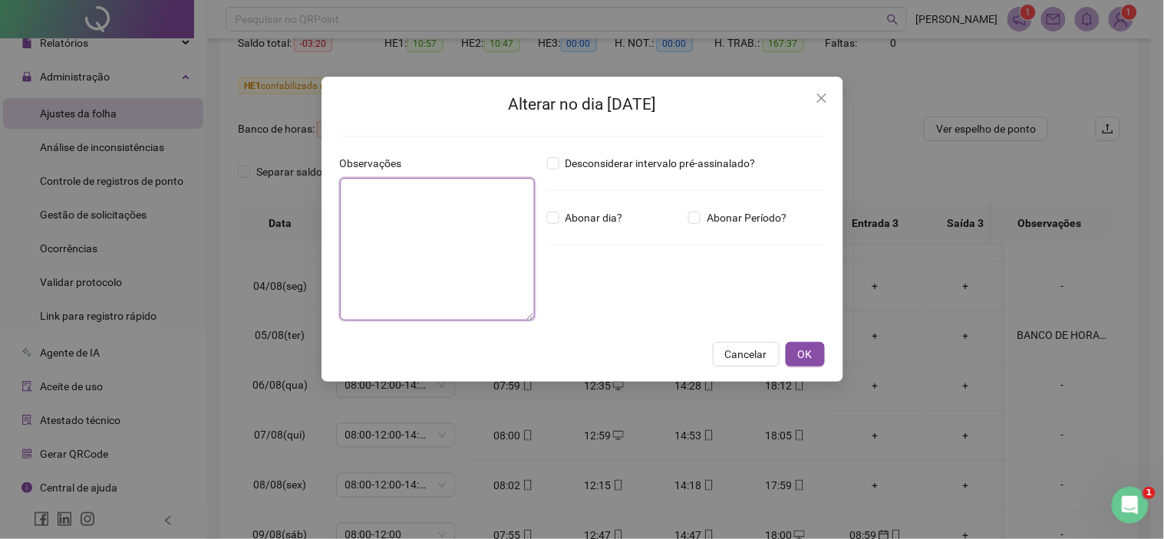
click at [450, 269] on textarea at bounding box center [437, 249] width 195 height 143
type textarea "*"
type textarea "**********"
click at [810, 348] on span "OK" at bounding box center [805, 354] width 15 height 17
click at [808, 354] on span "OK" at bounding box center [805, 354] width 15 height 17
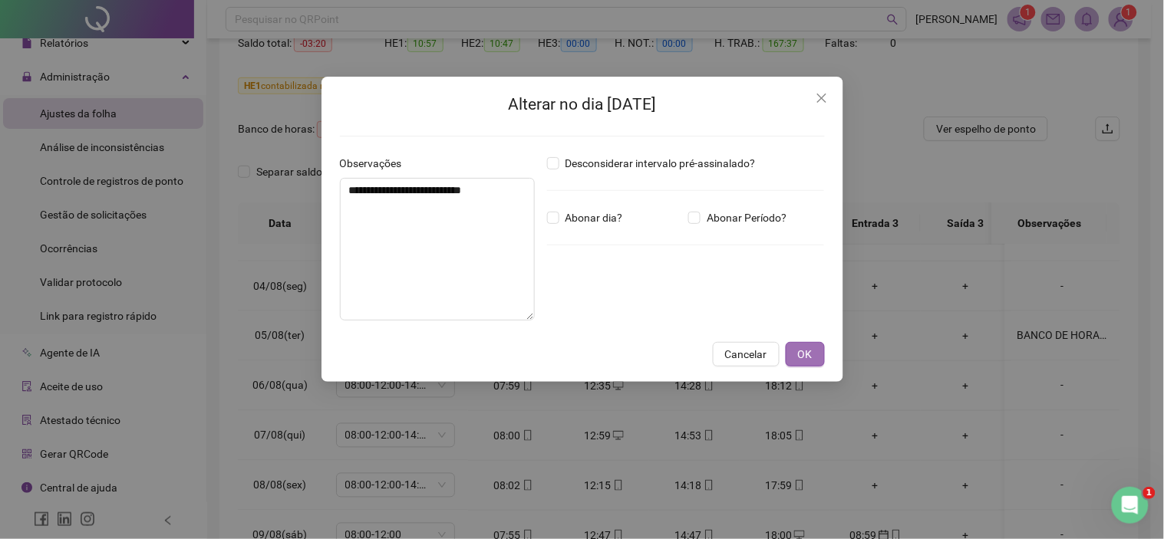
click at [803, 355] on span "OK" at bounding box center [805, 354] width 15 height 17
click at [822, 96] on icon "close" at bounding box center [822, 98] width 12 height 12
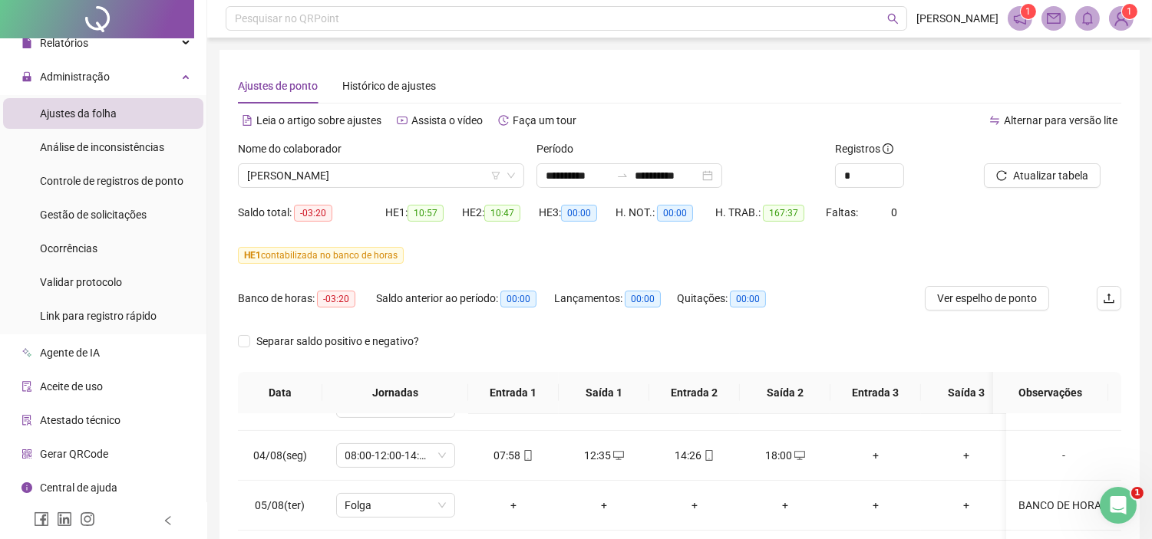
scroll to position [0, 0]
click at [1044, 170] on span "Atualizar tabela" at bounding box center [1050, 176] width 75 height 17
